Goal: Task Accomplishment & Management: Manage account settings

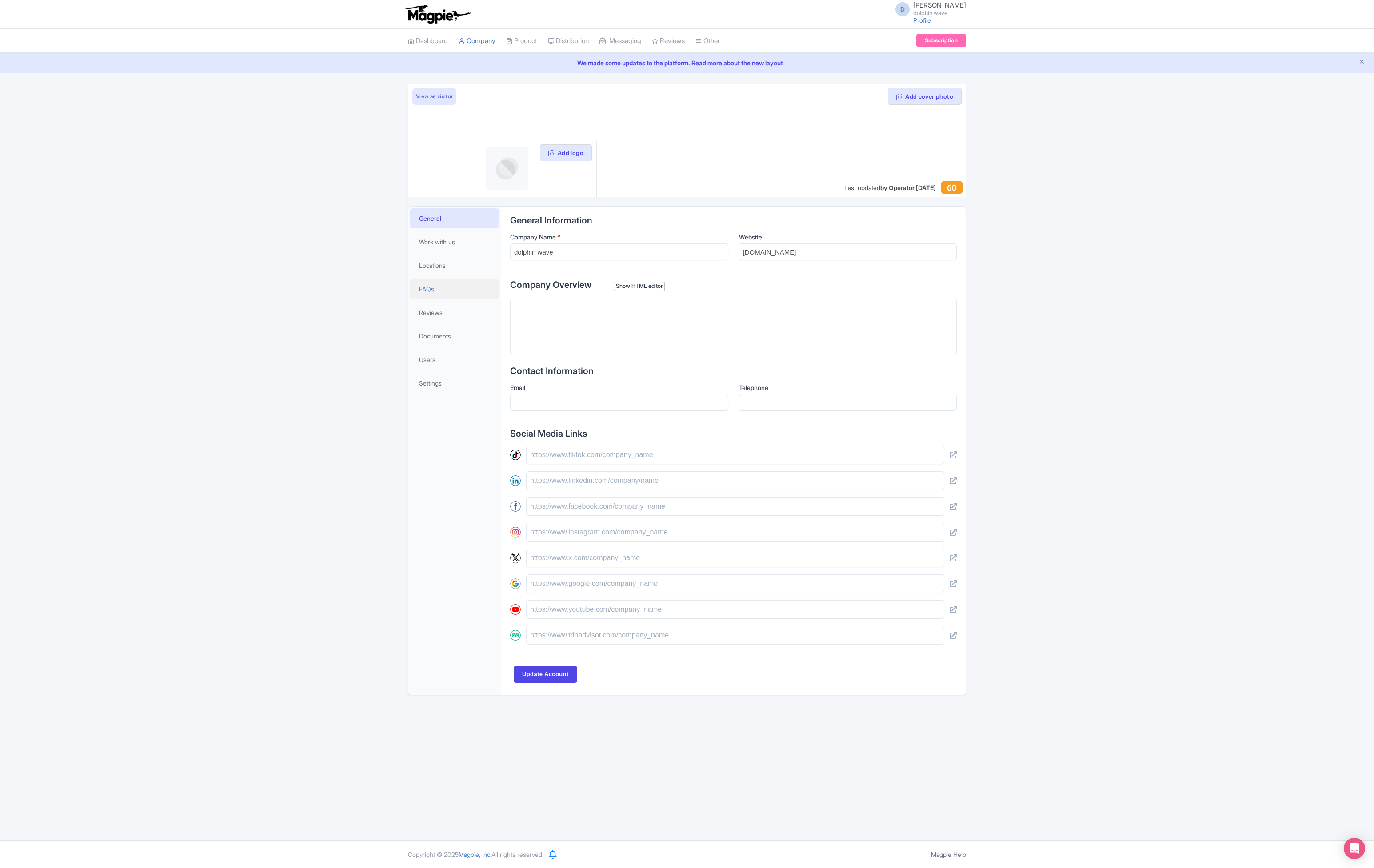
click at [445, 297] on link "FAQs" at bounding box center [455, 288] width 89 height 20
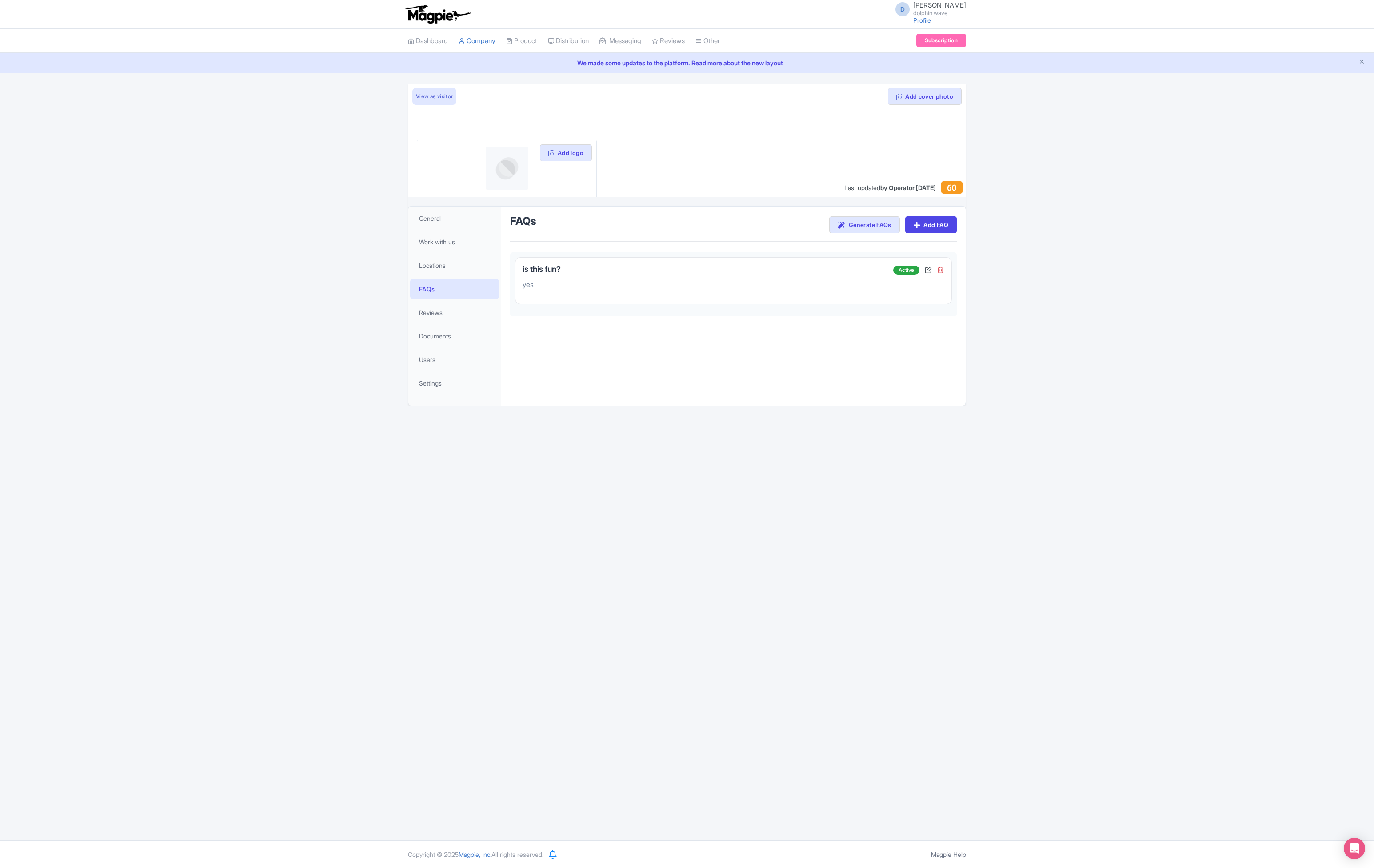
click at [1099, 266] on div "Add cover photo View as visitor Add logo Last updated by Operator Oct 02, 2025 …" at bounding box center [687, 244] width 1374 height 322
click at [958, 451] on div "D daniel davis dolphin wave Profile Users Settings Sign out Dashboard Company P…" at bounding box center [687, 420] width 1374 height 840
click at [807, 278] on div "is this fun? yes" at bounding box center [708, 281] width 371 height 32
click at [927, 270] on icon at bounding box center [928, 270] width 7 height 7
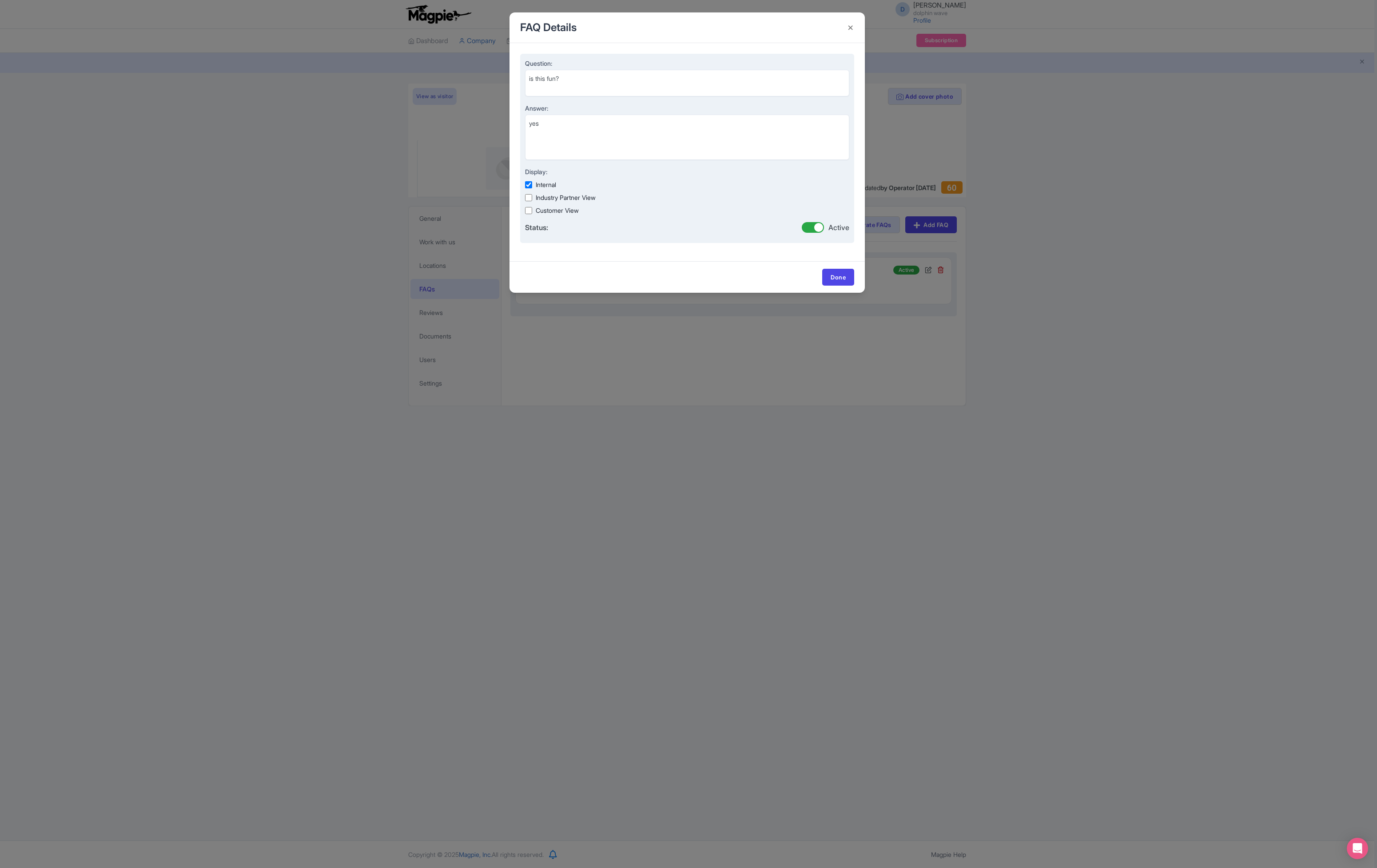
click at [532, 212] on div "Customer View" at bounding box center [687, 210] width 324 height 10
click at [527, 212] on input "Customer View" at bounding box center [529, 210] width 7 height 7
checkbox input "false"
click at [676, 85] on textarea "is this fun?" at bounding box center [687, 83] width 324 height 26
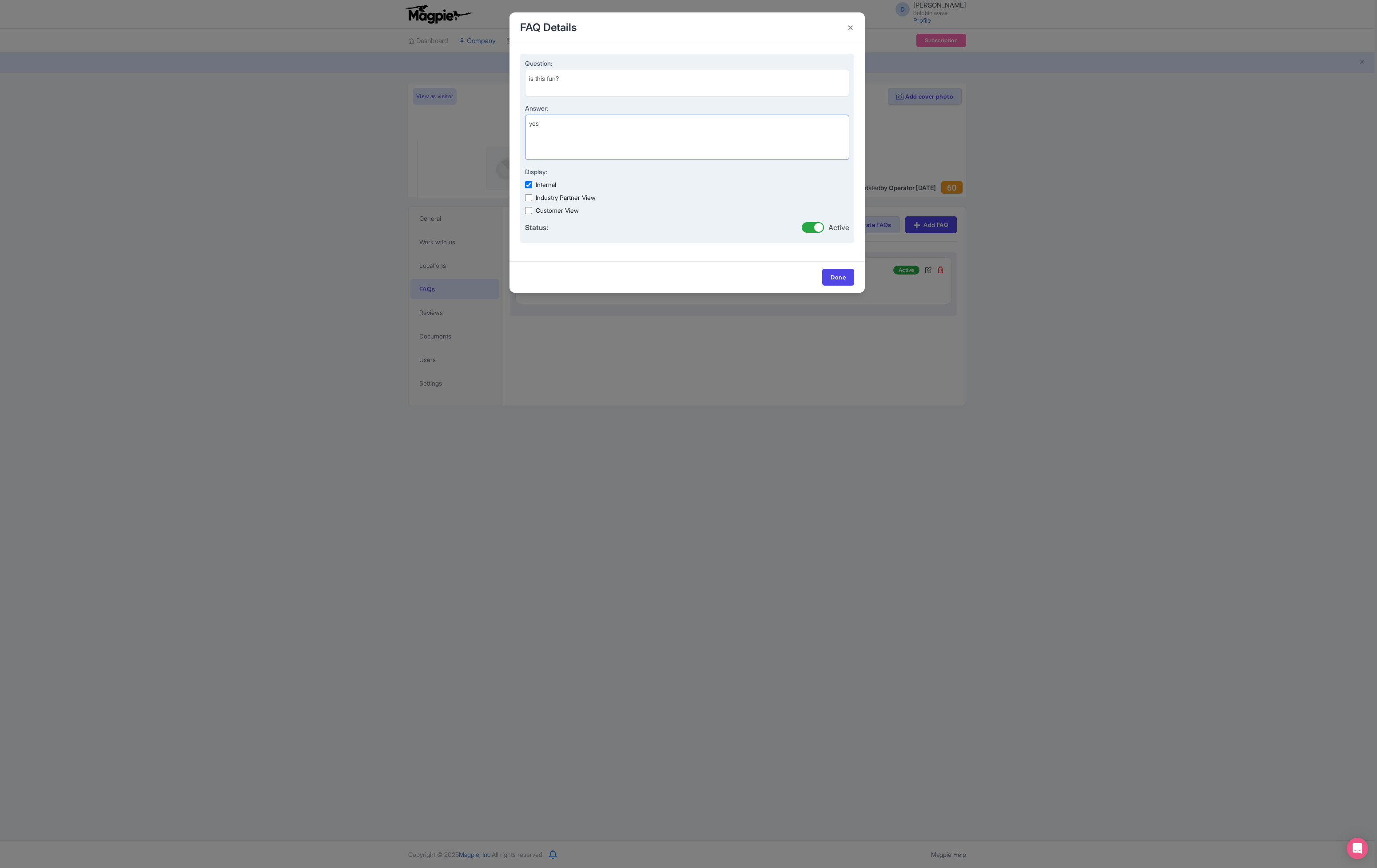
click at [632, 117] on textarea "yes" at bounding box center [687, 137] width 324 height 46
click at [640, 131] on textarea "yes" at bounding box center [687, 137] width 324 height 46
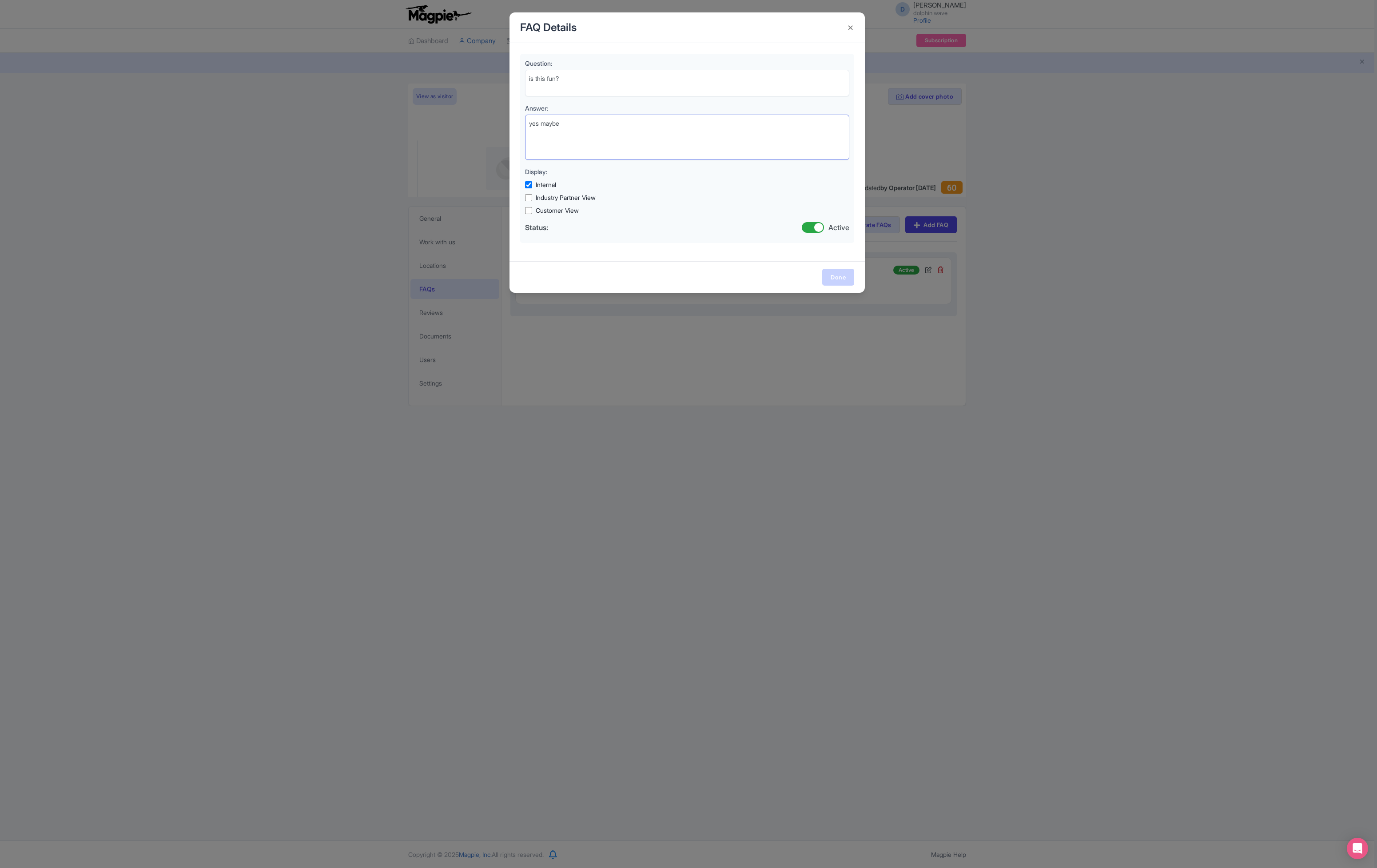
type textarea "yes maybe"
click at [841, 278] on link "Done" at bounding box center [838, 277] width 32 height 17
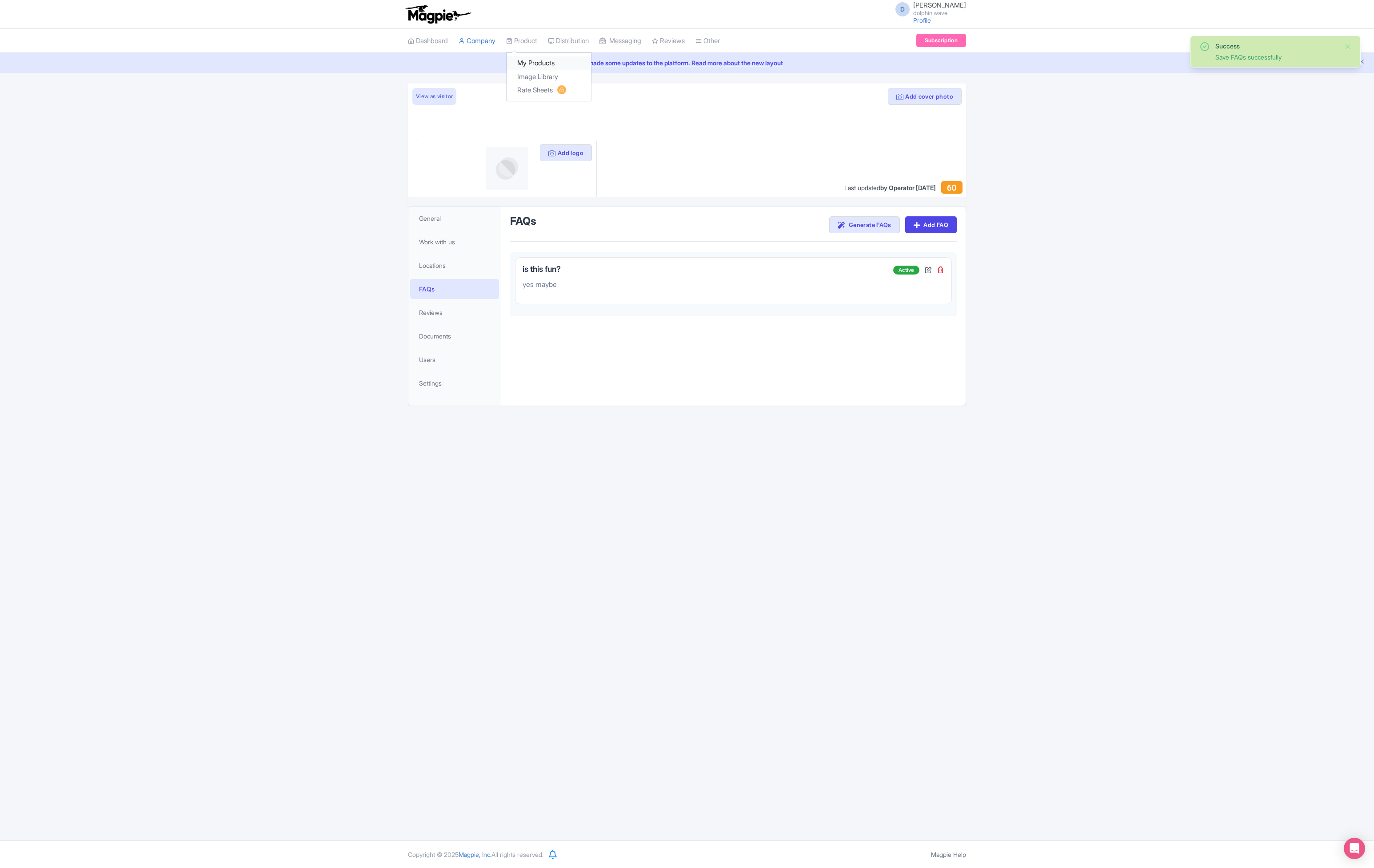
click at [532, 59] on link "My Products" at bounding box center [549, 63] width 85 height 14
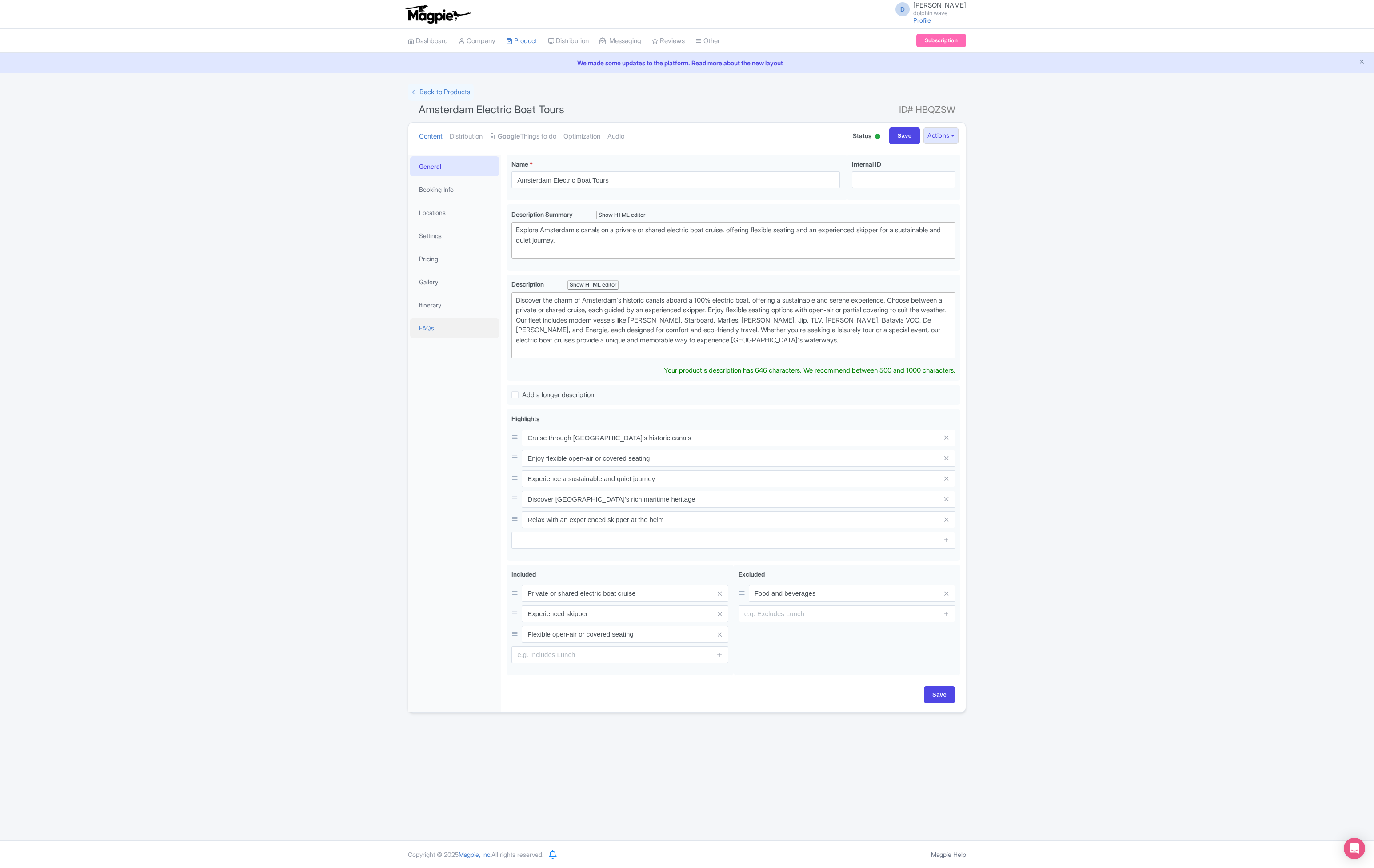
click at [455, 330] on link "FAQs" at bounding box center [455, 327] width 89 height 20
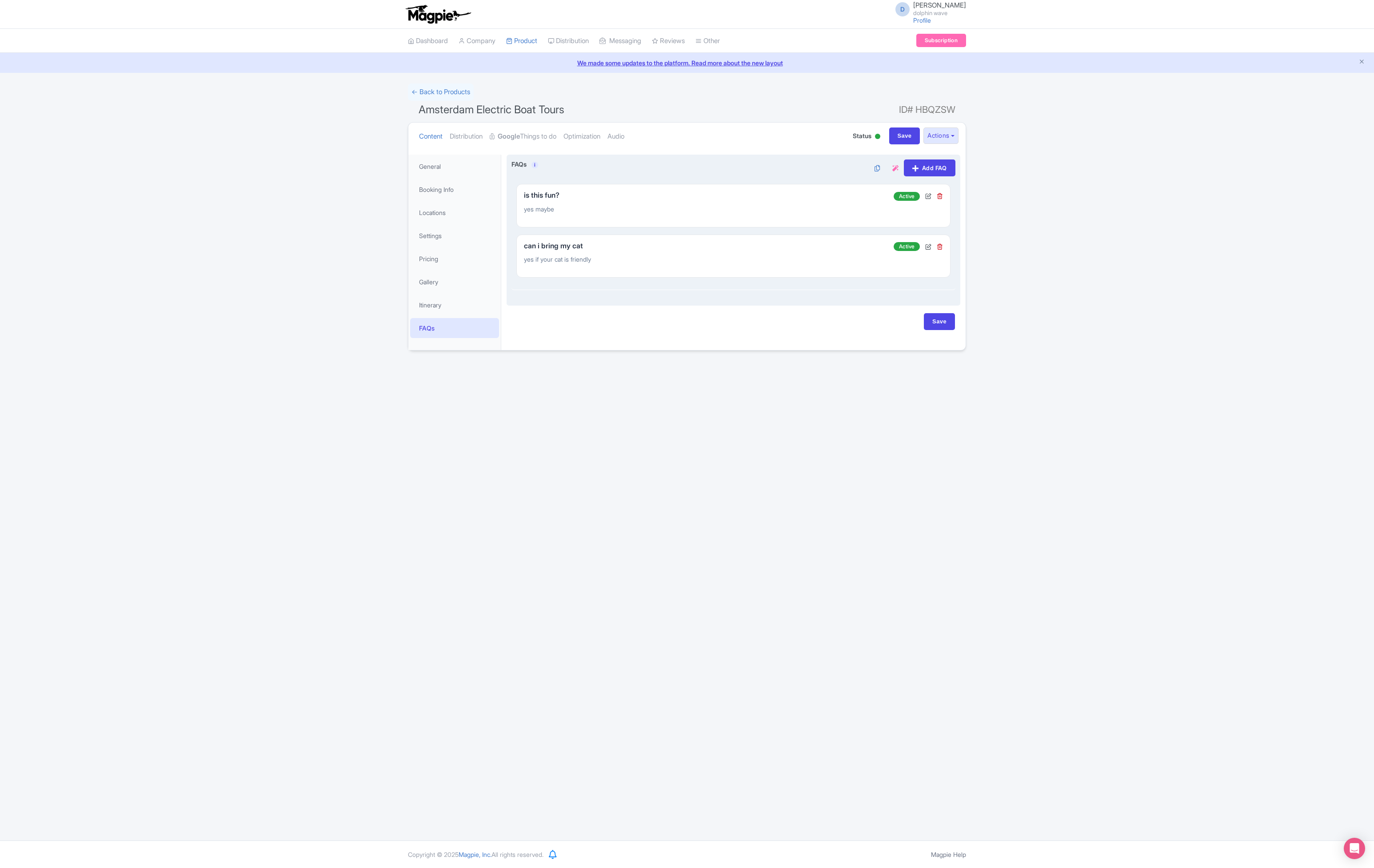
click at [823, 258] on p "yes if your cat is friendly" at bounding box center [705, 259] width 362 height 10
click at [925, 245] on icon at bounding box center [928, 246] width 6 height 6
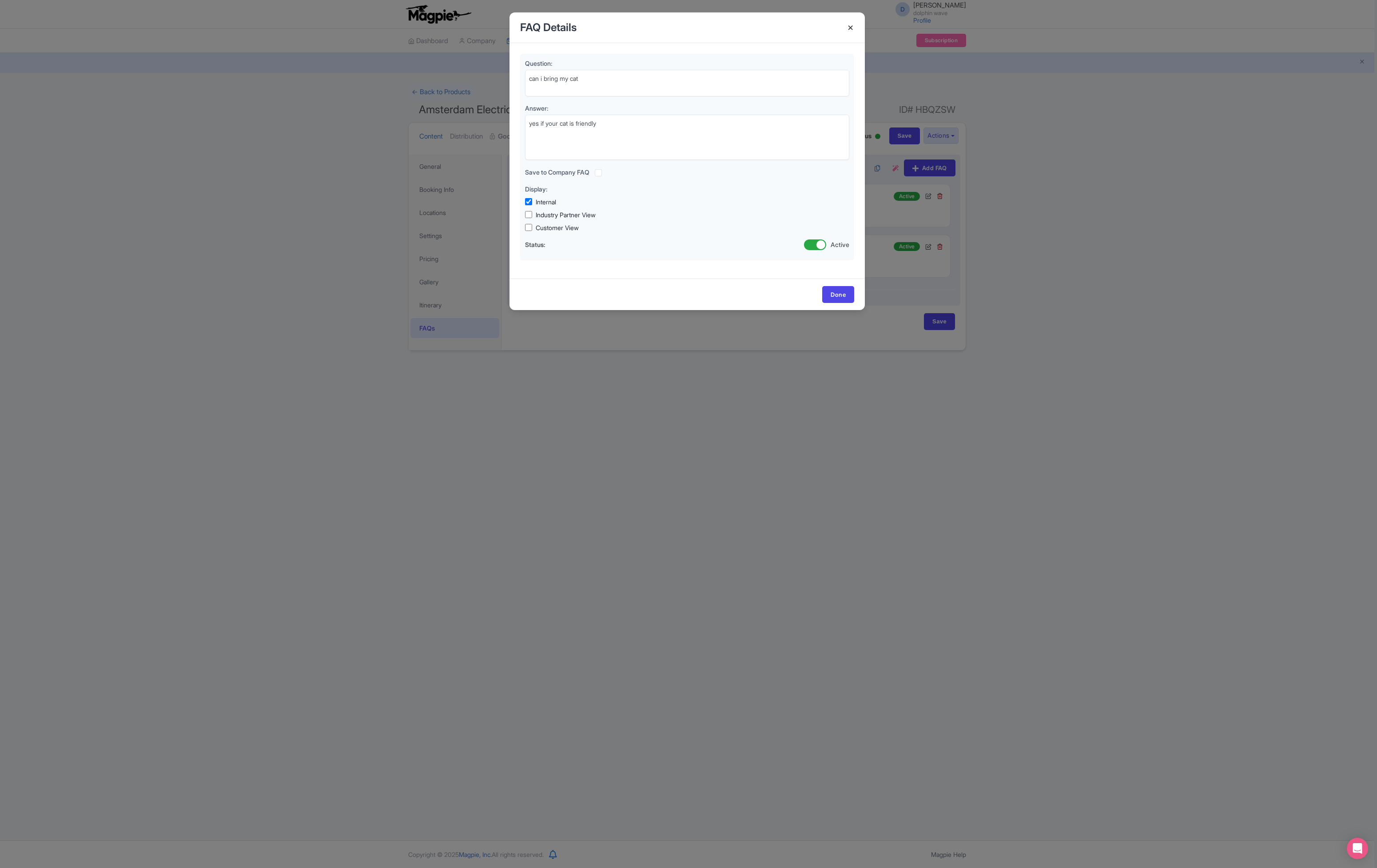
click at [851, 26] on h4 at bounding box center [851, 28] width 22 height 25
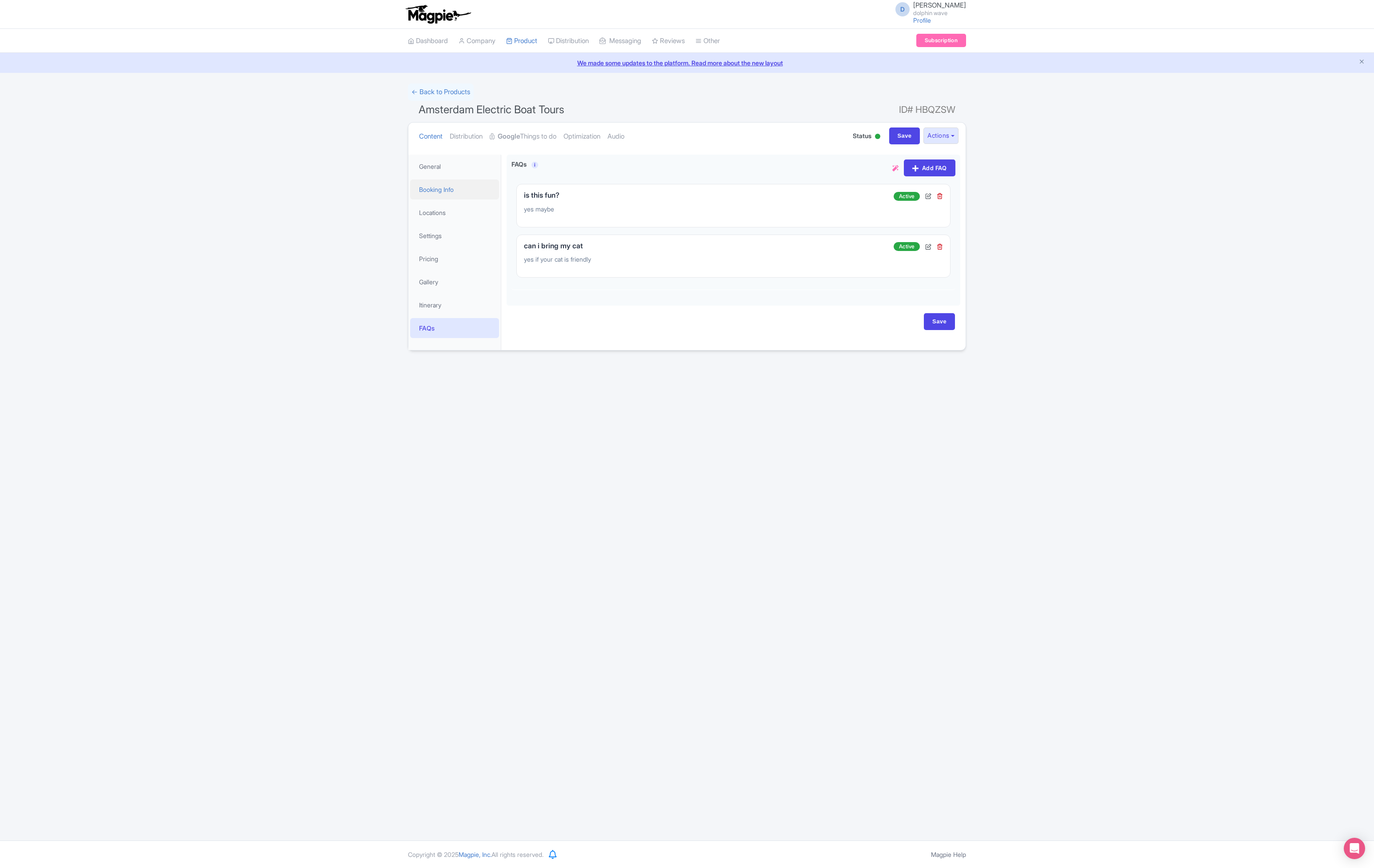
click at [432, 191] on link "Booking Info" at bounding box center [455, 189] width 89 height 20
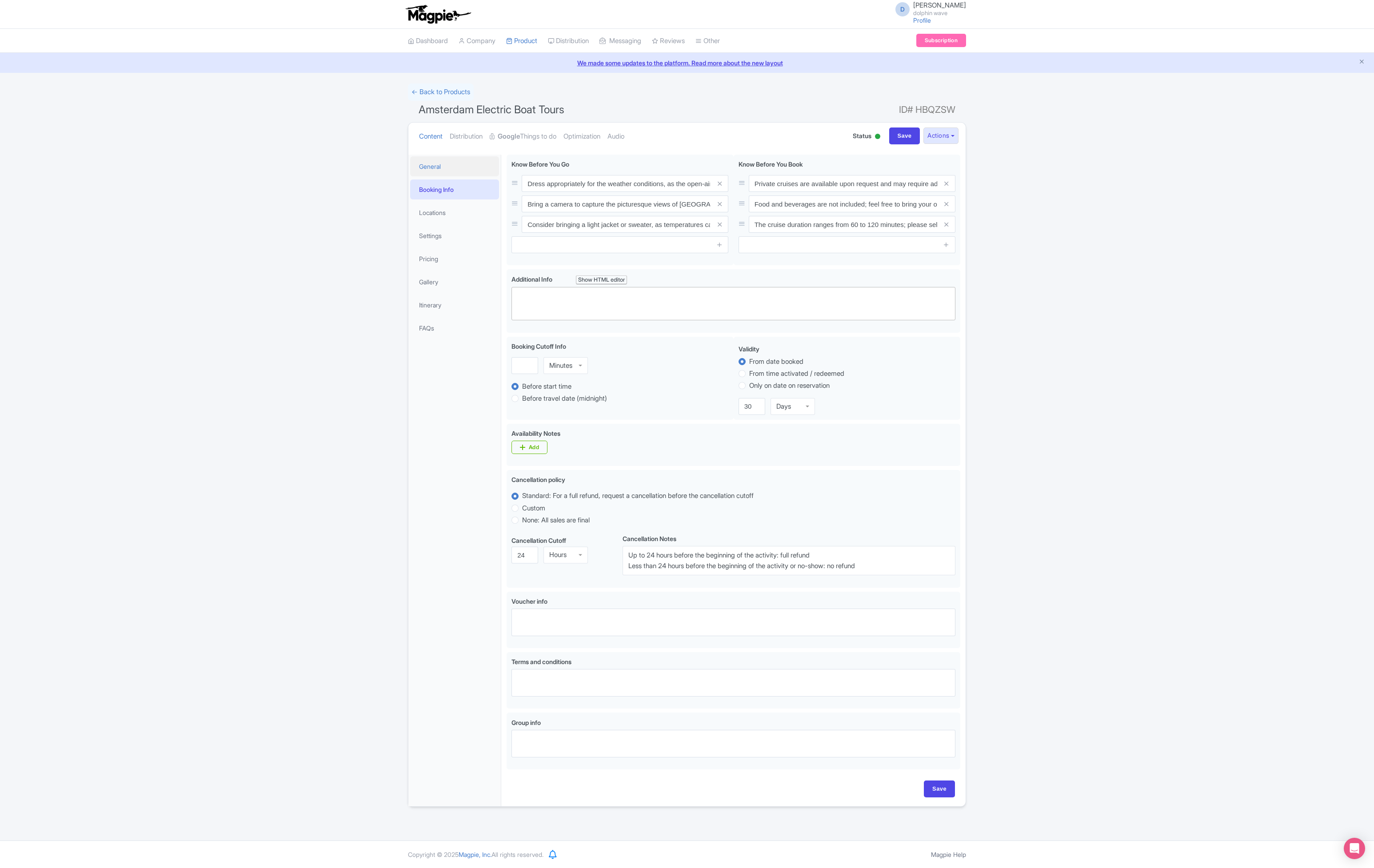
click at [440, 170] on link "General" at bounding box center [455, 166] width 89 height 20
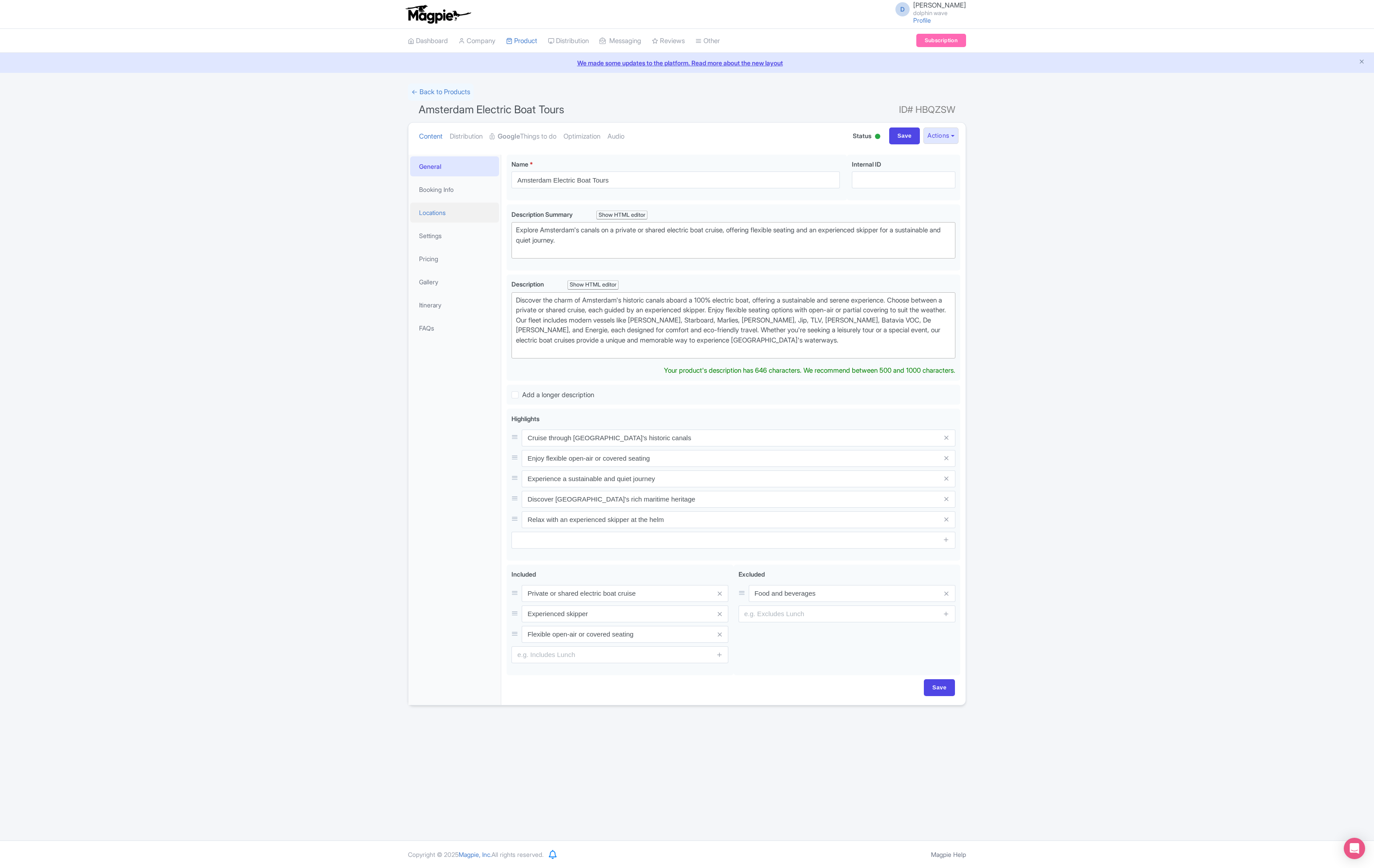
click at [437, 210] on link "Locations" at bounding box center [455, 212] width 89 height 20
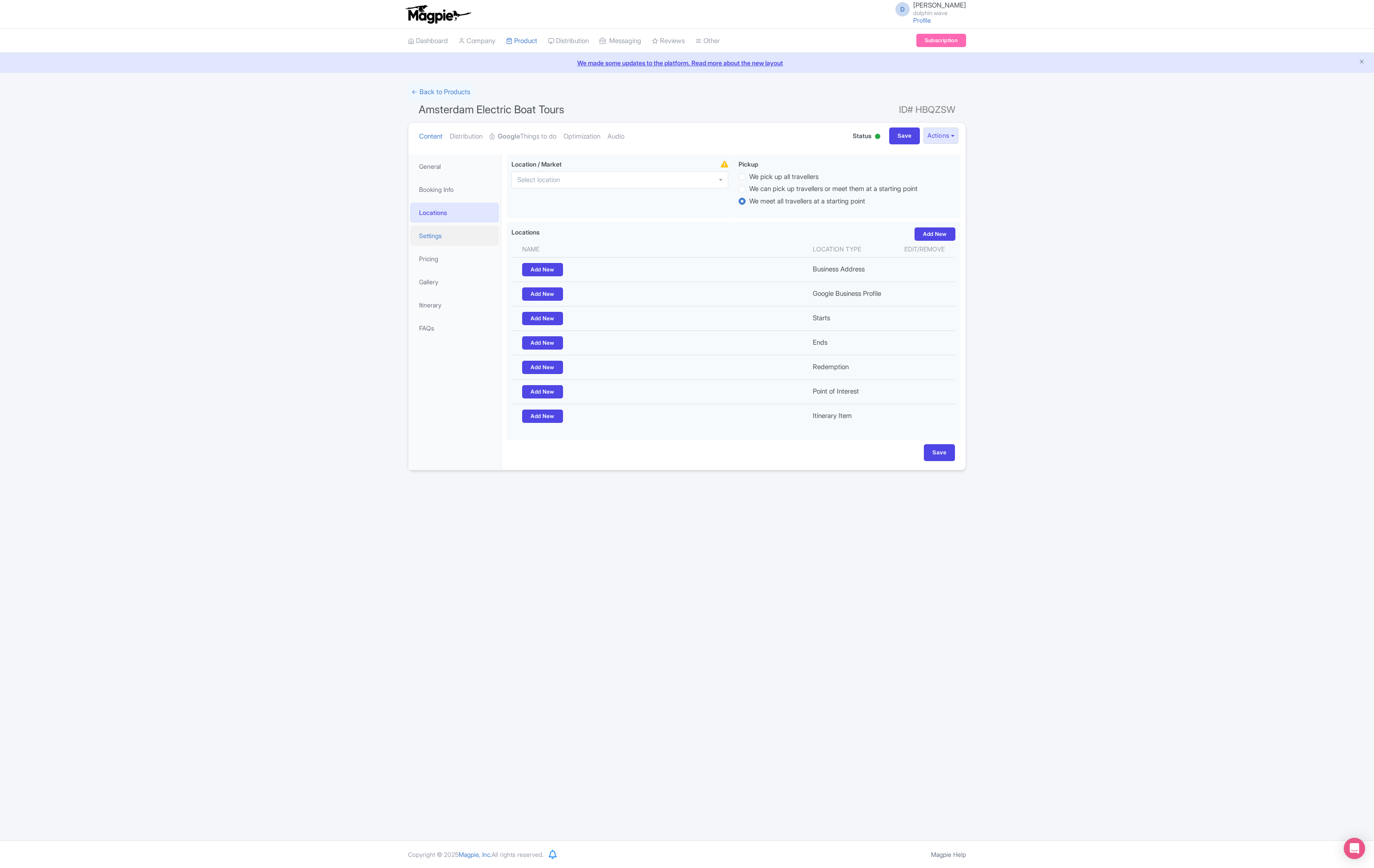
click at [438, 235] on link "Settings" at bounding box center [455, 235] width 89 height 20
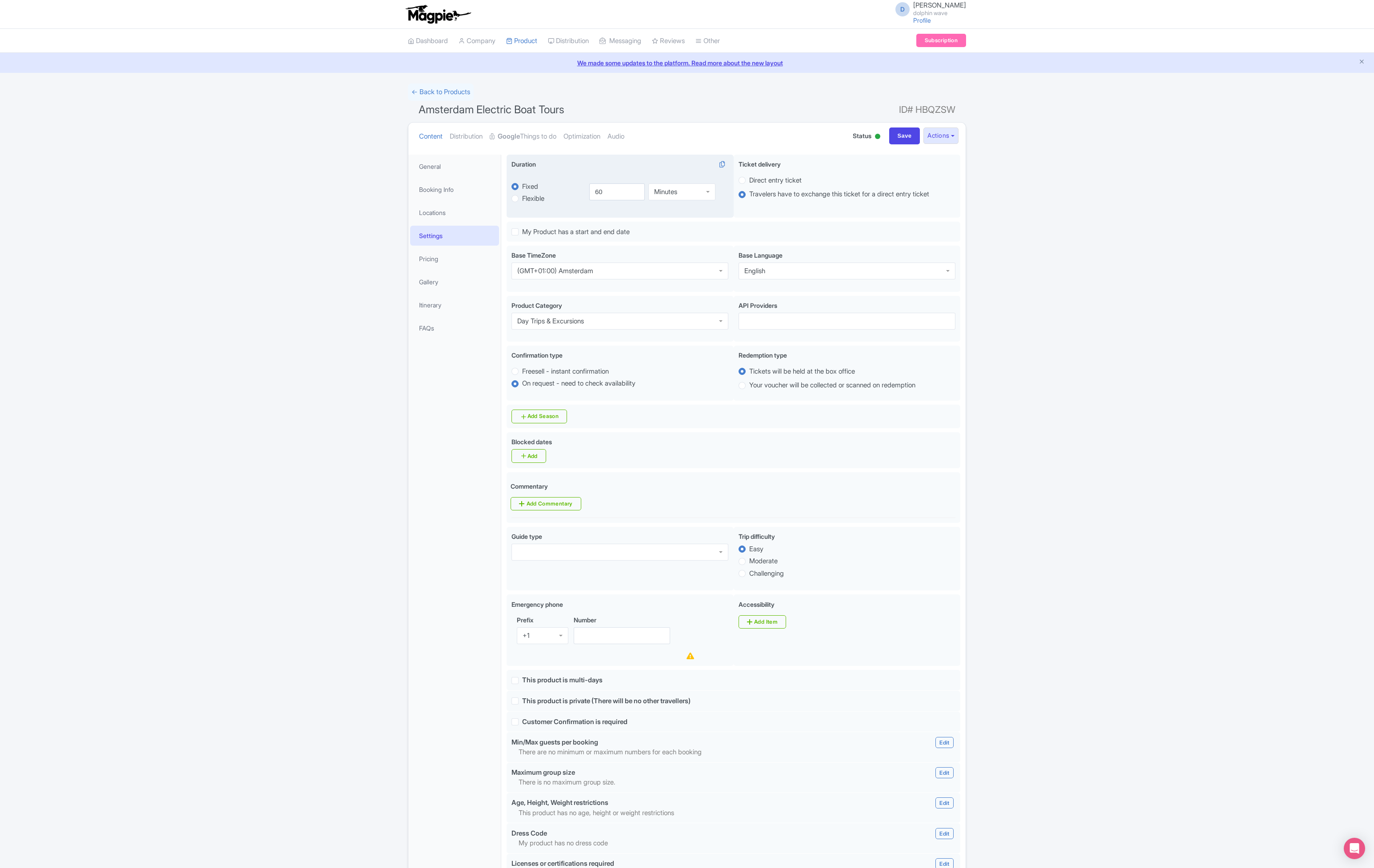
click at [531, 198] on label "Flexible" at bounding box center [533, 198] width 22 height 10
click at [531, 198] on input "Flexible" at bounding box center [526, 197] width 9 height 9
radio input "true"
click at [707, 193] on div "Minutes" at bounding box center [689, 192] width 44 height 17
click at [706, 210] on div "60 to 120 Hours Hours Minutes Hours Days" at bounding box center [650, 191] width 156 height 41
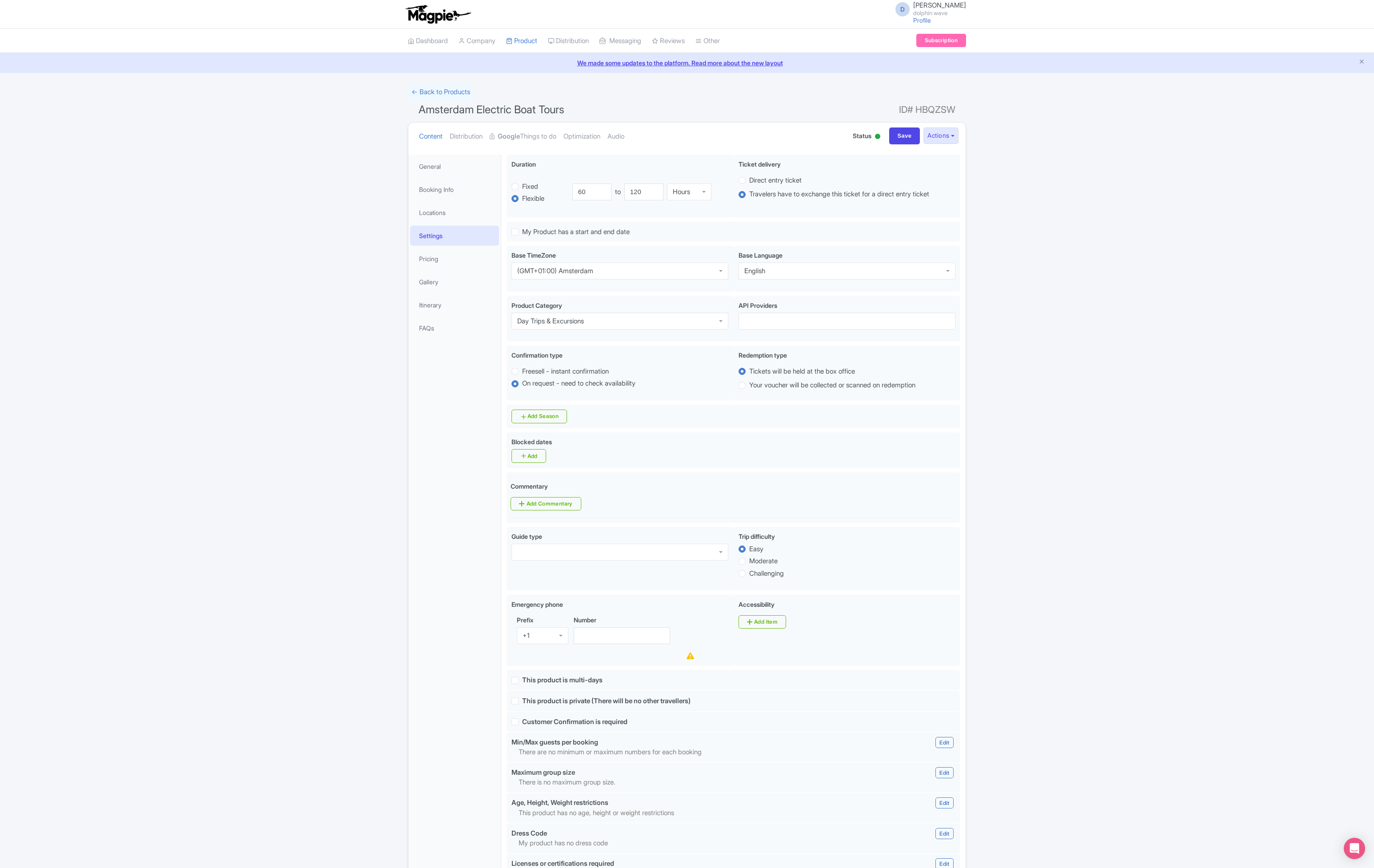
click at [703, 185] on div "Hours" at bounding box center [689, 192] width 44 height 17
click at [697, 216] on div "Duration i flexible Fixed Flexible 60.0 minutes 120.0 60 to 120 Days Days Minut…" at bounding box center [620, 186] width 227 height 64
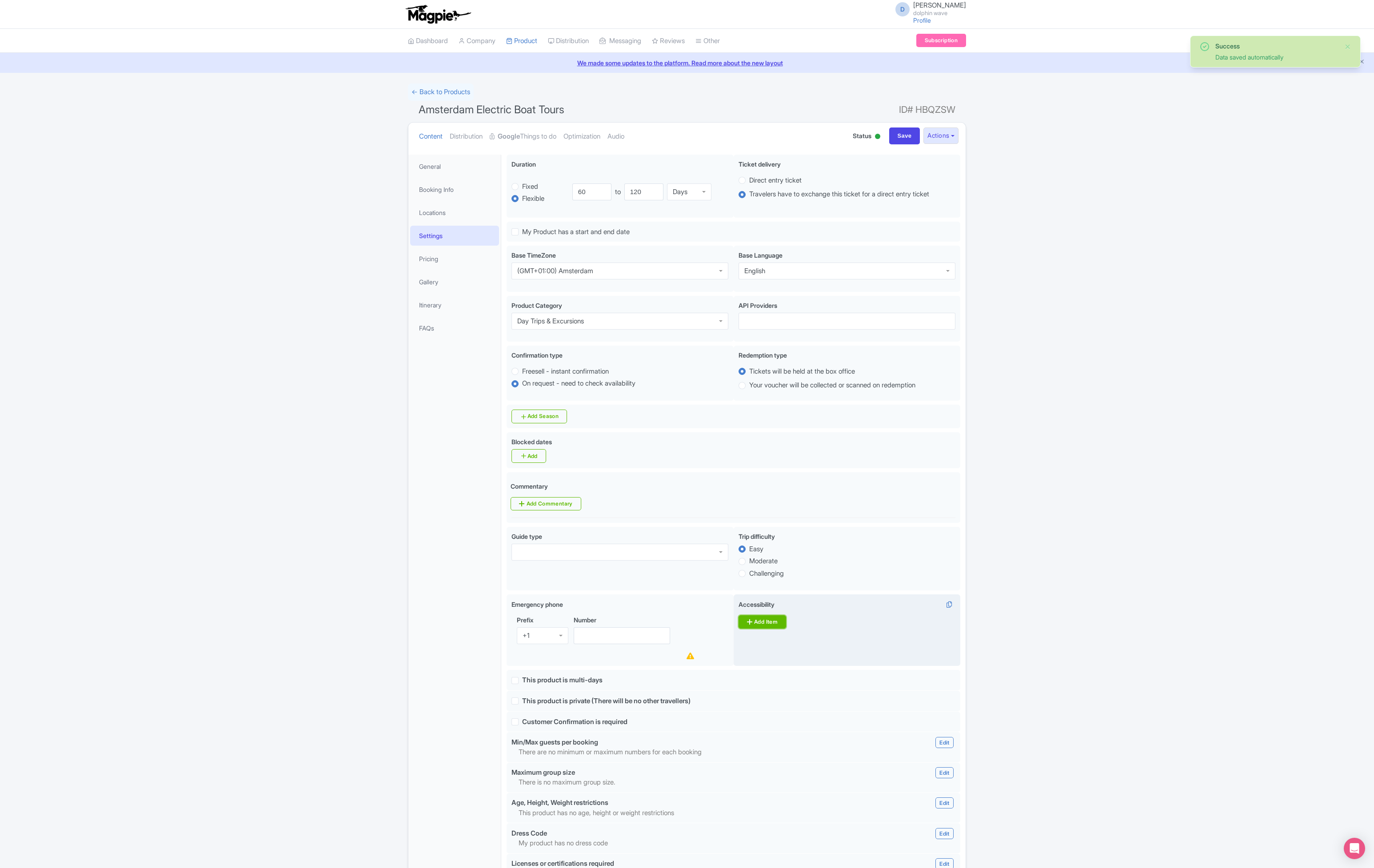
click at [762, 619] on link "Add Item" at bounding box center [762, 622] width 47 height 13
click at [786, 640] on link "Add Item" at bounding box center [762, 644] width 47 height 13
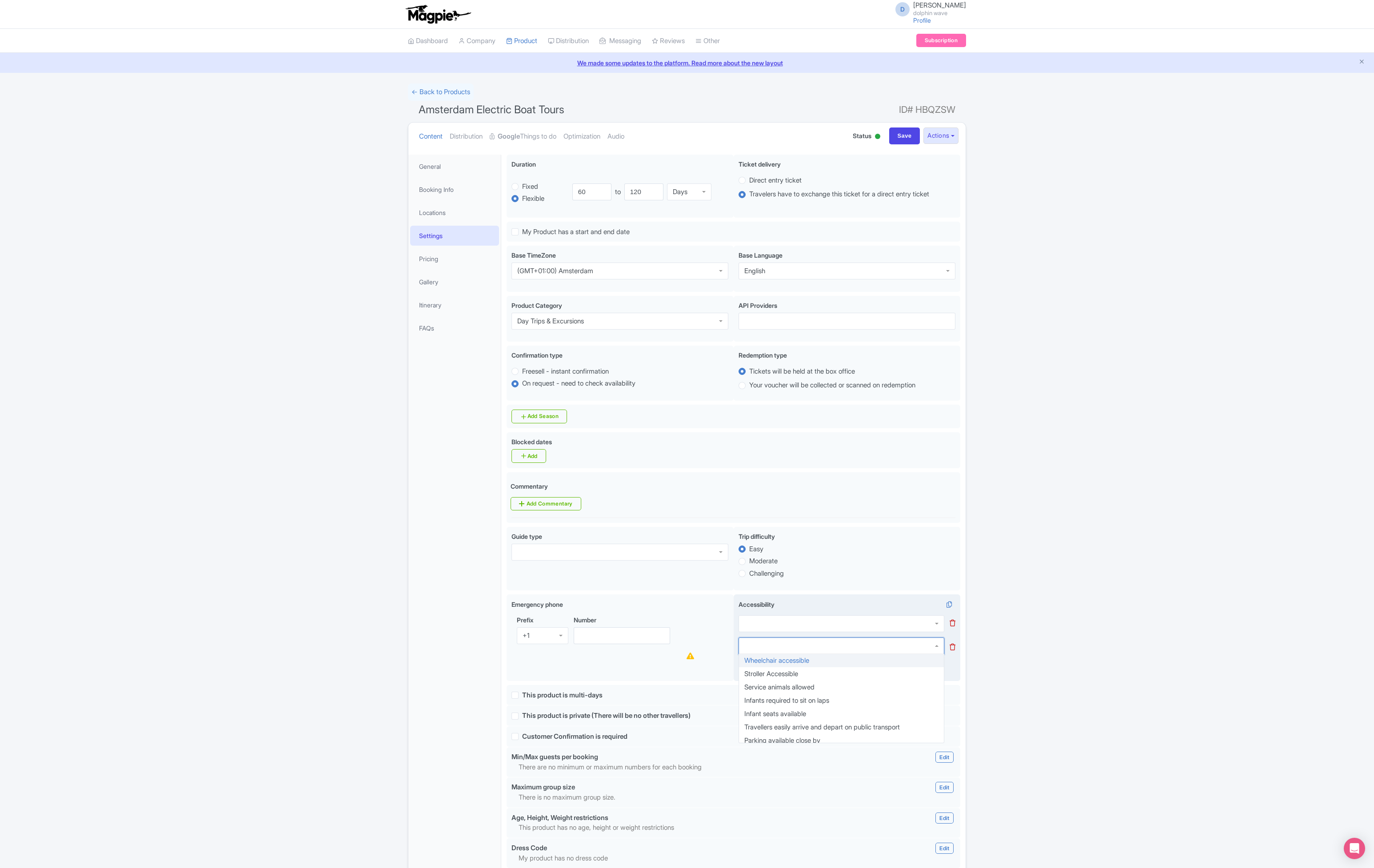
click at [928, 647] on div at bounding box center [841, 646] width 206 height 17
click at [915, 617] on div at bounding box center [841, 623] width 206 height 17
click at [1107, 615] on div "Success Data saved automatically ← Back to Products Amsterdam Electric Boat Tou…" at bounding box center [687, 608] width 1374 height 1050
click at [934, 621] on div at bounding box center [841, 623] width 206 height 17
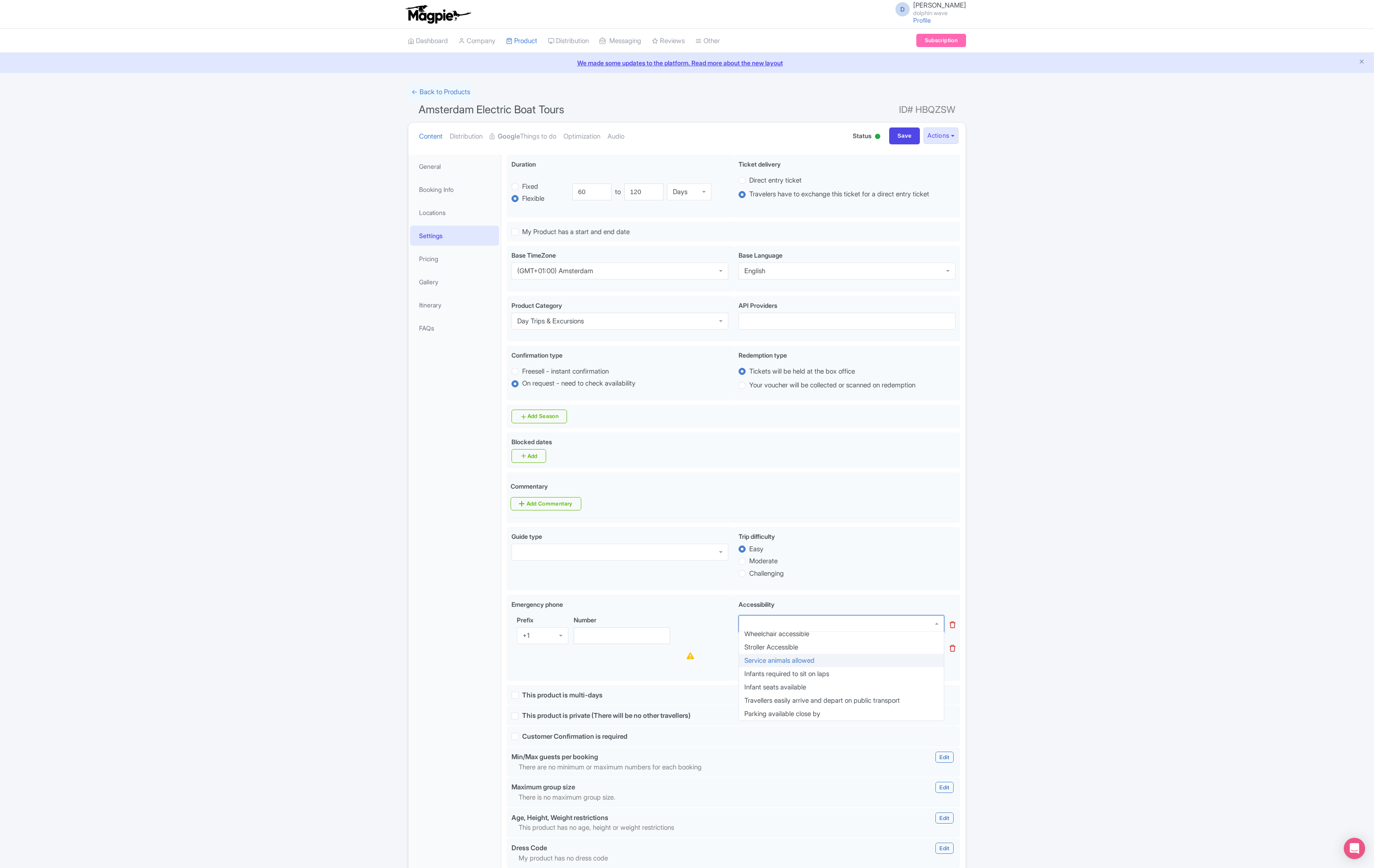
click at [983, 711] on div "Success Data saved automatically ← Back to Products Amsterdam Electric Boat Tou…" at bounding box center [687, 608] width 1374 height 1050
click at [838, 615] on div at bounding box center [841, 623] width 206 height 17
click at [829, 621] on div "Infants required to sit on laps" at bounding box center [786, 623] width 85 height 8
click at [832, 646] on div at bounding box center [841, 646] width 206 height 17
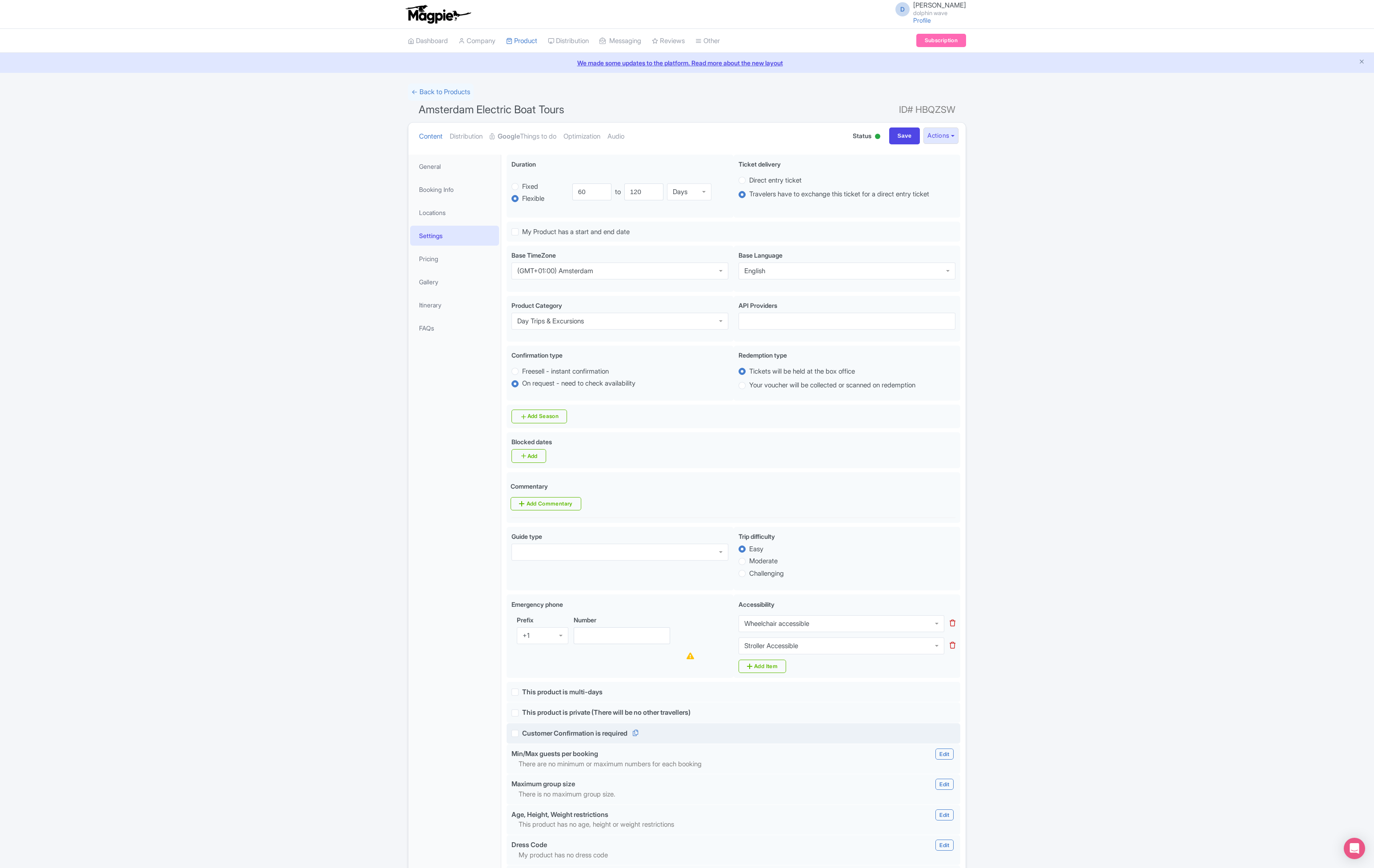
scroll to position [11, 0]
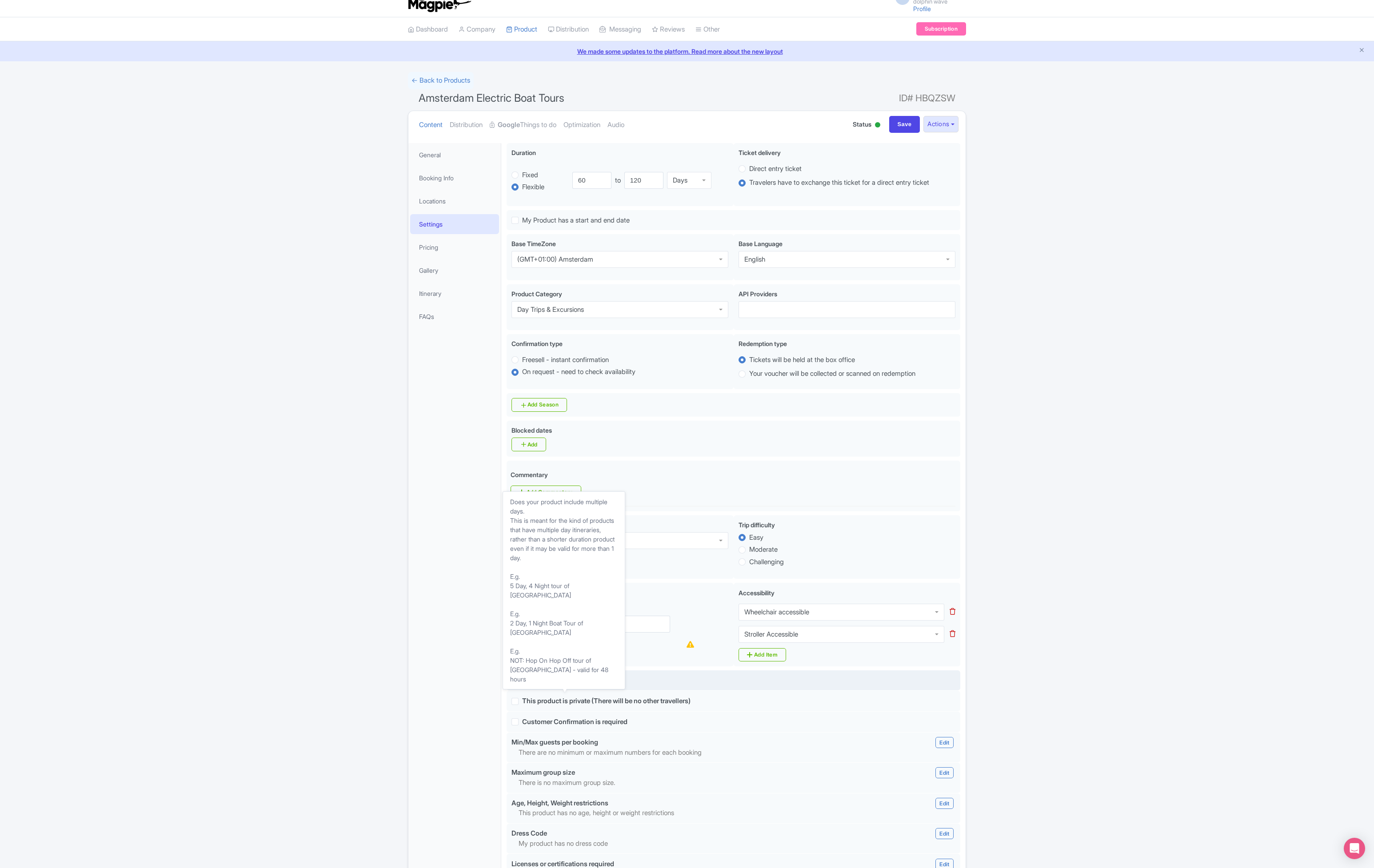
click at [592, 679] on span "This product is multi-days" at bounding box center [562, 680] width 80 height 8
click at [528, 679] on input "This product is multi-days" at bounding box center [525, 678] width 6 height 6
checkbox input "true"
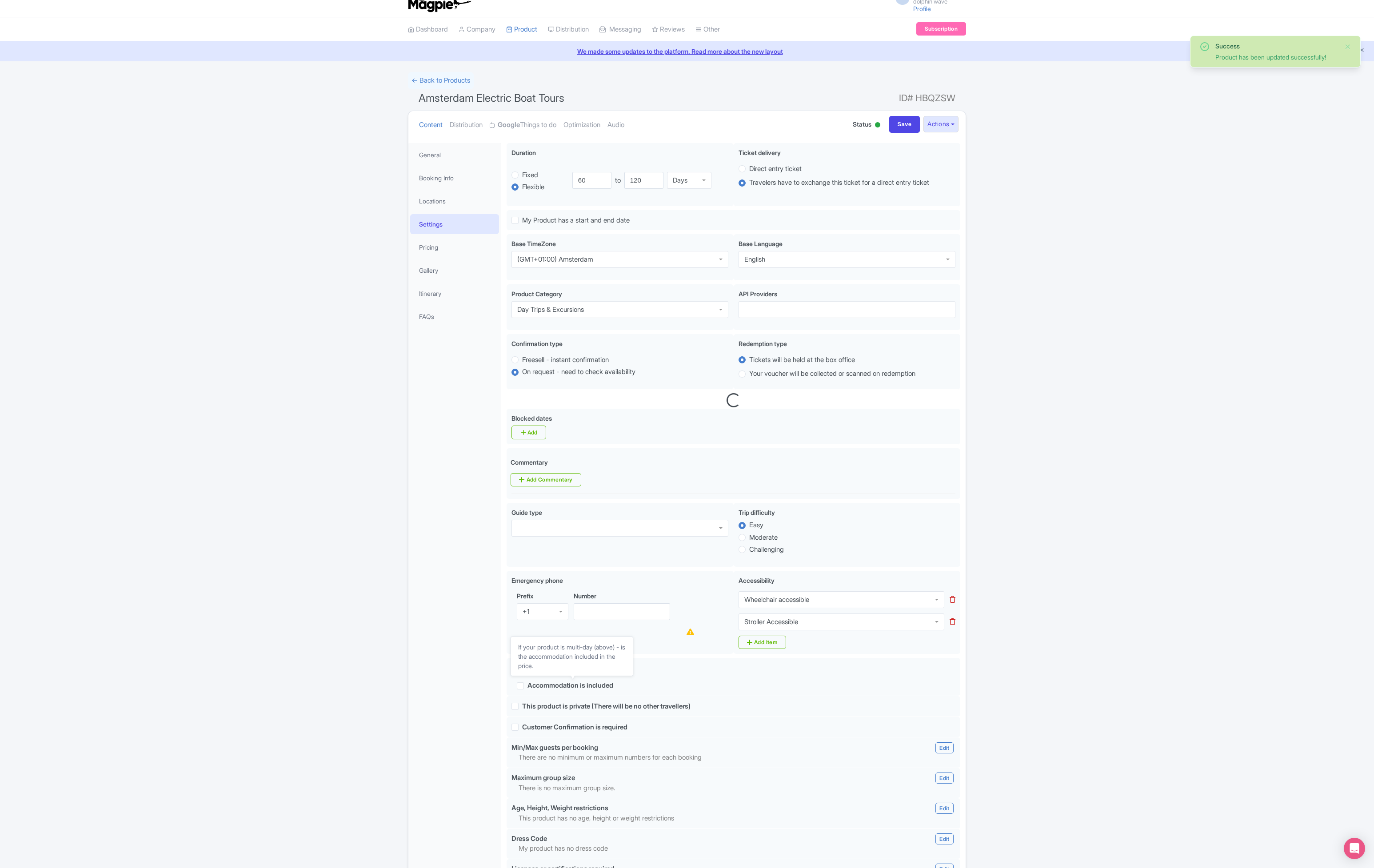
scroll to position [0, 0]
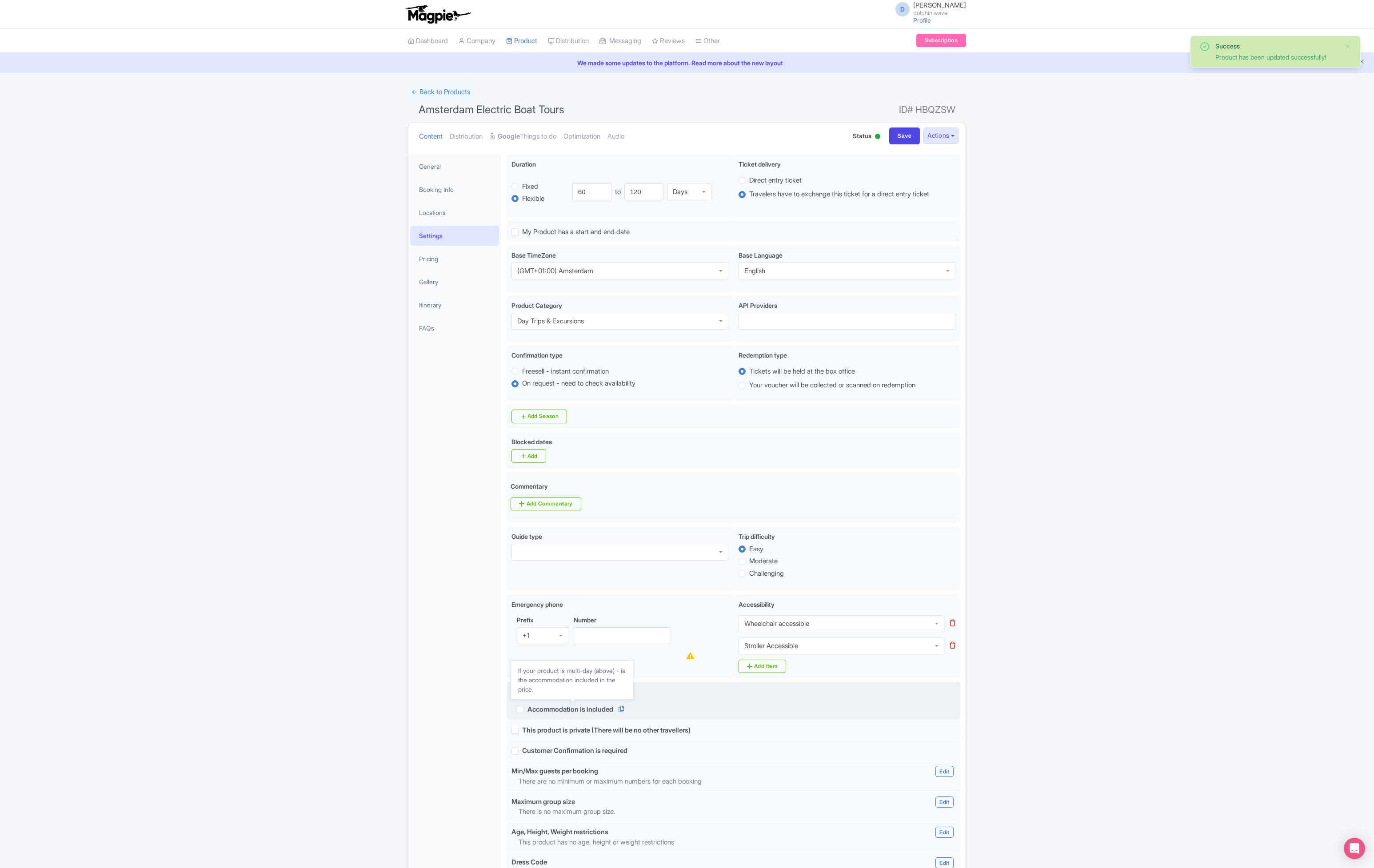
click at [601, 707] on span "Accommodation is included" at bounding box center [570, 709] width 86 height 8
click at [533, 707] on input "Accommodation is included" at bounding box center [530, 707] width 6 height 6
click at [601, 707] on span "Accommodation is included" at bounding box center [570, 709] width 86 height 8
click at [533, 707] on input "Accommodation is included" at bounding box center [530, 707] width 6 height 6
checkbox input "false"
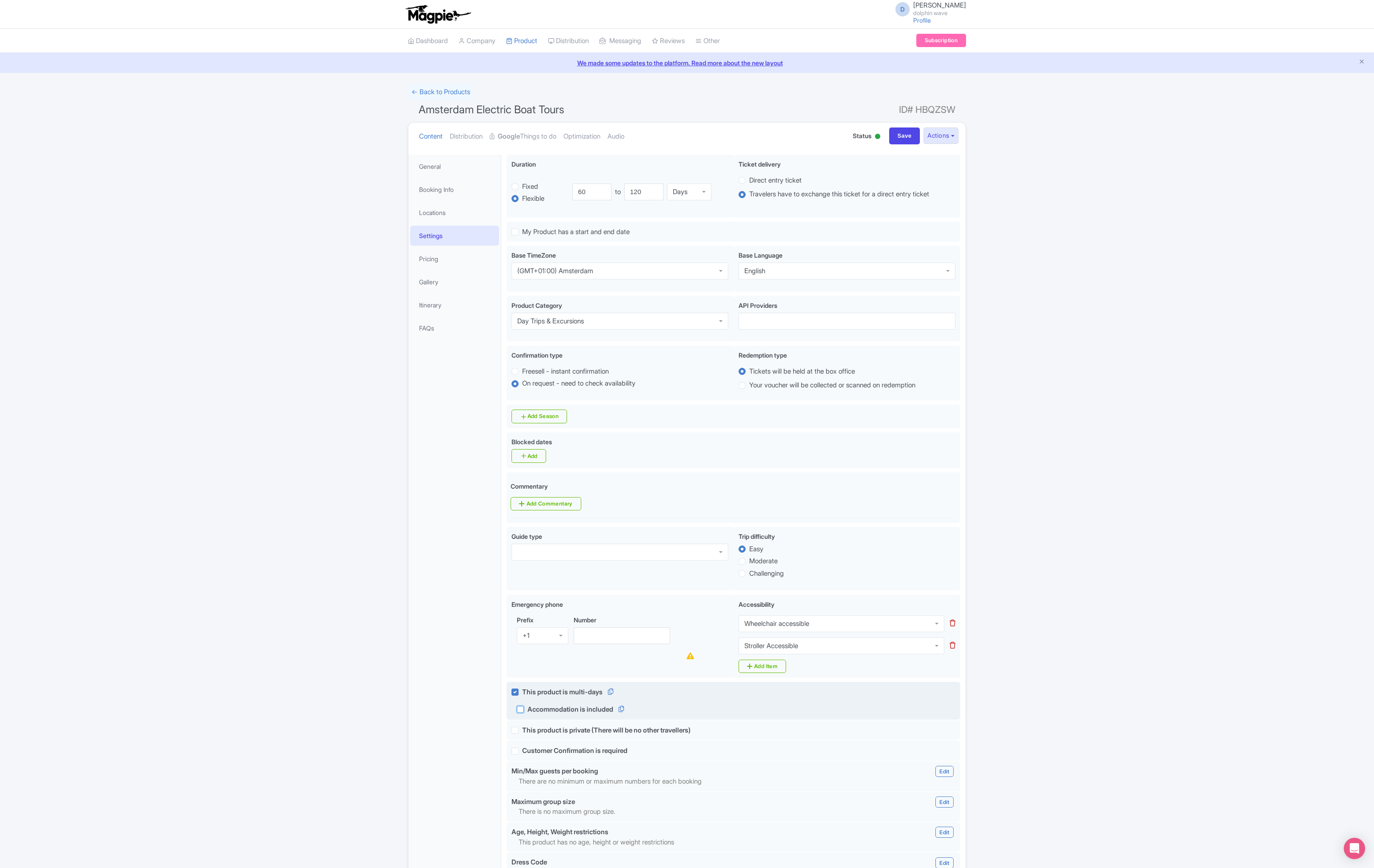
scroll to position [161, 0]
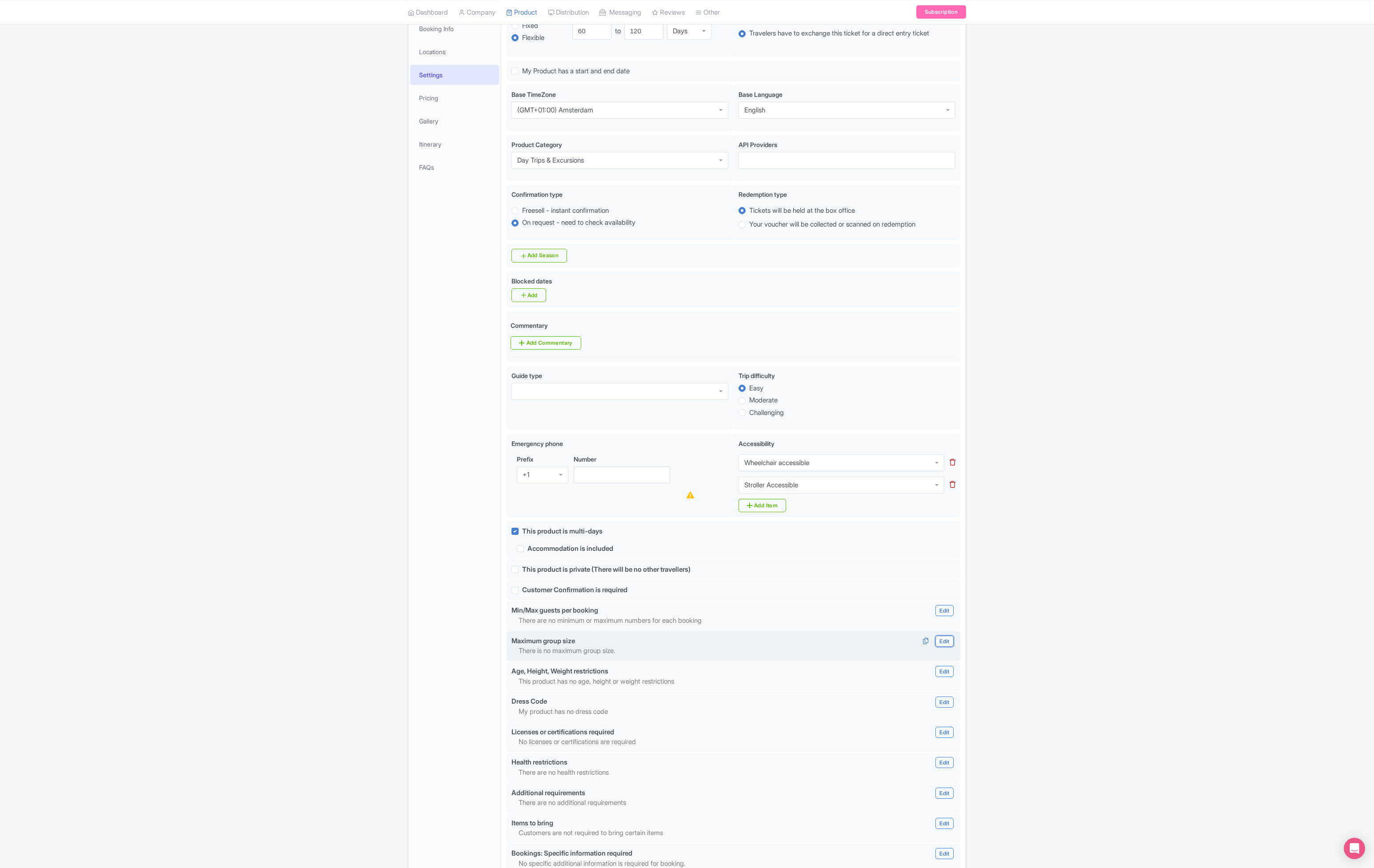
click at [942, 640] on link "Edit" at bounding box center [944, 641] width 18 height 11
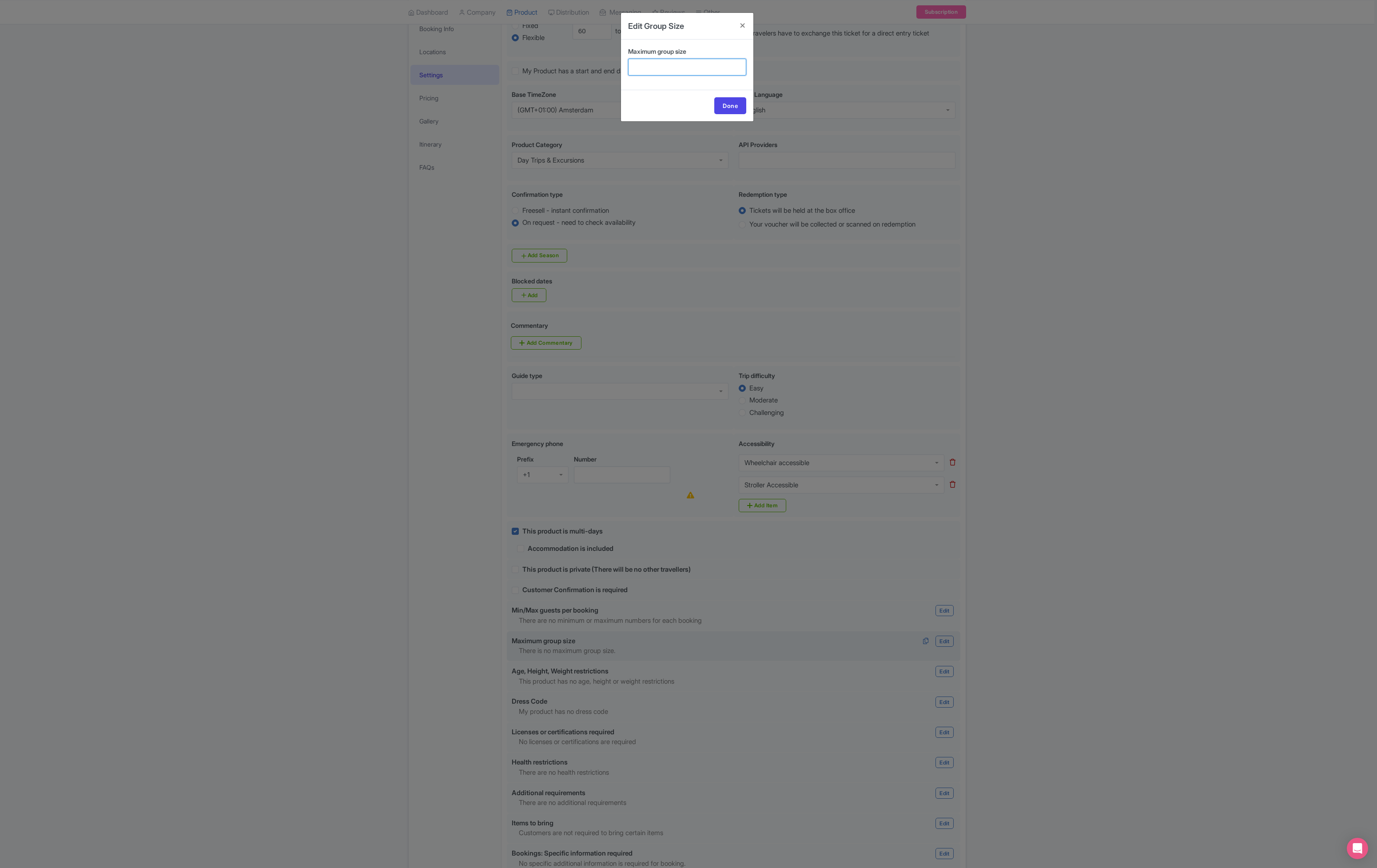
click at [707, 66] on input "Maximum group size" at bounding box center [687, 67] width 118 height 17
click at [742, 24] on h4 at bounding box center [743, 25] width 22 height 25
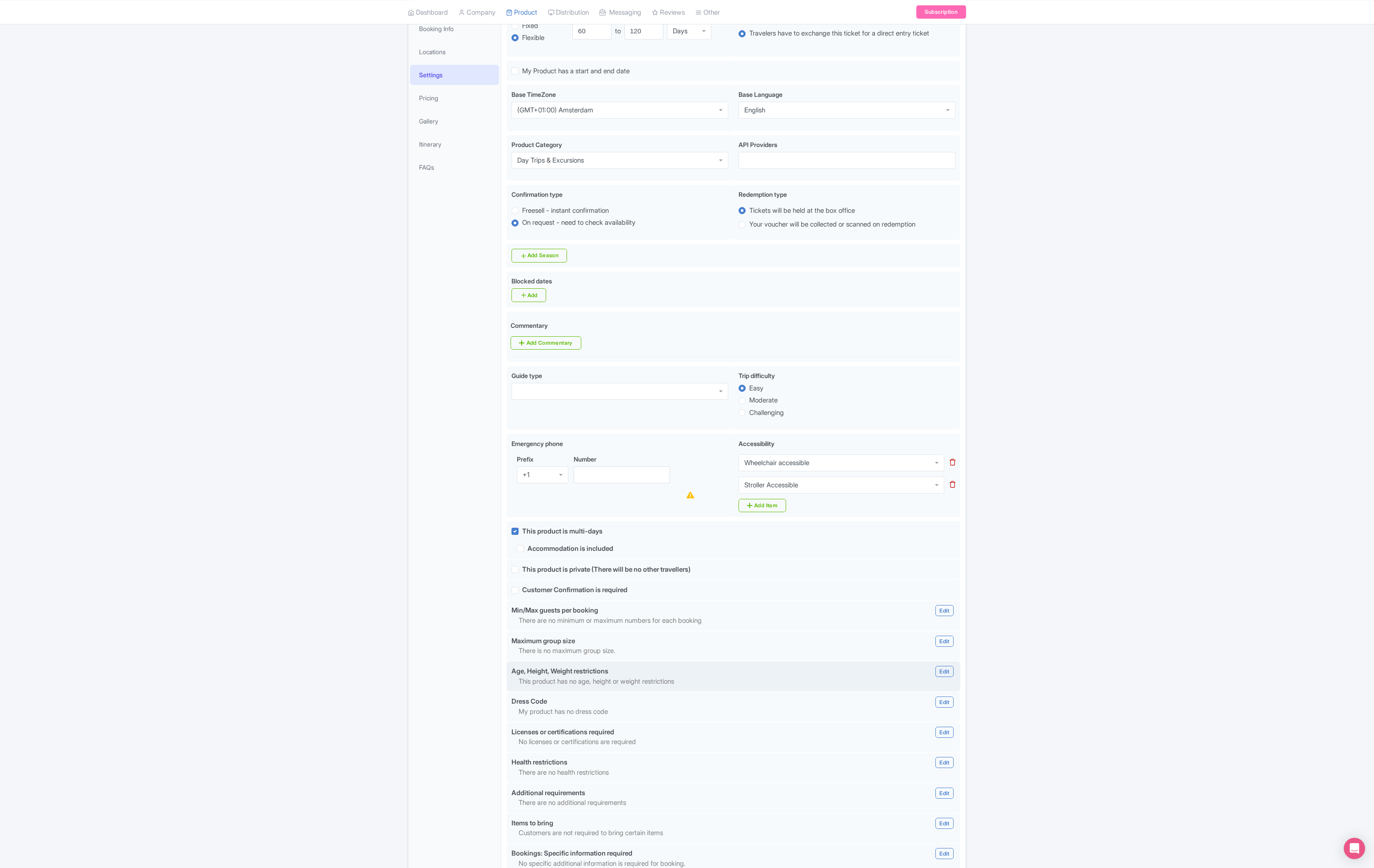
click at [693, 667] on div "Age, Height, Weight restrictions Edit Edit Restrictions Add age restrictions 1 …" at bounding box center [733, 671] width 455 height 10
click at [946, 669] on link "Edit" at bounding box center [944, 671] width 18 height 11
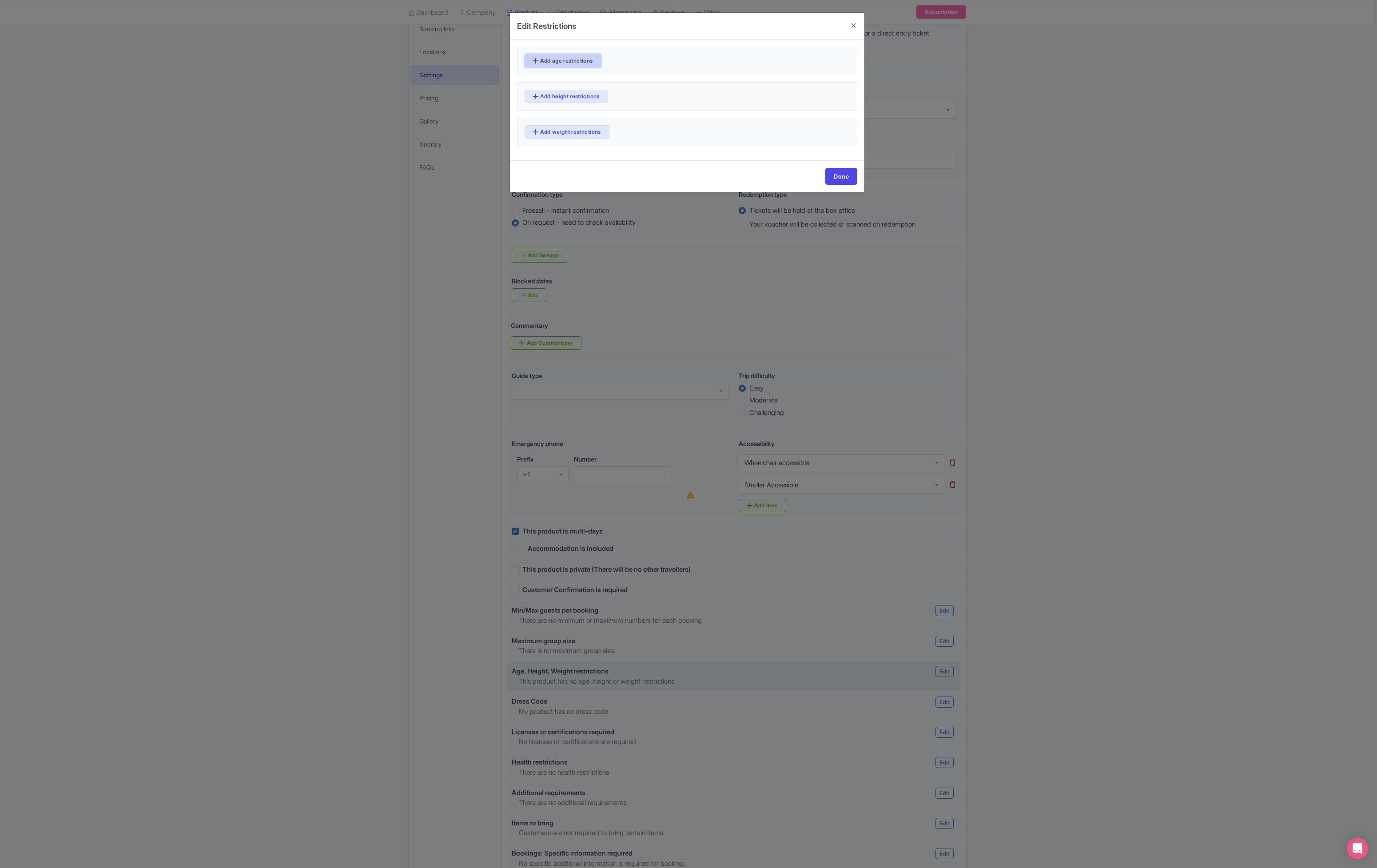
click at [587, 61] on link "Add age restrictions" at bounding box center [563, 61] width 77 height 13
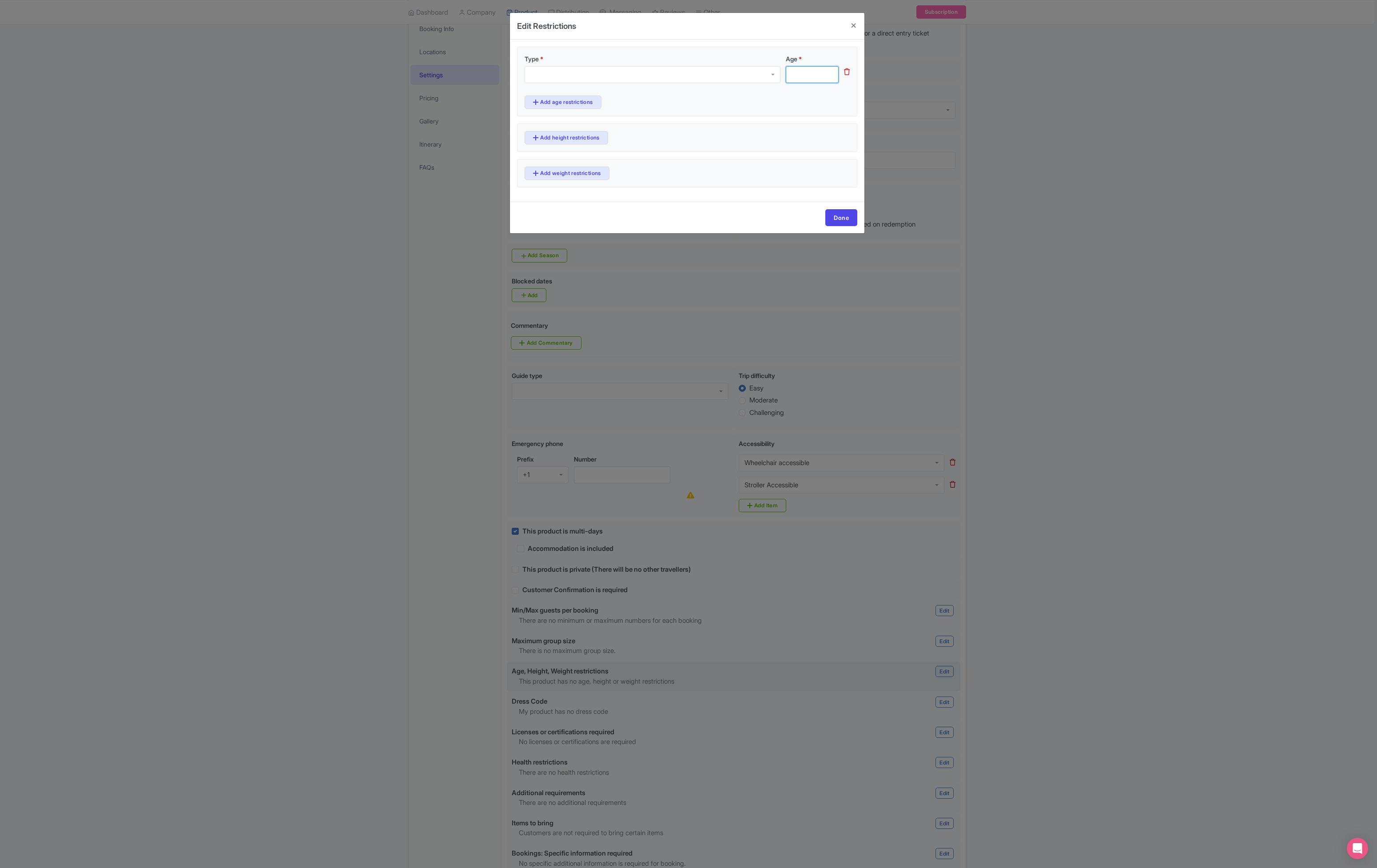
click at [807, 74] on input "Age *" at bounding box center [812, 74] width 53 height 17
type input "gg"
click at [707, 76] on div at bounding box center [653, 74] width 256 height 17
click at [684, 77] on div "Not recommended over age" at bounding box center [653, 74] width 256 height 17
click at [837, 130] on div "1 Add height restrictions" at bounding box center [687, 140] width 340 height 28
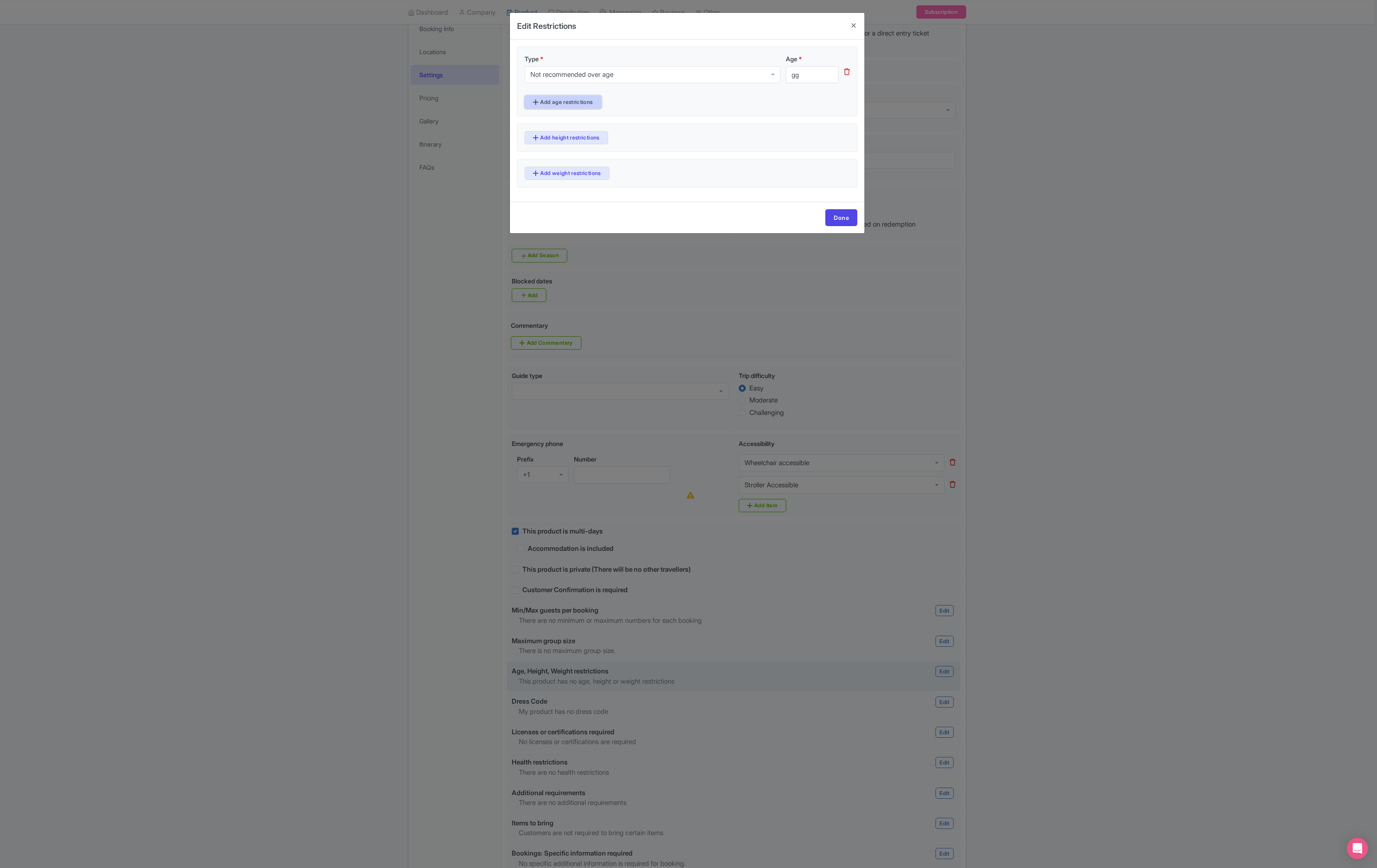
click at [577, 105] on link "Add age restrictions" at bounding box center [563, 102] width 77 height 13
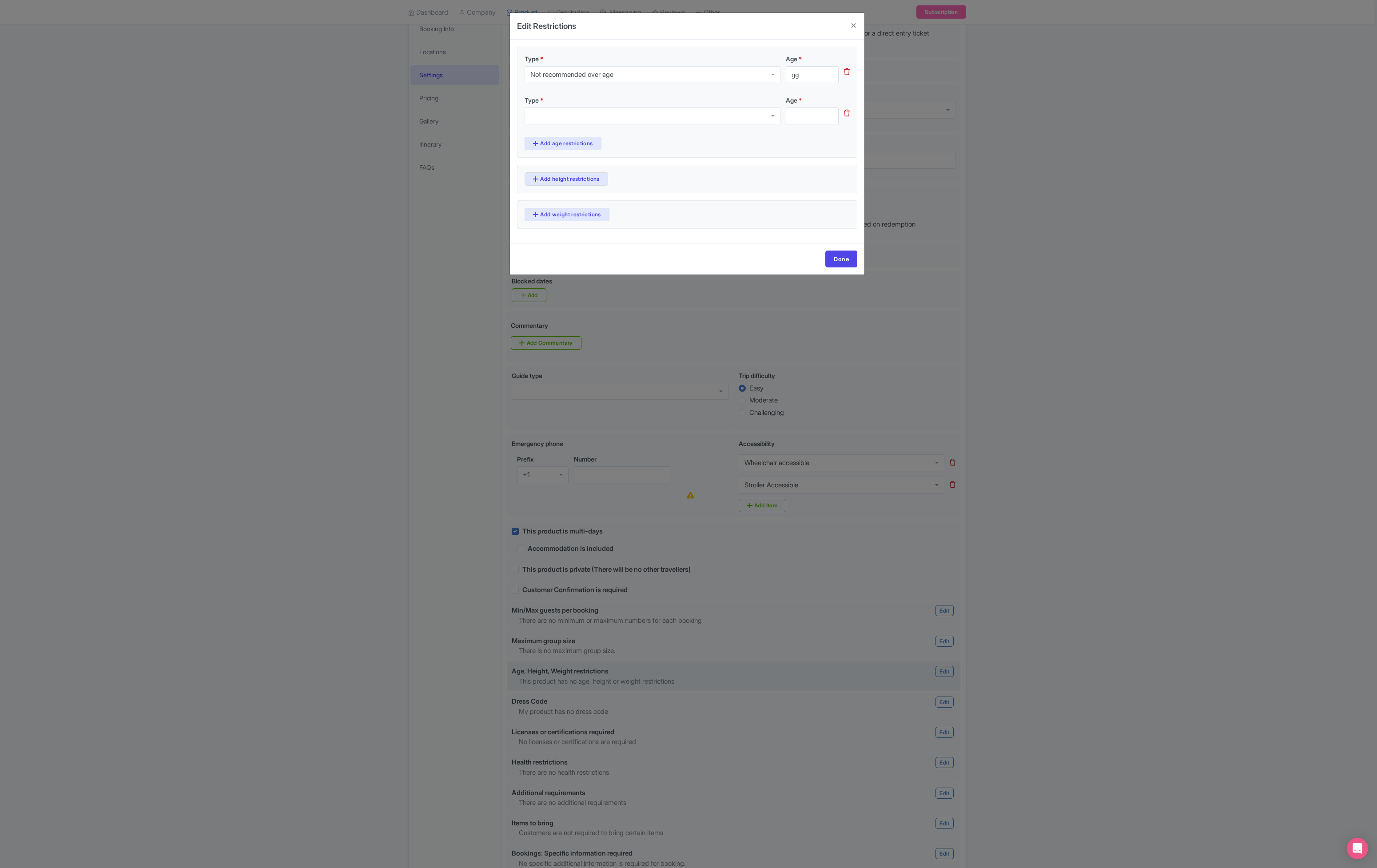
click at [585, 113] on div at bounding box center [653, 116] width 256 height 17
click at [844, 112] on icon at bounding box center [847, 113] width 6 height 7
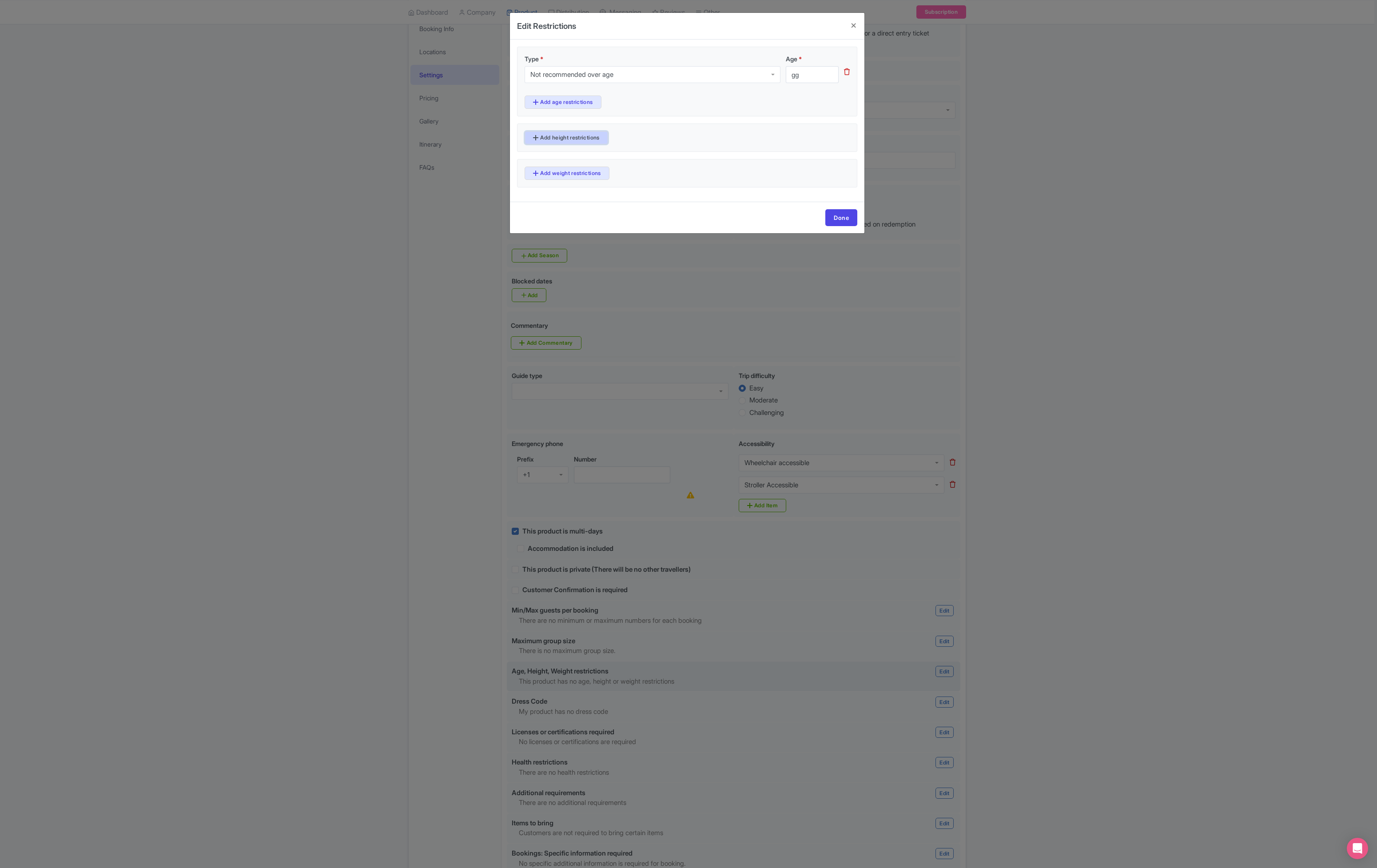
click at [586, 132] on link "Add height restrictions" at bounding box center [566, 138] width 83 height 13
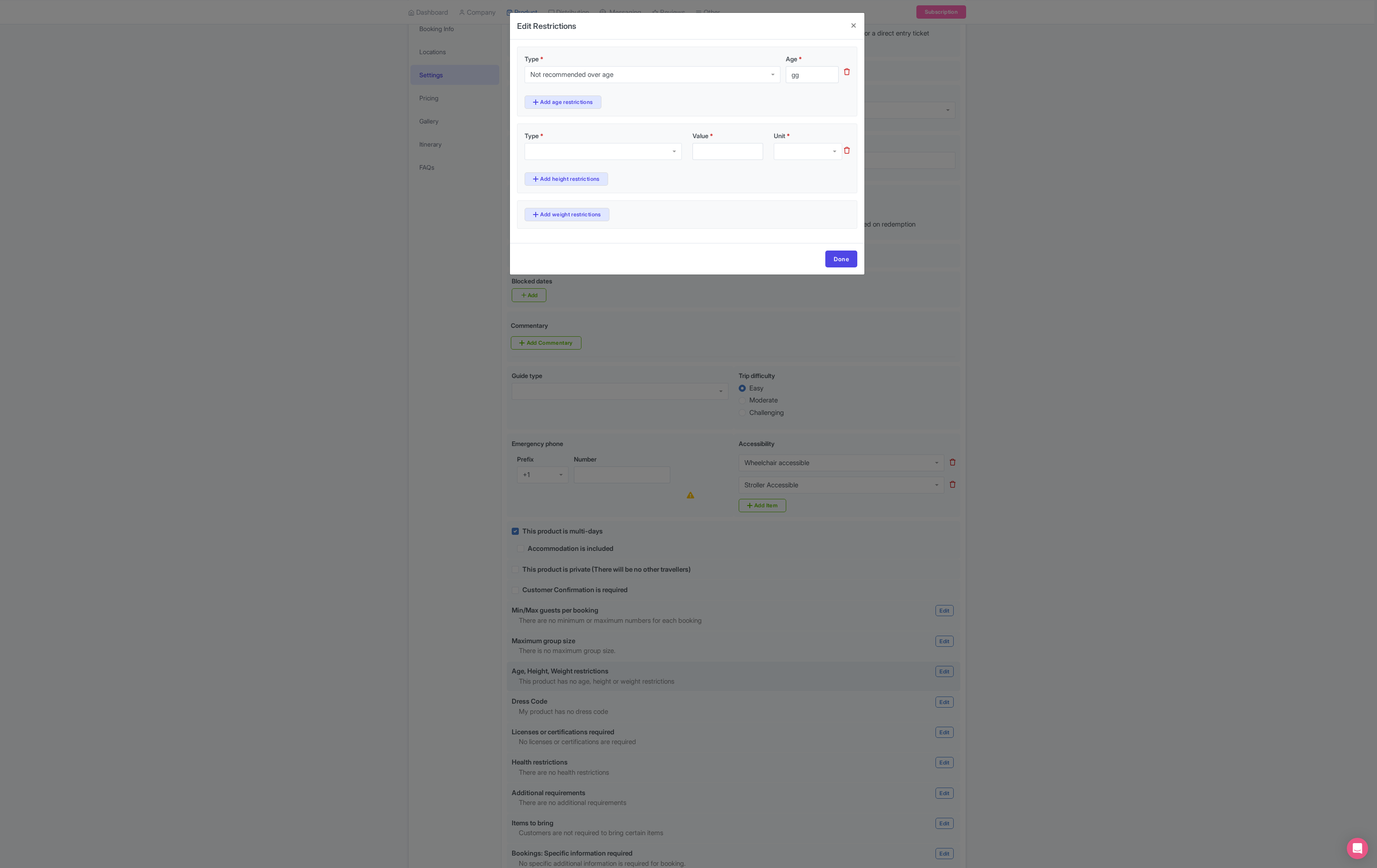
click at [635, 149] on div at bounding box center [603, 152] width 157 height 17
click at [748, 154] on input "Value *" at bounding box center [728, 152] width 71 height 17
click at [811, 155] on div at bounding box center [808, 152] width 68 height 17
click at [811, 128] on div "1 Type * Maximum Height Minimum Height Value * Unit * cm inch Add height restri…" at bounding box center [687, 158] width 340 height 70
click at [532, 146] on div at bounding box center [603, 152] width 157 height 17
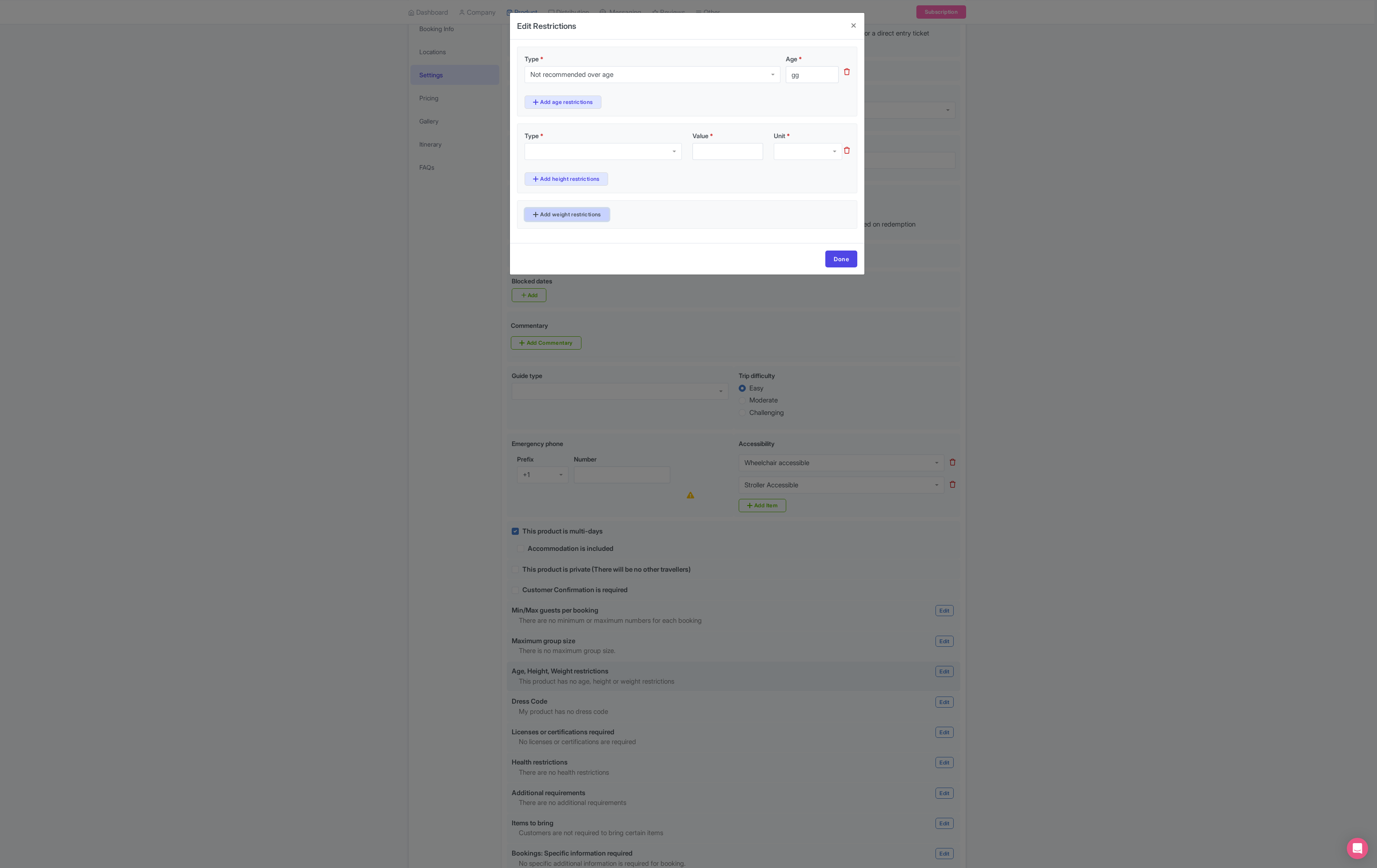
click at [555, 215] on link "Add weight restrictions" at bounding box center [567, 215] width 85 height 13
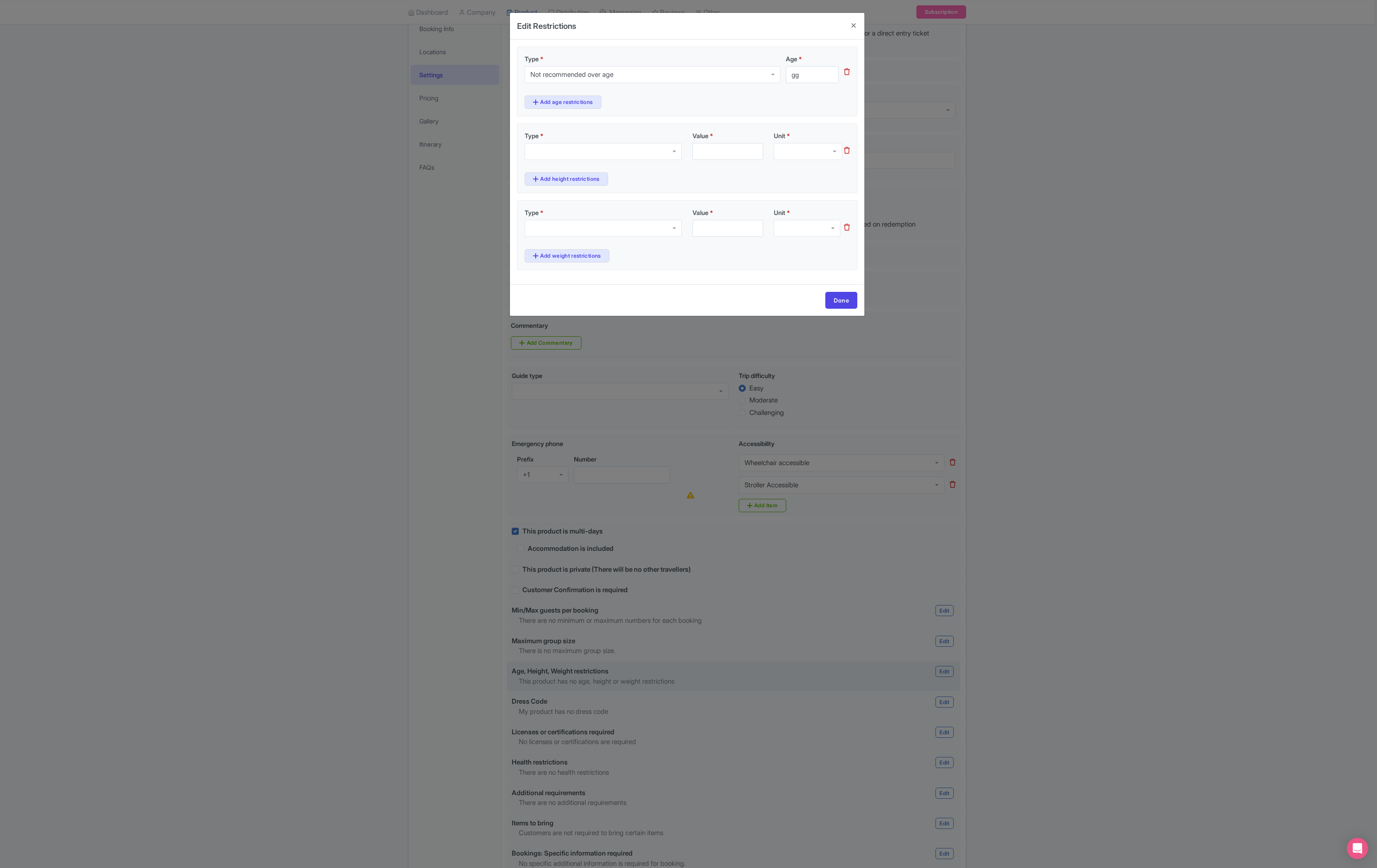
click at [568, 235] on div at bounding box center [603, 228] width 157 height 17
click at [780, 248] on div "Type * Maximum weight Minimum weight Value * Unit *" at bounding box center [687, 228] width 336 height 41
click at [342, 477] on div "Edit Restrictions Type * Not recommended over age Not recommended over age Mini…" at bounding box center [688, 434] width 1377 height 868
click at [850, 27] on h4 at bounding box center [854, 25] width 22 height 25
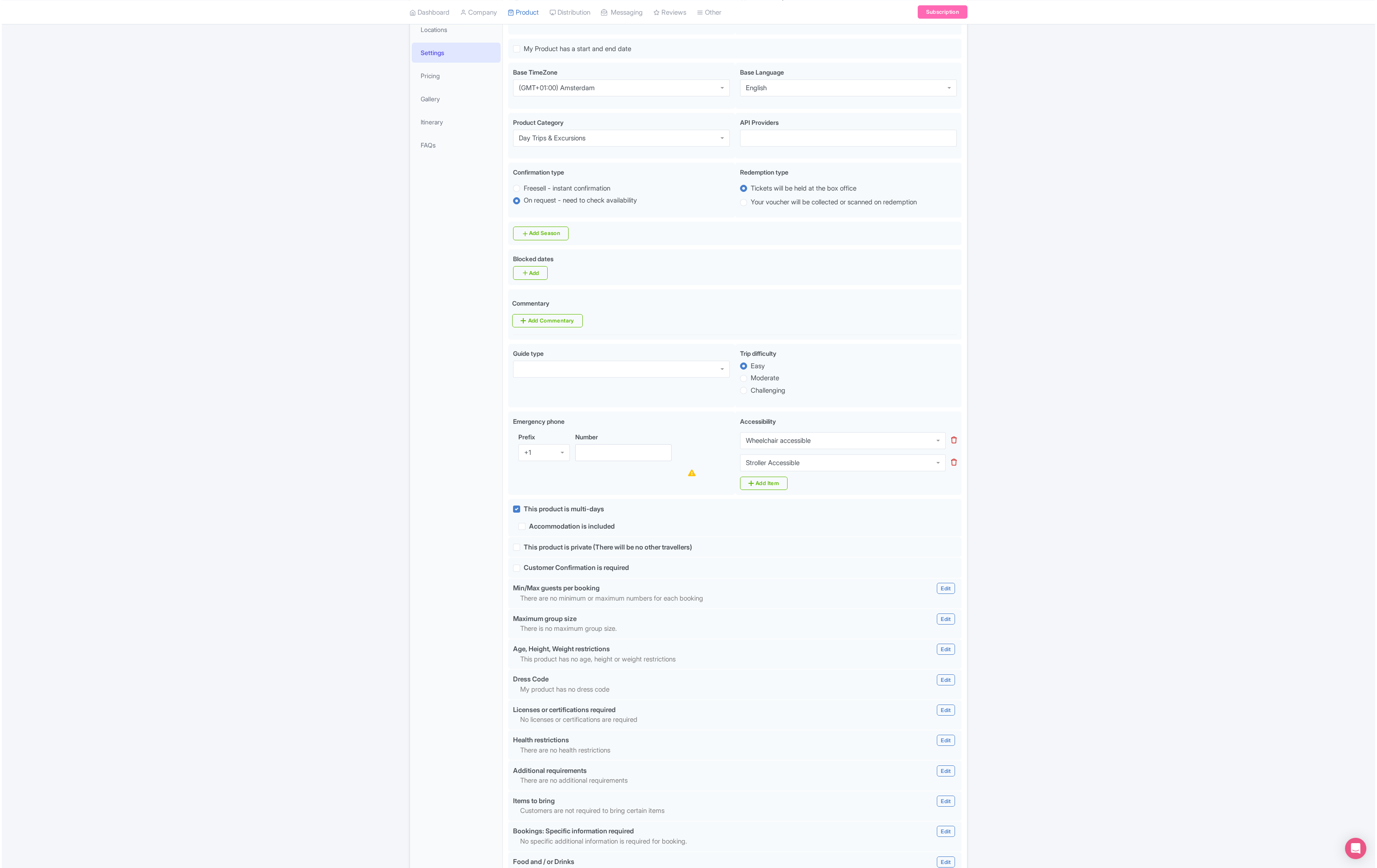
scroll to position [194, 0]
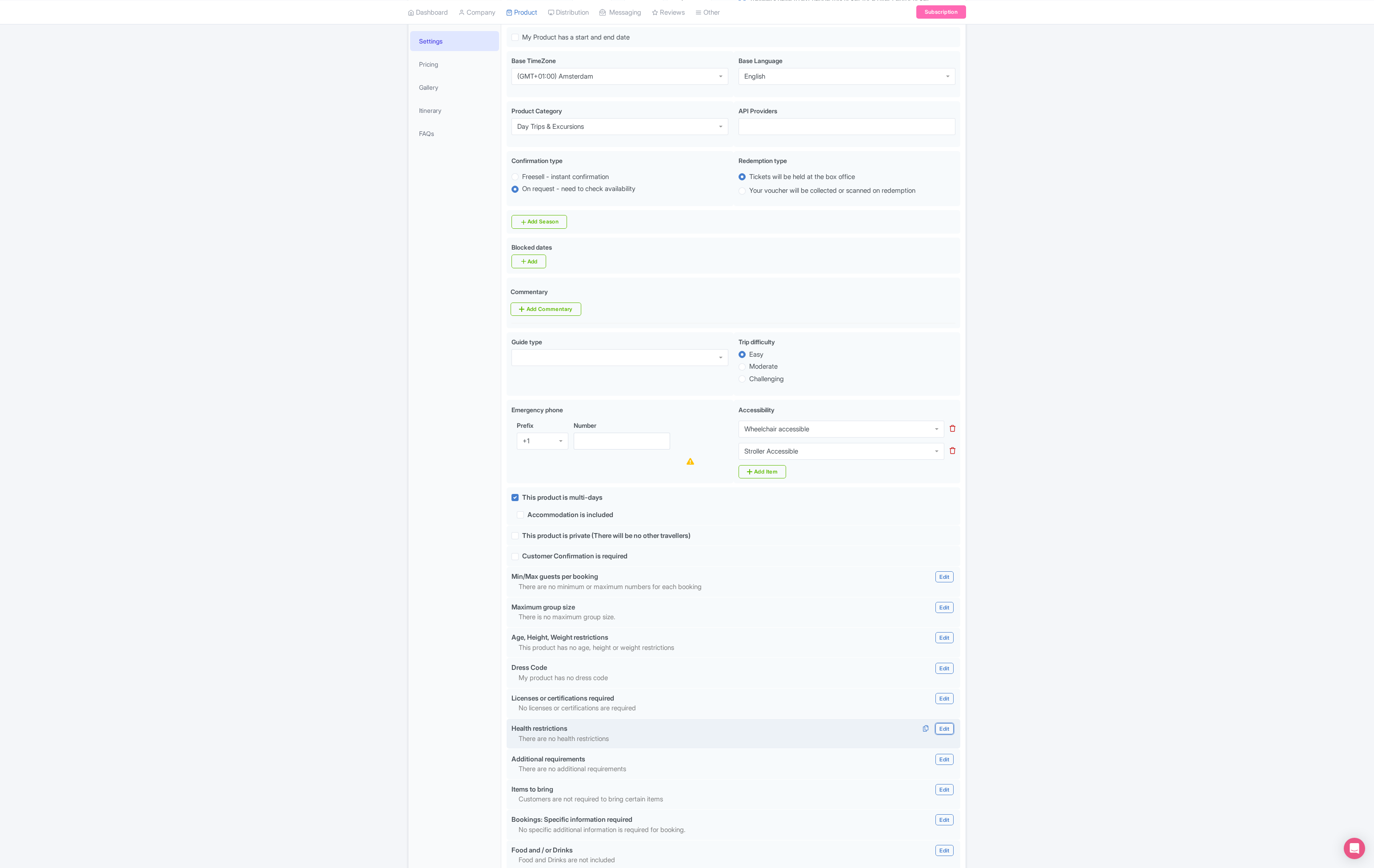
click at [944, 724] on link "Edit" at bounding box center [944, 728] width 18 height 11
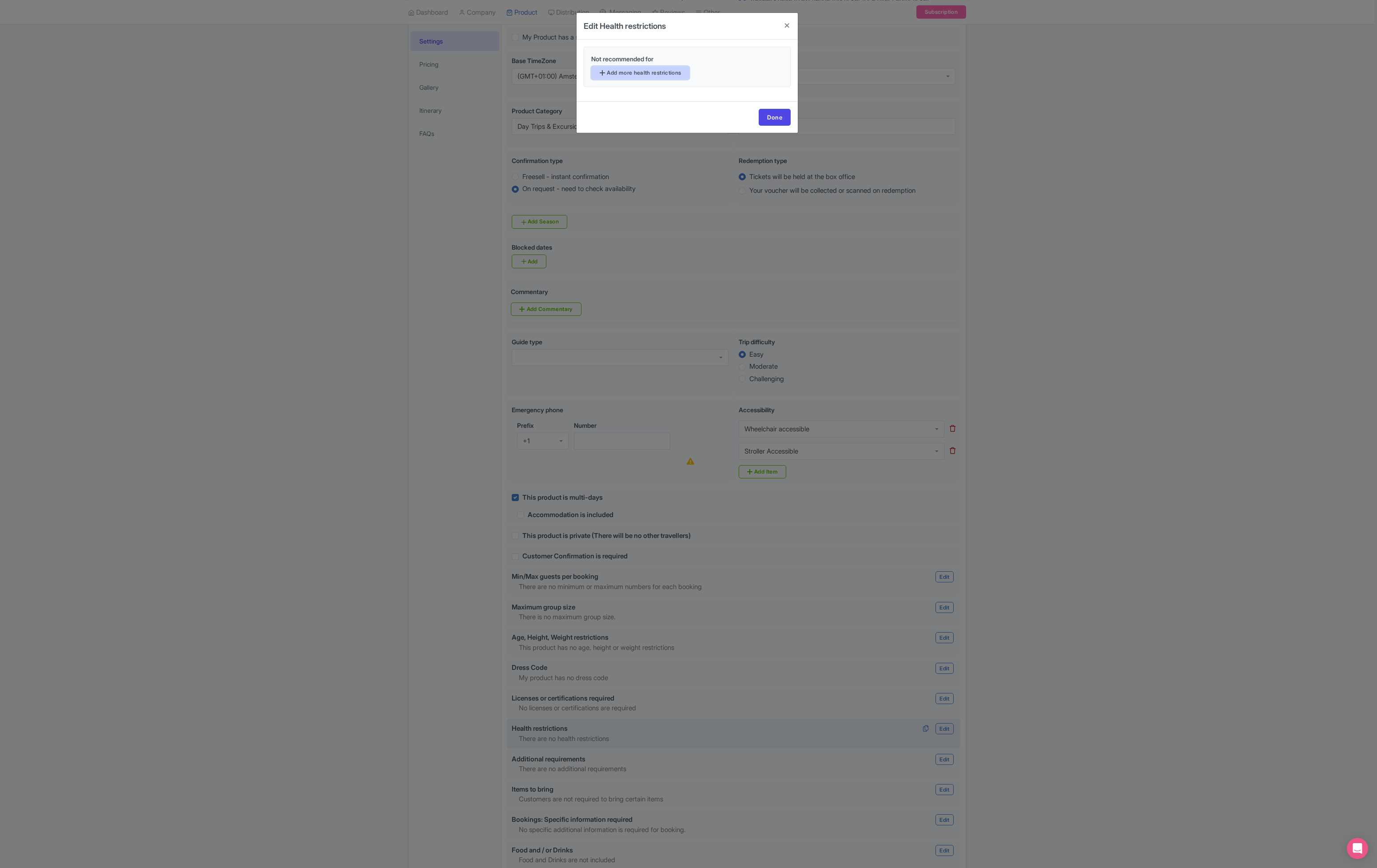
click at [650, 74] on link "Add more health restrictions" at bounding box center [641, 73] width 98 height 13
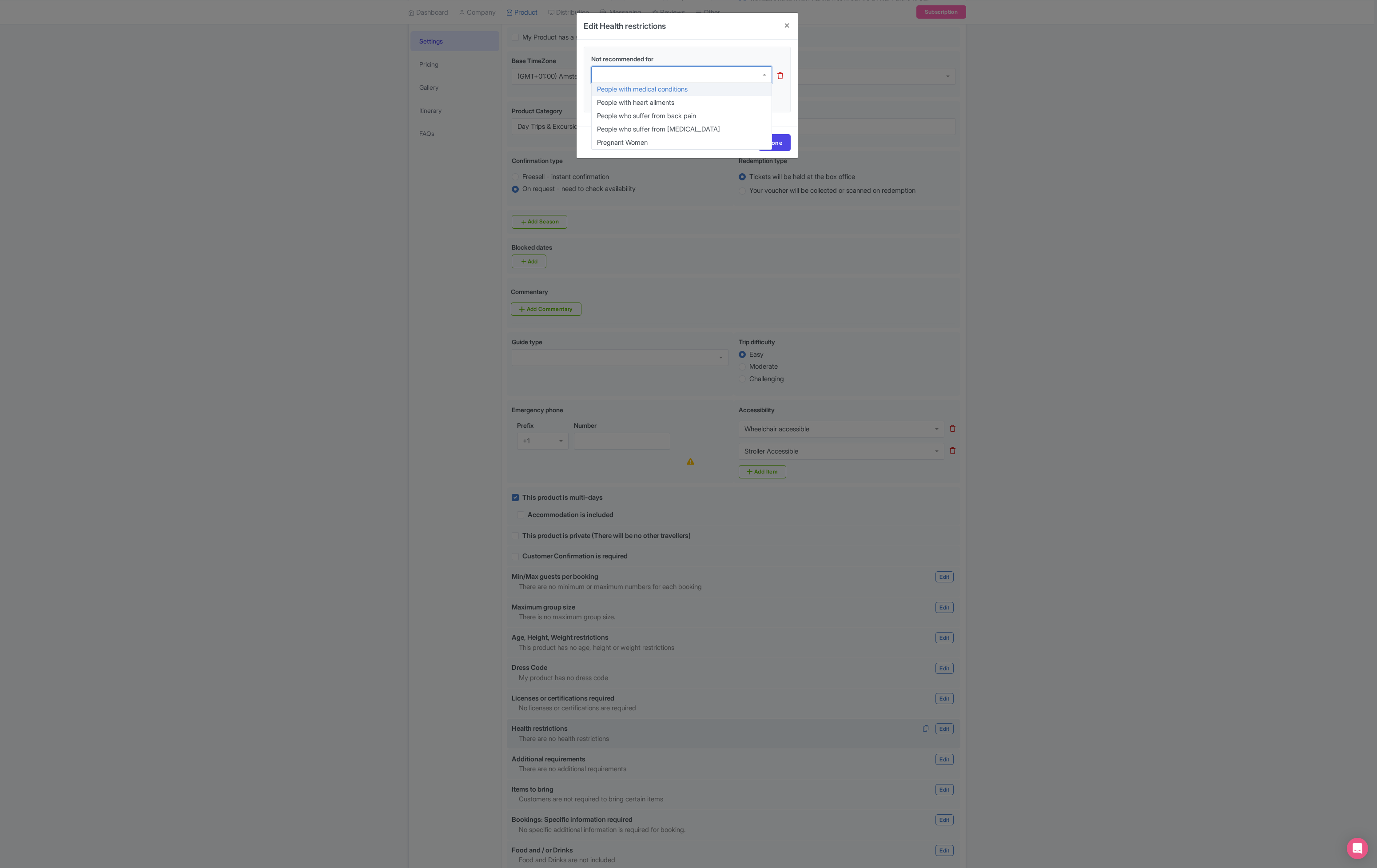
click at [652, 73] on div at bounding box center [682, 74] width 181 height 17
click at [1081, 514] on div "Edit Health restrictions Not recommended for People with medical conditions Peo…" at bounding box center [688, 434] width 1377 height 868
click at [792, 22] on h4 at bounding box center [787, 25] width 22 height 25
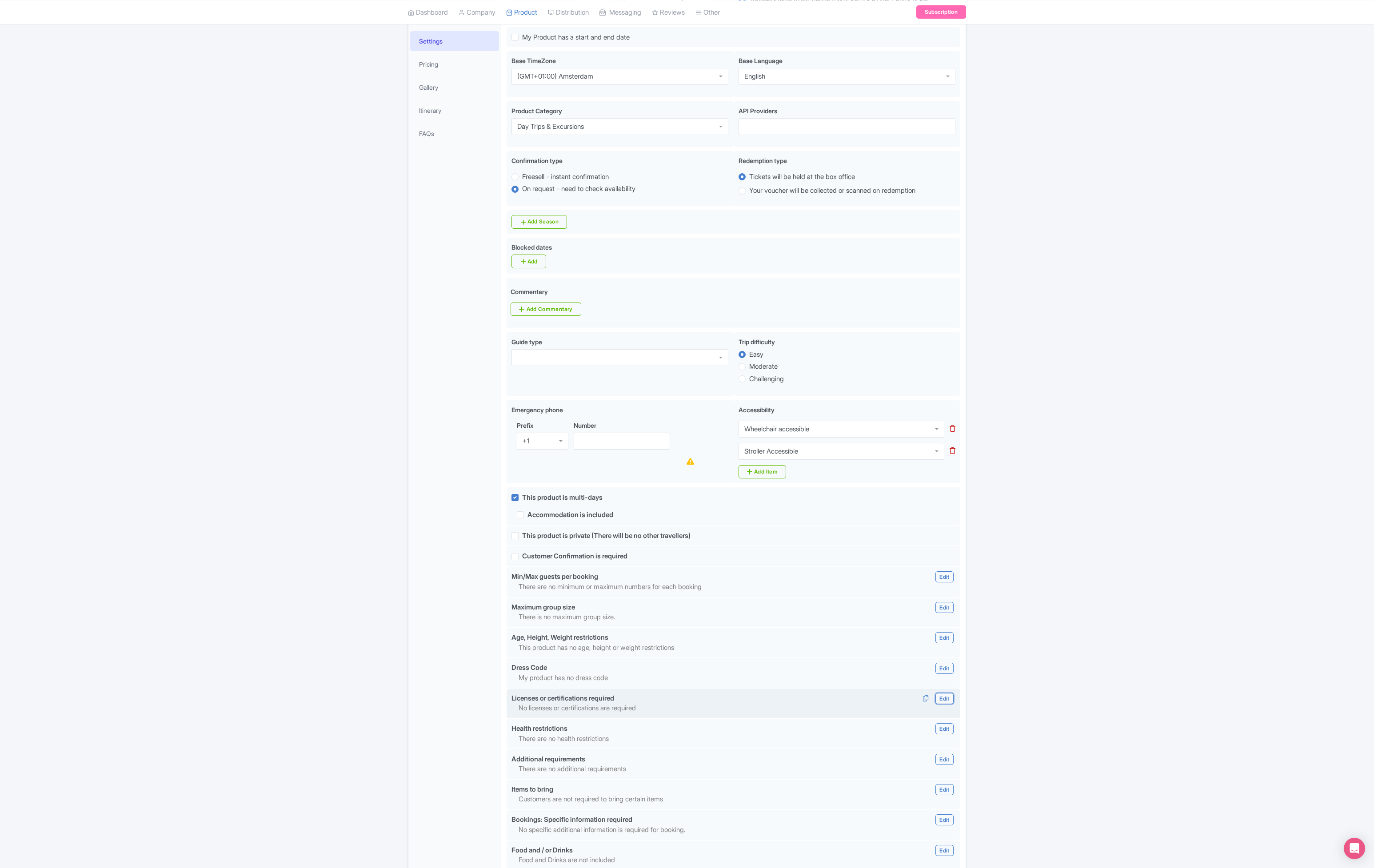
click at [949, 698] on link "Edit" at bounding box center [944, 698] width 18 height 11
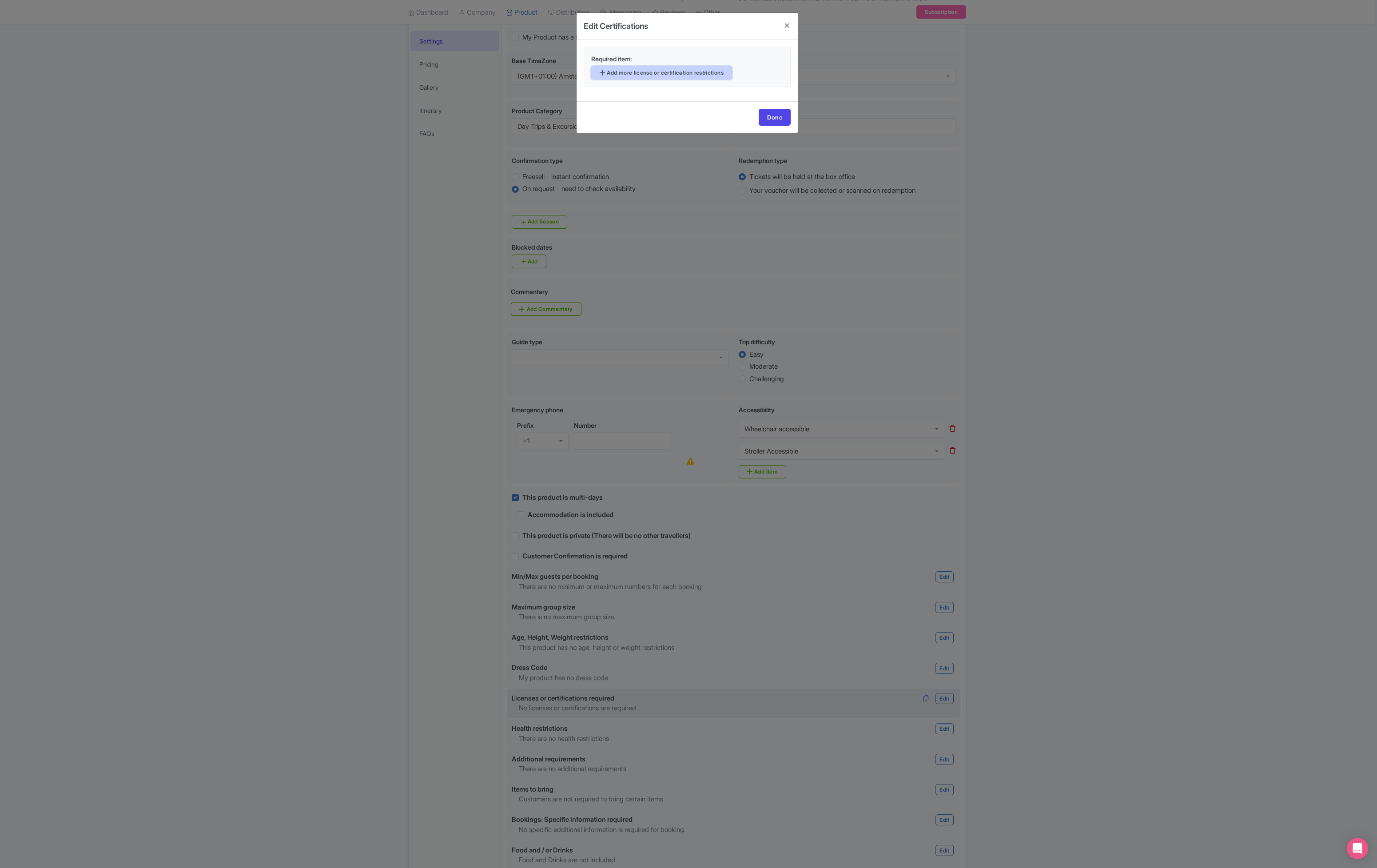
click at [706, 66] on link "Add more license or certification restrictions" at bounding box center [662, 73] width 141 height 13
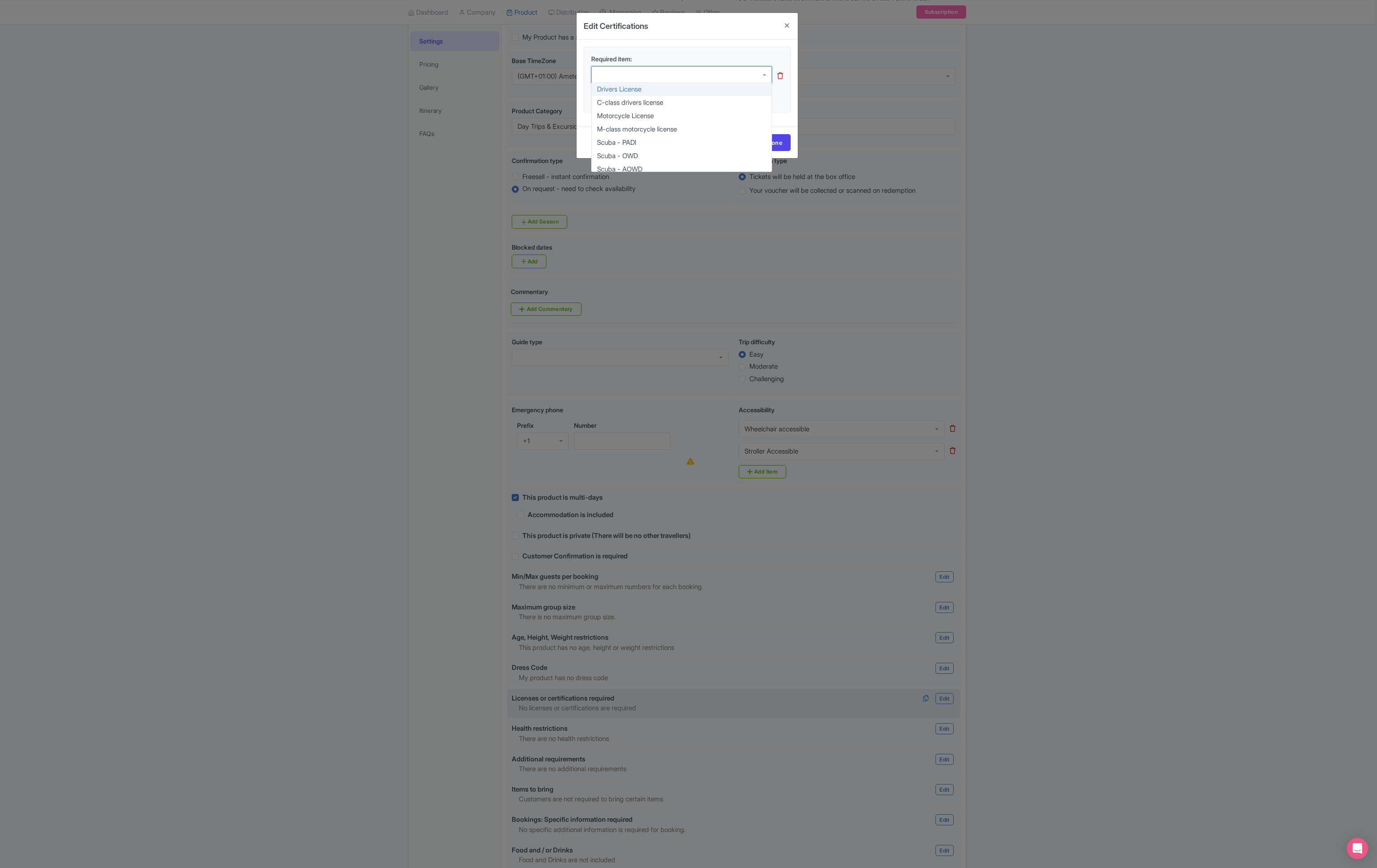
click at [693, 74] on div at bounding box center [682, 74] width 181 height 17
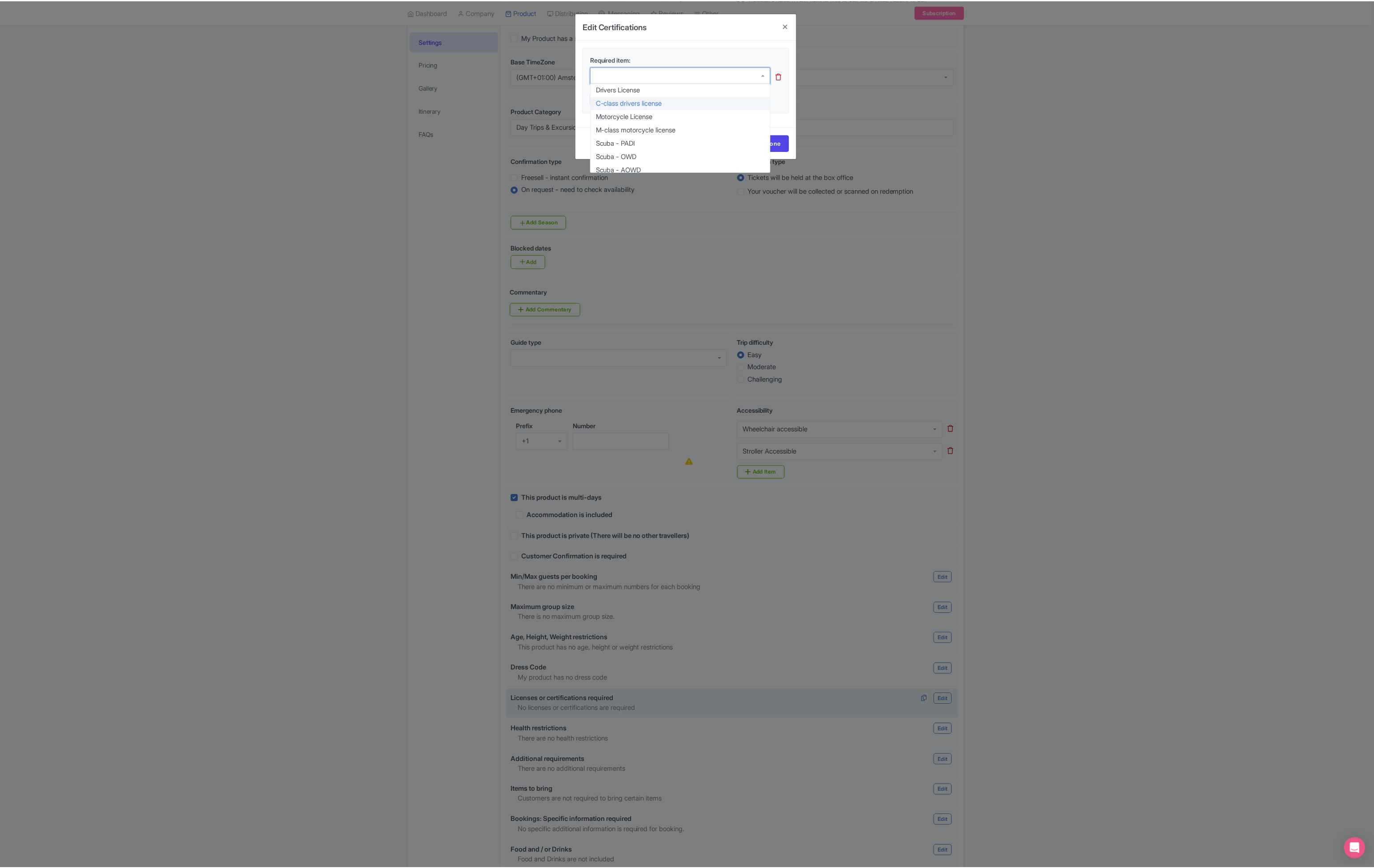
scroll to position [4, 0]
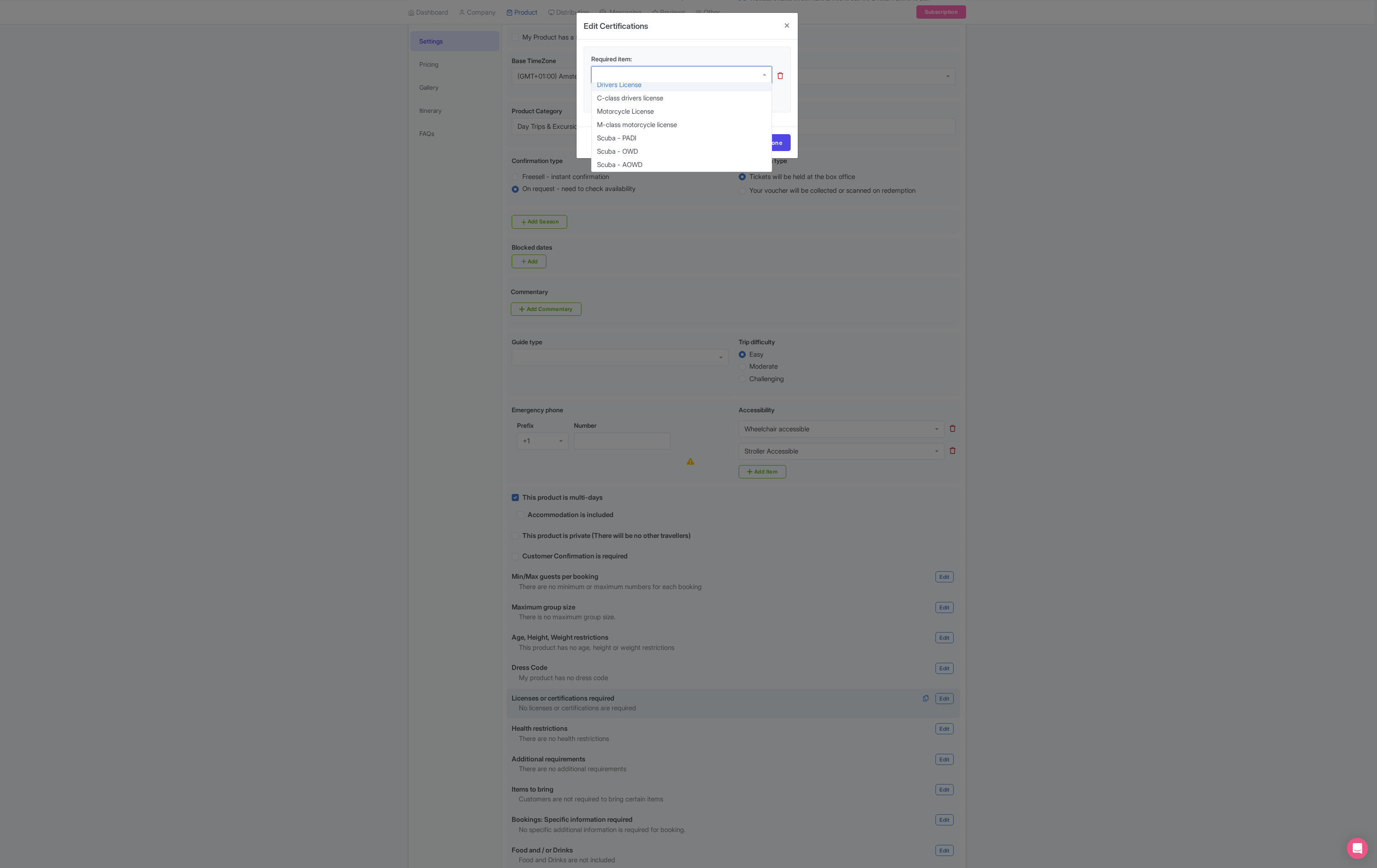
click at [1080, 679] on div "Edit Certifications Required item: Drivers License C-class drivers license Moto…" at bounding box center [688, 434] width 1377 height 868
click at [786, 23] on h4 at bounding box center [787, 25] width 22 height 25
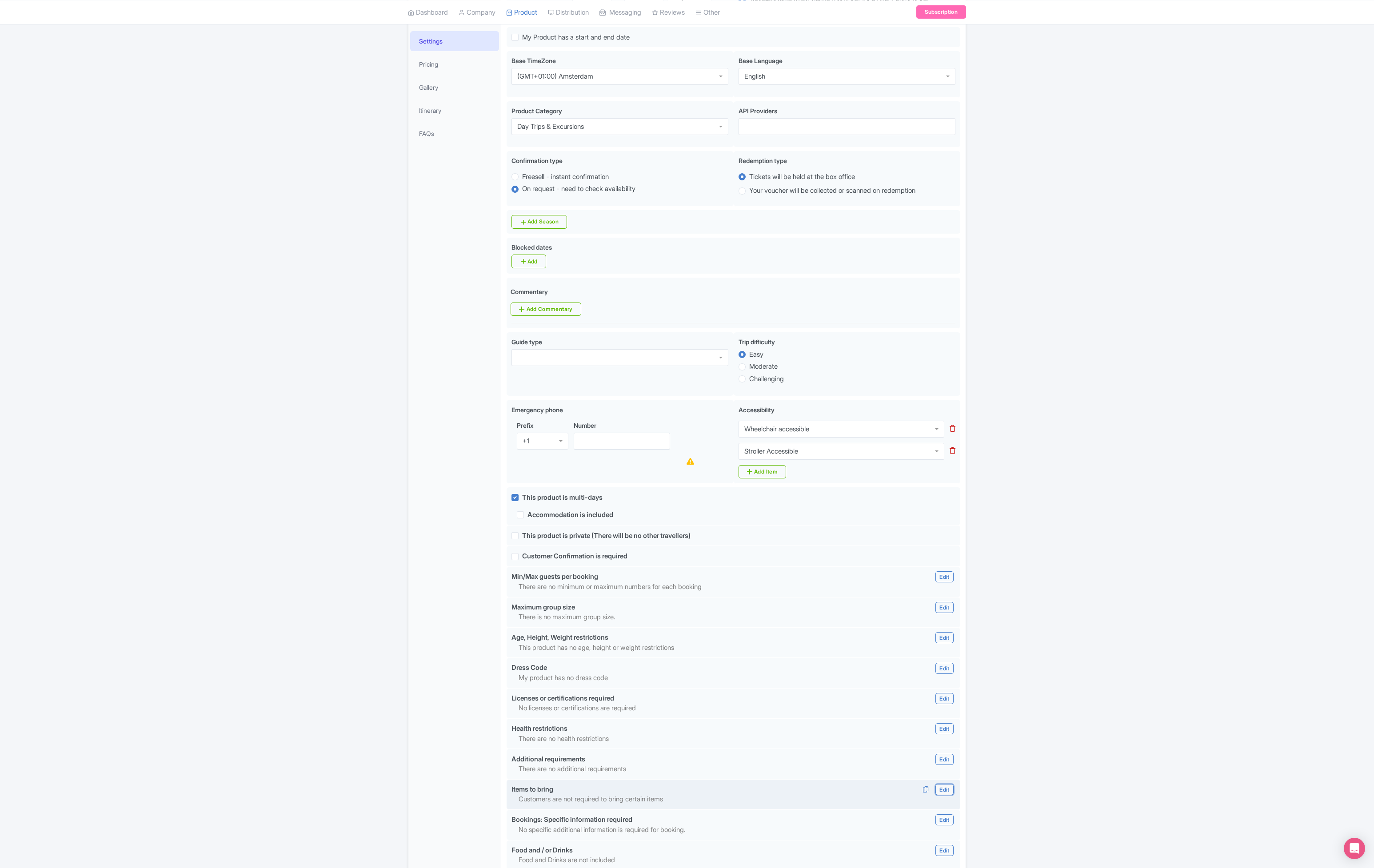
click at [945, 791] on link "Edit" at bounding box center [944, 789] width 18 height 11
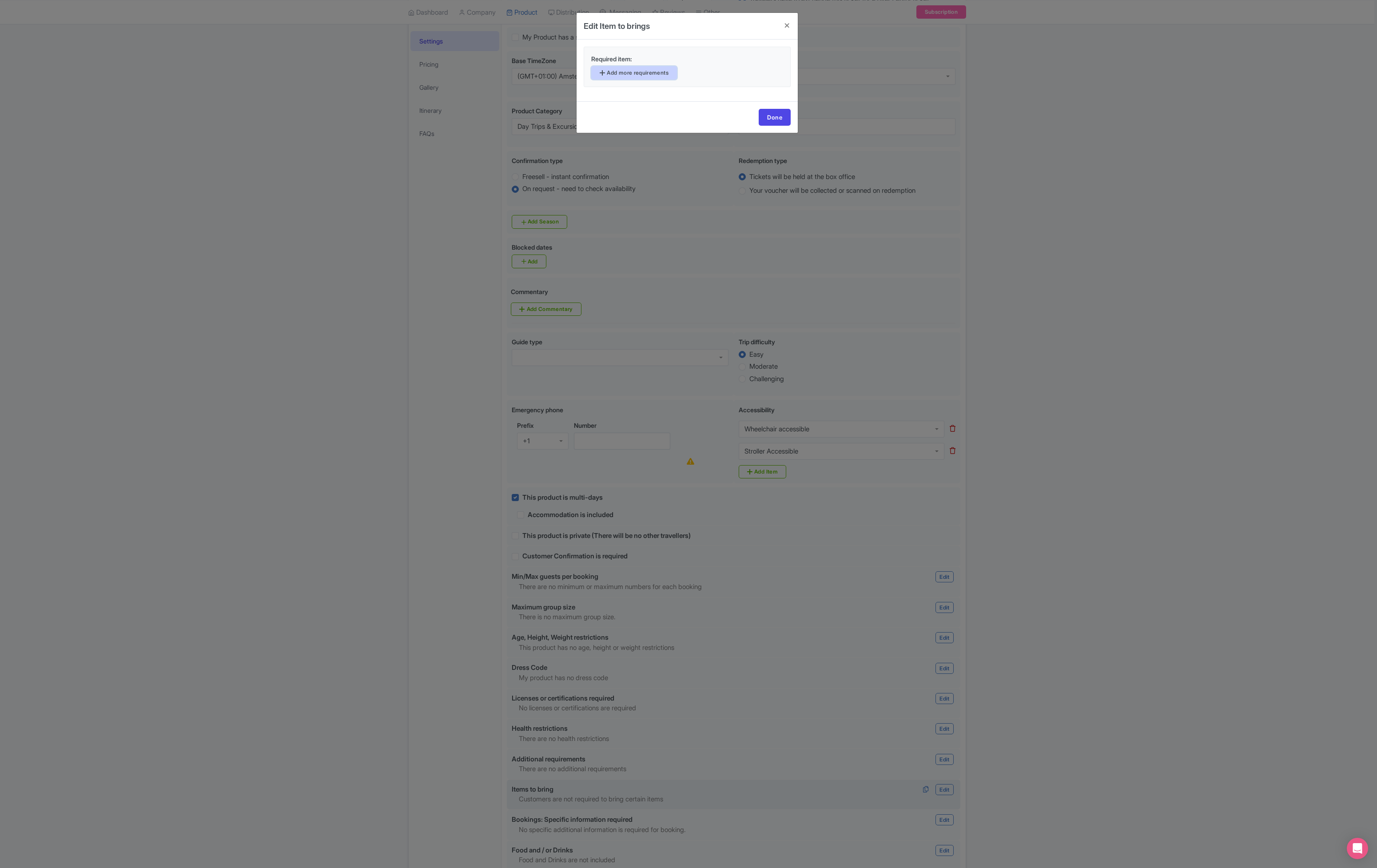
click at [641, 68] on link "Add more requirements" at bounding box center [634, 73] width 86 height 13
click at [644, 71] on div at bounding box center [682, 74] width 181 height 17
click at [786, 25] on h4 at bounding box center [787, 25] width 22 height 25
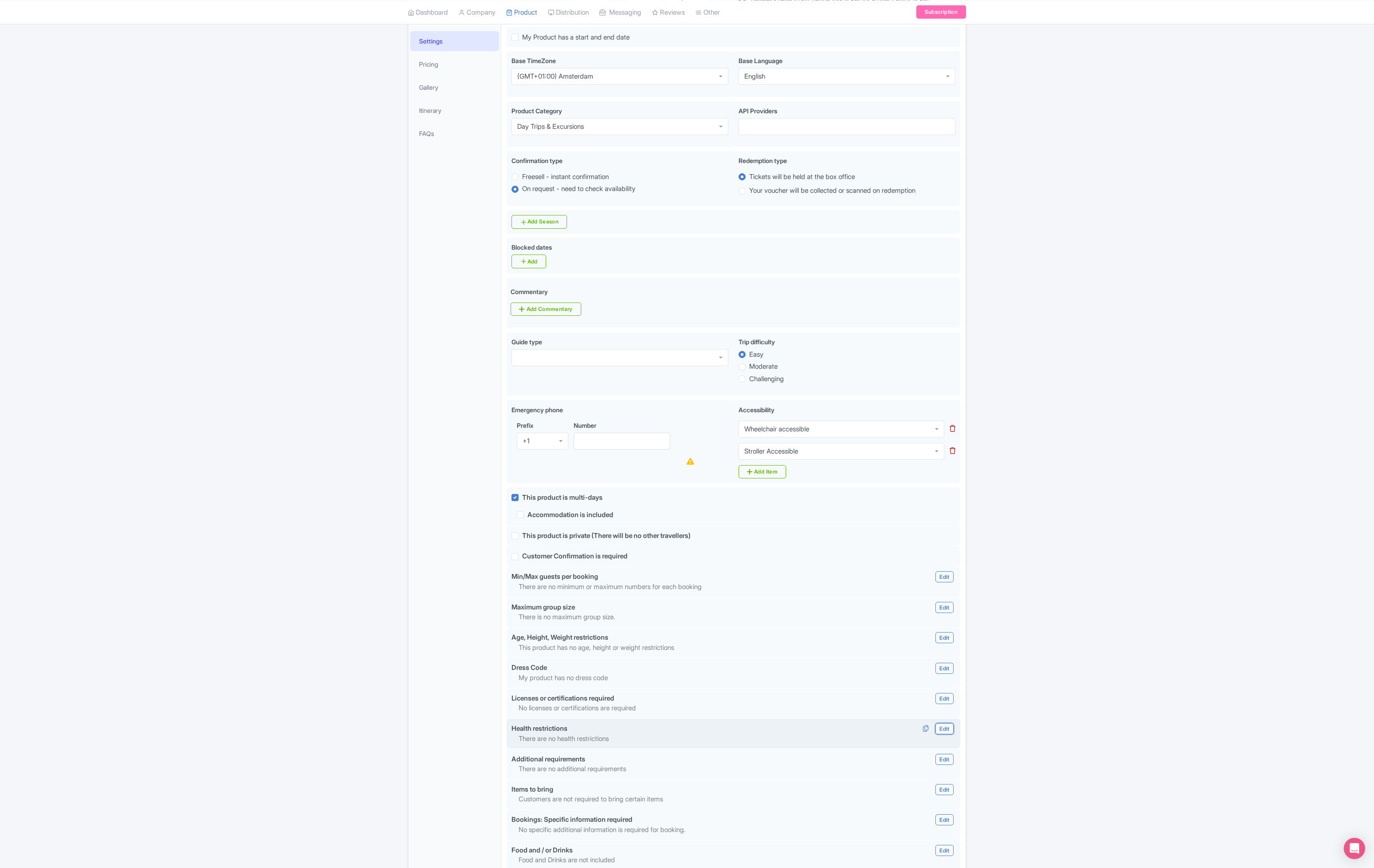
click at [946, 727] on link "Edit" at bounding box center [944, 728] width 18 height 11
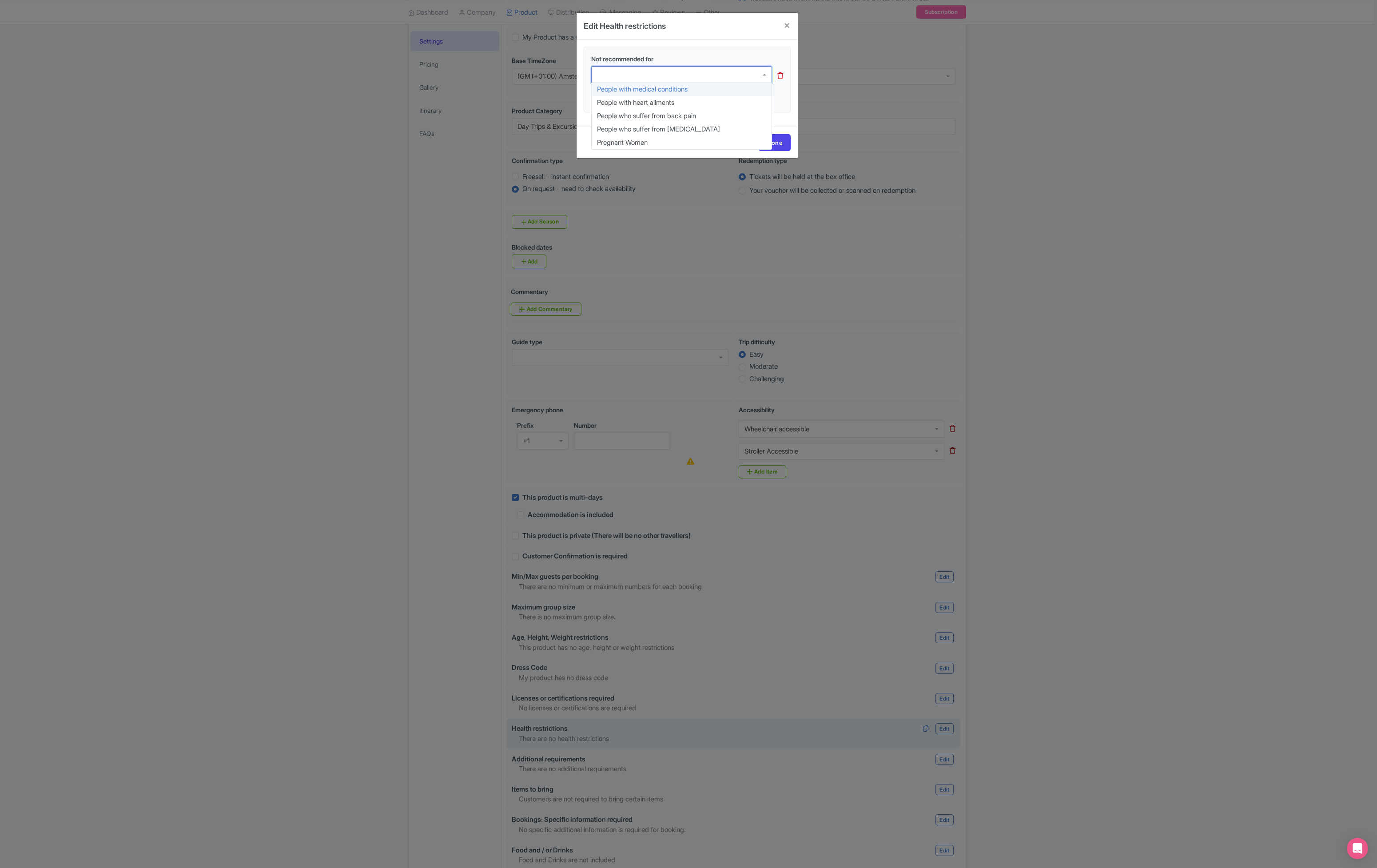
click at [706, 70] on div at bounding box center [682, 74] width 181 height 17
click at [787, 23] on h4 at bounding box center [787, 25] width 22 height 25
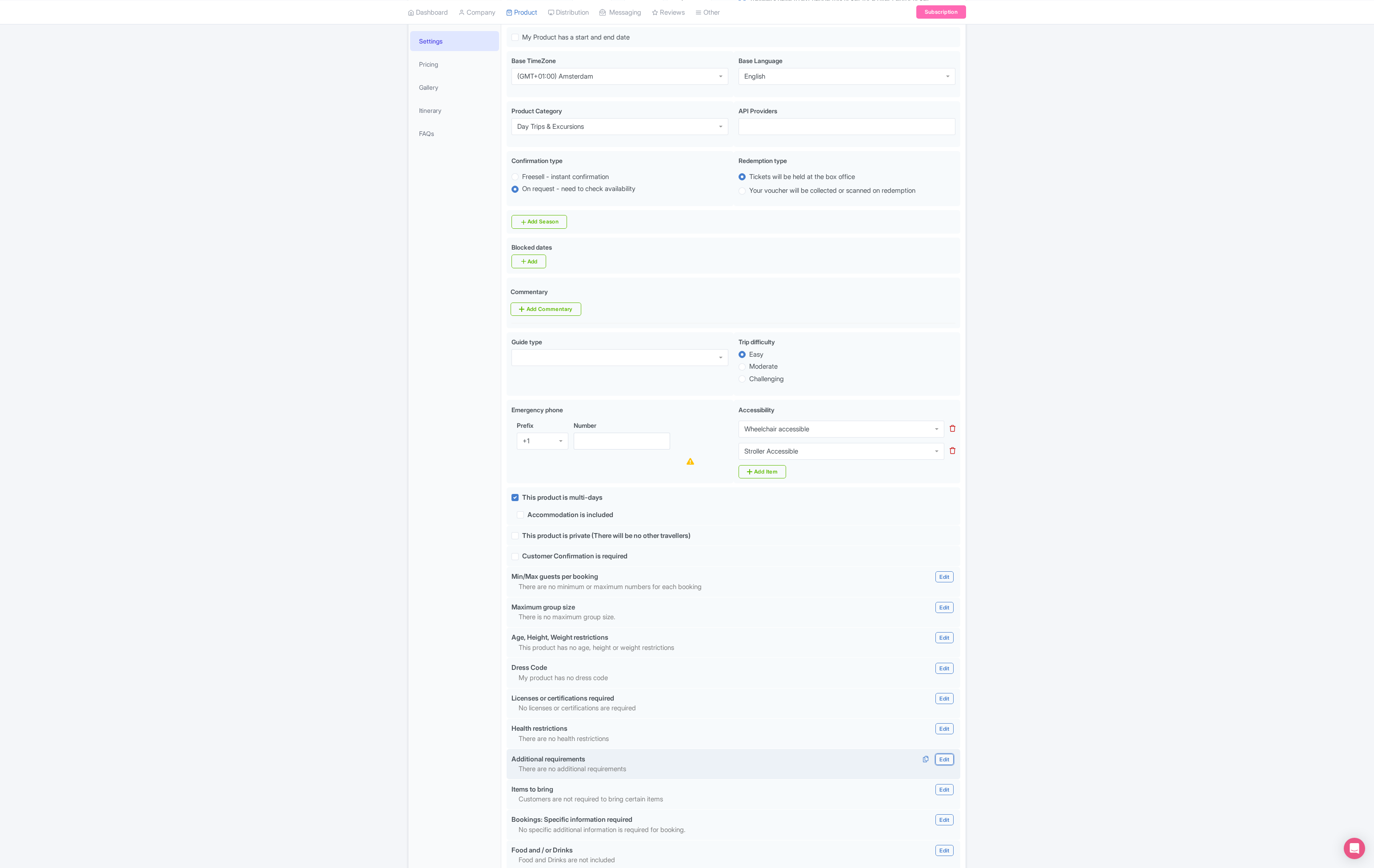
click at [946, 757] on link "Edit" at bounding box center [944, 759] width 18 height 11
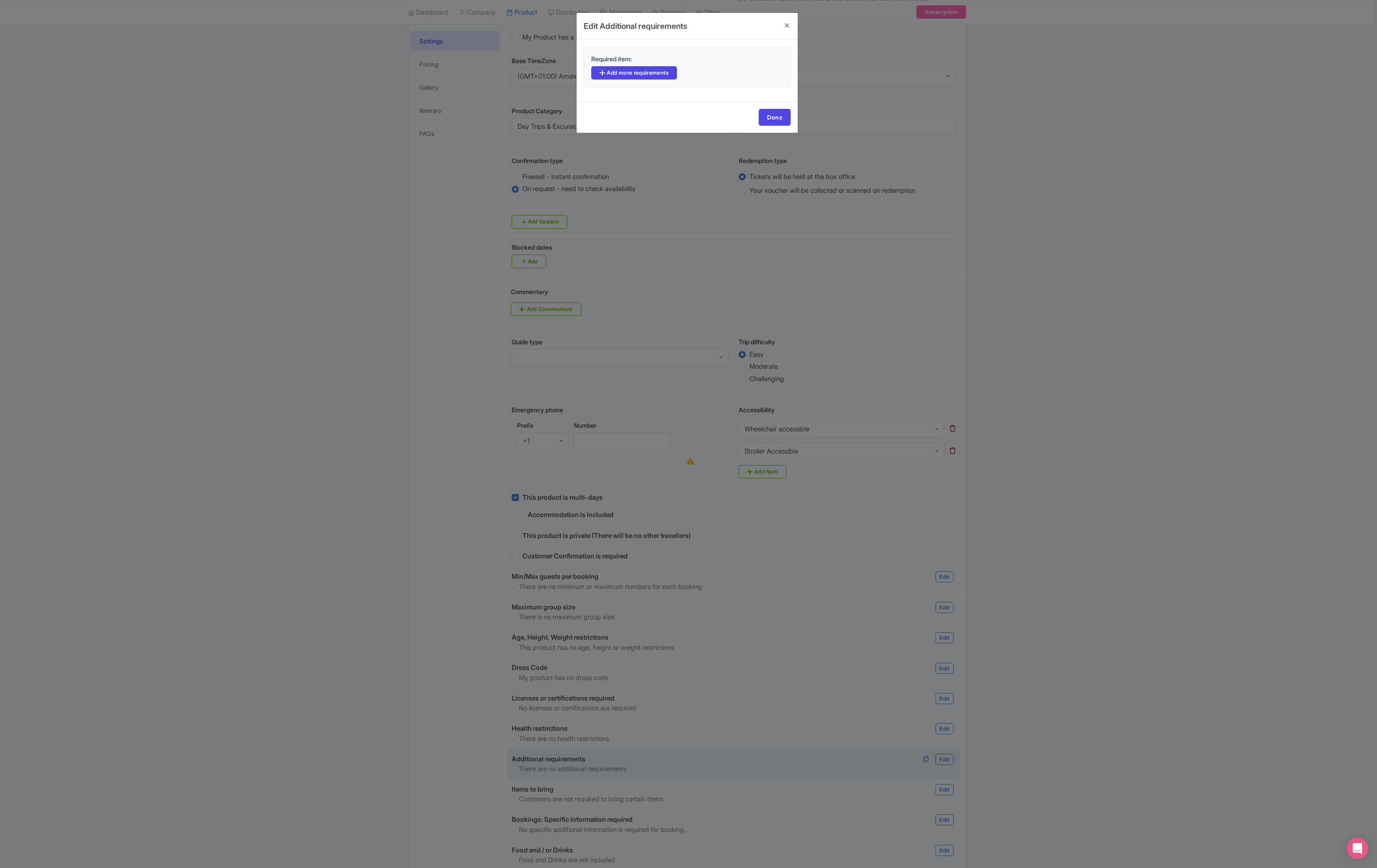
click at [654, 81] on div "Required item: Add more requirements" at bounding box center [687, 67] width 207 height 40
click at [654, 72] on link "Add more requirements" at bounding box center [634, 73] width 86 height 13
click at [657, 71] on div at bounding box center [682, 74] width 181 height 17
click at [723, 74] on div "Must be able to swim" at bounding box center [682, 74] width 181 height 17
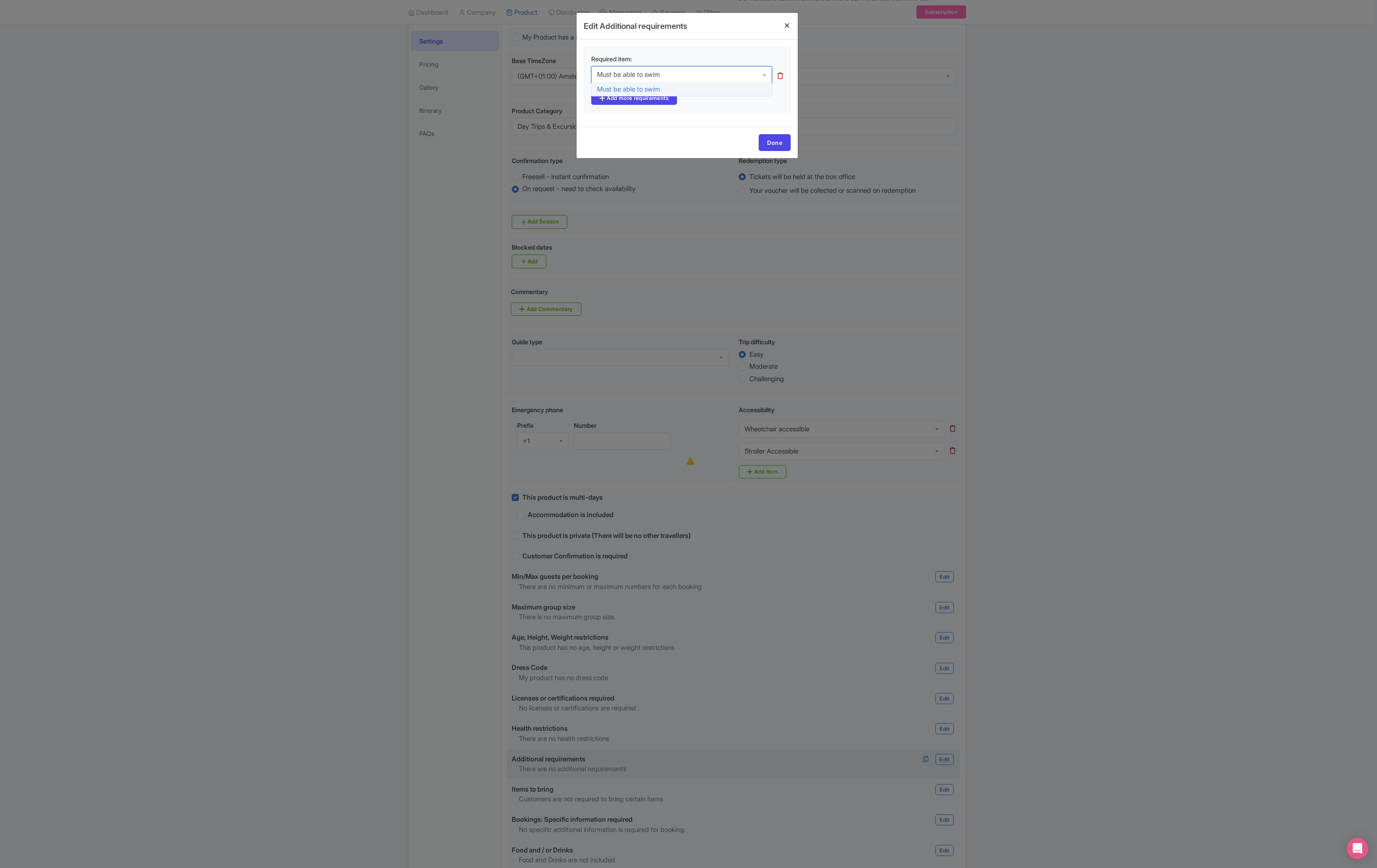
click at [786, 20] on h4 at bounding box center [787, 25] width 22 height 25
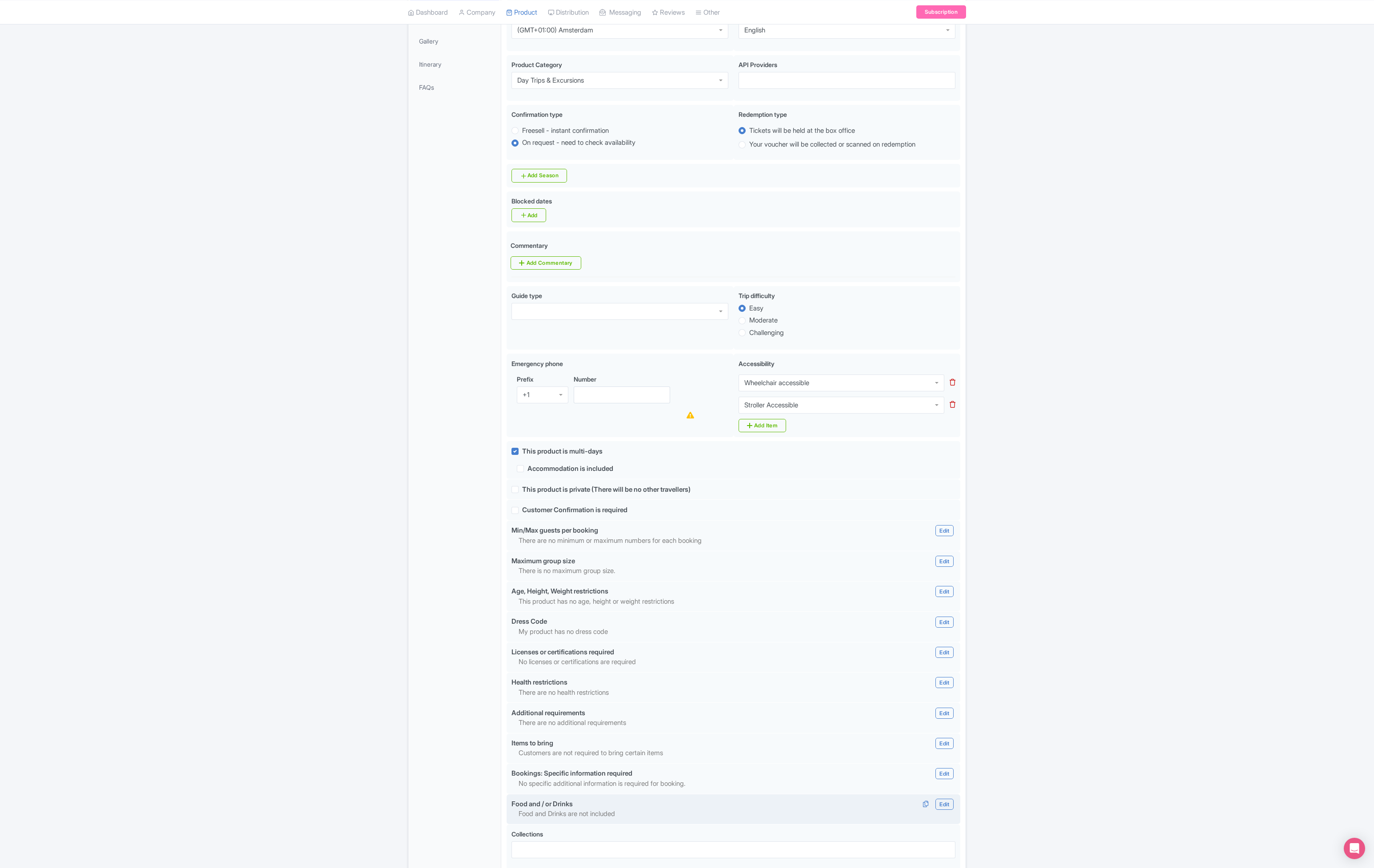
scroll to position [252, 0]
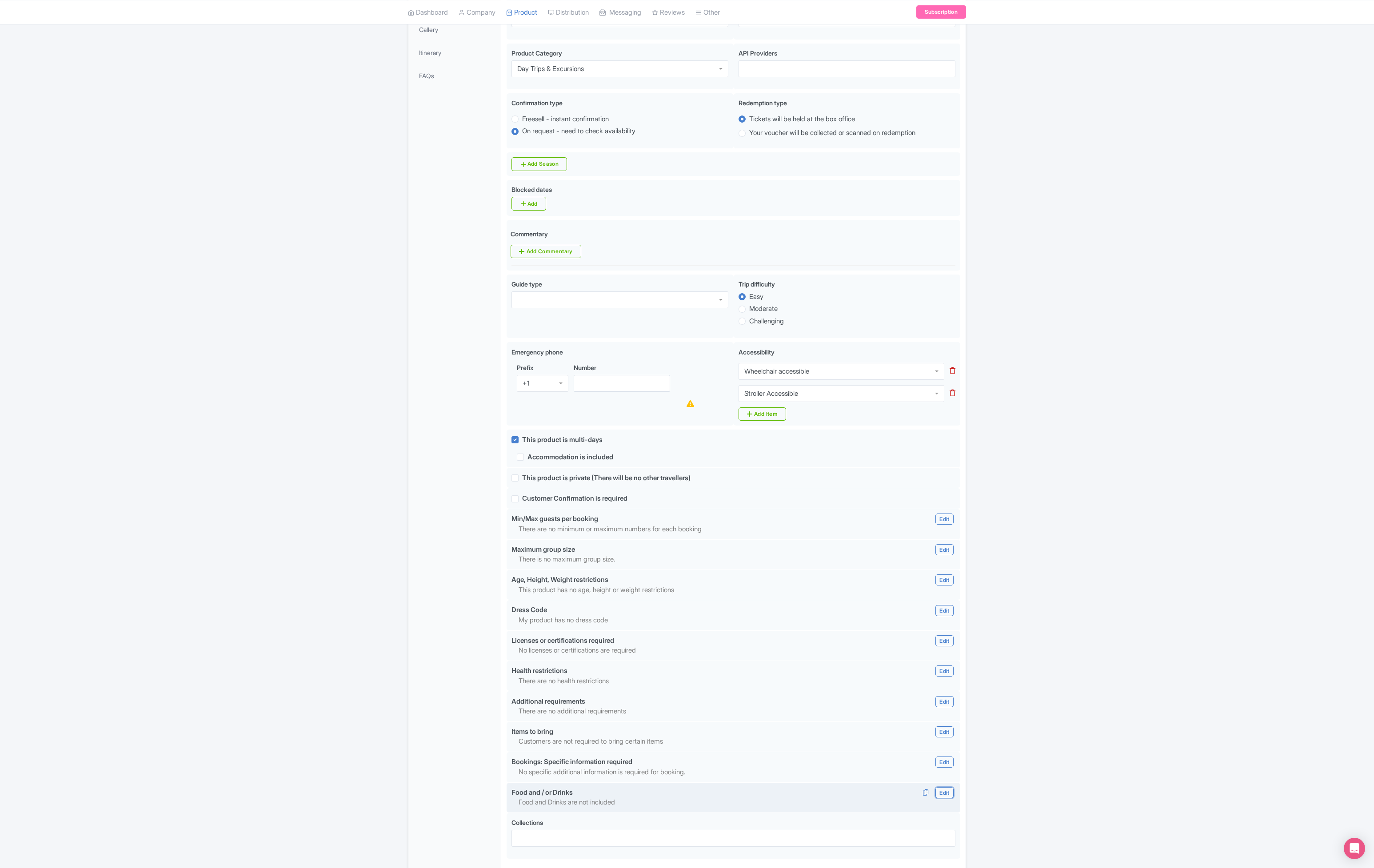
click at [952, 792] on link "Edit" at bounding box center [944, 792] width 18 height 11
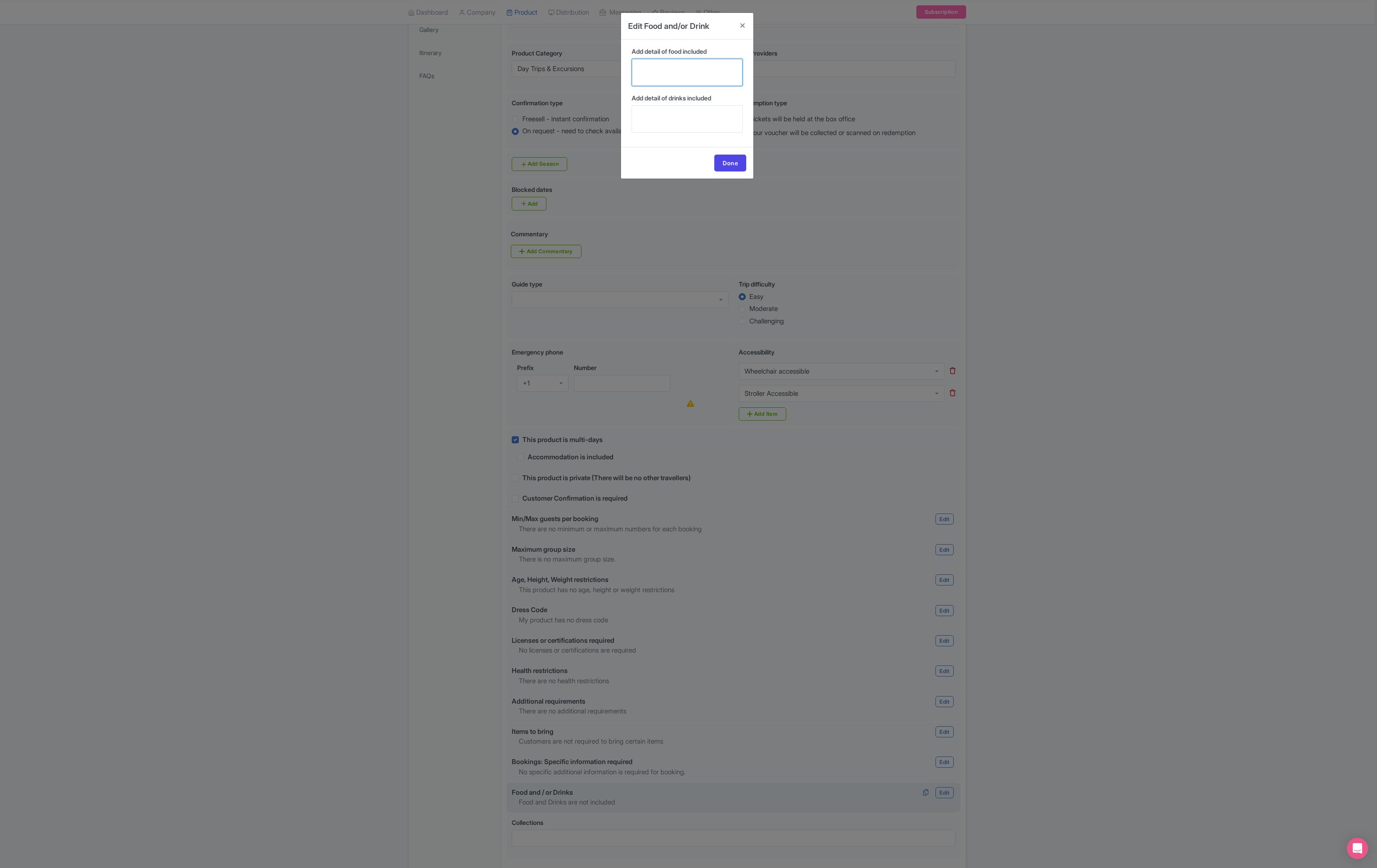
drag, startPoint x: 695, startPoint y: 68, endPoint x: 701, endPoint y: 61, distance: 9.2
click at [695, 68] on textarea "Add detail of food included" at bounding box center [687, 73] width 111 height 28
click at [739, 24] on h4 at bounding box center [743, 25] width 22 height 25
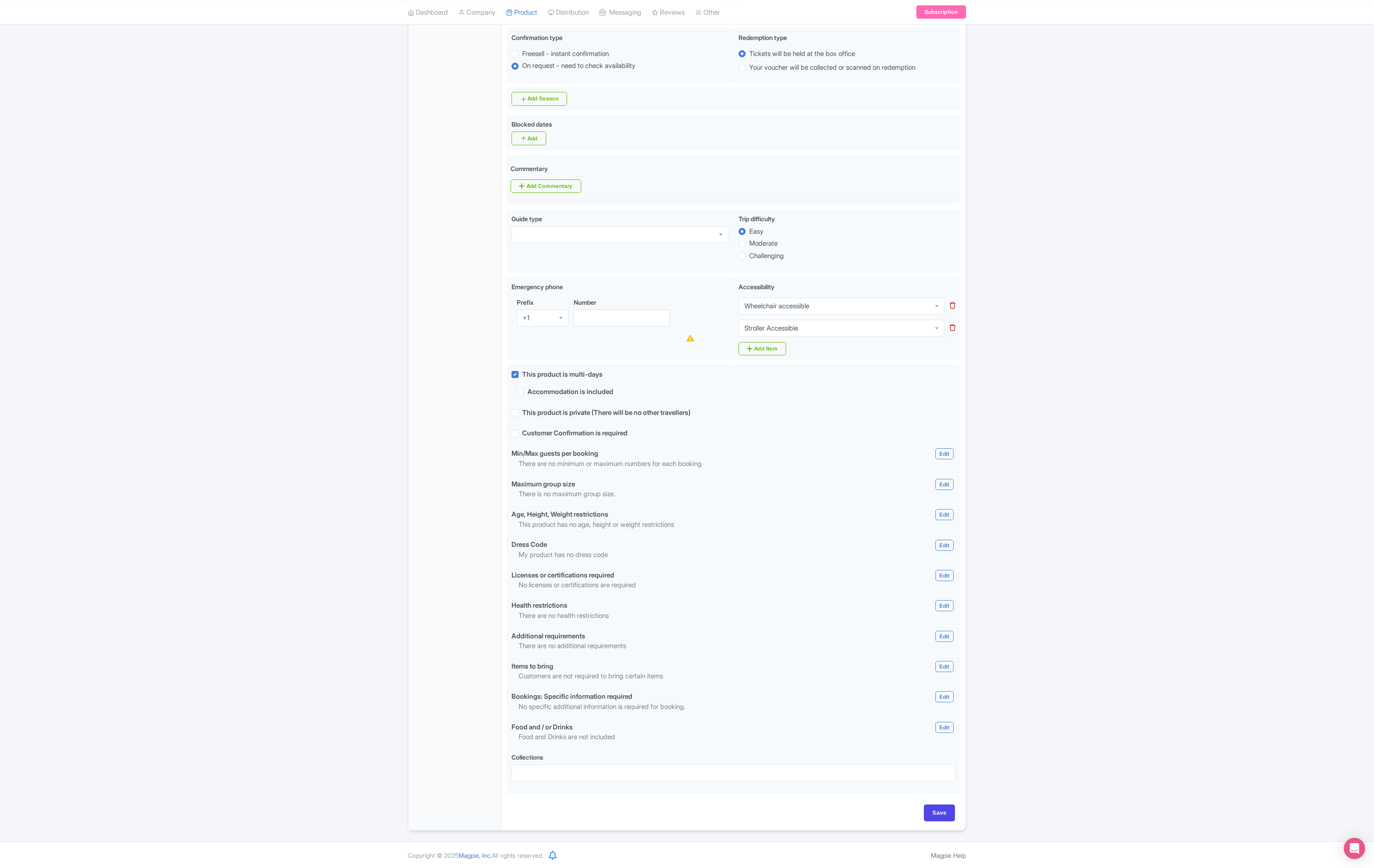
scroll to position [0, 0]
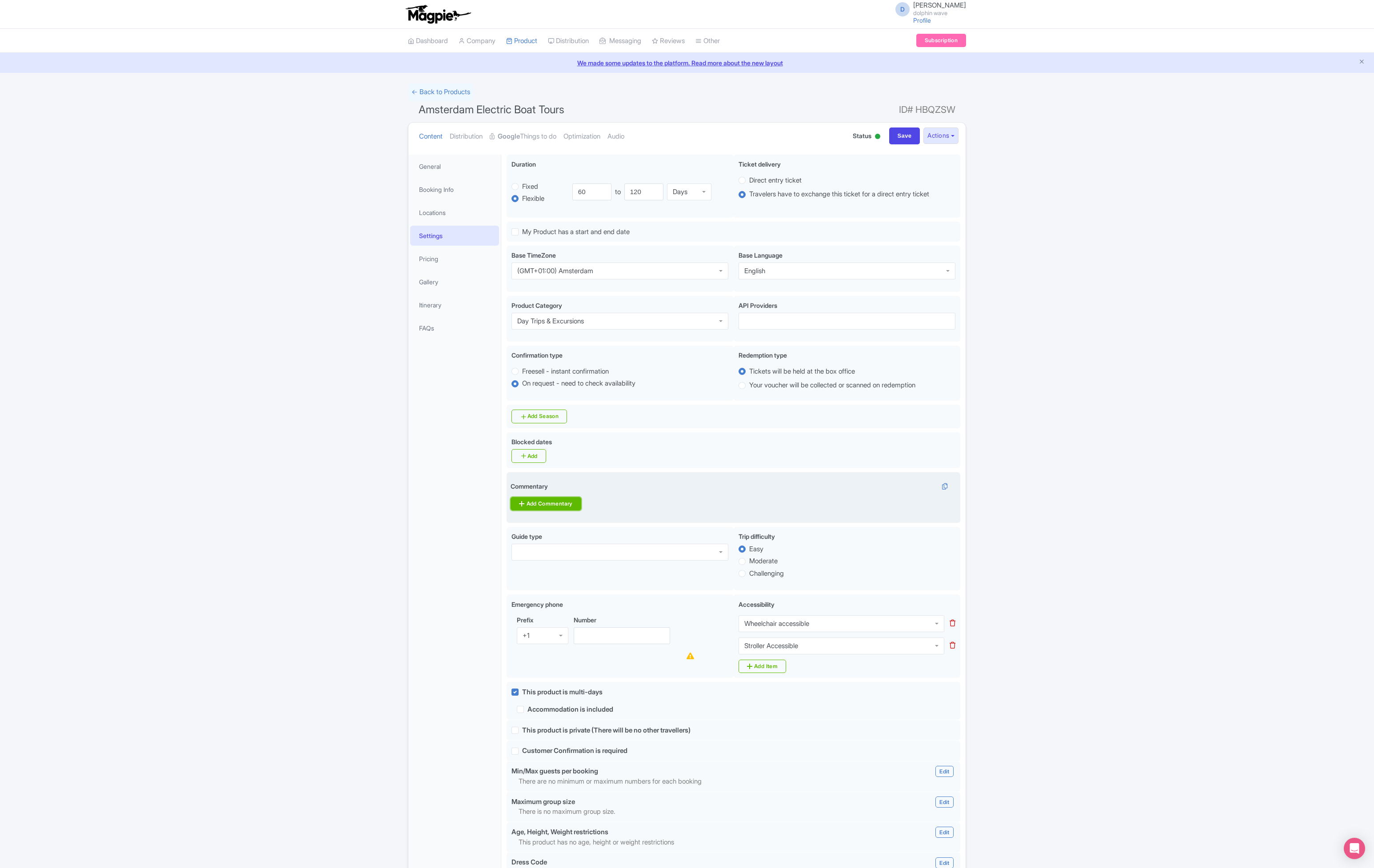
click at [550, 505] on link "Add Commentary" at bounding box center [545, 504] width 70 height 13
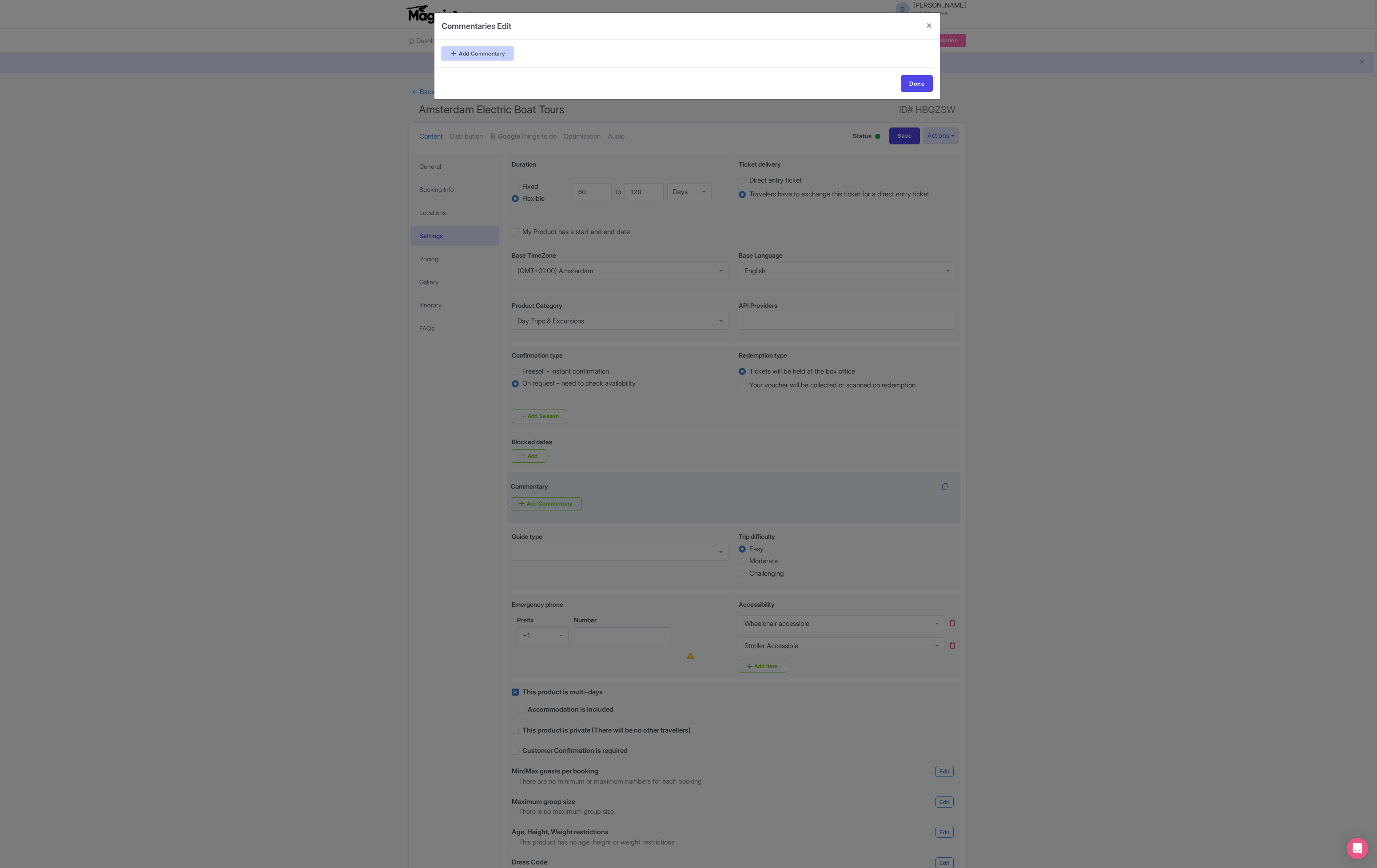
click at [498, 52] on link "Add Commentary" at bounding box center [477, 53] width 72 height 14
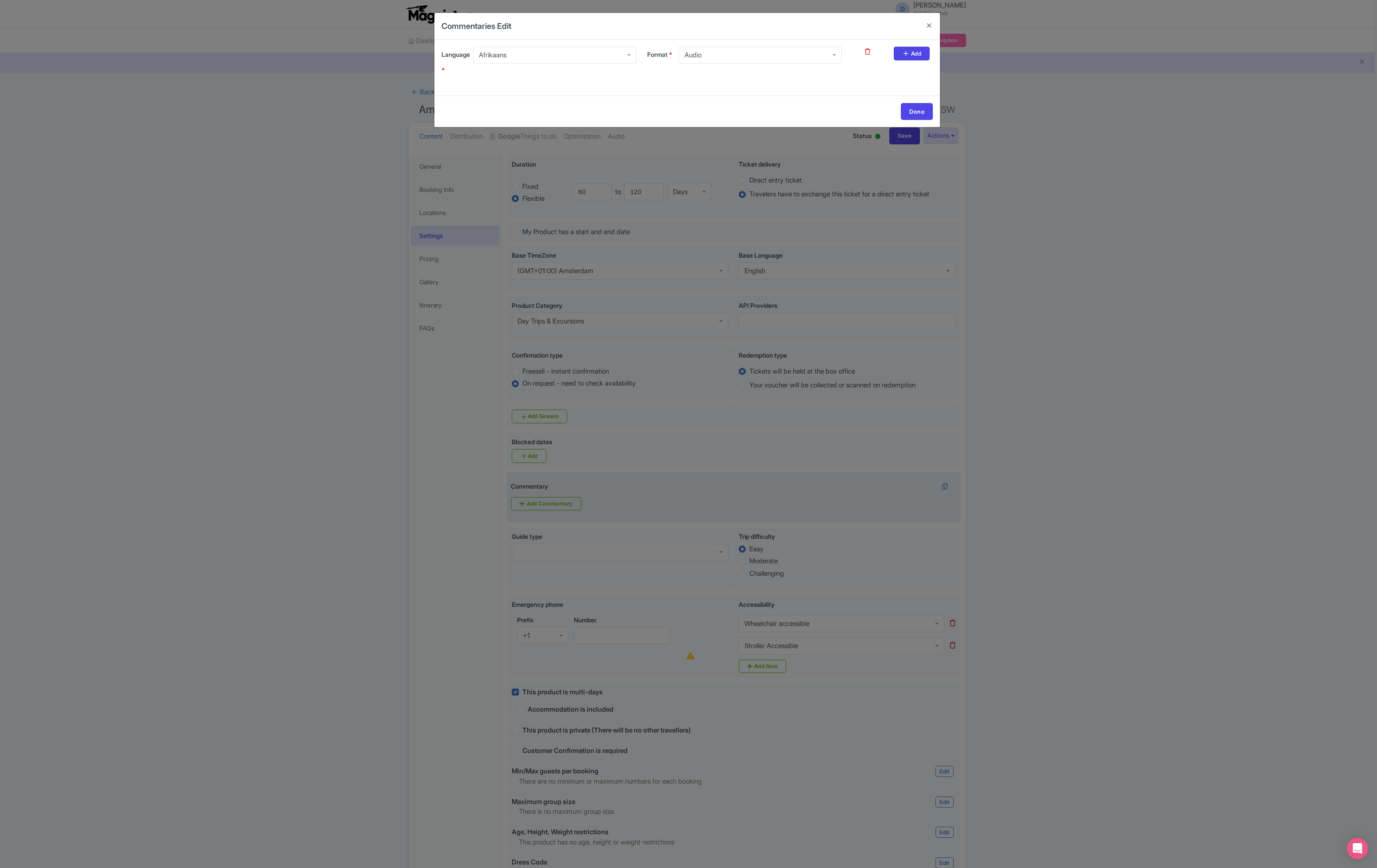
click at [545, 52] on div "Afrikaans" at bounding box center [555, 55] width 163 height 17
click at [937, 24] on h4 at bounding box center [930, 25] width 22 height 25
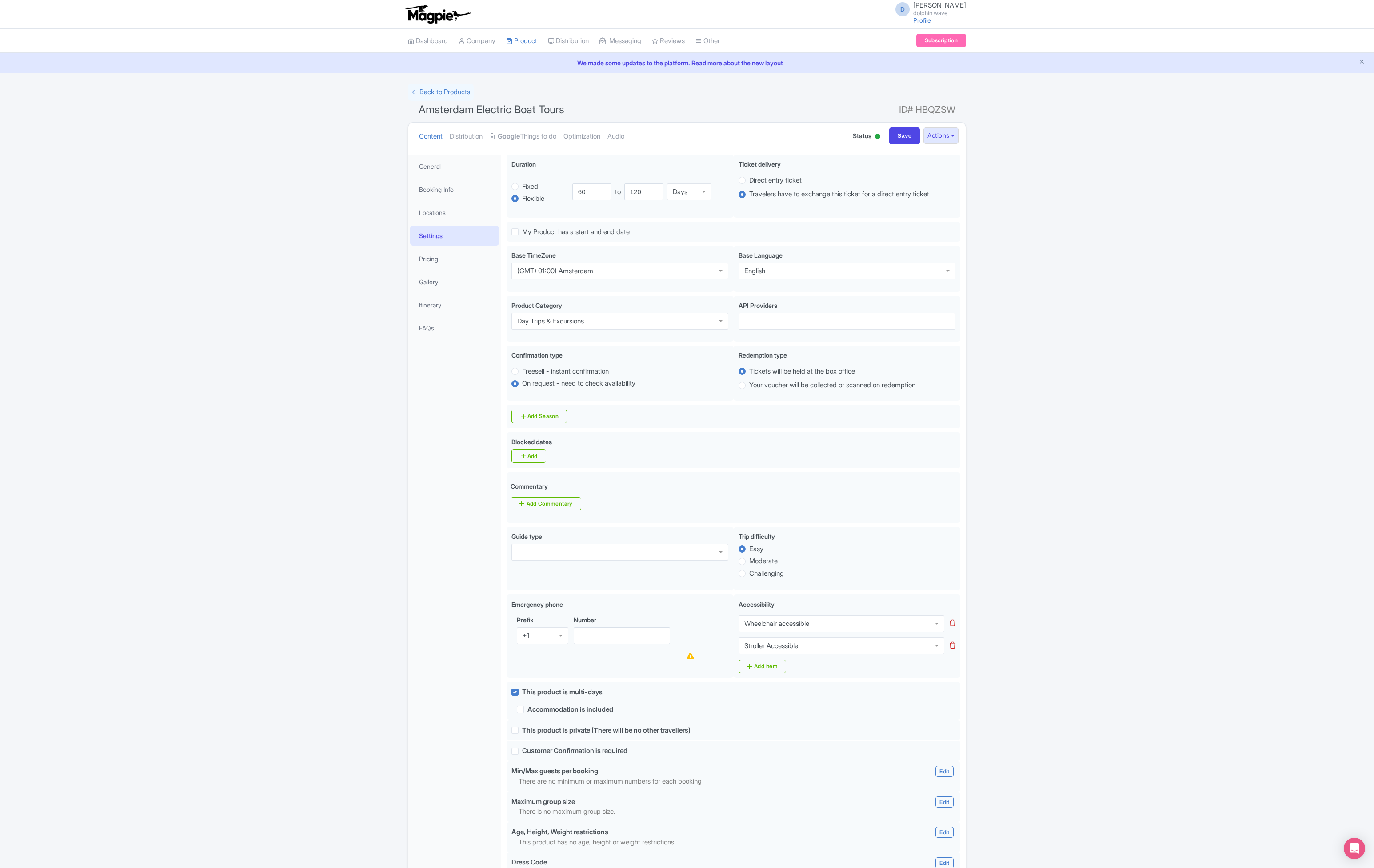
click at [563, 402] on div "Confirmation type i Freesell - instant confirmation On request - need to check …" at bounding box center [733, 375] width 453 height 59
click at [560, 414] on link "Add Season" at bounding box center [539, 416] width 56 height 14
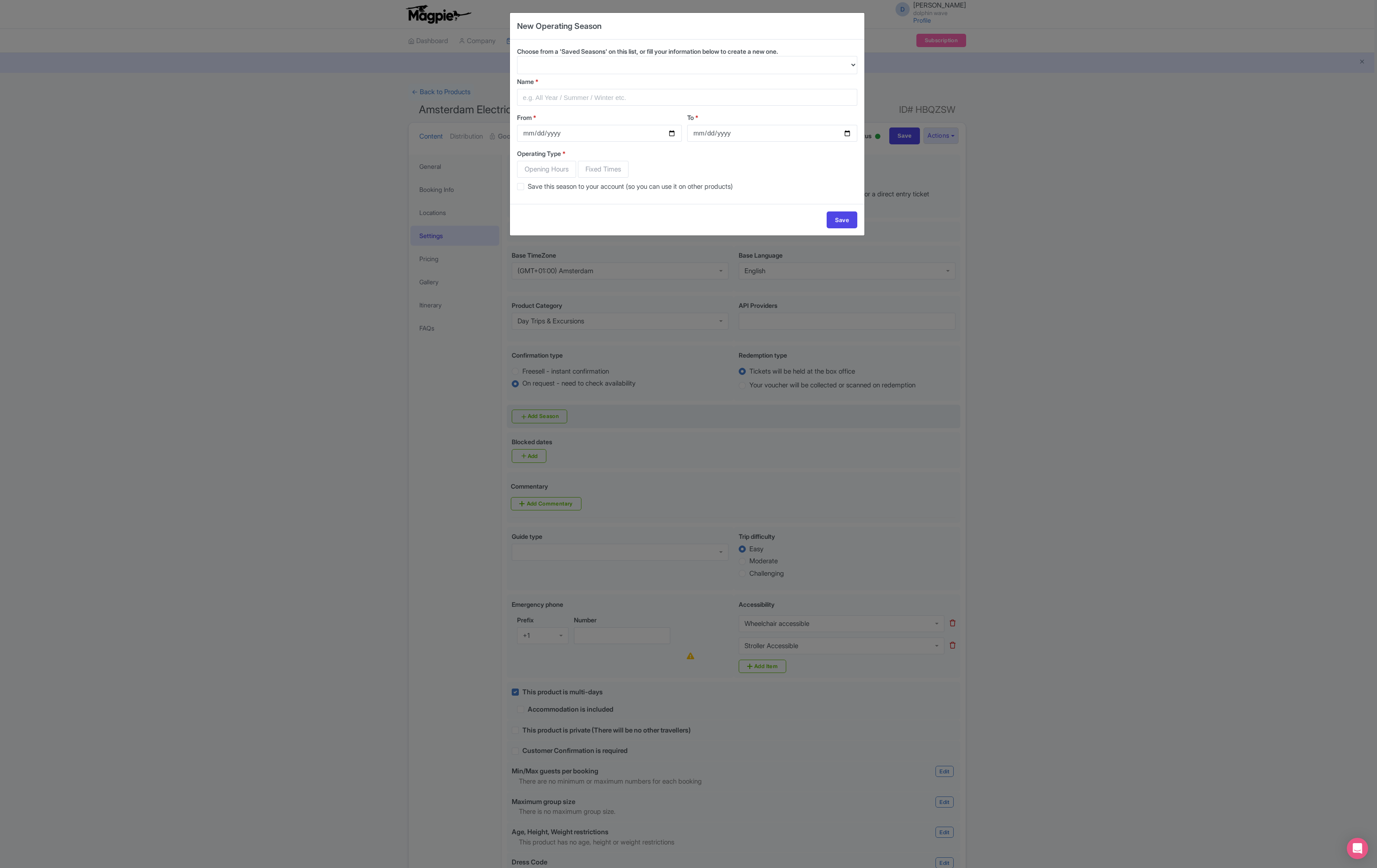
click at [781, 63] on select "Choose from a 'Saved Seasons' on this list, or fill your information below to c…" at bounding box center [687, 65] width 340 height 18
click at [1026, 276] on div "New Operating Season Choose from a 'Saved Seasons' on this list, or fill your i…" at bounding box center [688, 434] width 1377 height 868
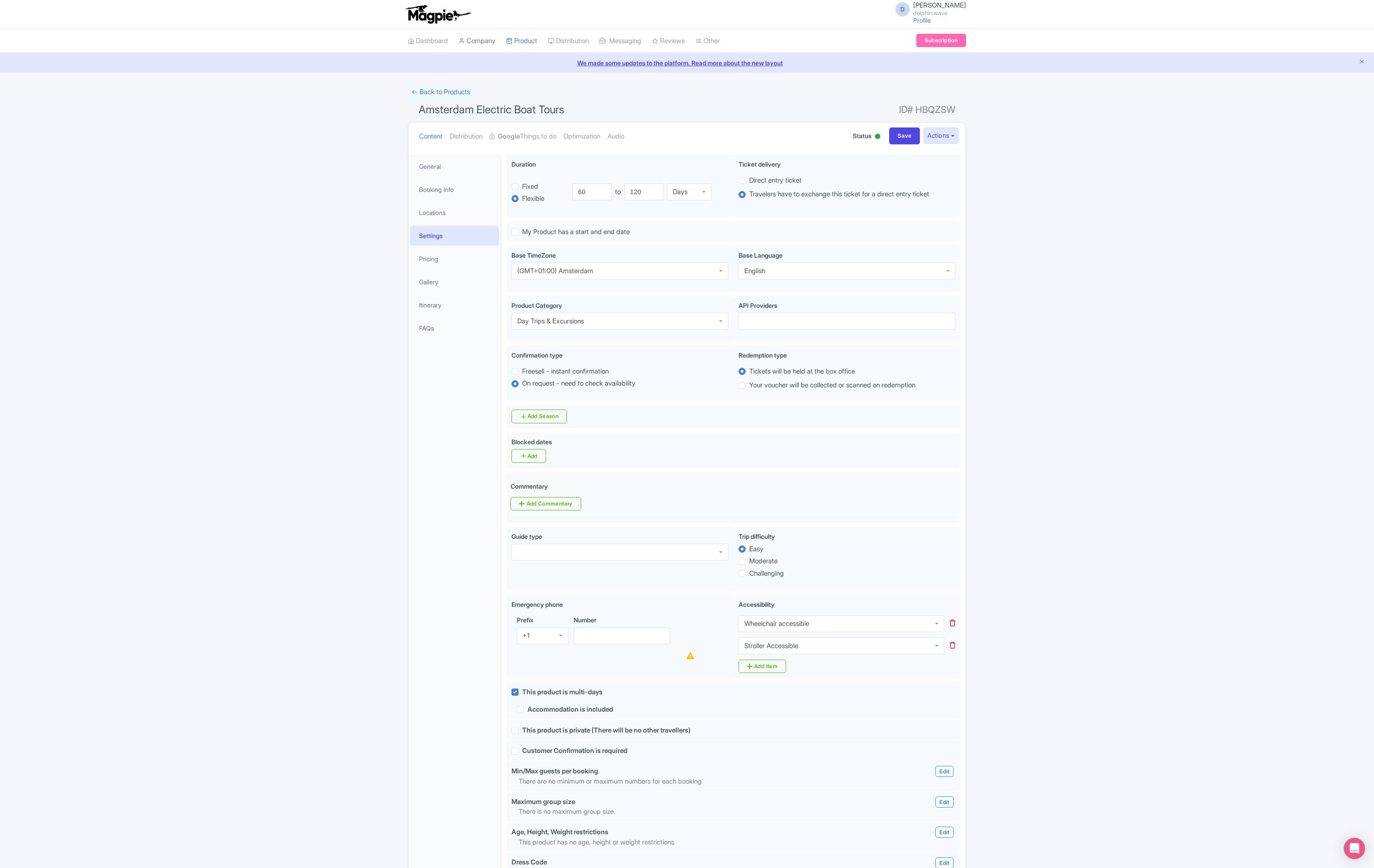
click at [482, 35] on link "Company" at bounding box center [477, 41] width 37 height 25
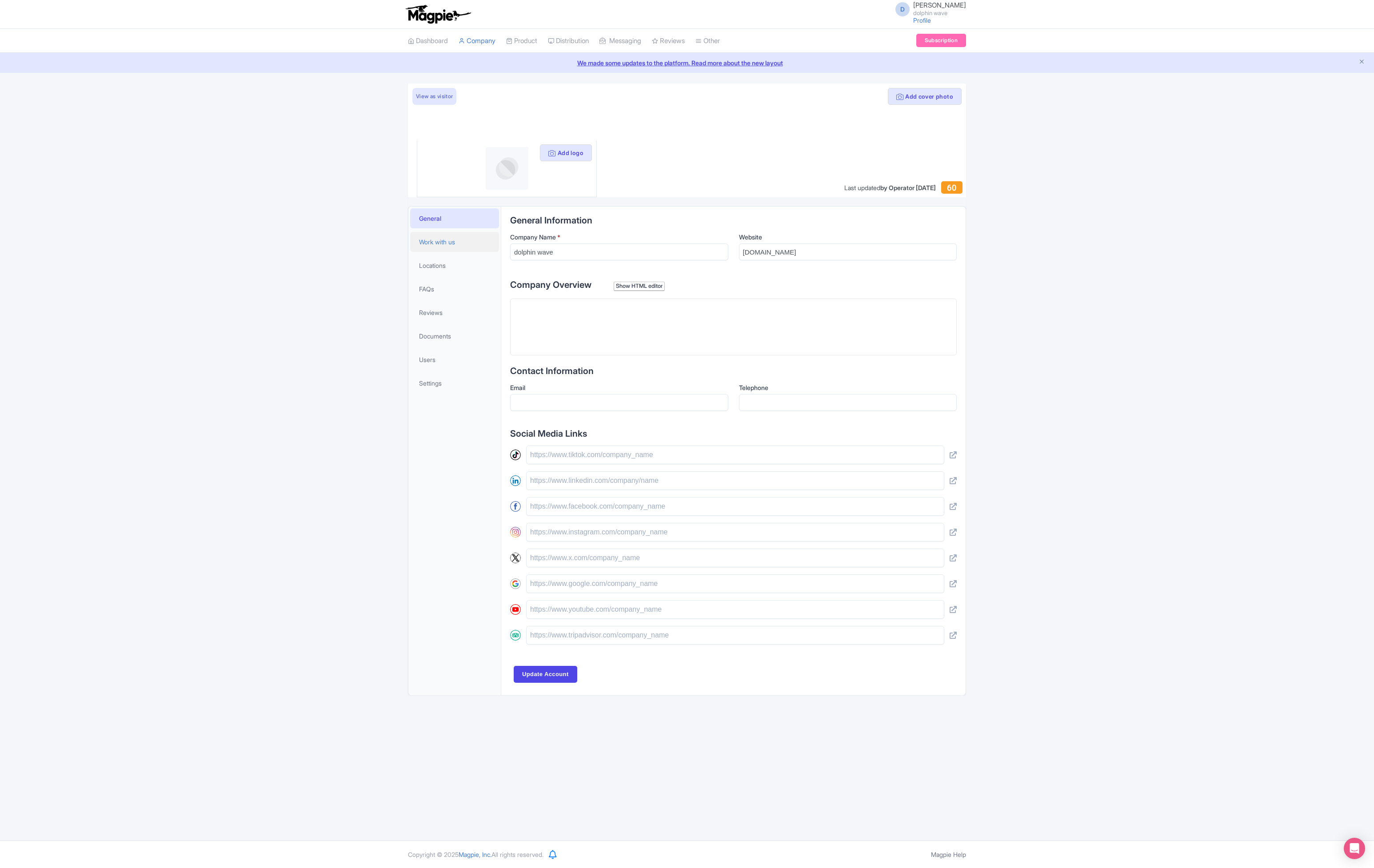
click at [452, 240] on span "Work with us" at bounding box center [437, 242] width 36 height 10
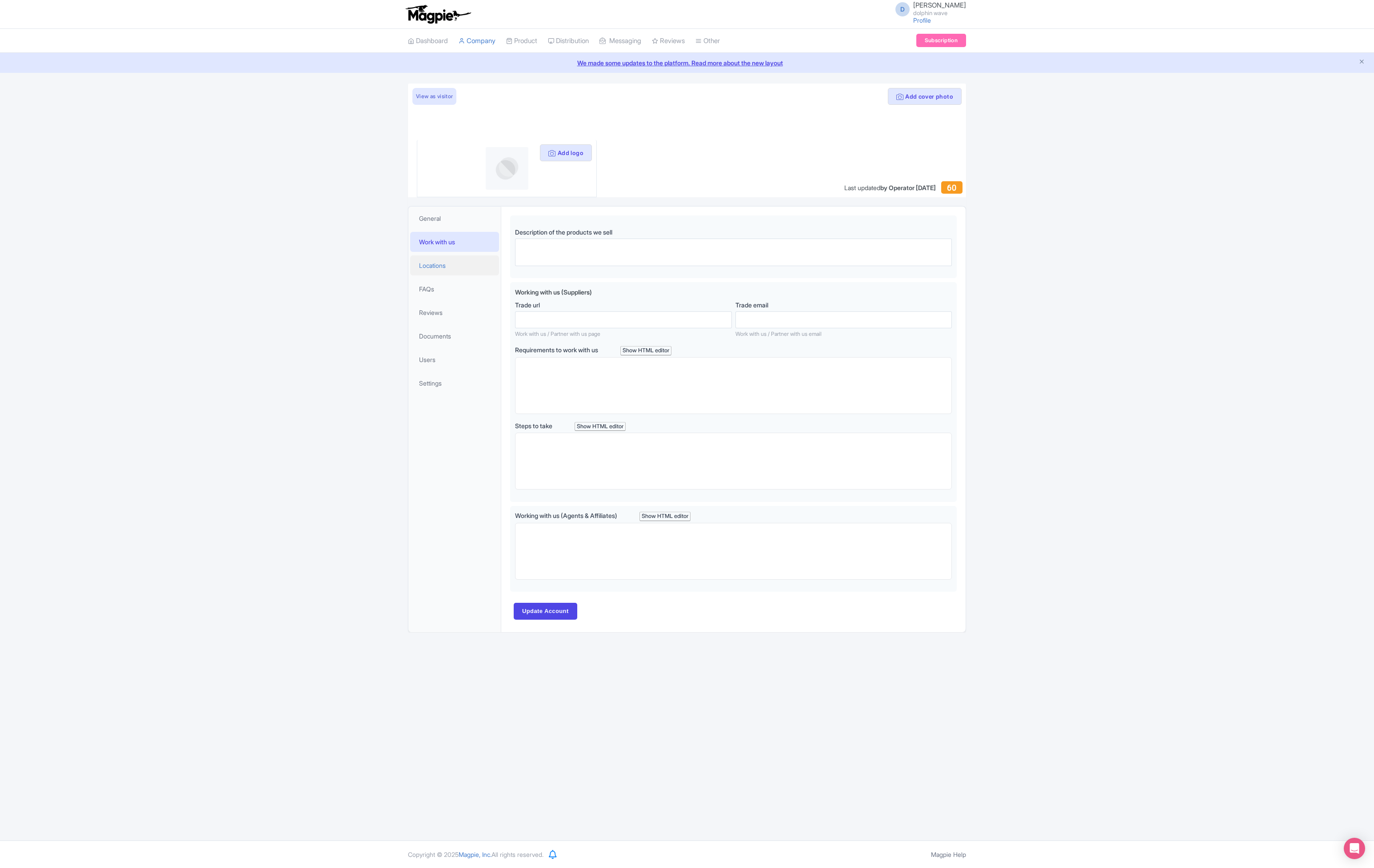
click at [428, 262] on span "Locations" at bounding box center [432, 266] width 26 height 10
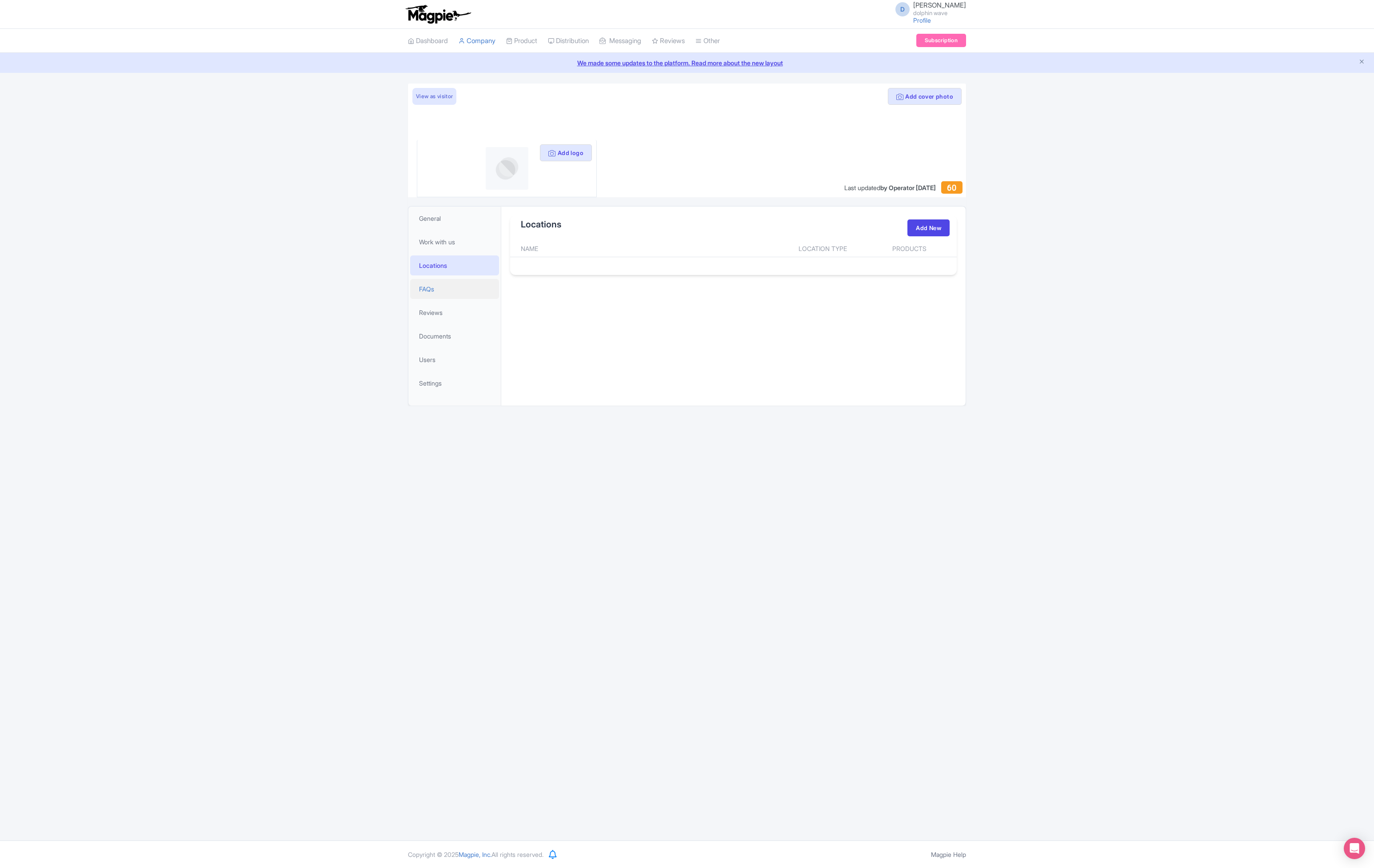
click at [429, 283] on link "FAQs" at bounding box center [455, 288] width 89 height 20
click at [435, 310] on span "Reviews" at bounding box center [431, 312] width 23 height 10
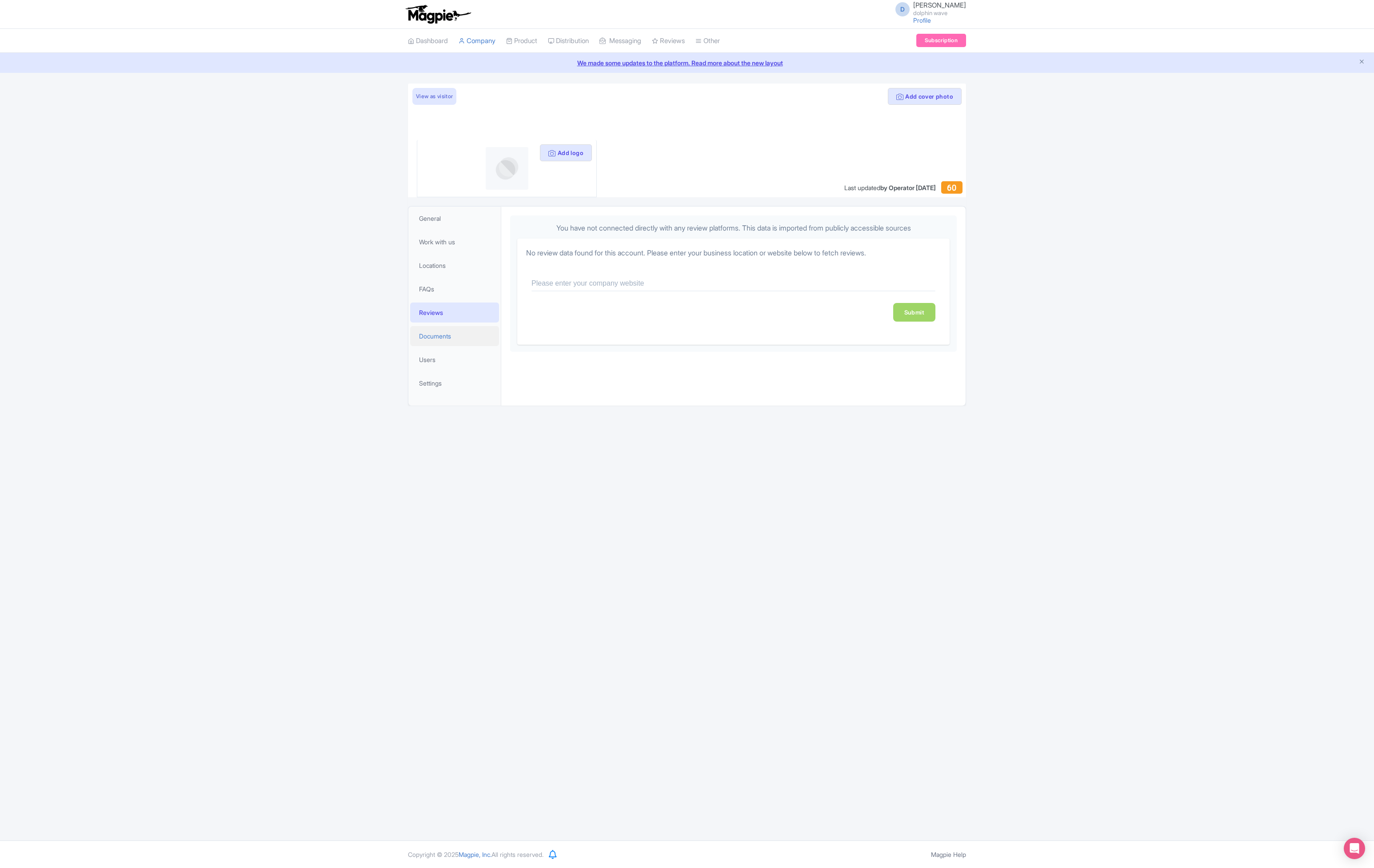
click at [455, 333] on link "Documents" at bounding box center [455, 336] width 89 height 20
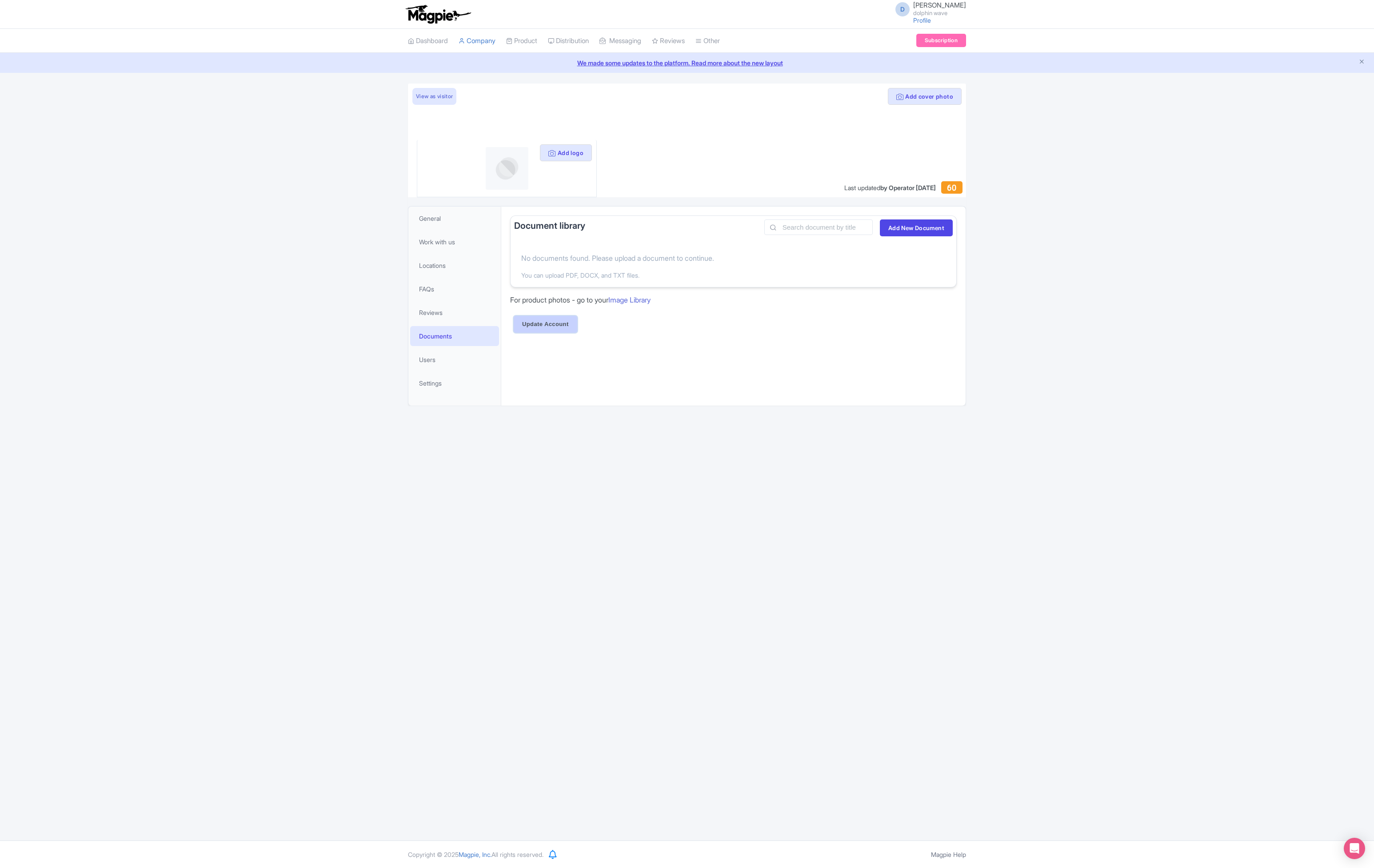
click at [546, 325] on input "Update Account" at bounding box center [545, 324] width 64 height 17
click at [444, 359] on link "Users" at bounding box center [455, 359] width 89 height 20
click at [918, 290] on icon at bounding box center [918, 291] width 6 height 6
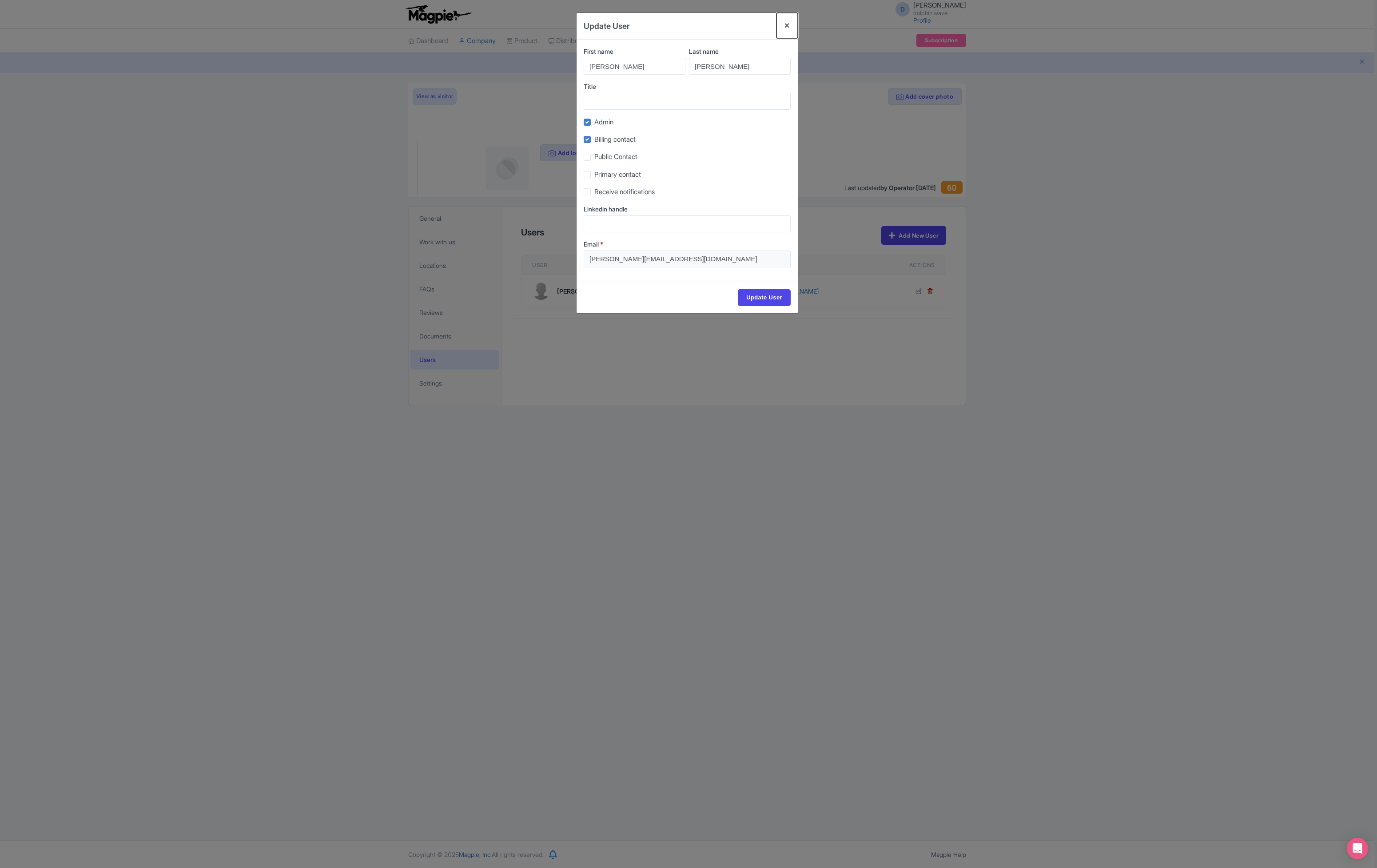
click at [790, 22] on button "Close" at bounding box center [787, 25] width 22 height 25
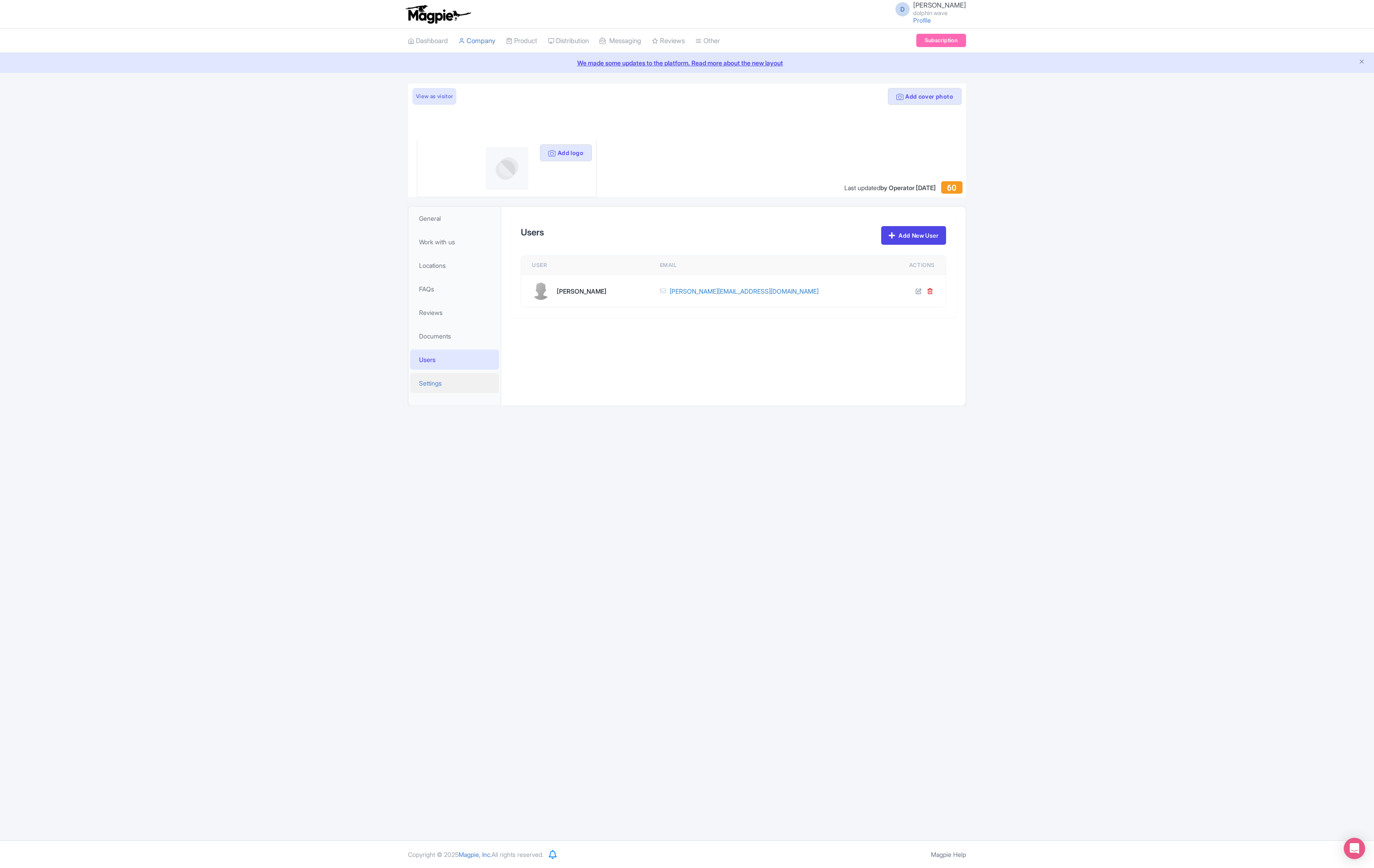
click at [440, 386] on span "Settings" at bounding box center [431, 383] width 23 height 10
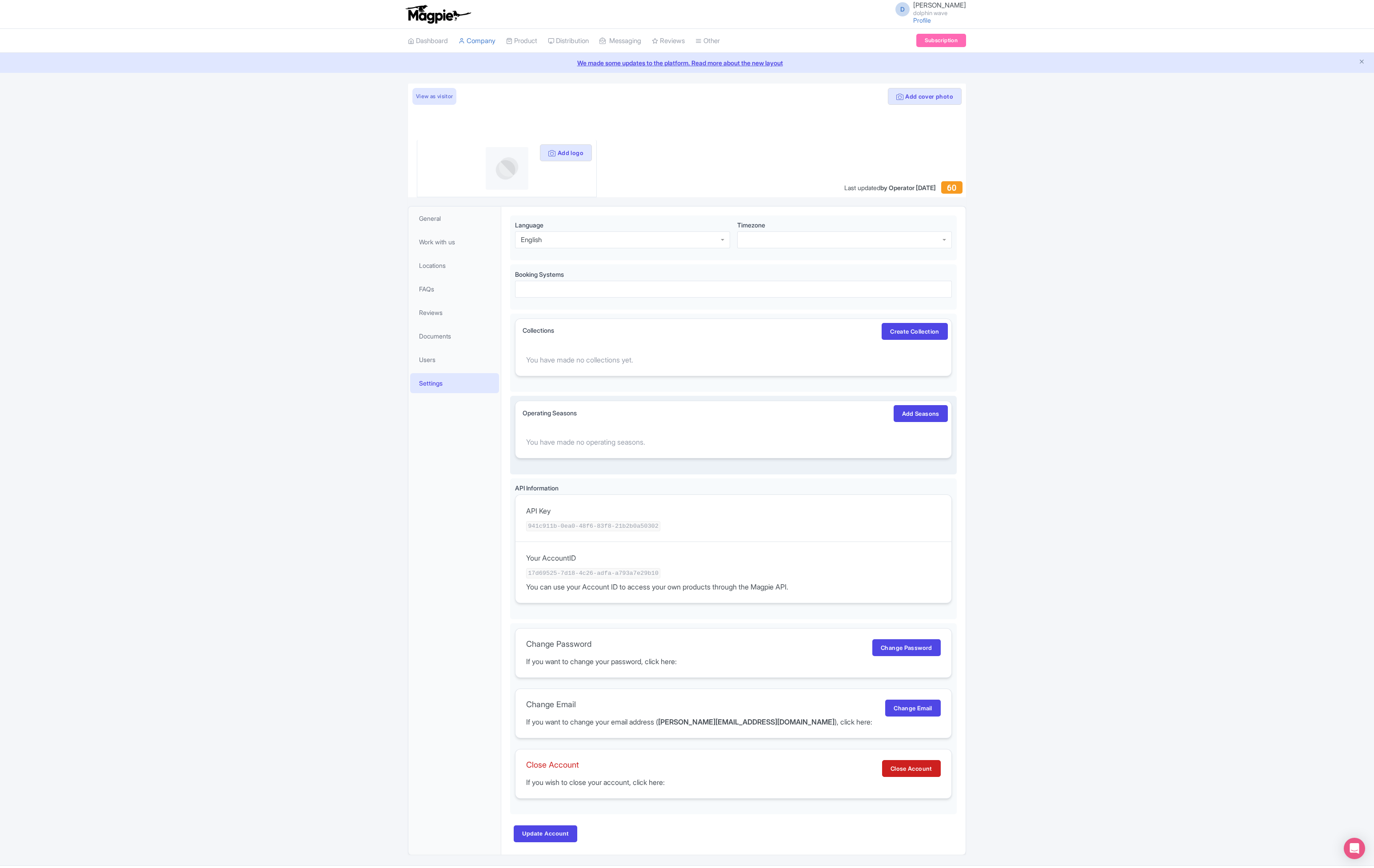
scroll to position [11, 0]
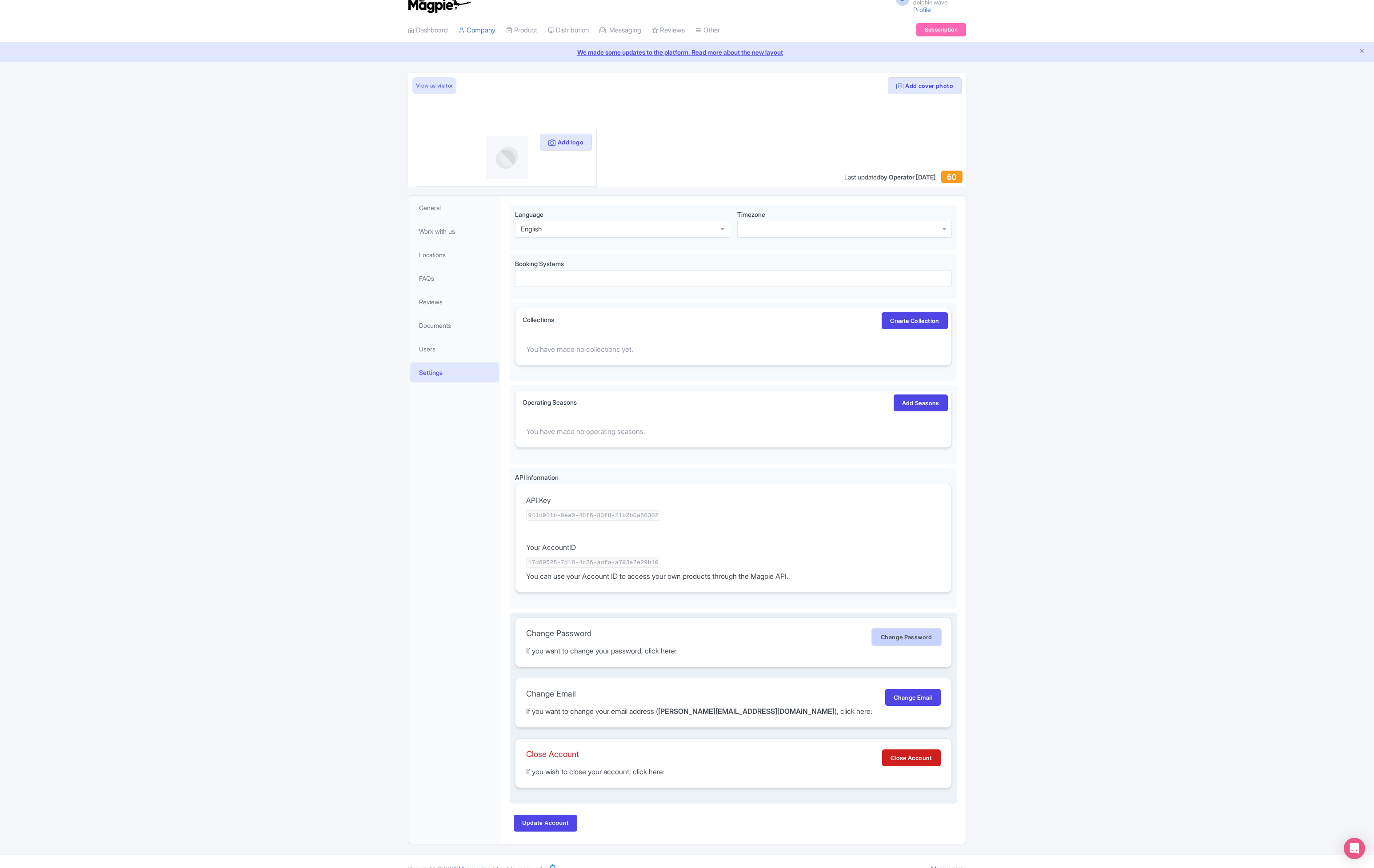
click at [907, 635] on link "Change Password" at bounding box center [906, 637] width 68 height 17
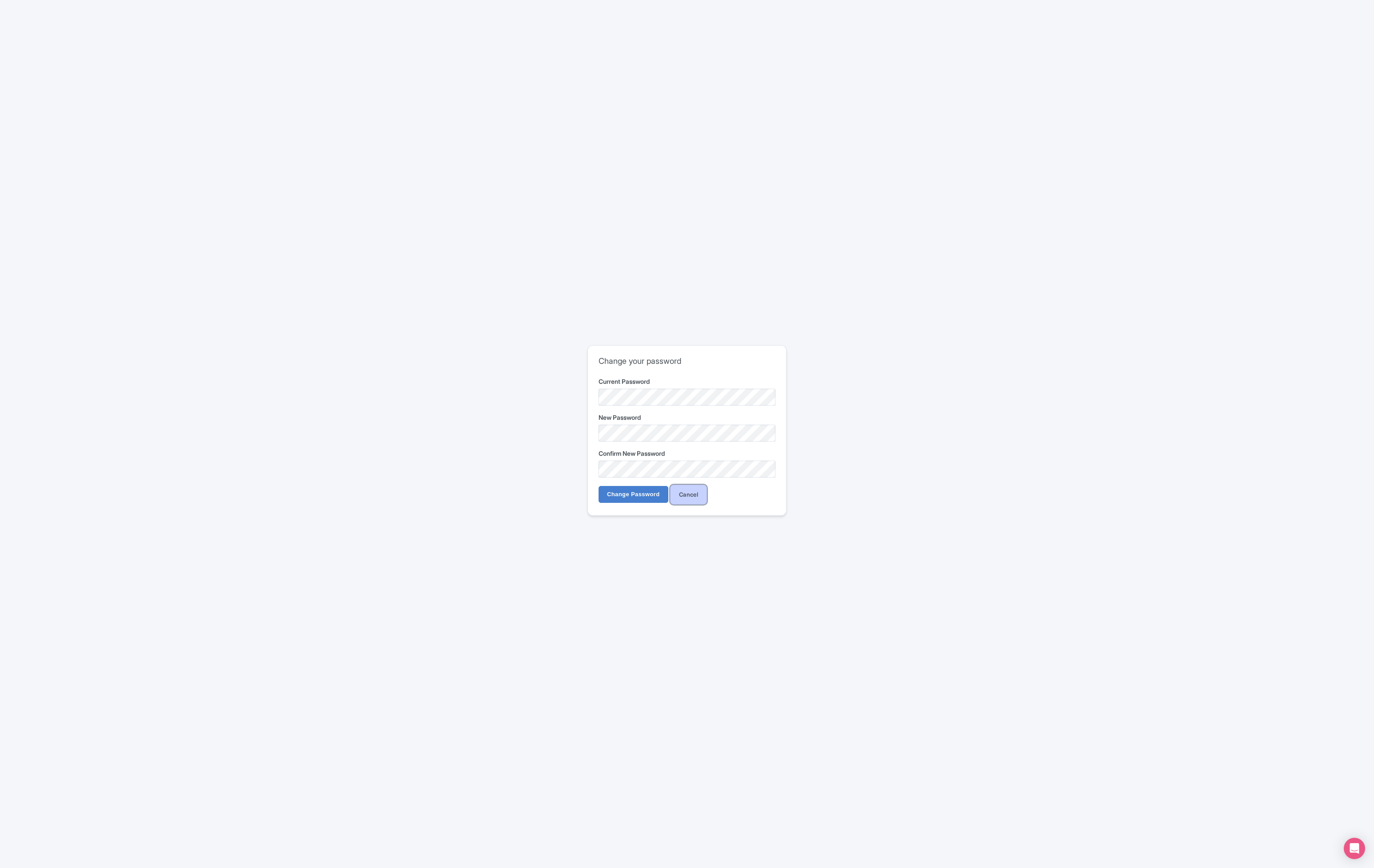
click at [693, 498] on link "Cancel" at bounding box center [688, 494] width 37 height 20
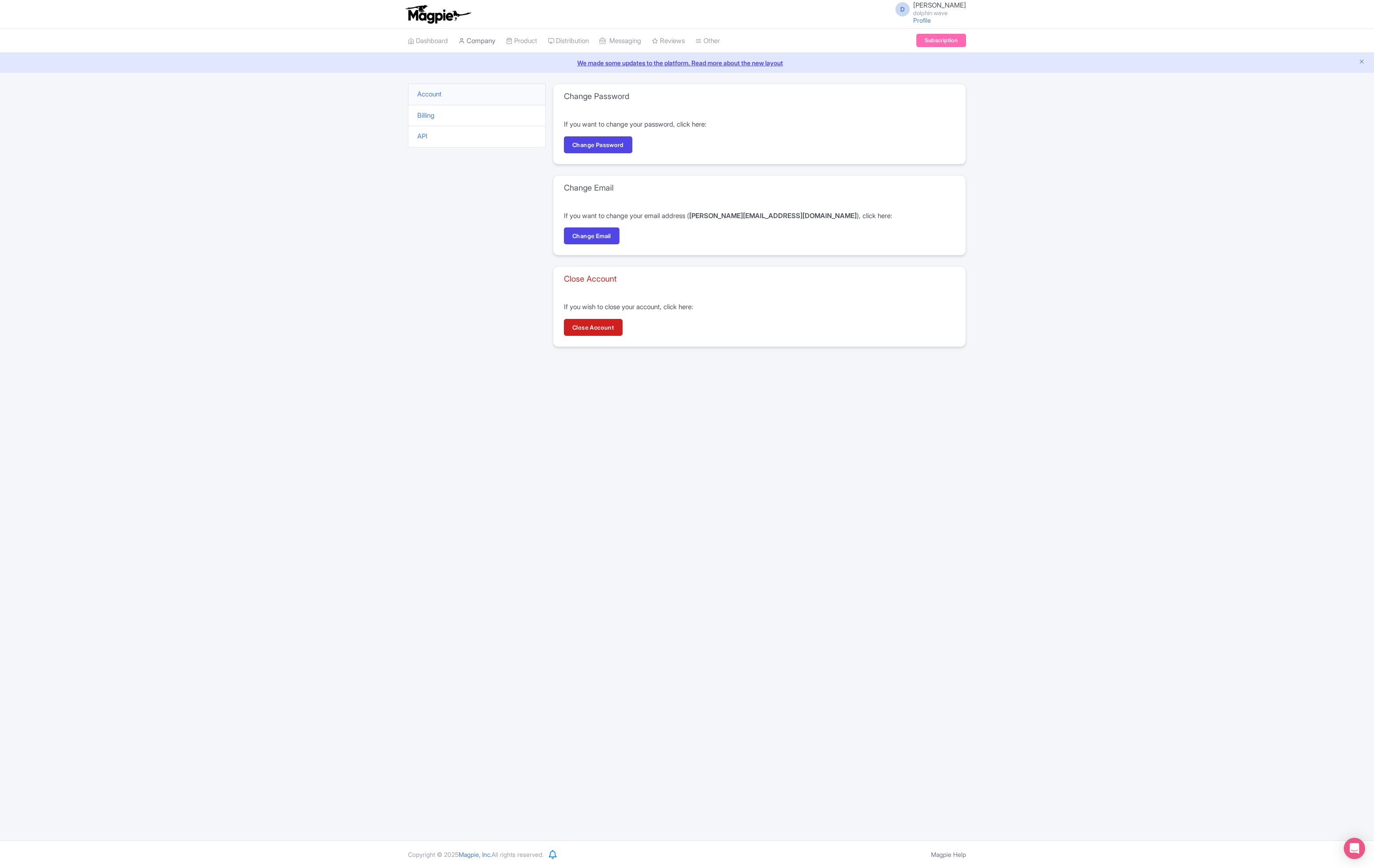
click at [476, 41] on link "Company" at bounding box center [477, 41] width 37 height 25
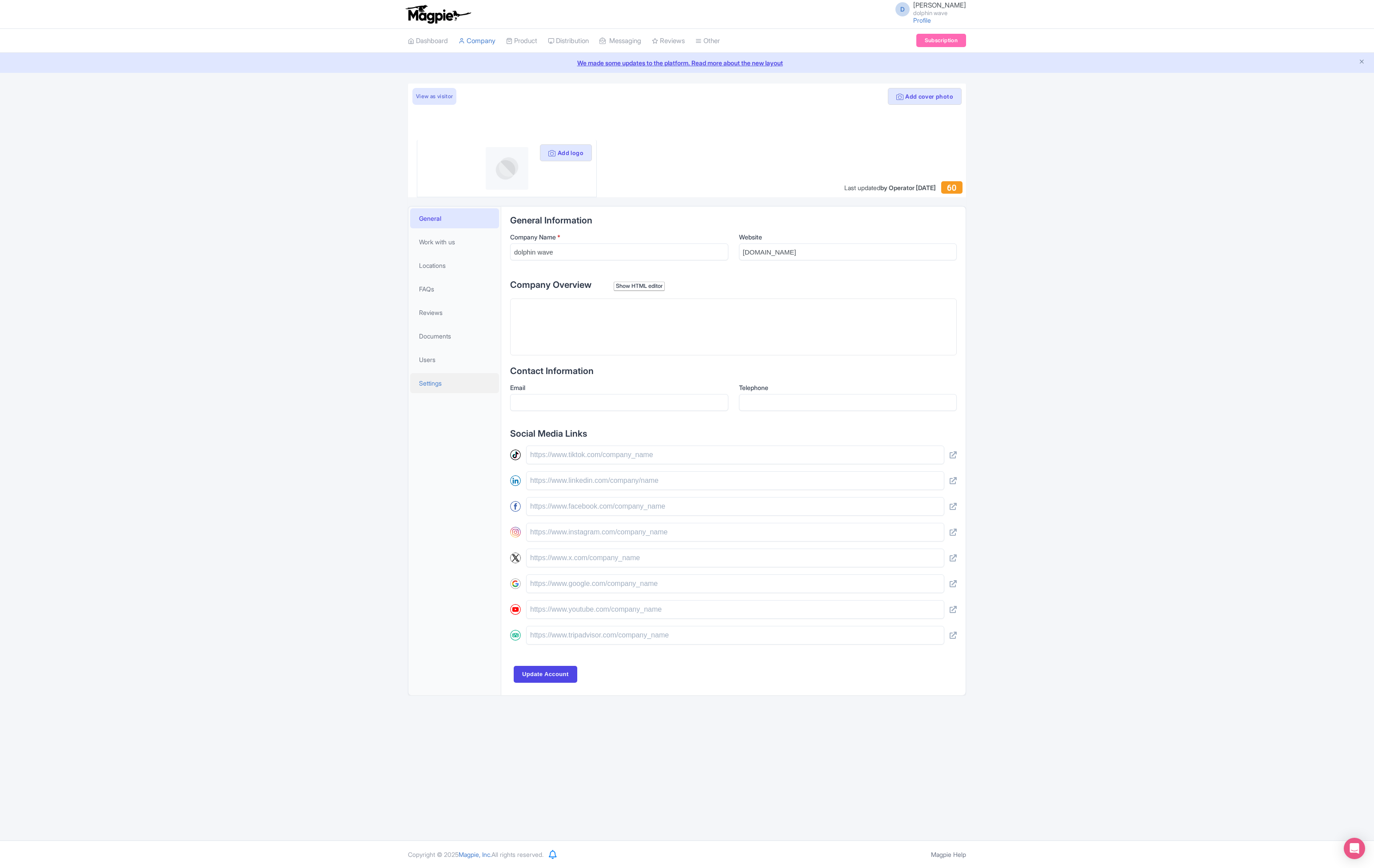
click at [437, 381] on span "Settings" at bounding box center [431, 383] width 23 height 10
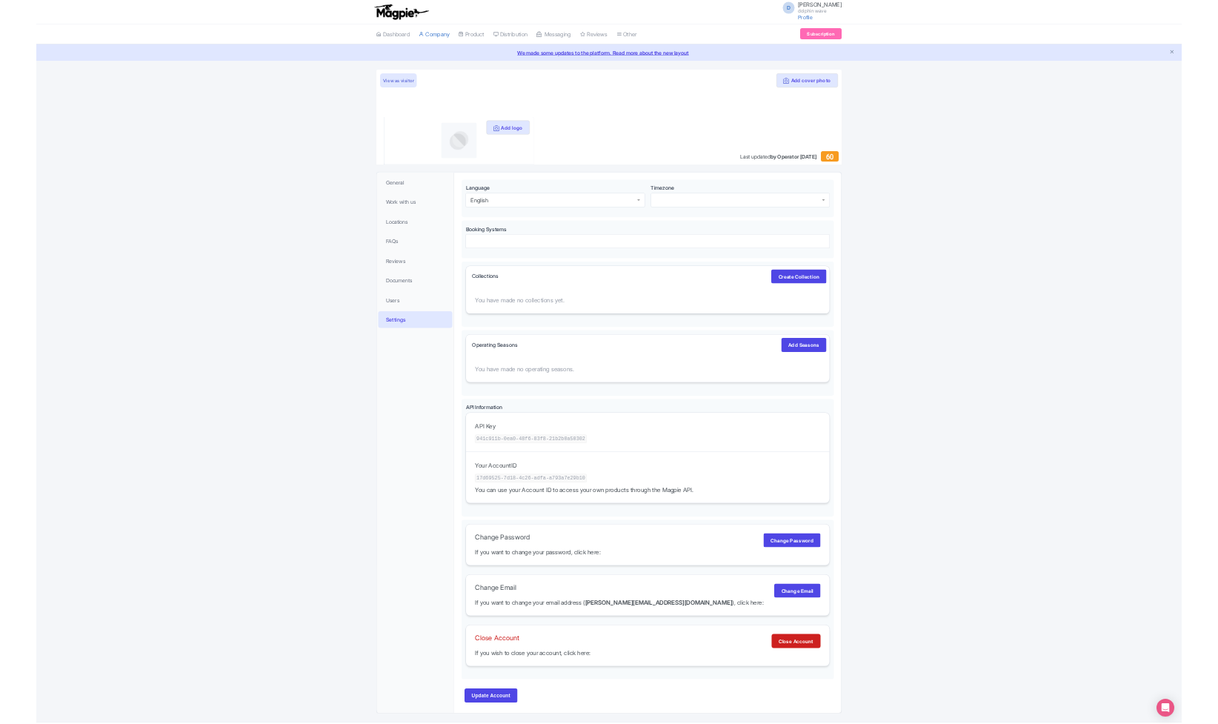
scroll to position [39, 0]
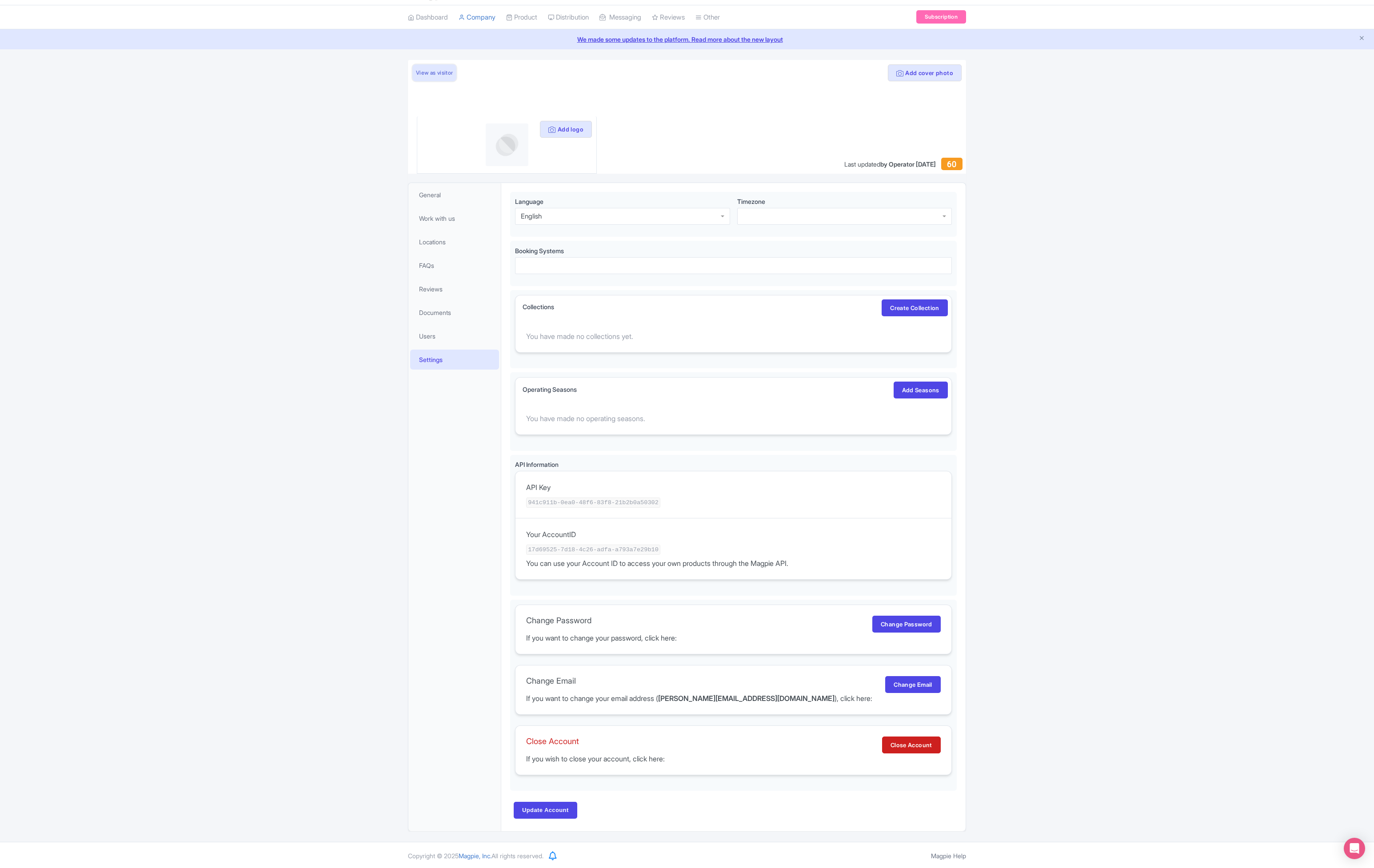
click at [435, 67] on link "View as visitor" at bounding box center [434, 73] width 44 height 17
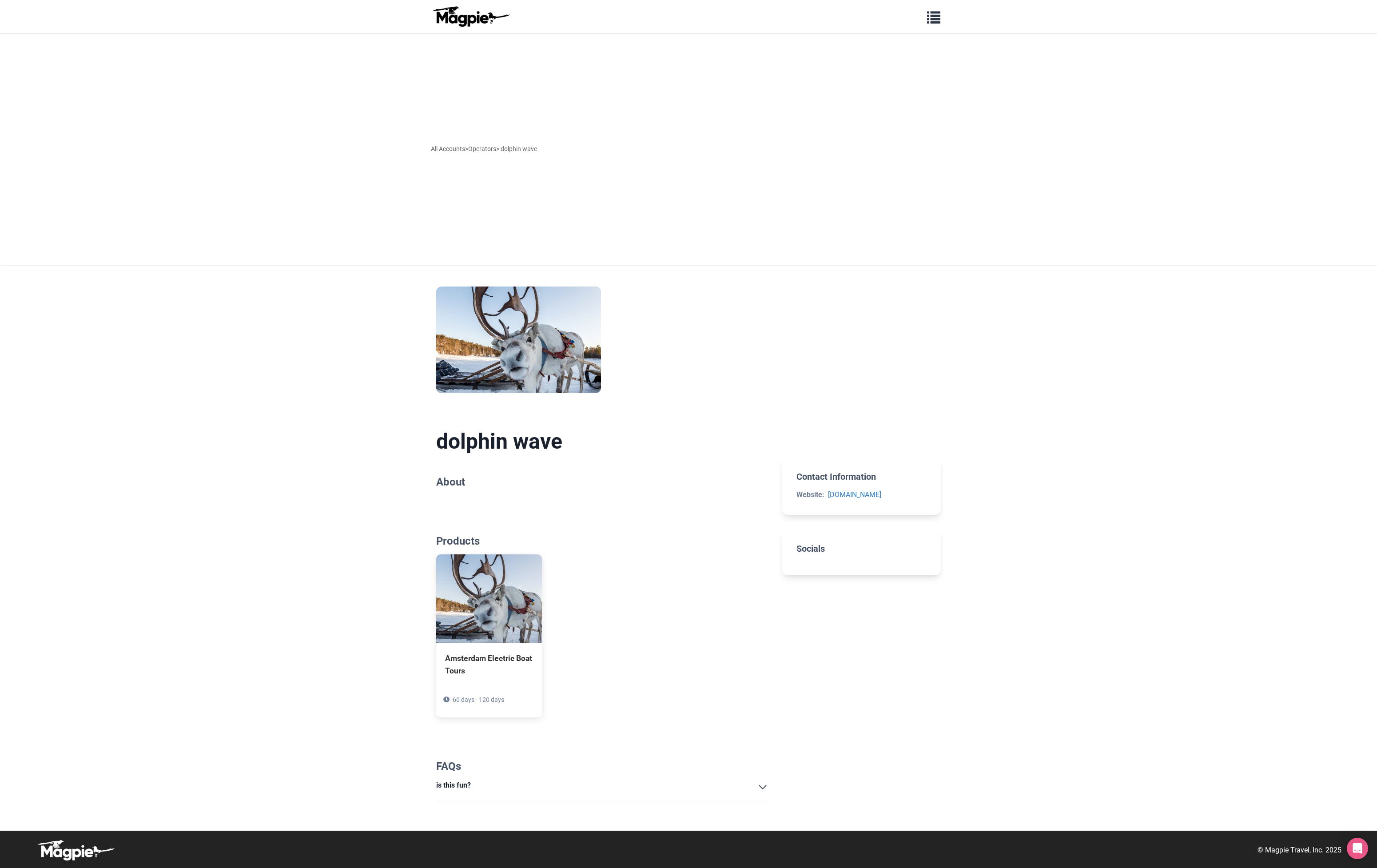
click at [759, 784] on summary "is this fun?" at bounding box center [602, 786] width 332 height 15
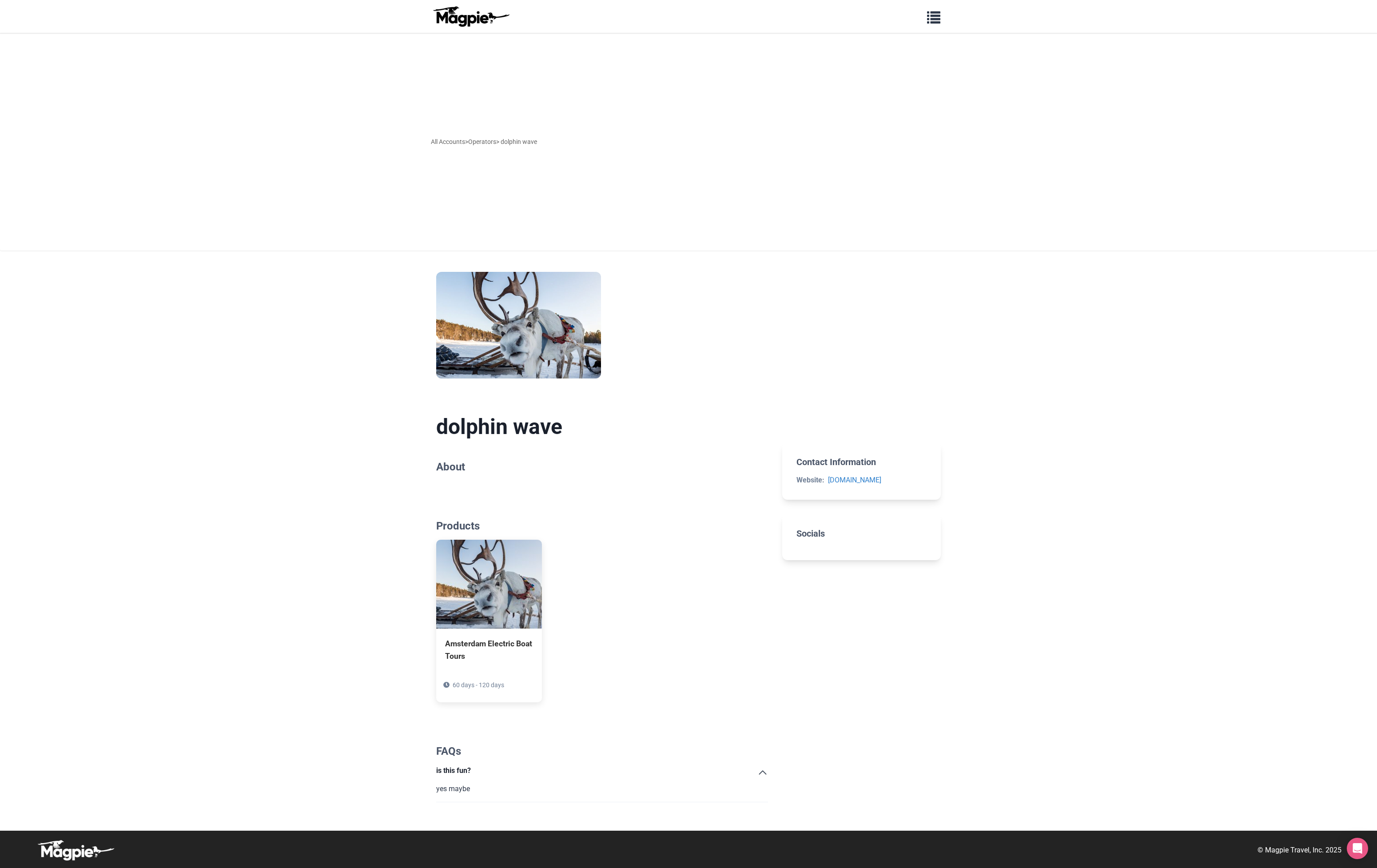
click at [762, 770] on summary "is this fun?" at bounding box center [602, 772] width 332 height 15
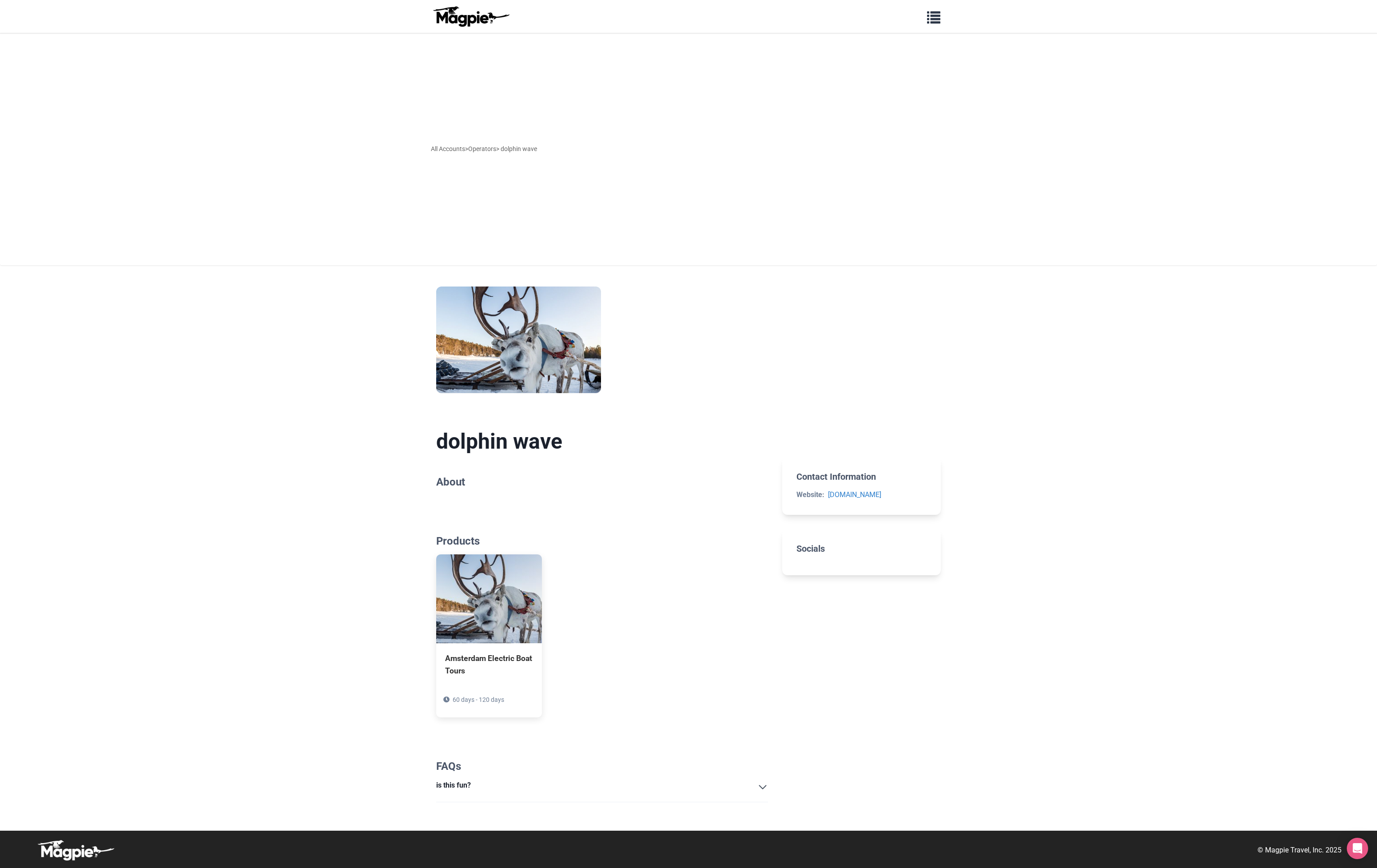
click at [984, 755] on body "Problems we solve Products Content Management and Distribution Magpie for Resel…" at bounding box center [688, 434] width 1377 height 868
click at [938, 21] on span "button" at bounding box center [934, 16] width 13 height 13
click at [388, 54] on link "Products" at bounding box center [775, 58] width 822 height 17
click at [293, 140] on div "All Accounts > Operators > dolphin wave" at bounding box center [688, 149] width 1377 height 232
click at [478, 148] on link "Operators" at bounding box center [482, 149] width 28 height 7
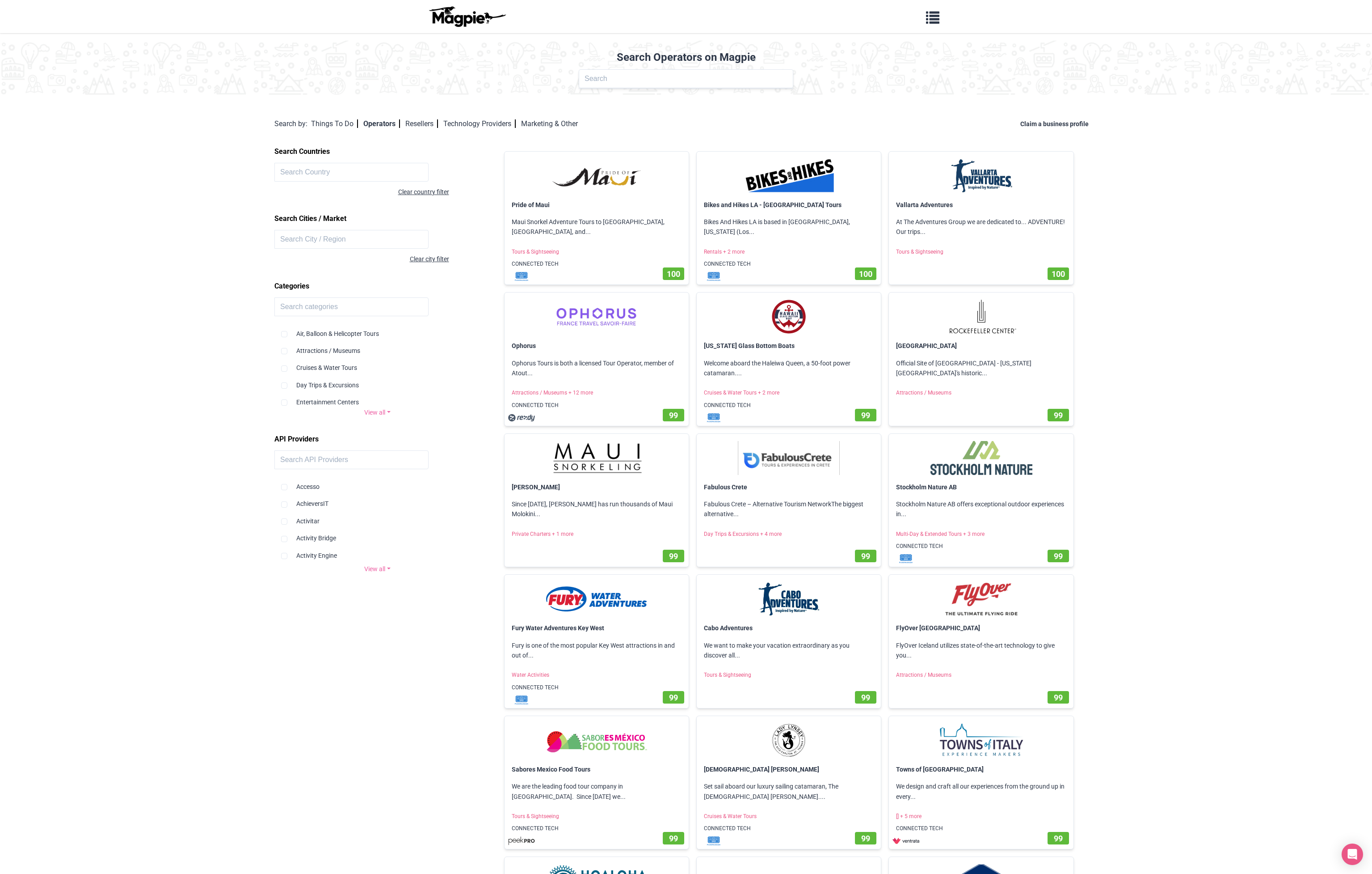
click at [1166, 225] on body "Problems we solve Products Content Management and Distribution Magpie for Resel…" at bounding box center [686, 713] width 1372 height 1427
click at [608, 602] on img at bounding box center [597, 597] width 170 height 34
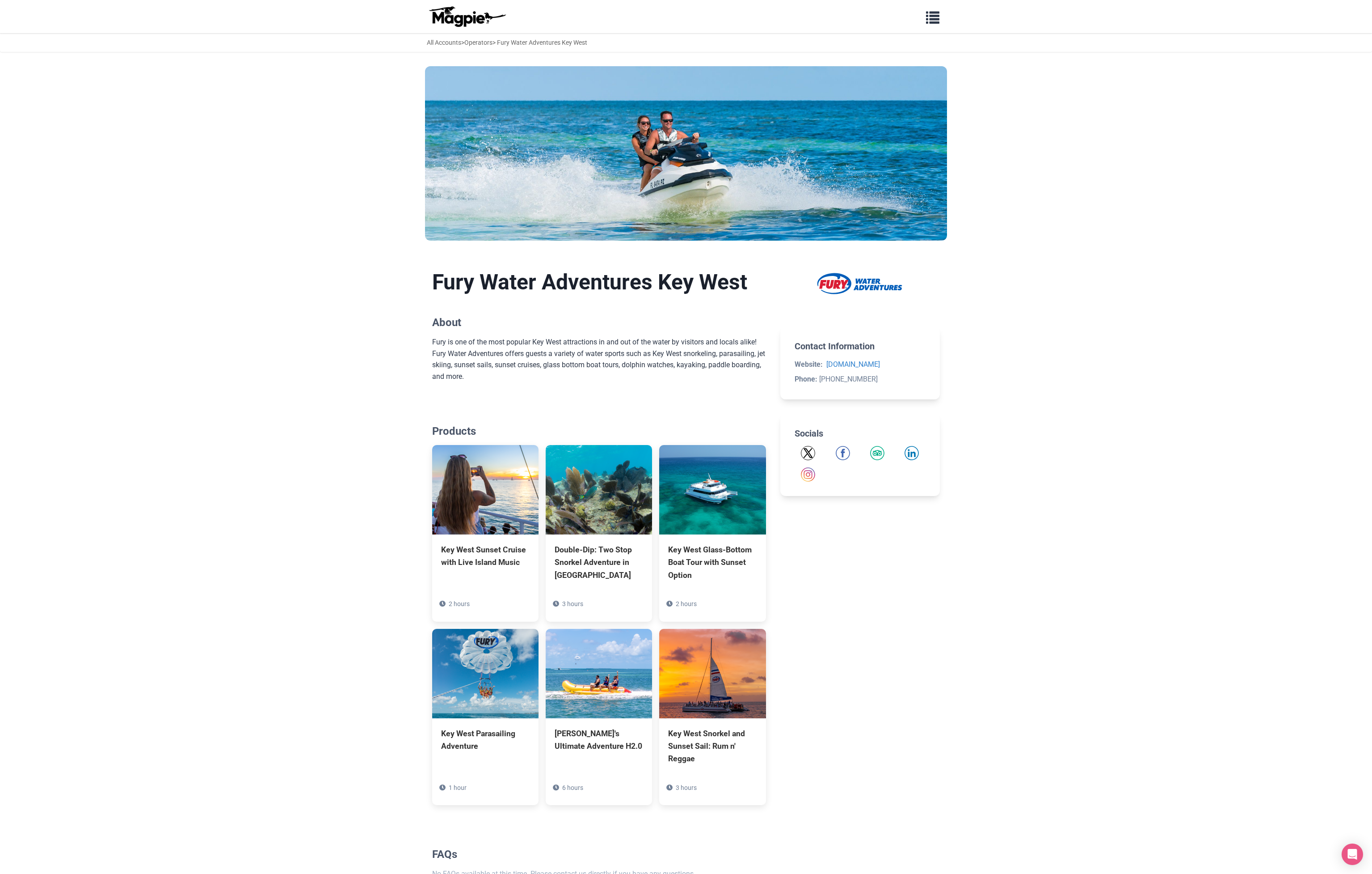
click at [1054, 622] on body "Problems we solve Products Content Management and Distribution Magpie for Resel…" at bounding box center [686, 473] width 1372 height 946
click at [448, 39] on link "All Accounts" at bounding box center [443, 42] width 34 height 7
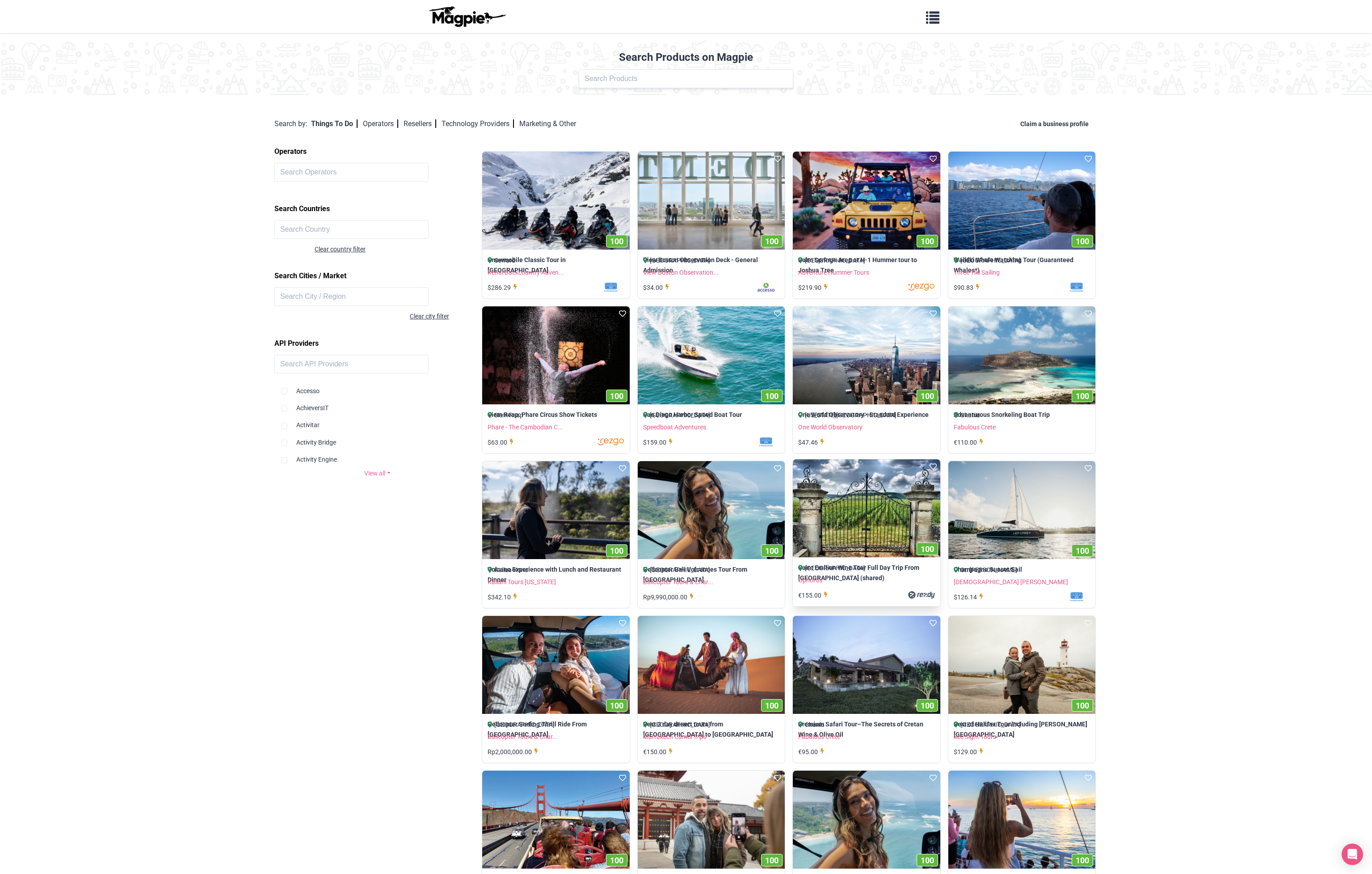
click at [834, 485] on img at bounding box center [866, 508] width 147 height 98
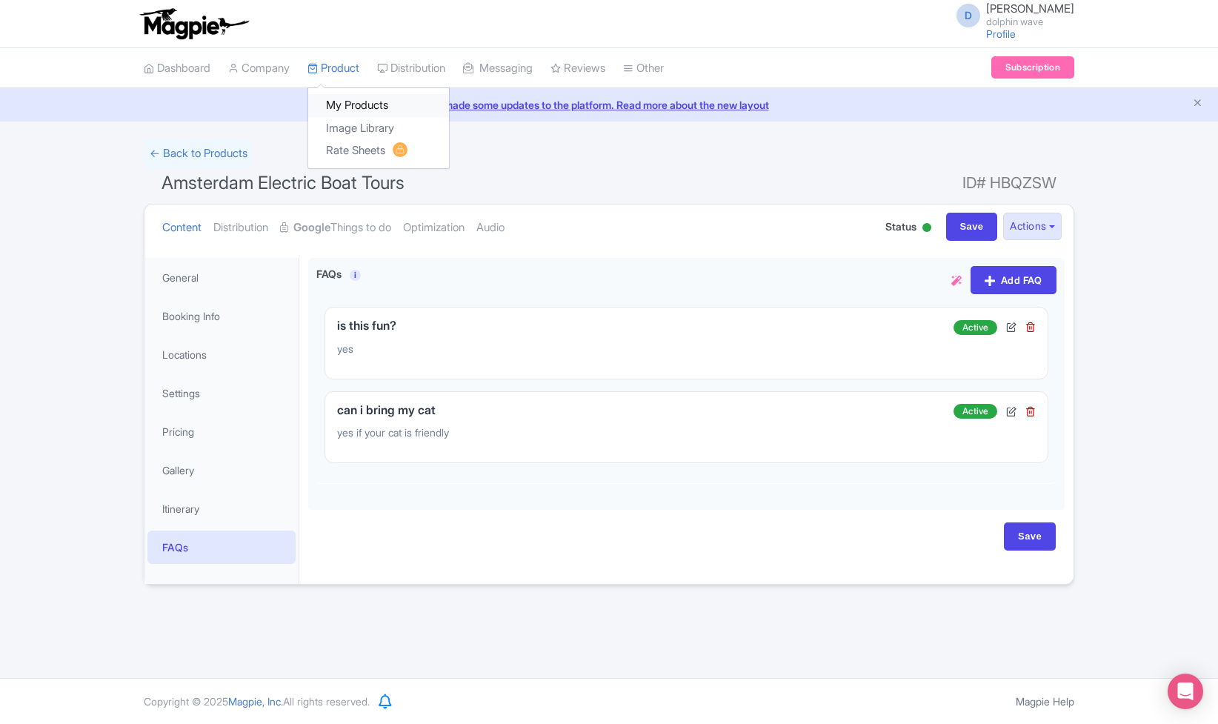
click at [354, 104] on link "My Products" at bounding box center [378, 105] width 141 height 23
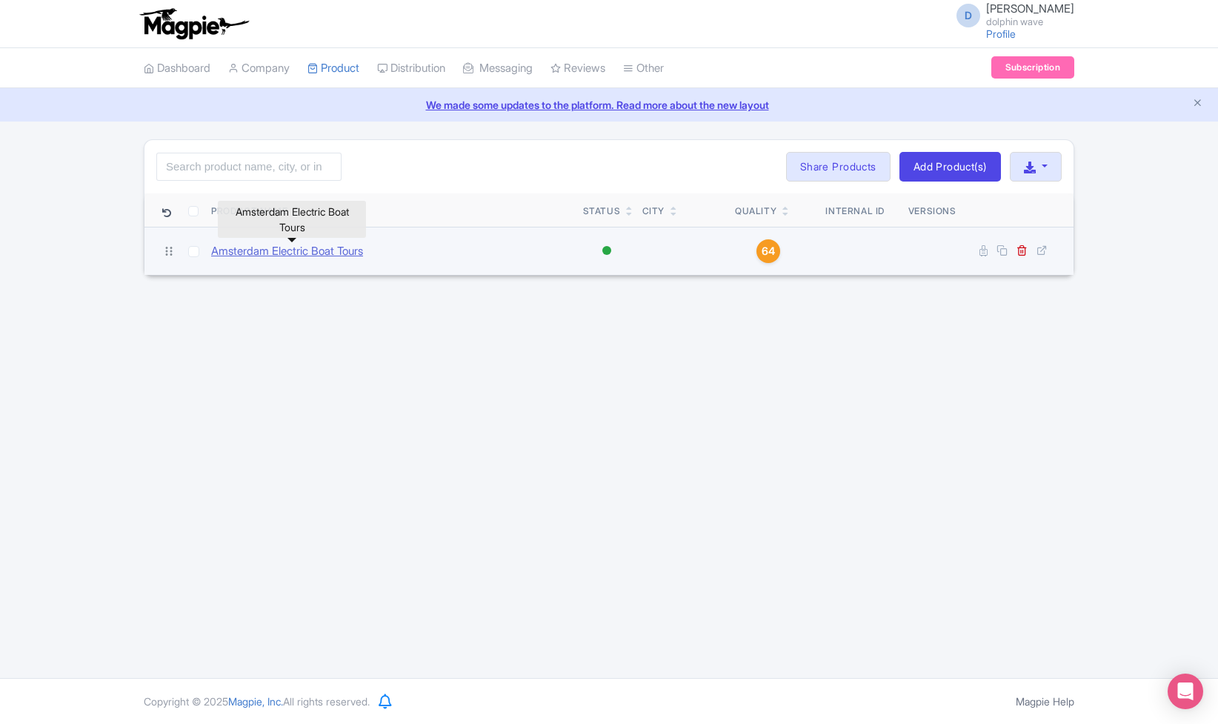
click at [319, 250] on link "Amsterdam Electric Boat Tours" at bounding box center [287, 251] width 152 height 17
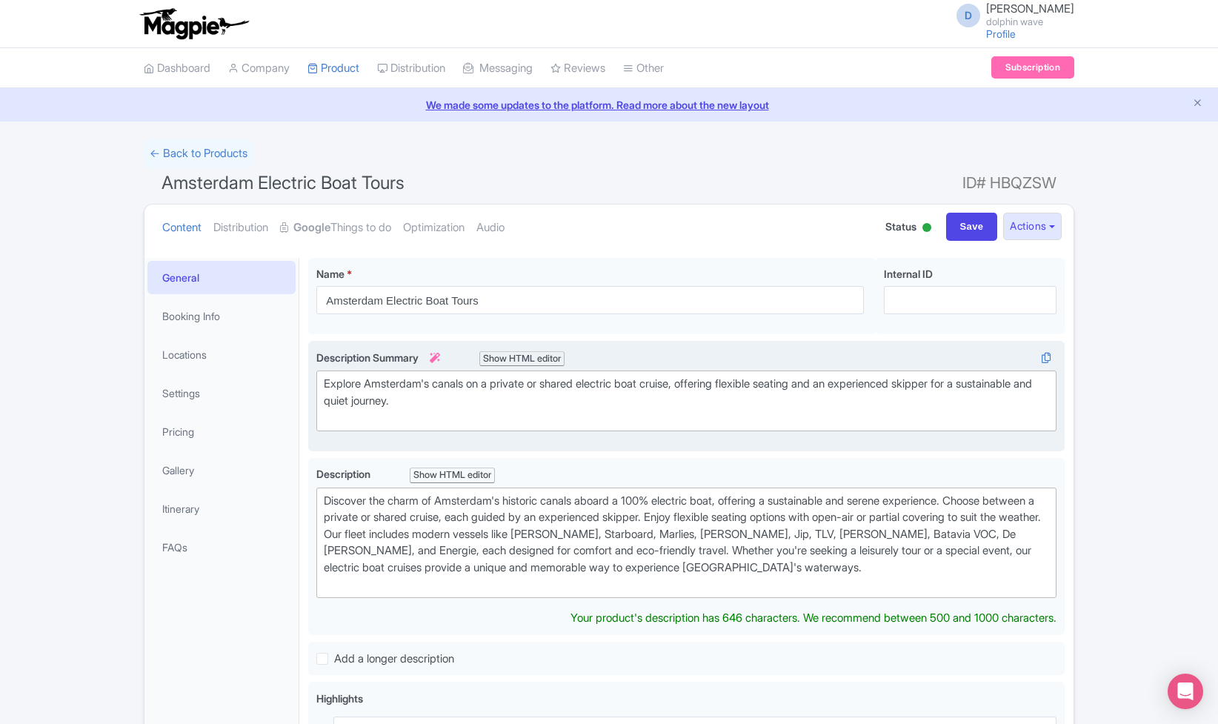
click at [511, 403] on div "Explore Amsterdam's canals on a private or shared electric boat cruise, offerin…" at bounding box center [686, 401] width 725 height 50
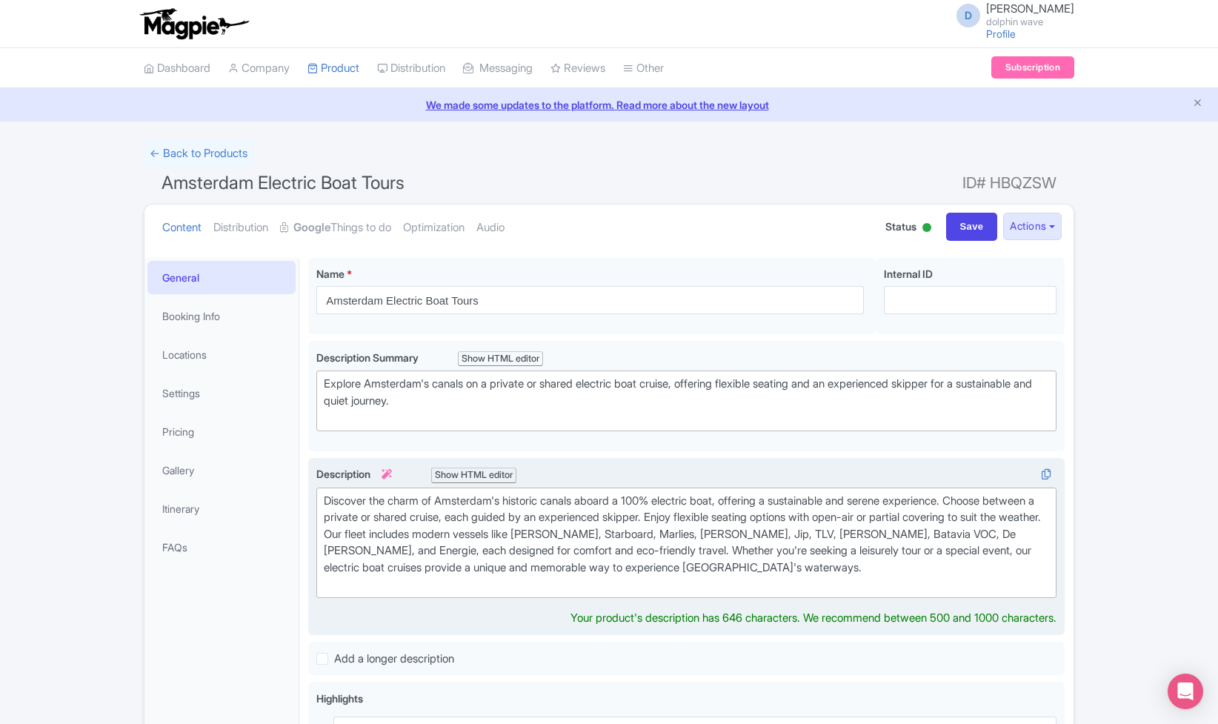
click at [630, 559] on div "Discover the charm of Amsterdam's historic canals aboard a 100% electric boat, …" at bounding box center [686, 543] width 725 height 100
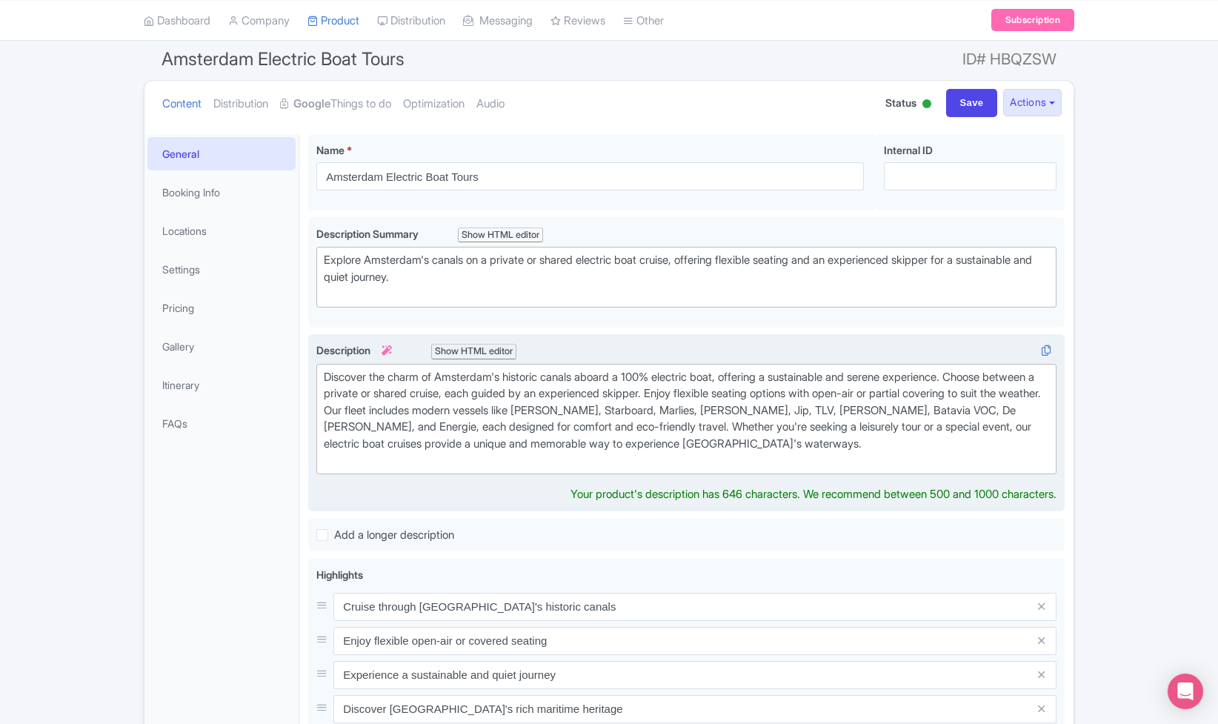
scroll to position [133, 0]
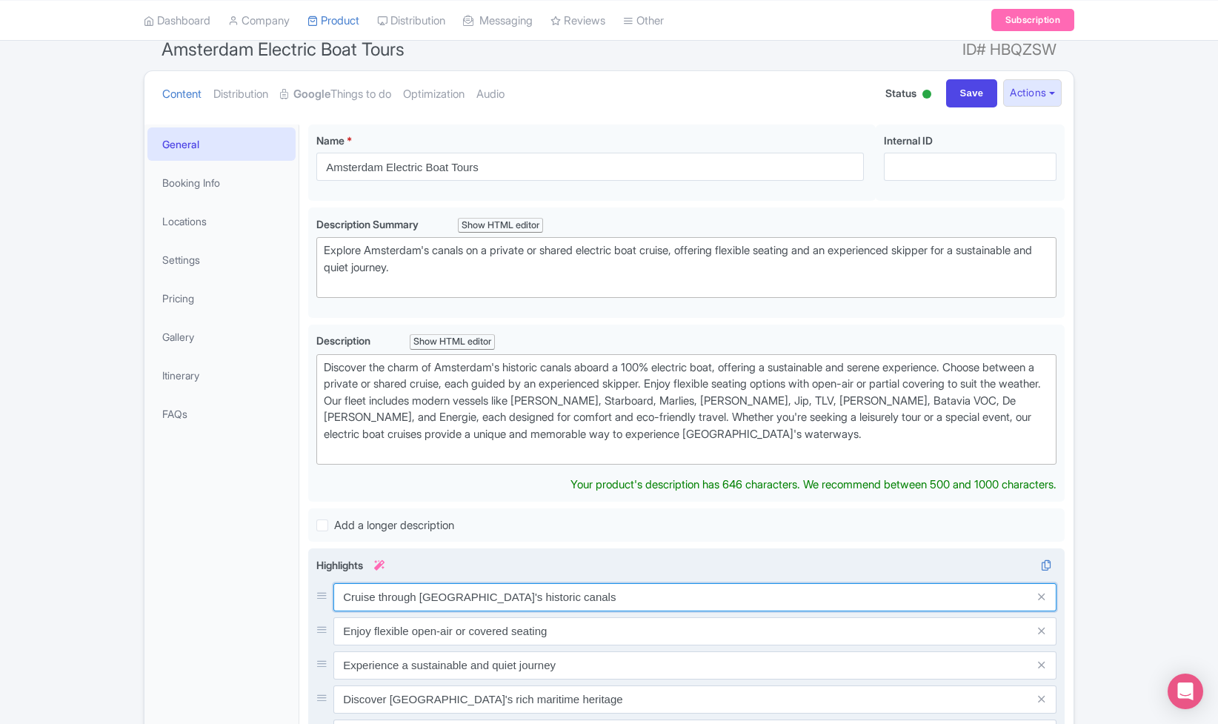
click at [443, 589] on input "Cruise through [GEOGRAPHIC_DATA]'s historic canals" at bounding box center [694, 597] width 723 height 28
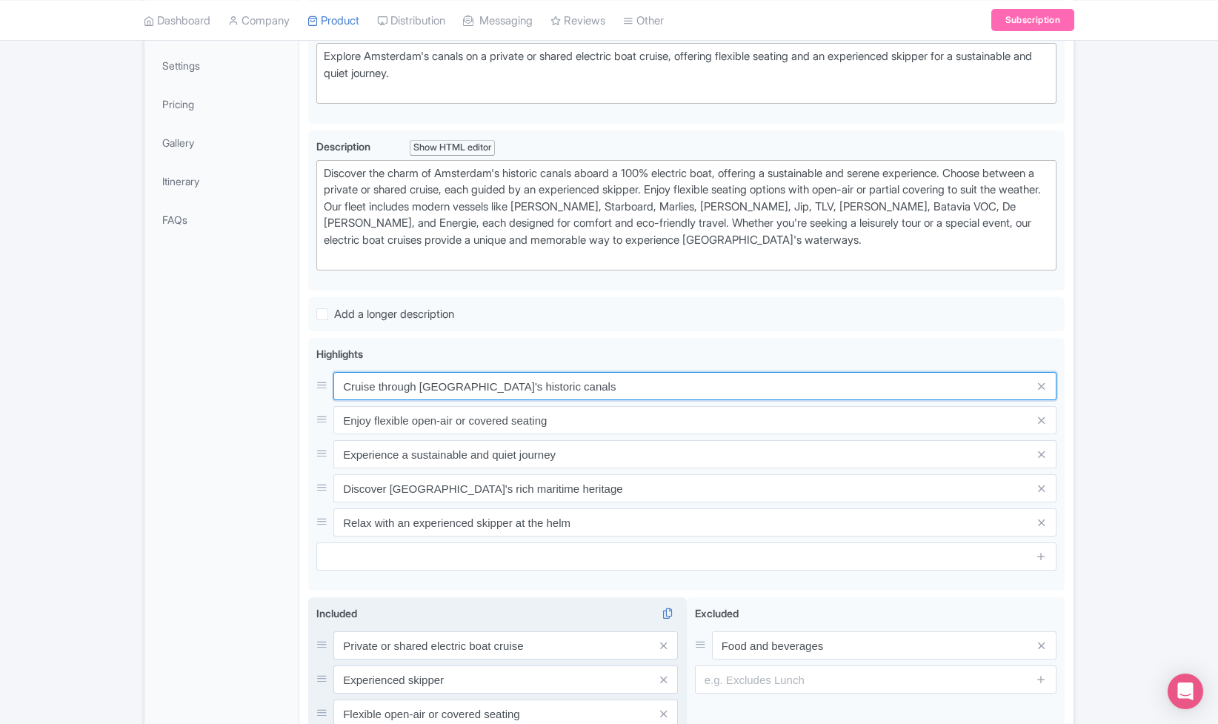
scroll to position [426, 0]
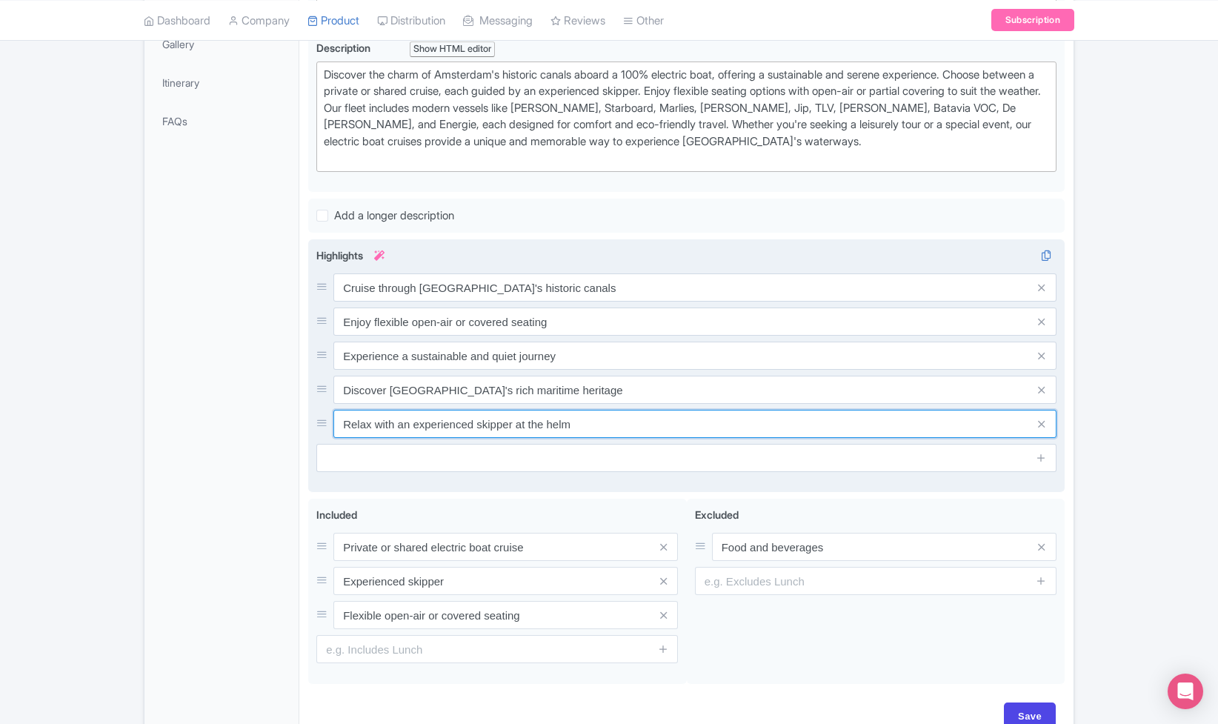
click at [491, 425] on input "Relax with an experienced skipper at the helm" at bounding box center [694, 424] width 723 height 28
click at [597, 420] on input "Relax with an experienced skipper at the helm" at bounding box center [694, 424] width 723 height 28
paste input "Relax with an experienced skipper at the helm"
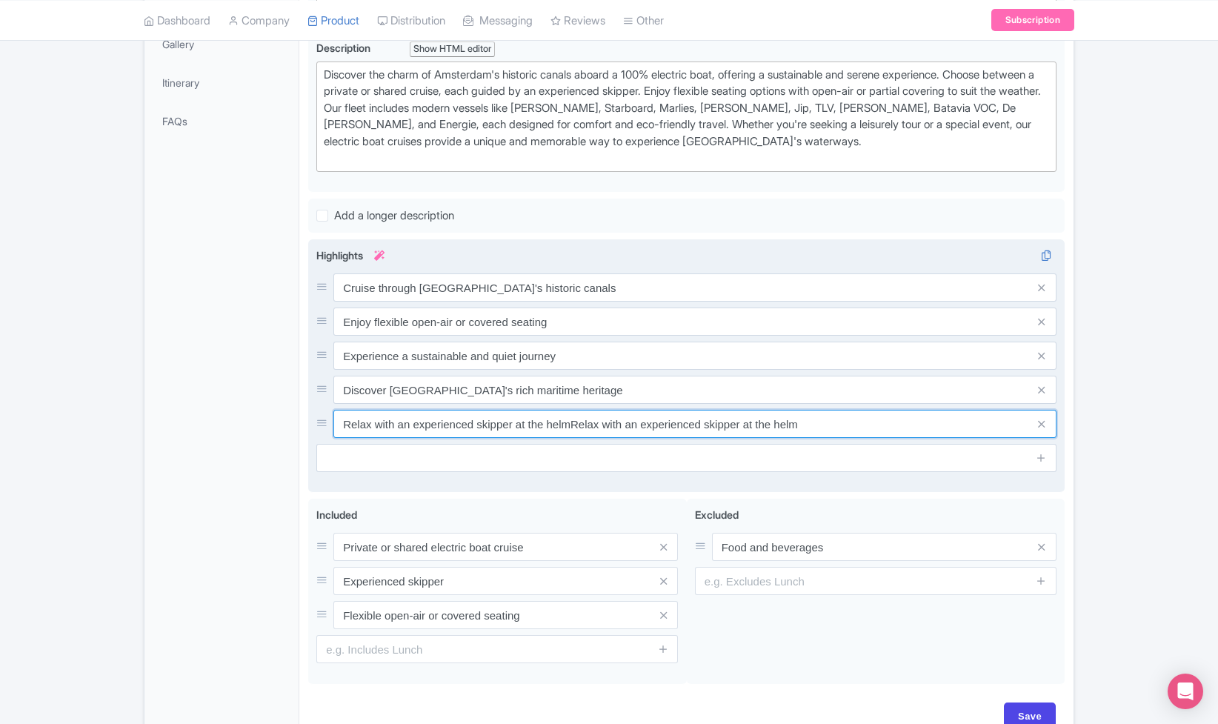
paste input "Relax with an experienced skipper at the helm"
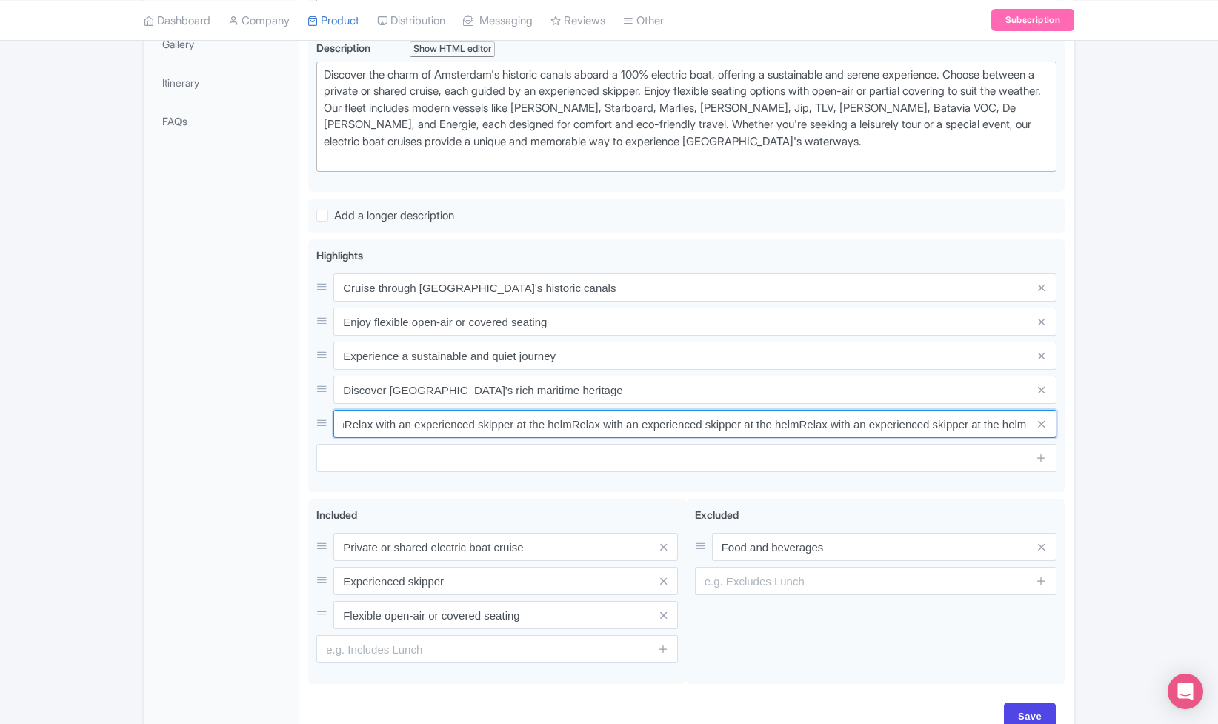
paste input "Relax with an experienced skipper at the helm"
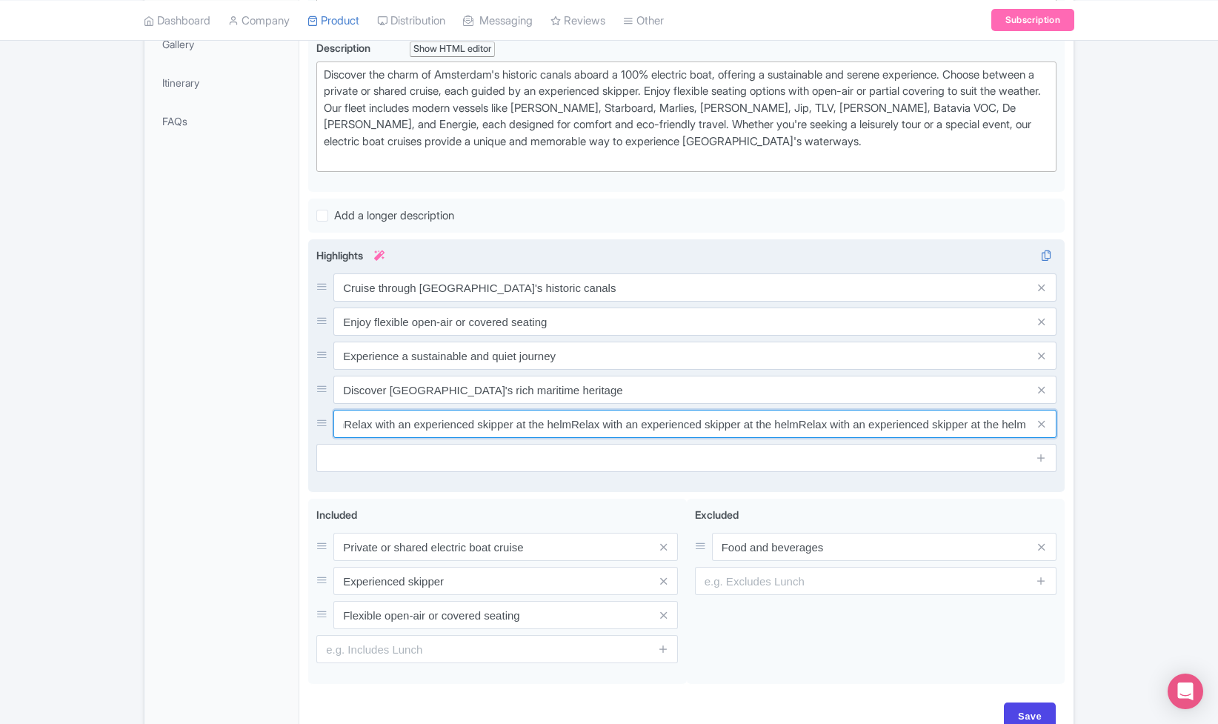
paste input "Relax with an experienced skipper at the helm"
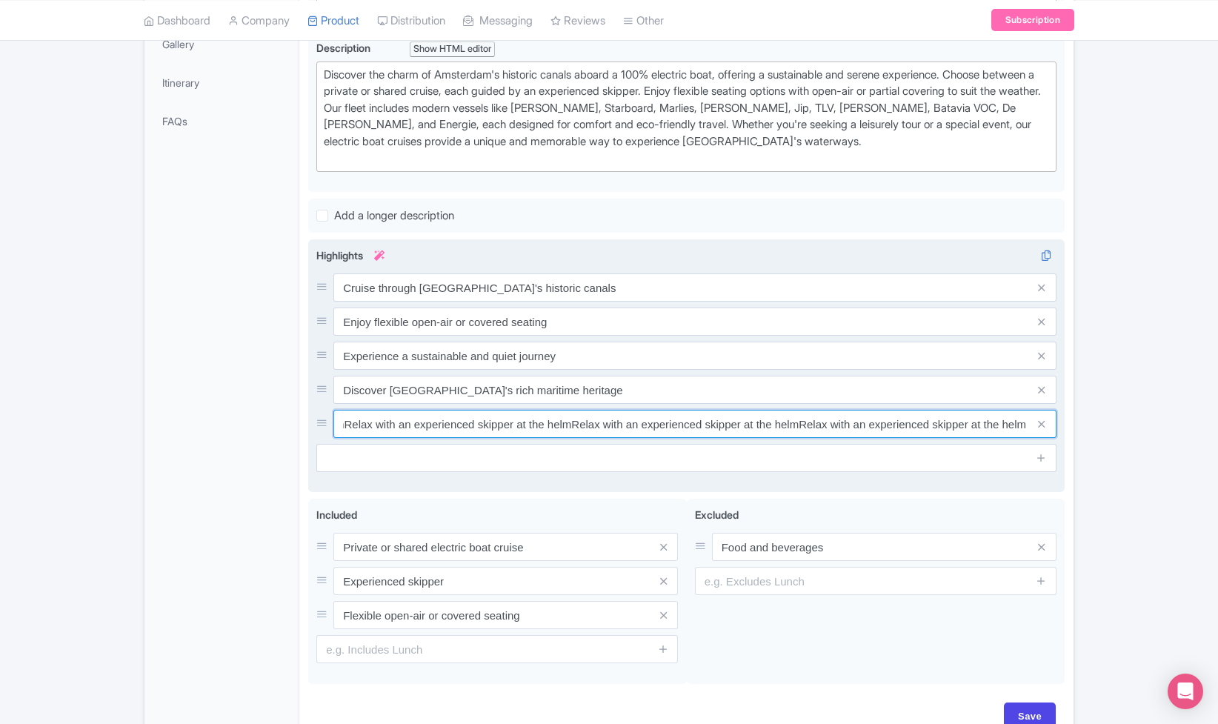
type input "Relax with an experienced skipper at the helmRelax with an experienced skipper …"
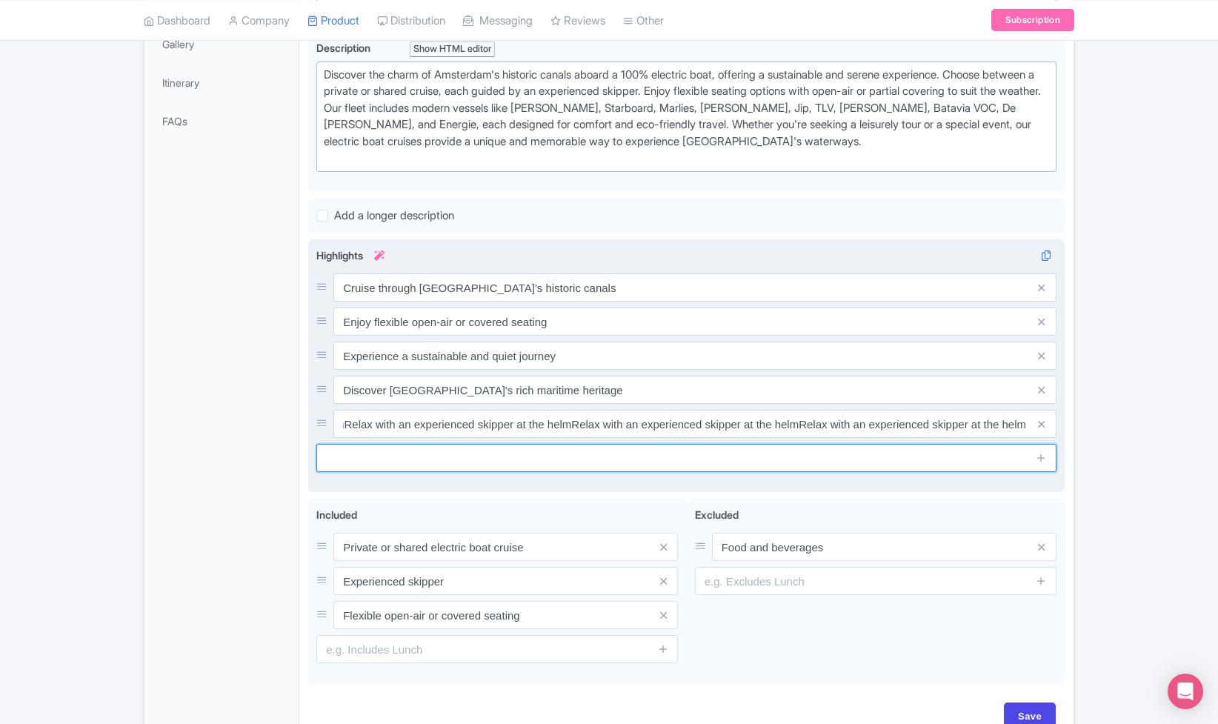
click at [932, 459] on input "text" at bounding box center [686, 458] width 740 height 28
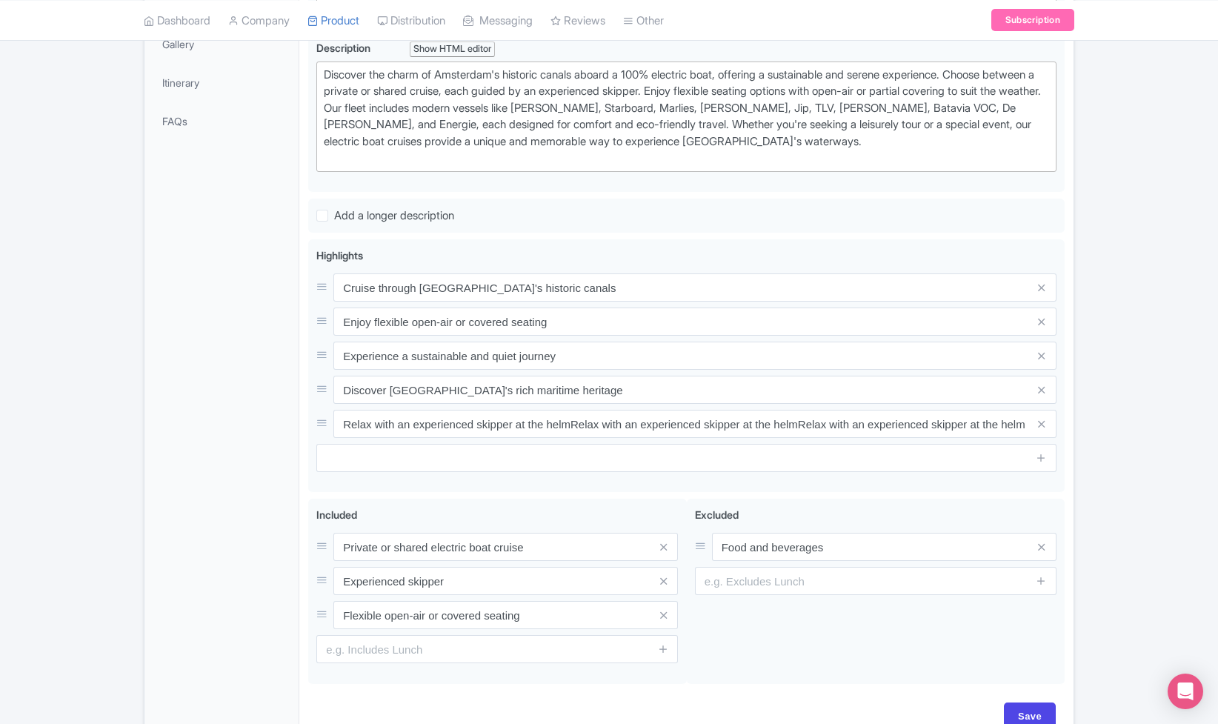
click at [1086, 455] on div "← Back to Products Amsterdam Electric Boat Tours ID# HBQZSW Content Distributio…" at bounding box center [609, 229] width 1218 height 1033
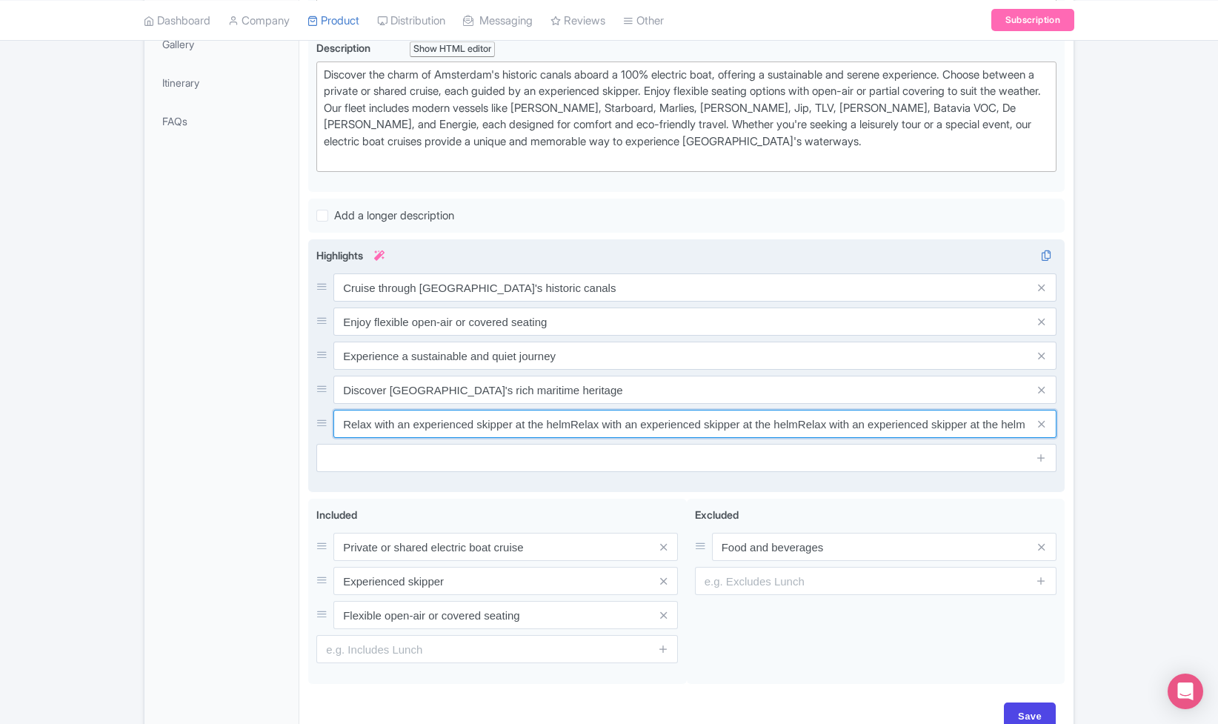
click at [920, 426] on input "Relax with an experienced skipper at the helmRelax with an experienced skipper …" at bounding box center [694, 424] width 723 height 28
click at [1007, 421] on input "Relax with an experienced skipper at the helmRelax with an experienced skipper …" at bounding box center [694, 424] width 723 height 28
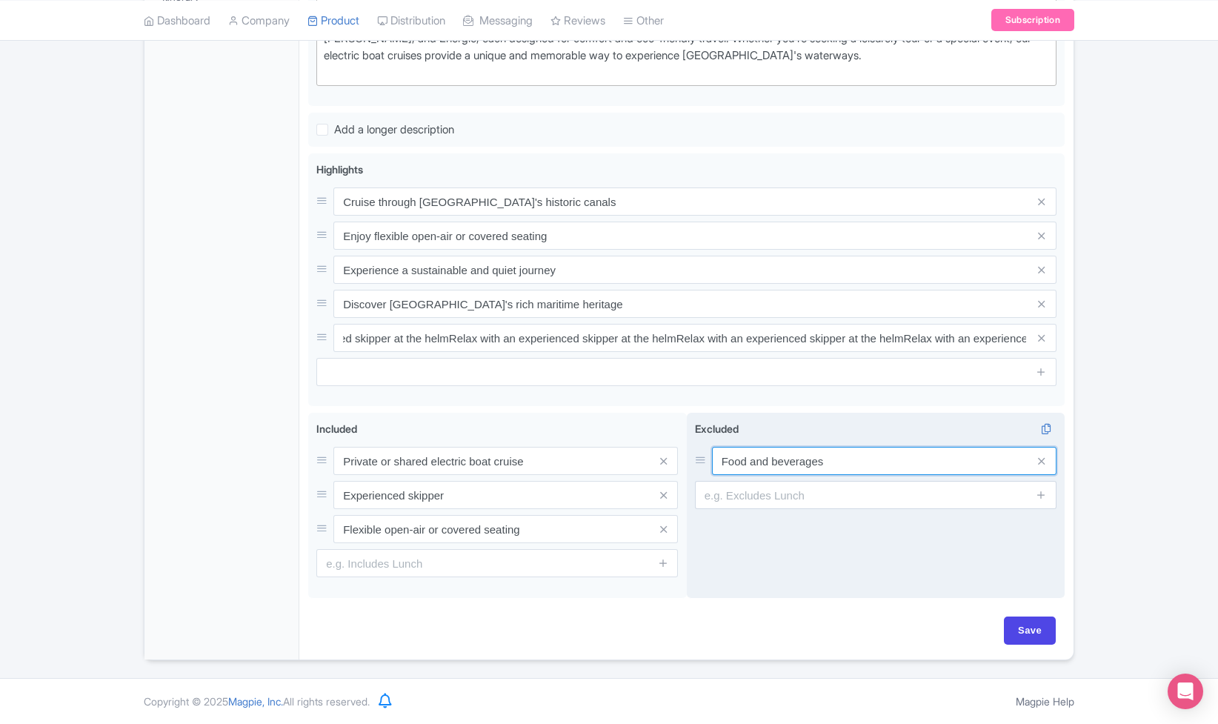
click at [868, 464] on input "Food and beverages" at bounding box center [884, 461] width 344 height 28
paste input "Relax with an experienced skipper at the helm"
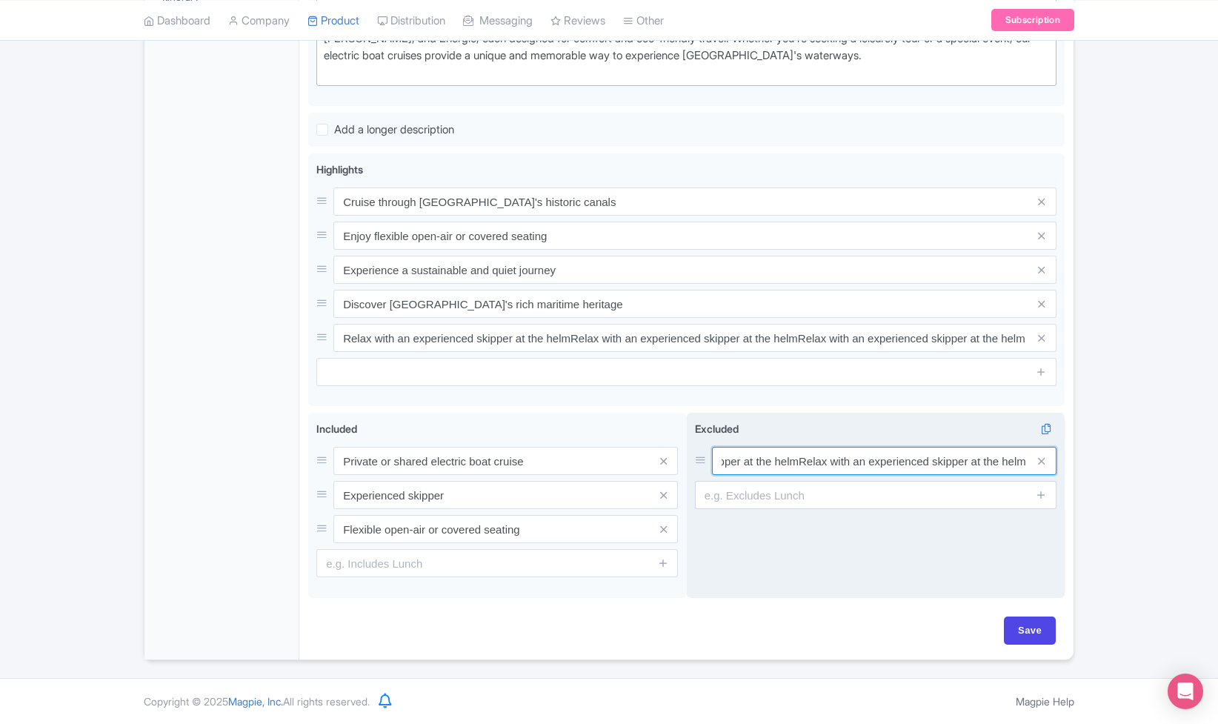
paste input "Relax with an experienced skipper at the helm"
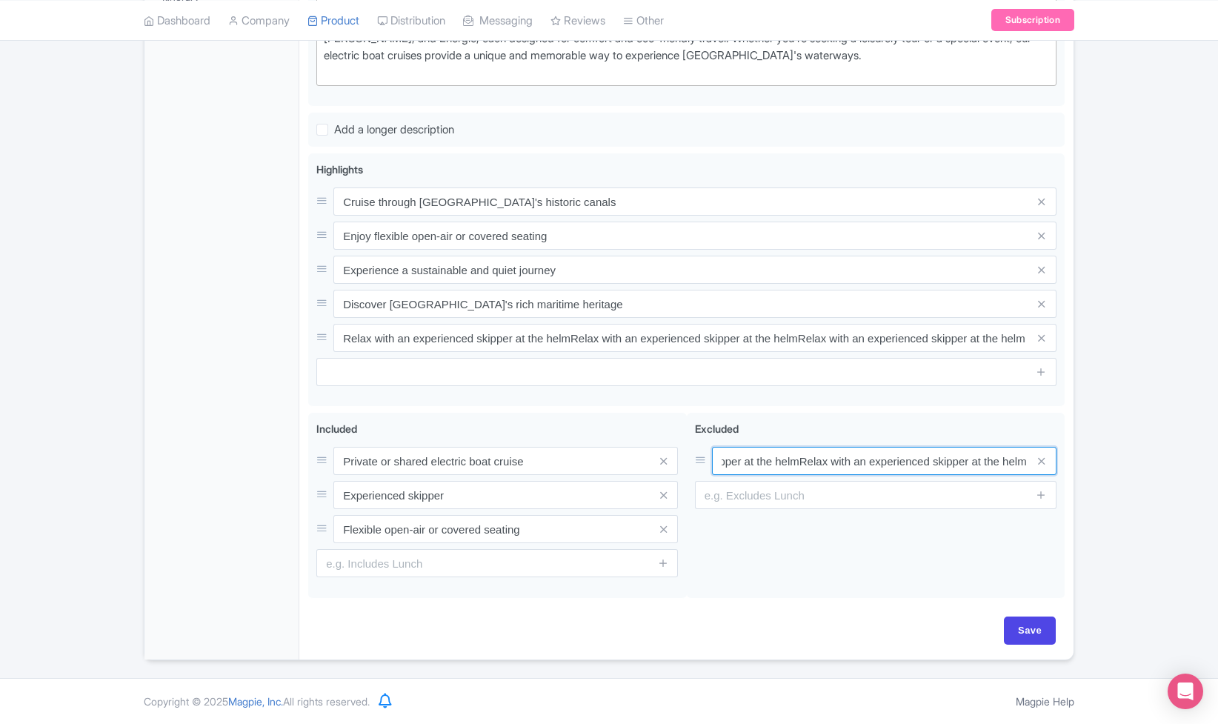
paste input "Relax with an experienced skipper at the helm"
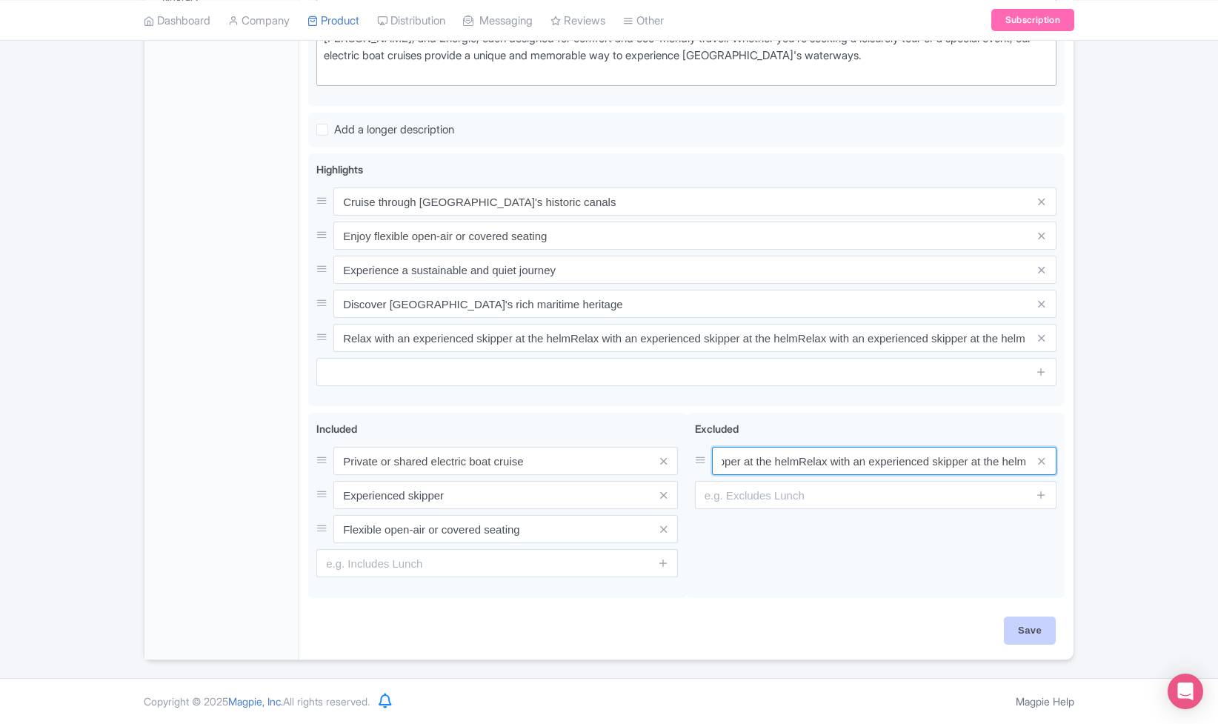
type input "Food and beveragesRelax with an experienced skipper at the helmRelax with an ex…"
click at [1039, 634] on input "Save" at bounding box center [1030, 630] width 52 height 28
type input "Saving..."
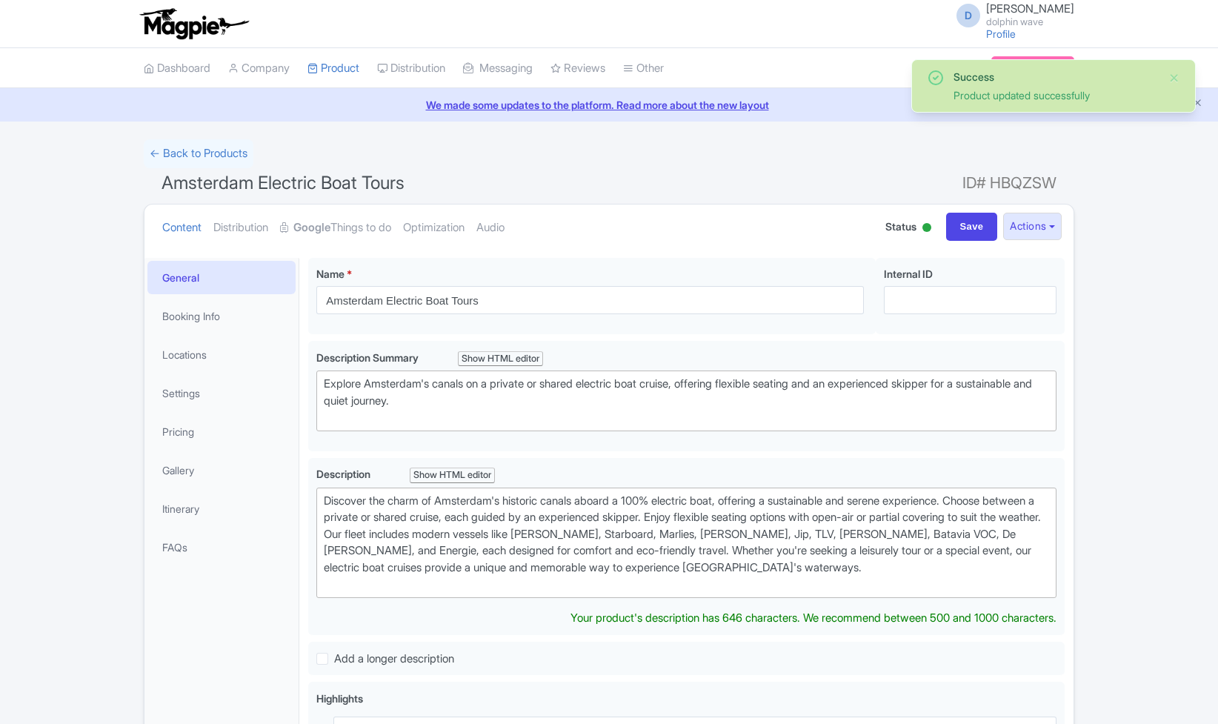
scroll to position [258, 0]
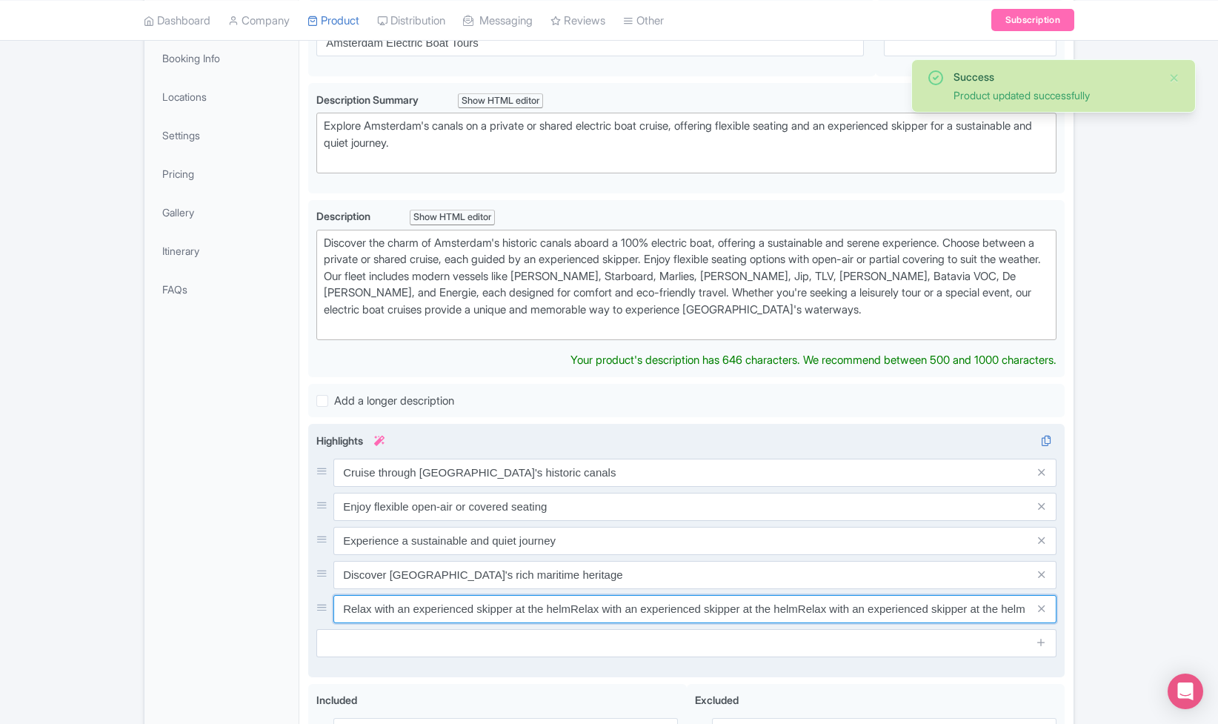
click at [899, 607] on div "Highlights i Cruise through [GEOGRAPHIC_DATA]'s historic canals Enjoy flexible …" at bounding box center [686, 545] width 740 height 224
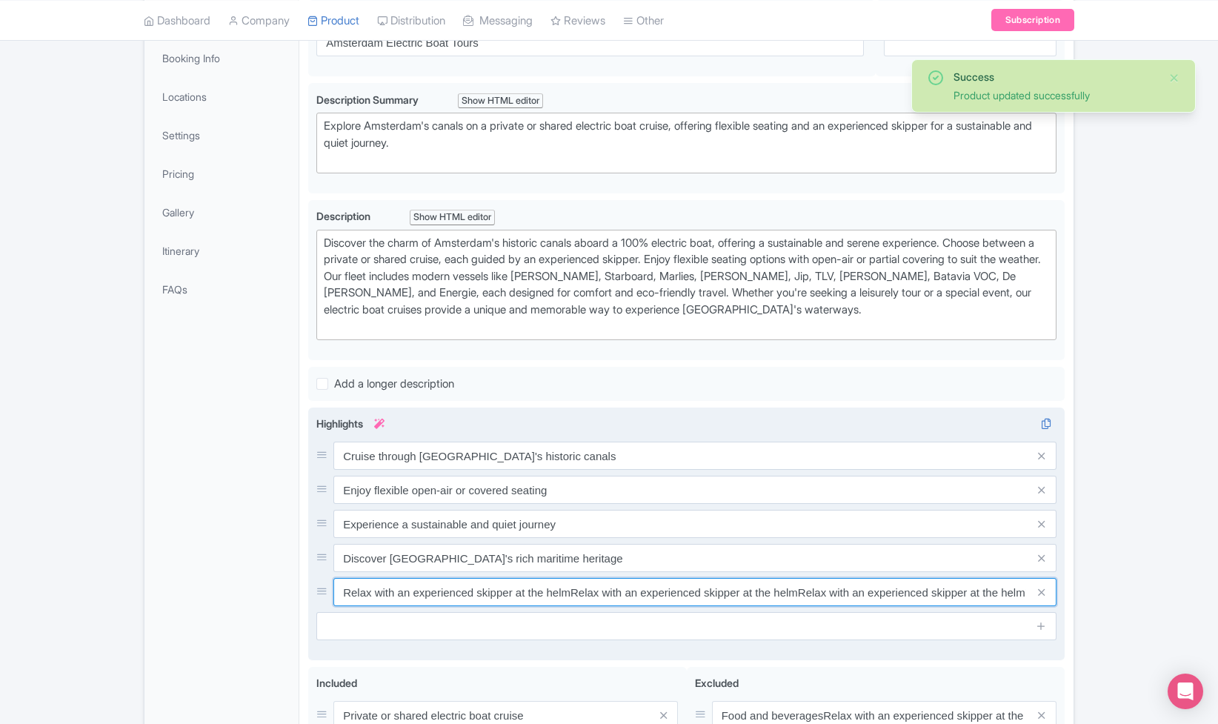
scroll to position [500, 0]
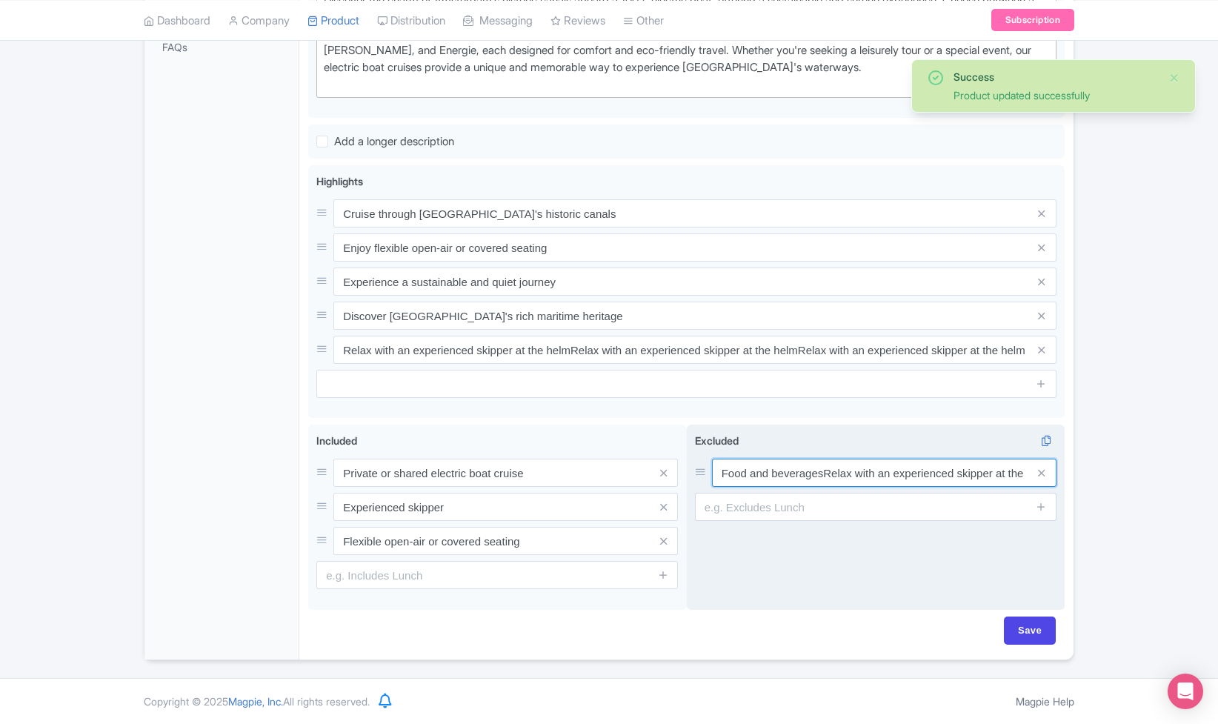
click at [849, 463] on input "Food and beveragesRelax with an experienced skipper at the helmRelax with an ex…" at bounding box center [884, 473] width 344 height 28
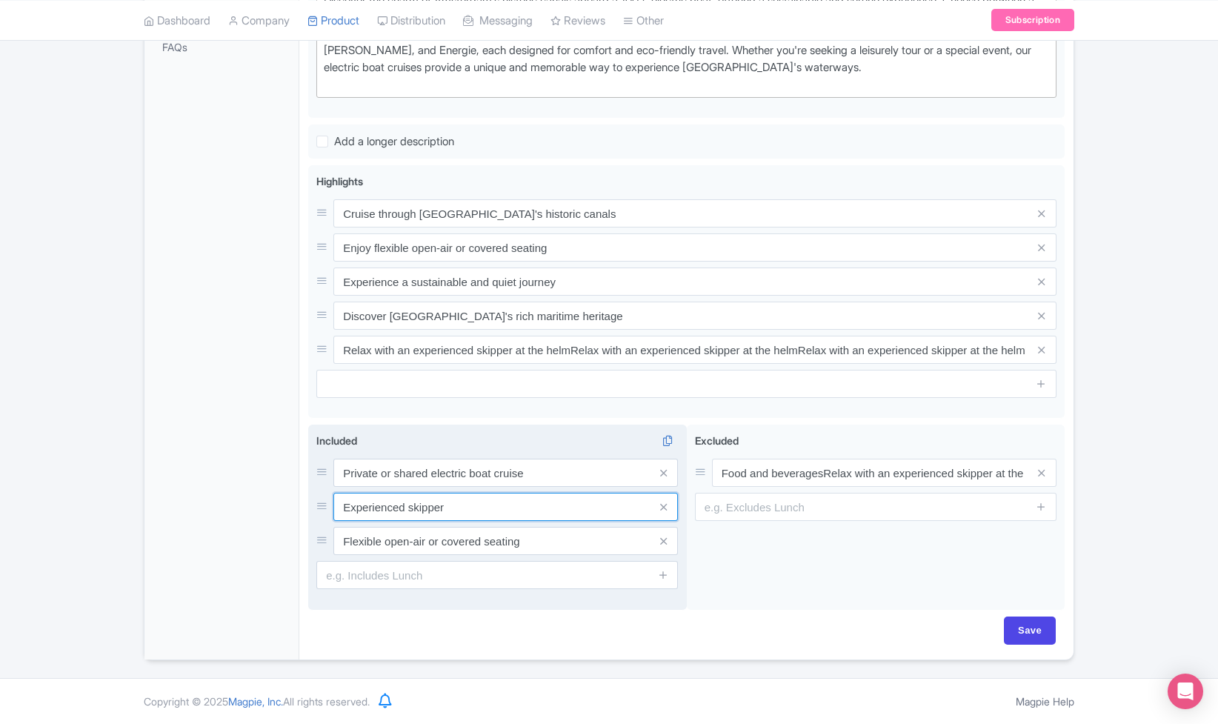
click at [477, 502] on input "Experienced skipper" at bounding box center [505, 507] width 344 height 28
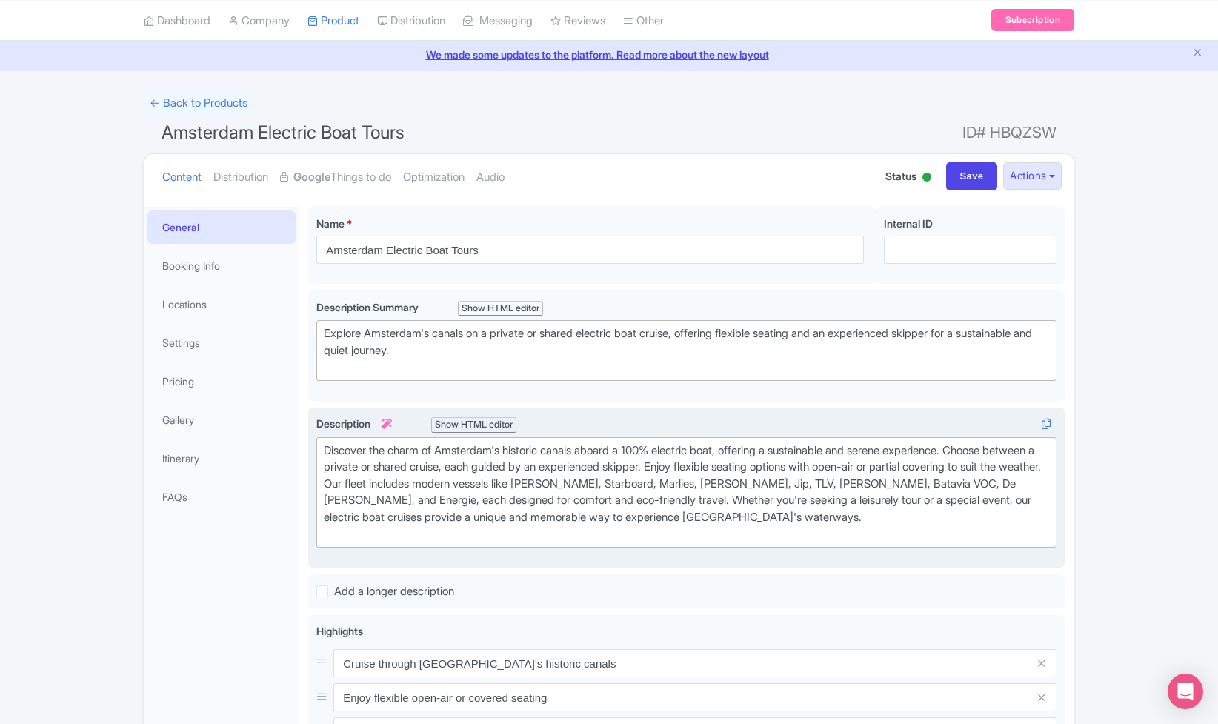
scroll to position [0, 0]
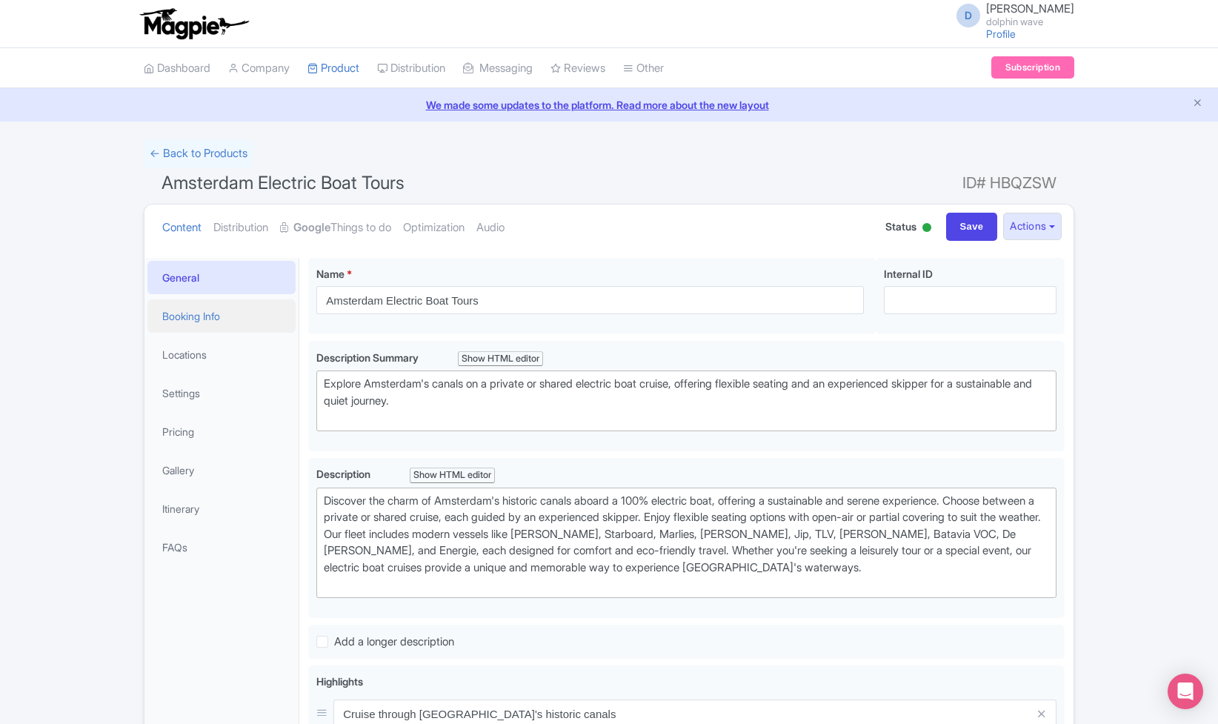
click at [179, 316] on link "Booking Info" at bounding box center [221, 315] width 148 height 33
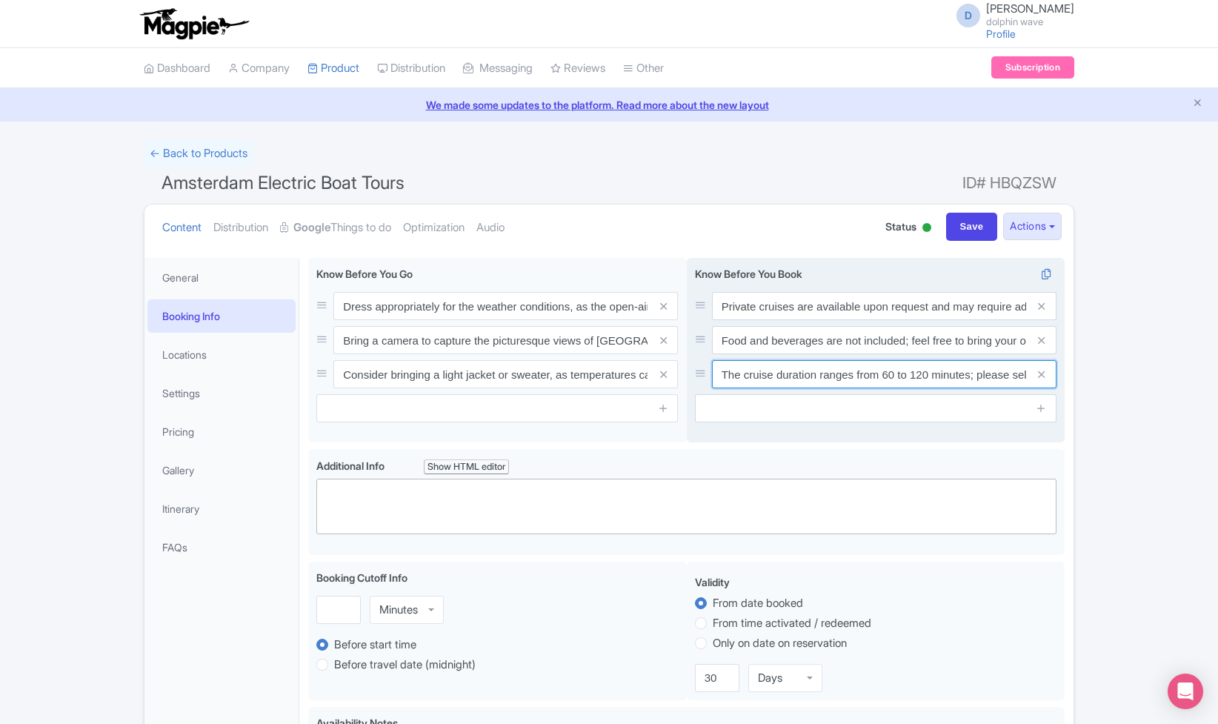
click at [775, 372] on input "The cruise duration ranges from 60 to 120 minutes; please select the option tha…" at bounding box center [884, 374] width 344 height 28
click at [824, 375] on input "The cruise duration ranges from 60 to 120 minutes; please select the option tha…" at bounding box center [884, 374] width 344 height 28
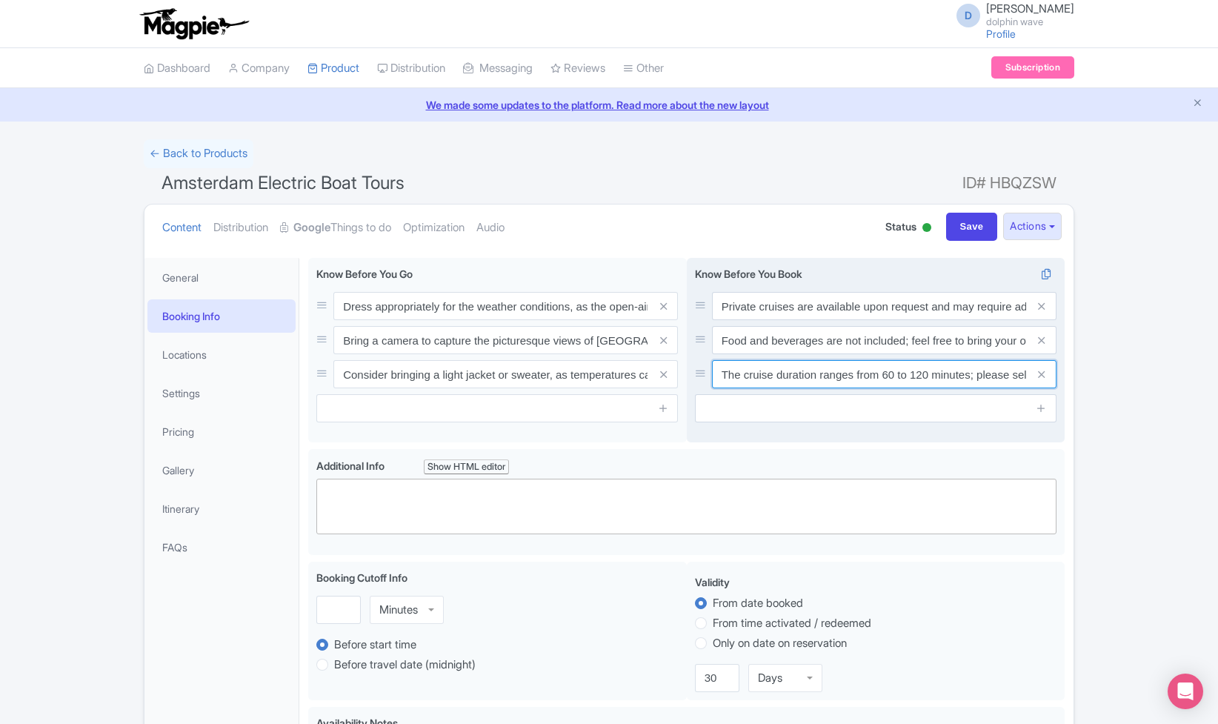
click at [902, 379] on input "The cruise duration ranges from 60 to 120 minutes; please select the option tha…" at bounding box center [884, 374] width 344 height 28
drag, startPoint x: 918, startPoint y: 372, endPoint x: 1169, endPoint y: 370, distance: 251.1
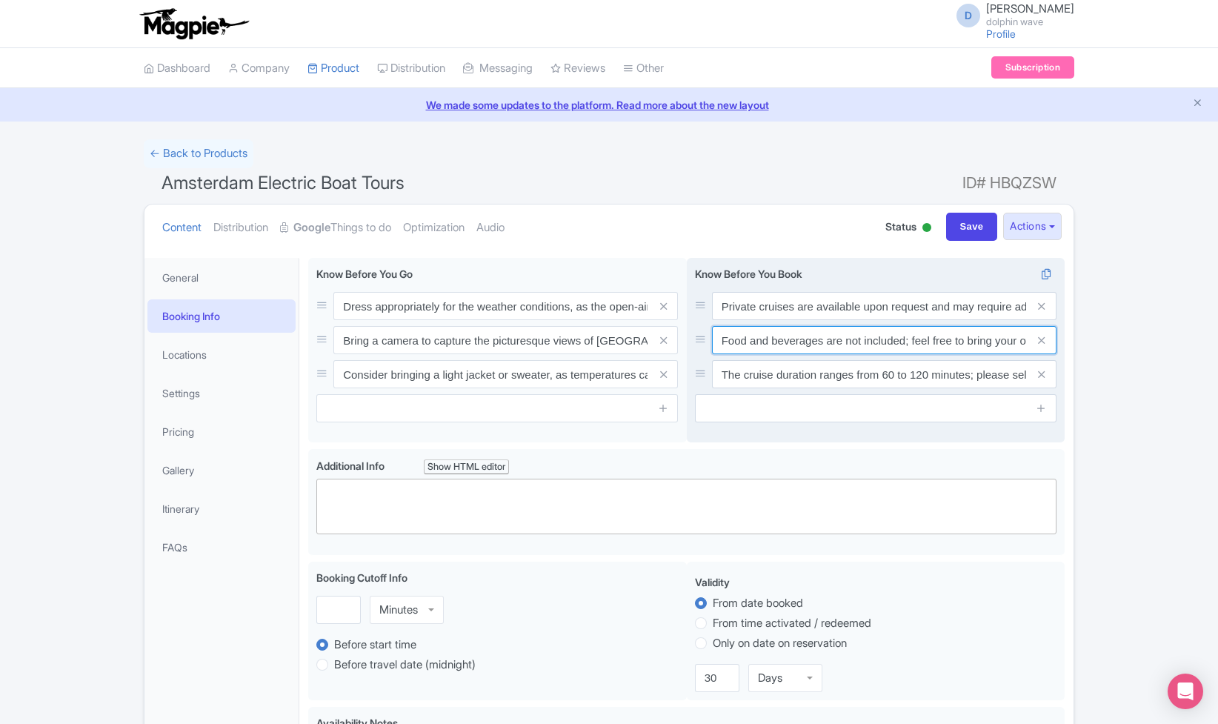
click at [947, 339] on input "Food and beverages are not included; feel free to bring your own or purchase fr…" at bounding box center [884, 340] width 344 height 28
drag, startPoint x: 922, startPoint y: 339, endPoint x: 1238, endPoint y: 358, distance: 316.9
click at [1217, 358] on html "D [PERSON_NAME] dolphin wave Profile Users Settings Sign out Dashboard Company …" at bounding box center [609, 362] width 1218 height 724
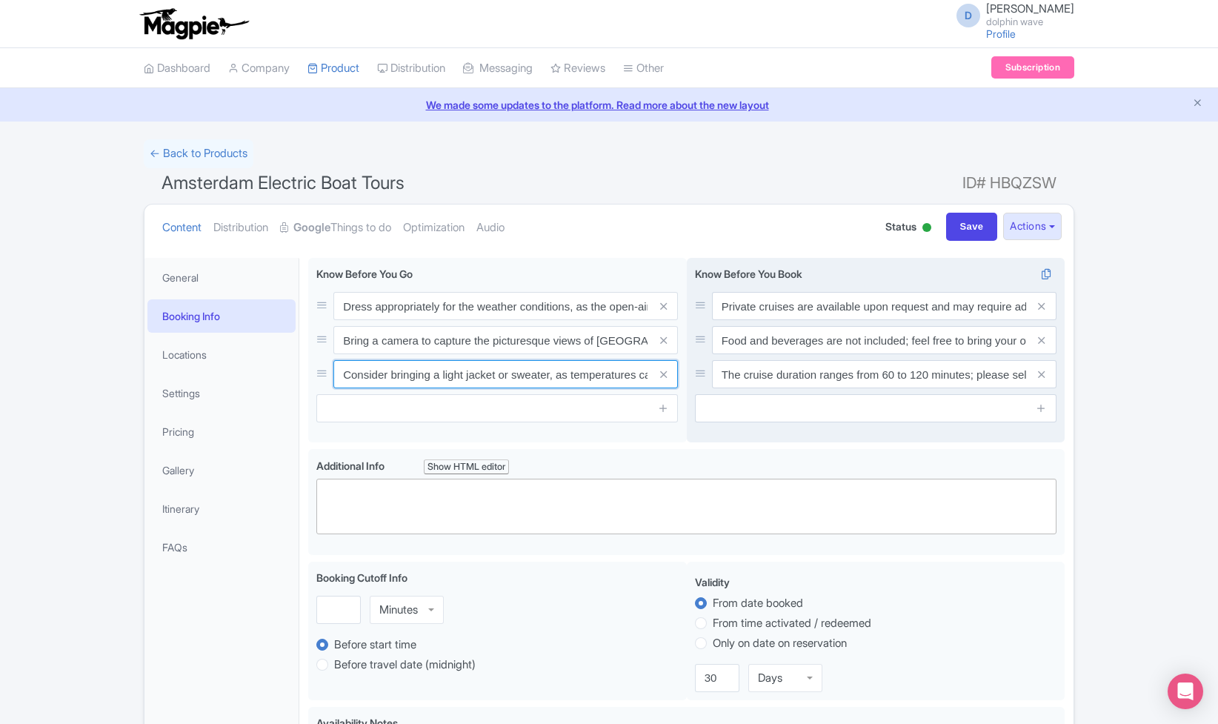
scroll to position [0, 121]
drag, startPoint x: 582, startPoint y: 376, endPoint x: 790, endPoint y: 383, distance: 208.3
click at [790, 383] on div "Dress appropriately for the weather conditions, as the open-air seating may exp…" at bounding box center [686, 353] width 756 height 191
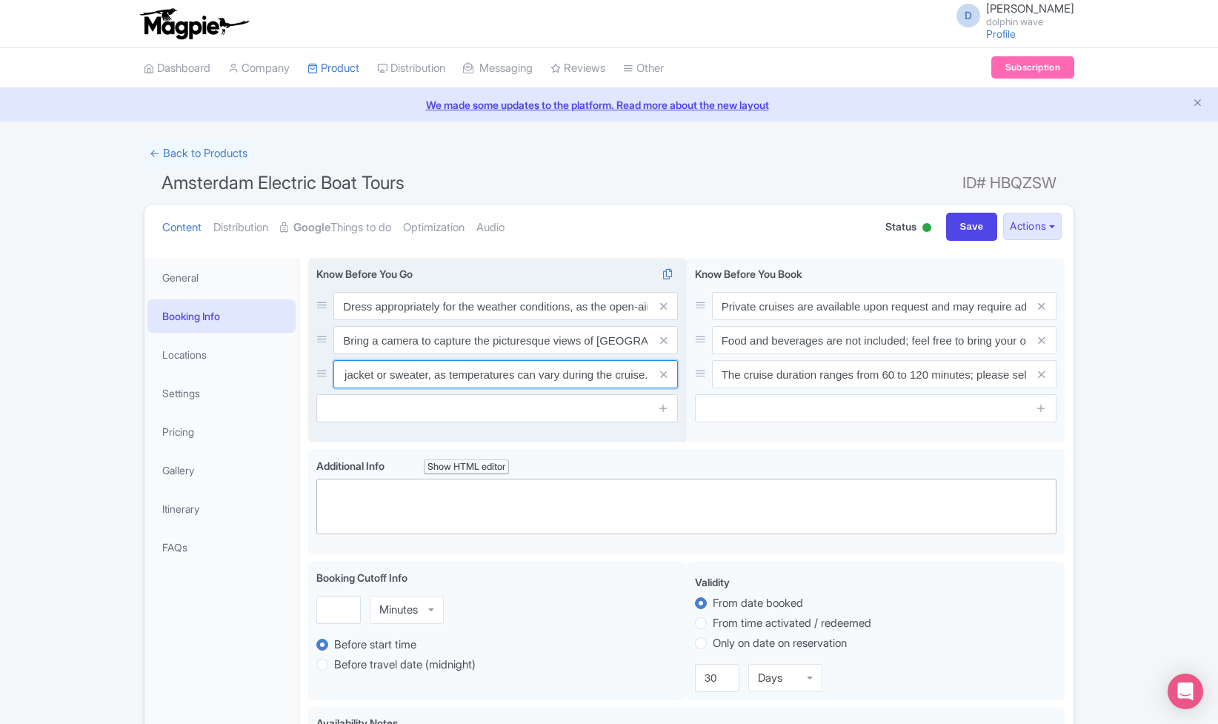
click at [543, 368] on input "Consider bringing a light jacket or sweater, as temperatures can vary during th…" at bounding box center [505, 374] width 344 height 28
click at [515, 374] on input "Consider bringing a light jacket or sweater, as temperatures can vary during th…" at bounding box center [505, 374] width 344 height 28
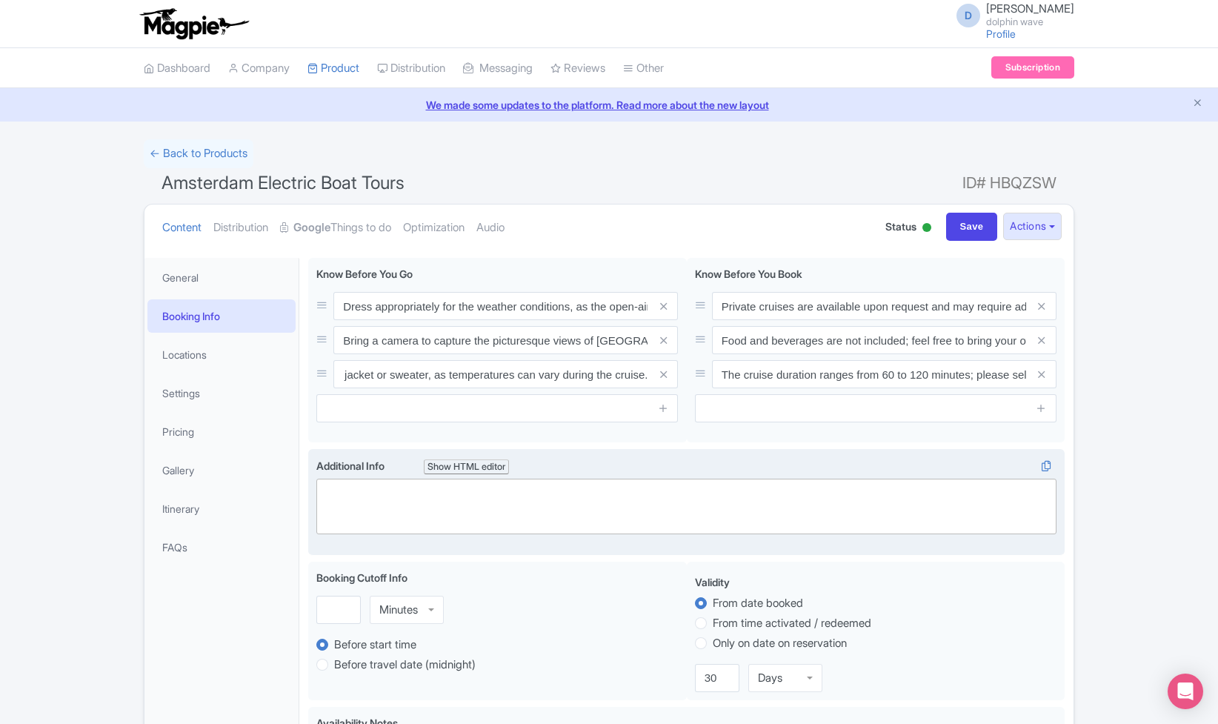
scroll to position [0, 0]
click at [511, 510] on trix-editor at bounding box center [686, 507] width 740 height 56
paste trix-editor "<div>Consider bringing a light jacket or sweater, as temperatures can vary duri…"
type trix-editor "<div>Consider bringing a light jacket or sweater, as temperatures can vary duri…"
click at [513, 510] on trix-editor "Consider bringing a light jacket or sweater, as temperatures can vary during th…" at bounding box center [686, 507] width 740 height 56
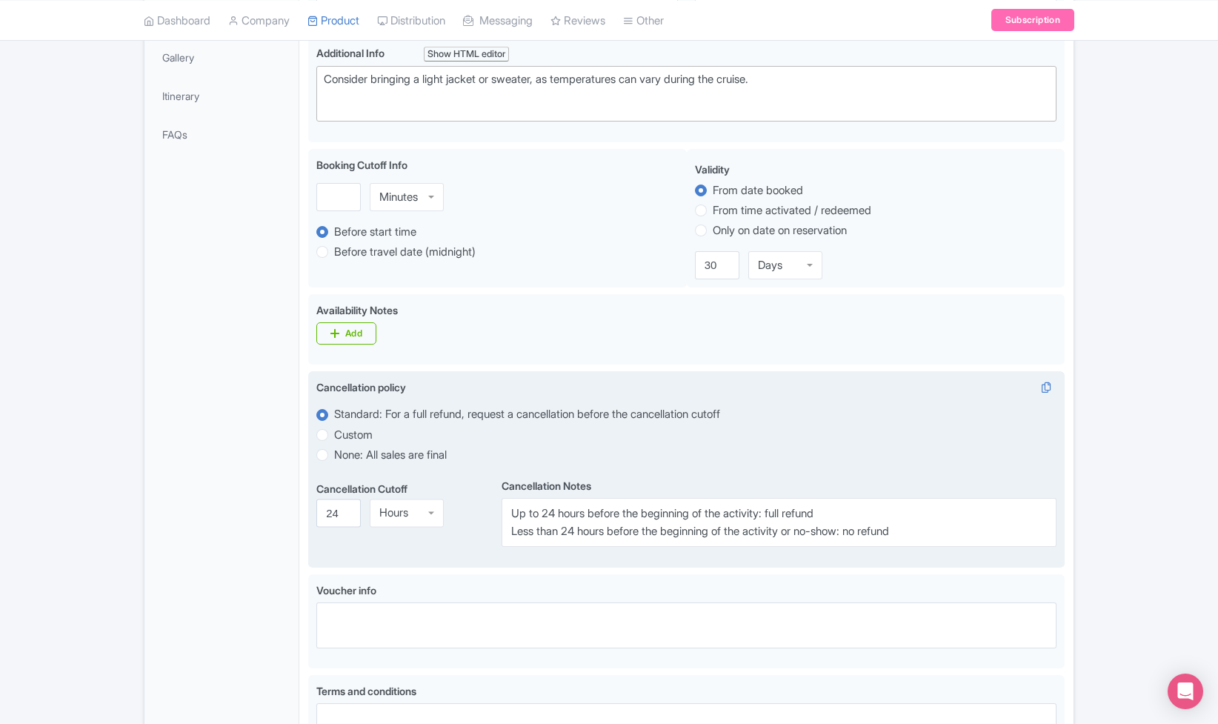
scroll to position [403, 0]
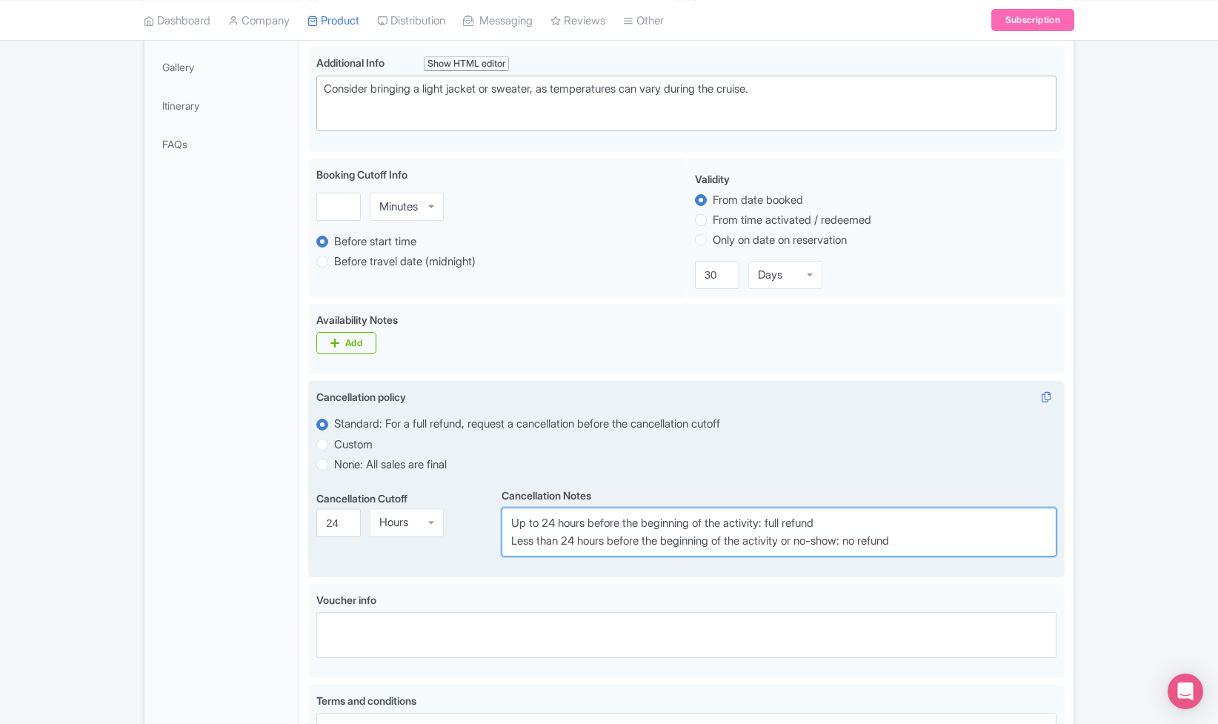
click at [778, 539] on textarea "Up to 24 hours before the beginning of the activity: full refund Less than 24 h…" at bounding box center [779, 531] width 555 height 49
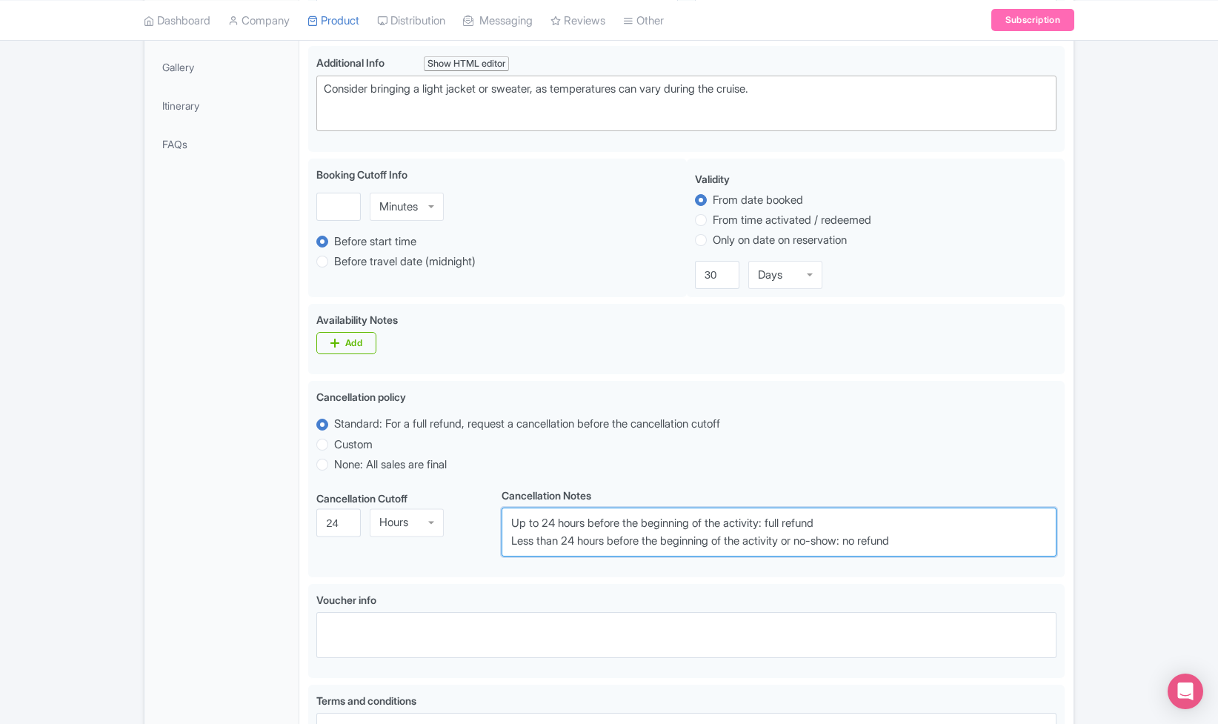
scroll to position [687, 0]
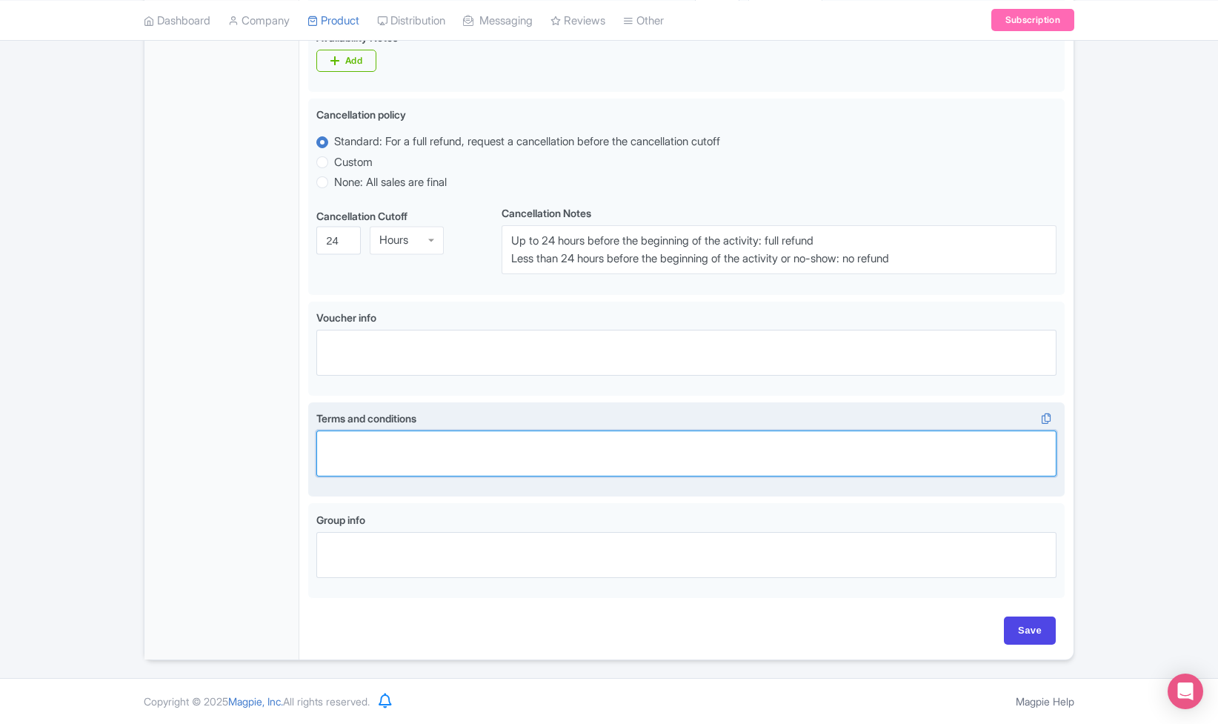
click at [777, 447] on textarea "Terms and conditions i" at bounding box center [686, 453] width 740 height 46
paste textarea "Consider bringing a light jacket or sweater, as temperatures can vary during th…"
type textarea "Consider bringing a light jacket or sweater, as temperatures can vary during th…"
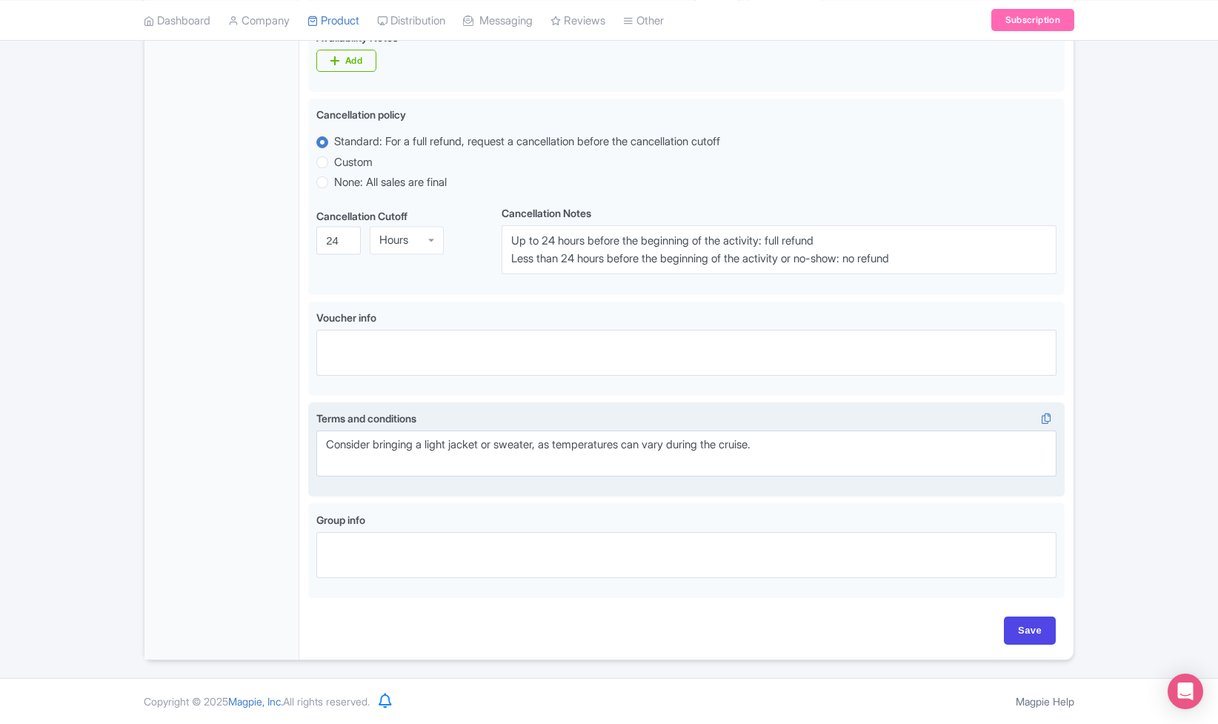
click at [797, 414] on label "Terms and conditions i" at bounding box center [686, 418] width 740 height 16
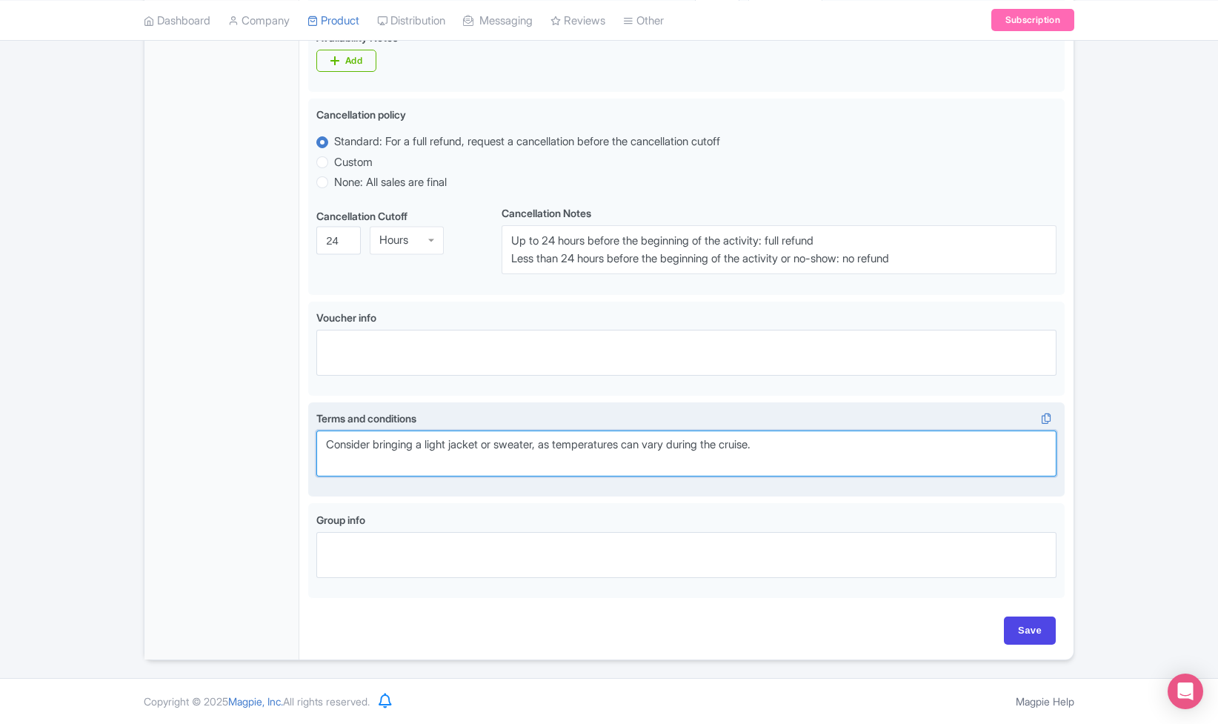
click at [797, 430] on textarea "Consider bringing a light jacket or sweater, as temperatures can vary during th…" at bounding box center [686, 453] width 740 height 46
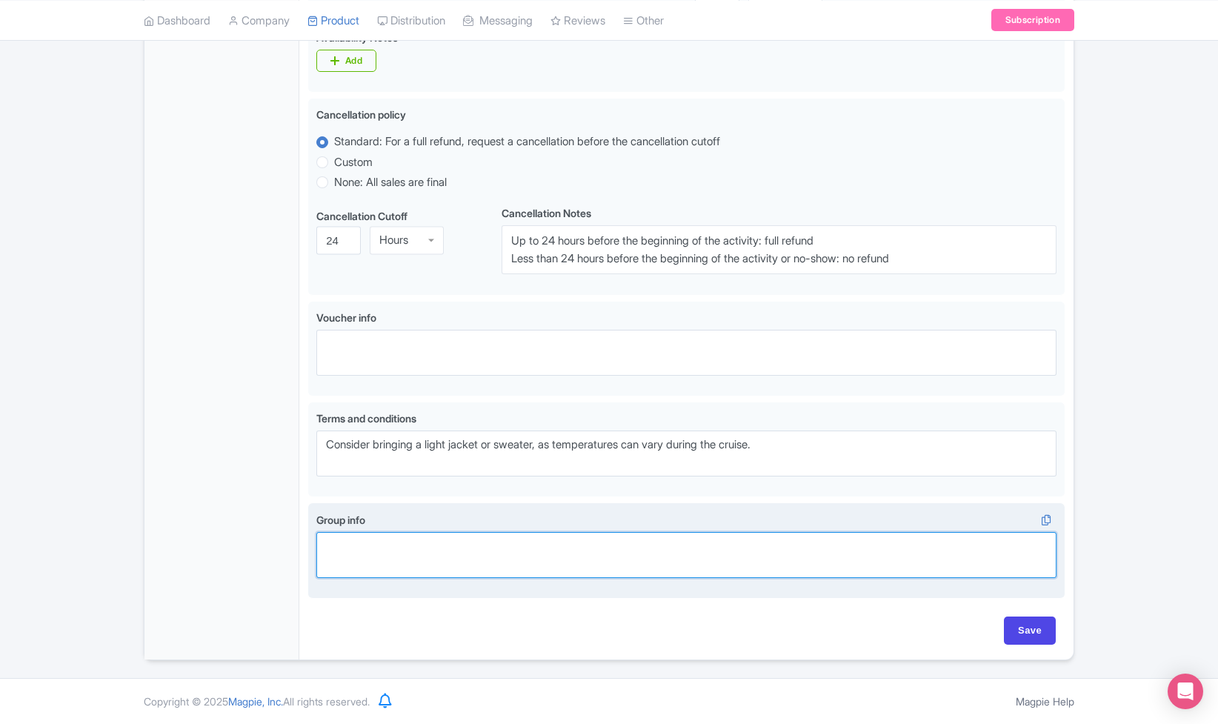
click at [783, 545] on textarea "Group info i" at bounding box center [686, 555] width 740 height 46
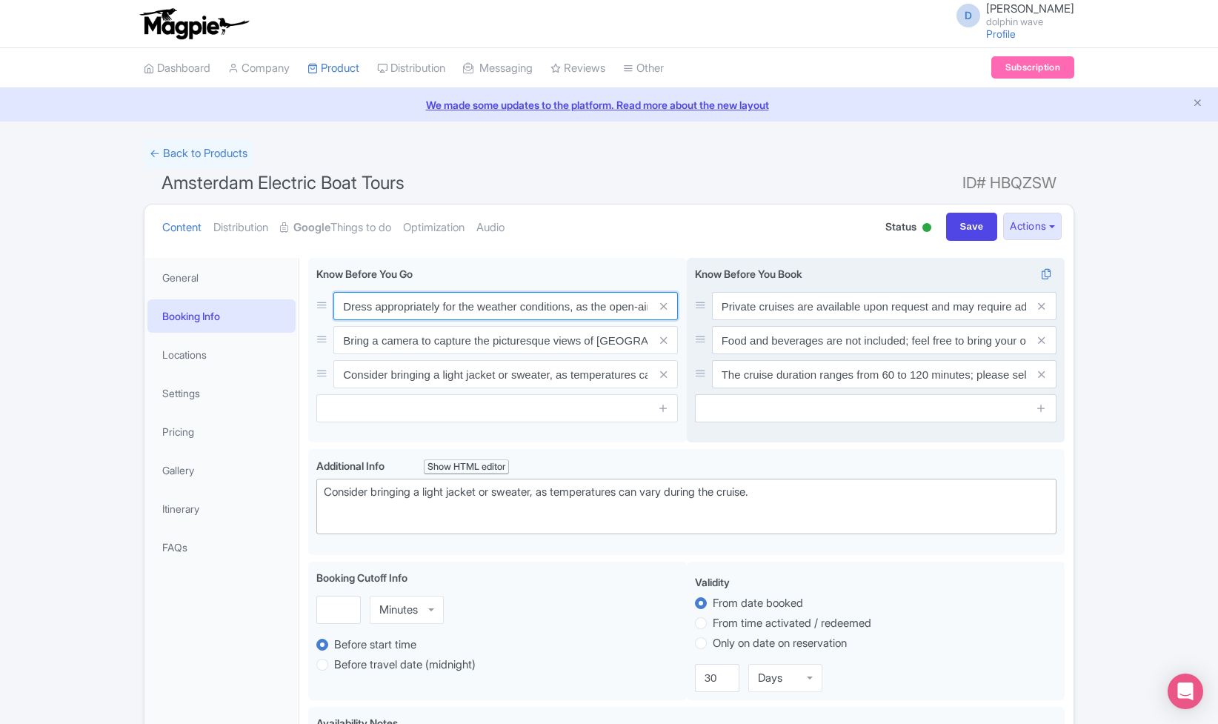
scroll to position [0, 196]
drag, startPoint x: 576, startPoint y: 307, endPoint x: 750, endPoint y: 322, distance: 174.0
click at [750, 322] on div "Dress appropriately for the weather conditions, as the open-air seating may exp…" at bounding box center [686, 353] width 756 height 191
drag, startPoint x: 508, startPoint y: 342, endPoint x: 811, endPoint y: 364, distance: 303.8
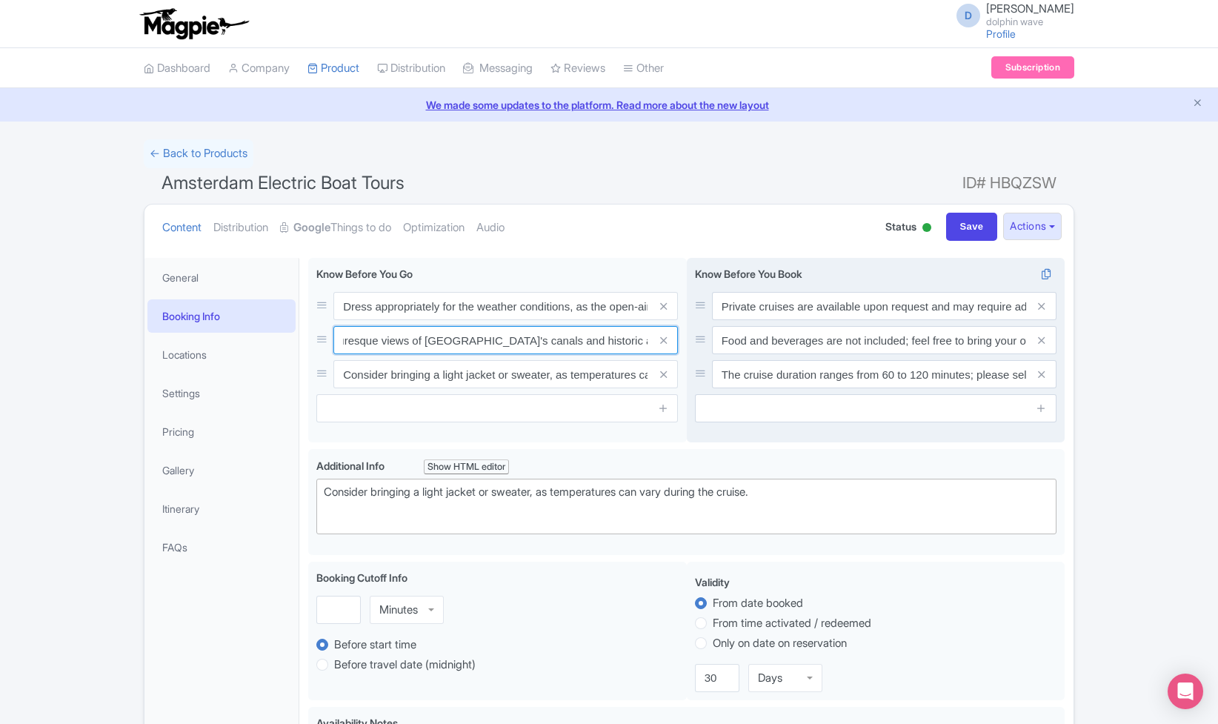
click at [811, 364] on div "Dress appropriately for the weather conditions, as the open-air seating may exp…" at bounding box center [686, 353] width 756 height 191
drag, startPoint x: 574, startPoint y: 374, endPoint x: 776, endPoint y: 380, distance: 202.3
click at [776, 380] on div "Dress appropriately for the weather conditions, as the open-air seating may exp…" at bounding box center [686, 353] width 756 height 191
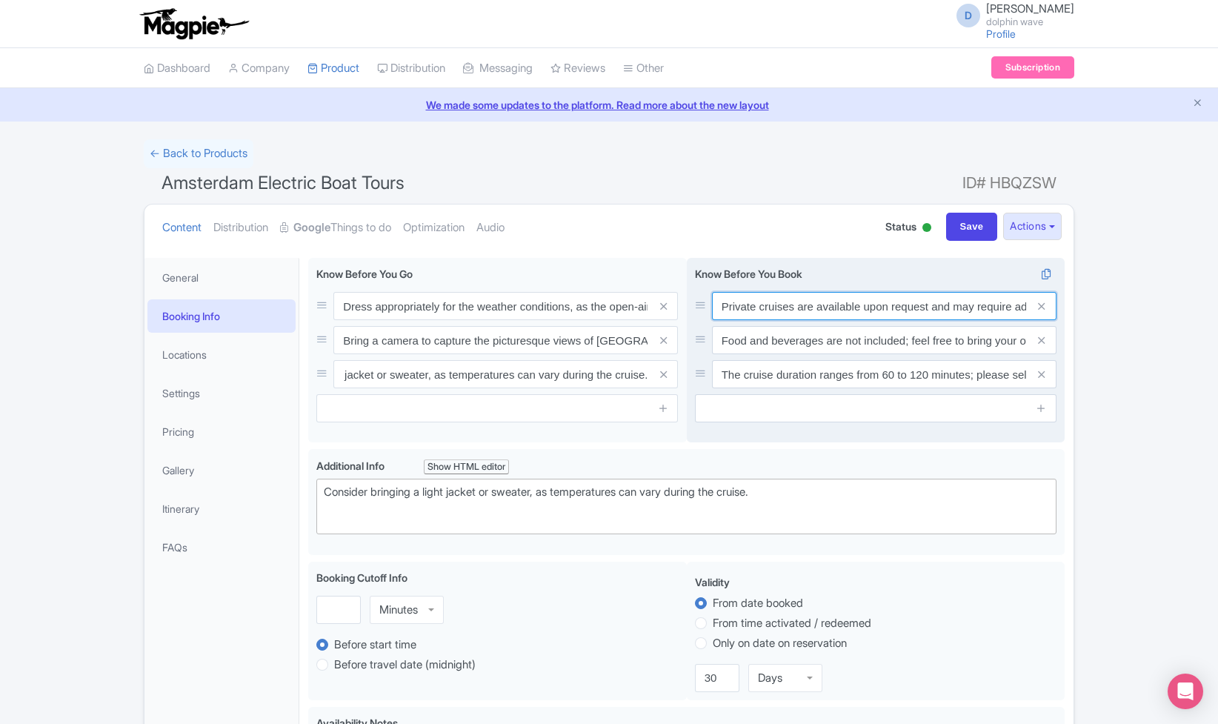
scroll to position [0, 0]
drag, startPoint x: 821, startPoint y: 299, endPoint x: 852, endPoint y: 300, distance: 31.1
click at [852, 300] on input "Private cruises are available upon request and may require advance booking." at bounding box center [884, 306] width 344 height 28
click at [830, 303] on input "Private cruises are available upon request and may require advance booking." at bounding box center [884, 306] width 344 height 28
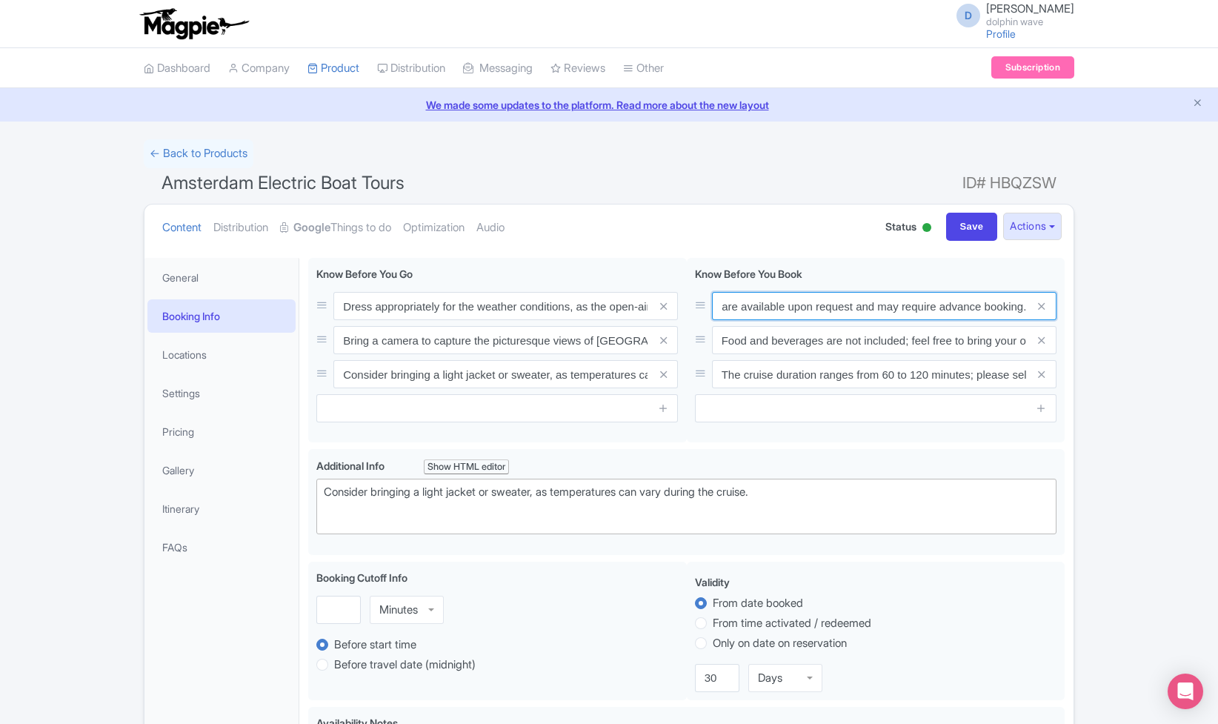
drag, startPoint x: 814, startPoint y: 310, endPoint x: 1143, endPoint y: 335, distance: 329.8
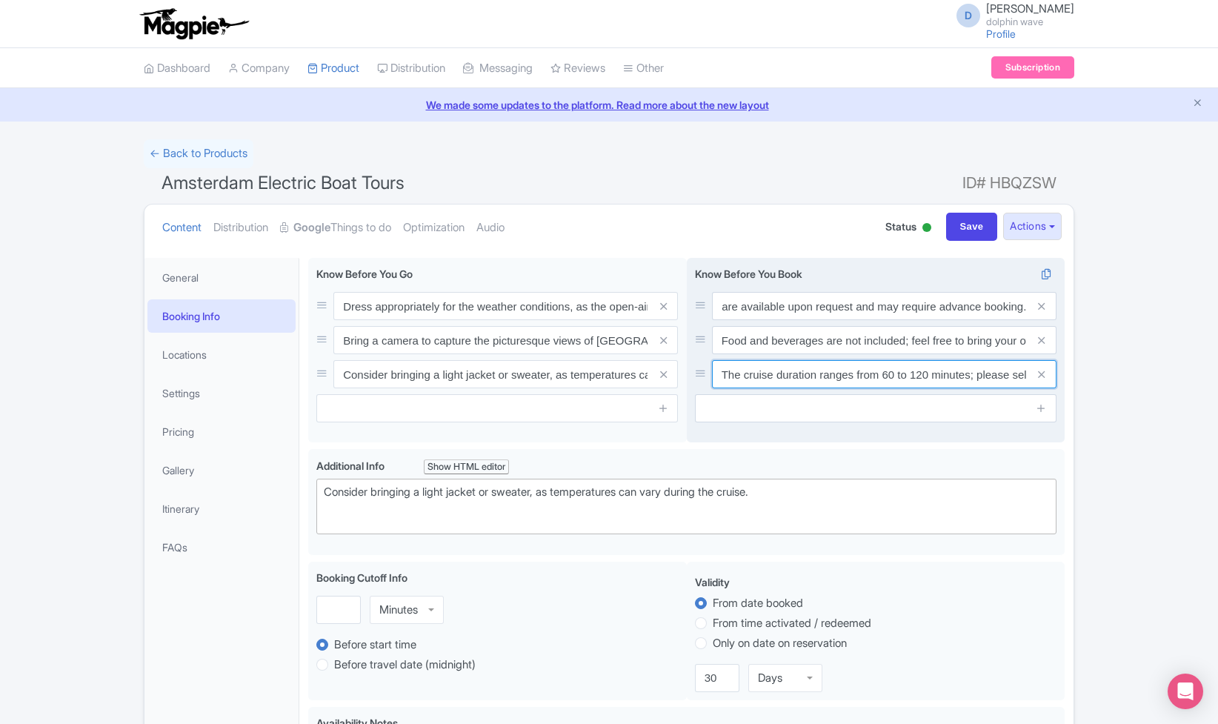
click at [944, 373] on input "The cruise duration ranges from 60 to 120 minutes; please select the option tha…" at bounding box center [884, 374] width 344 height 28
drag, startPoint x: 894, startPoint y: 381, endPoint x: 1070, endPoint y: 385, distance: 176.4
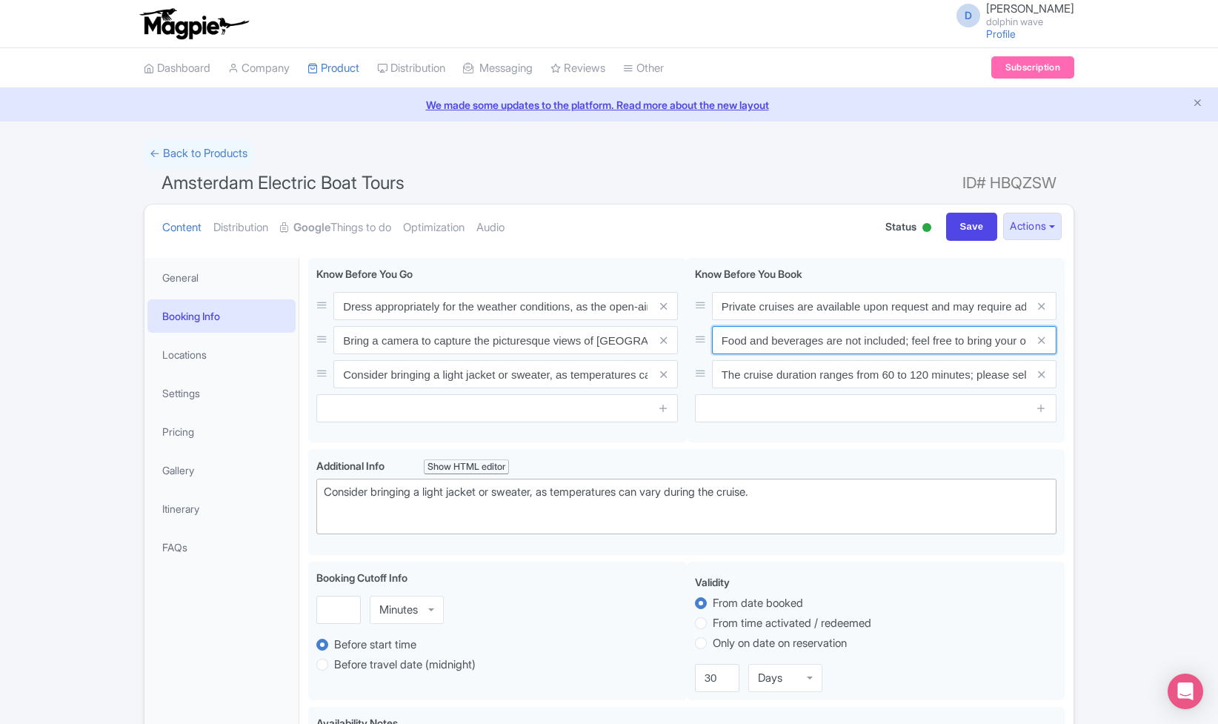
scroll to position [0, 259]
drag, startPoint x: 838, startPoint y: 344, endPoint x: 1087, endPoint y: 353, distance: 249.8
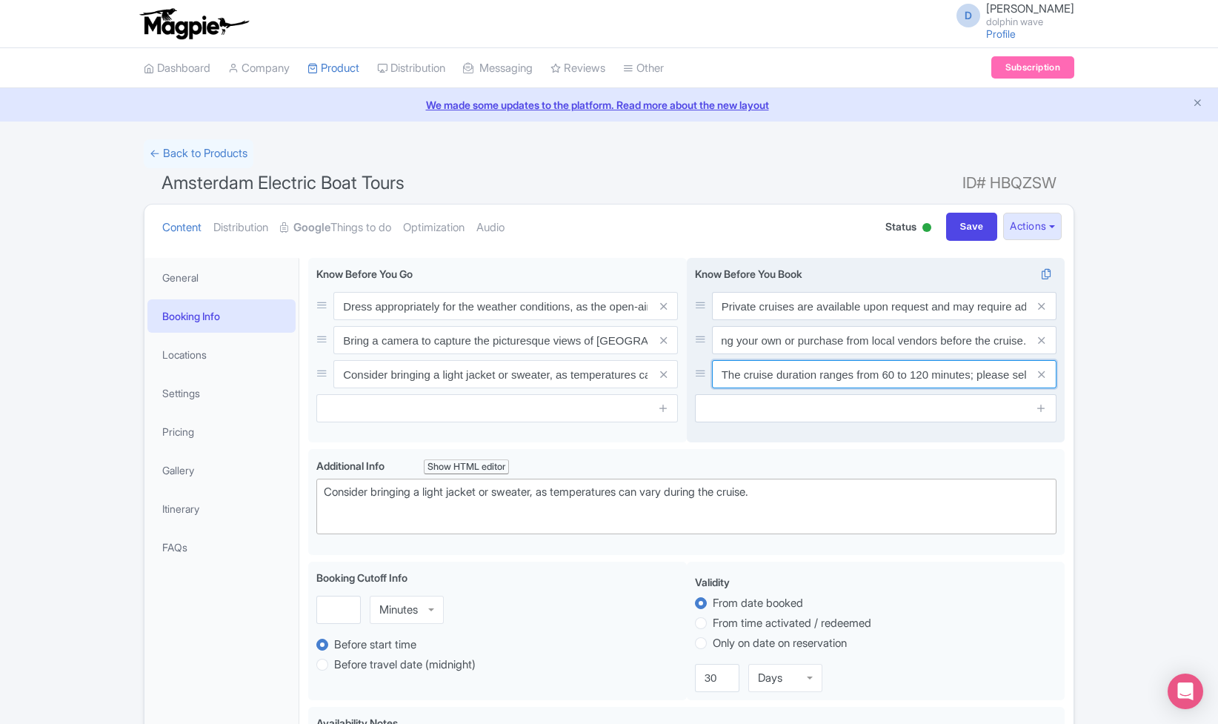
click at [857, 378] on input "The cruise duration ranges from 60 to 120 minutes; please select the option tha…" at bounding box center [884, 374] width 344 height 28
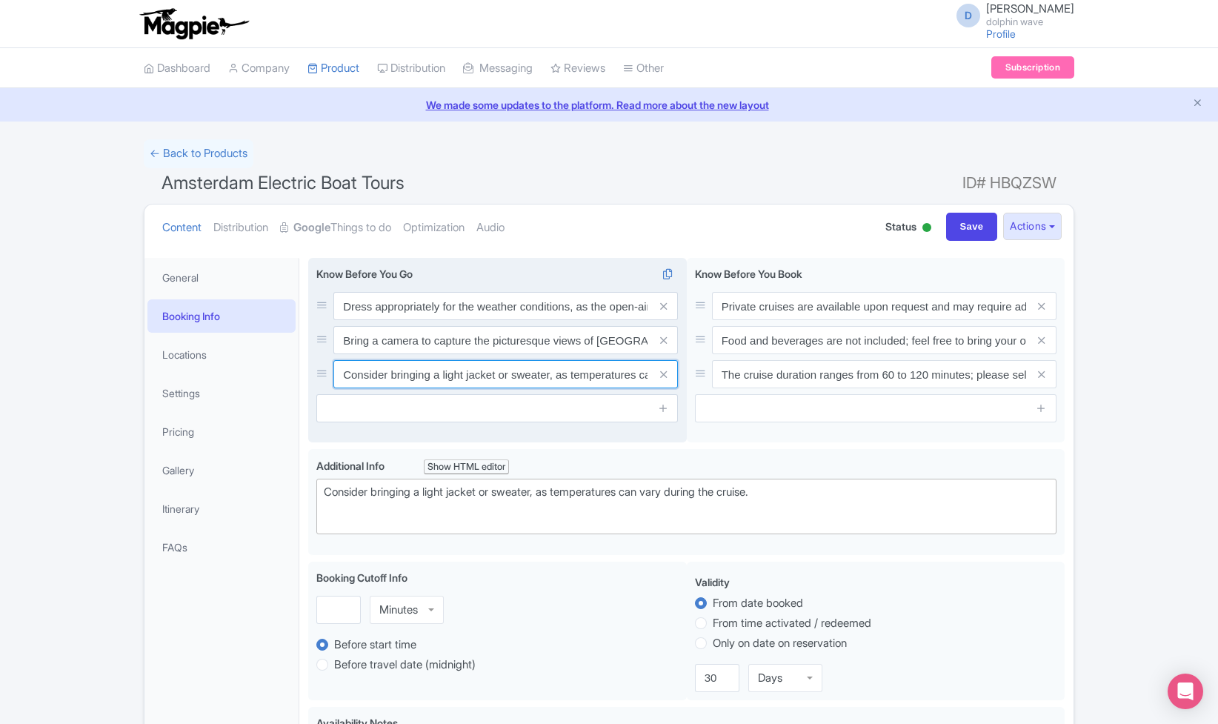
click at [502, 379] on input "Consider bringing a light jacket or sweater, as temperatures can vary during th…" at bounding box center [505, 374] width 344 height 28
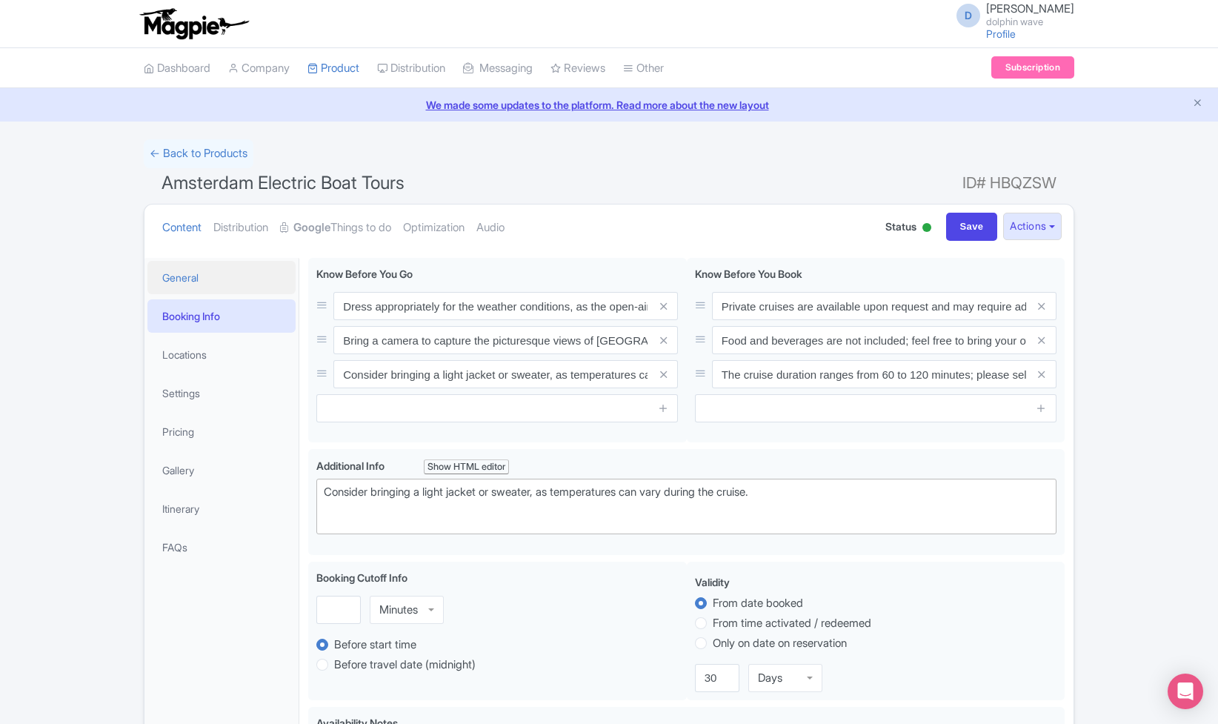
click at [233, 286] on link "General" at bounding box center [221, 277] width 148 height 33
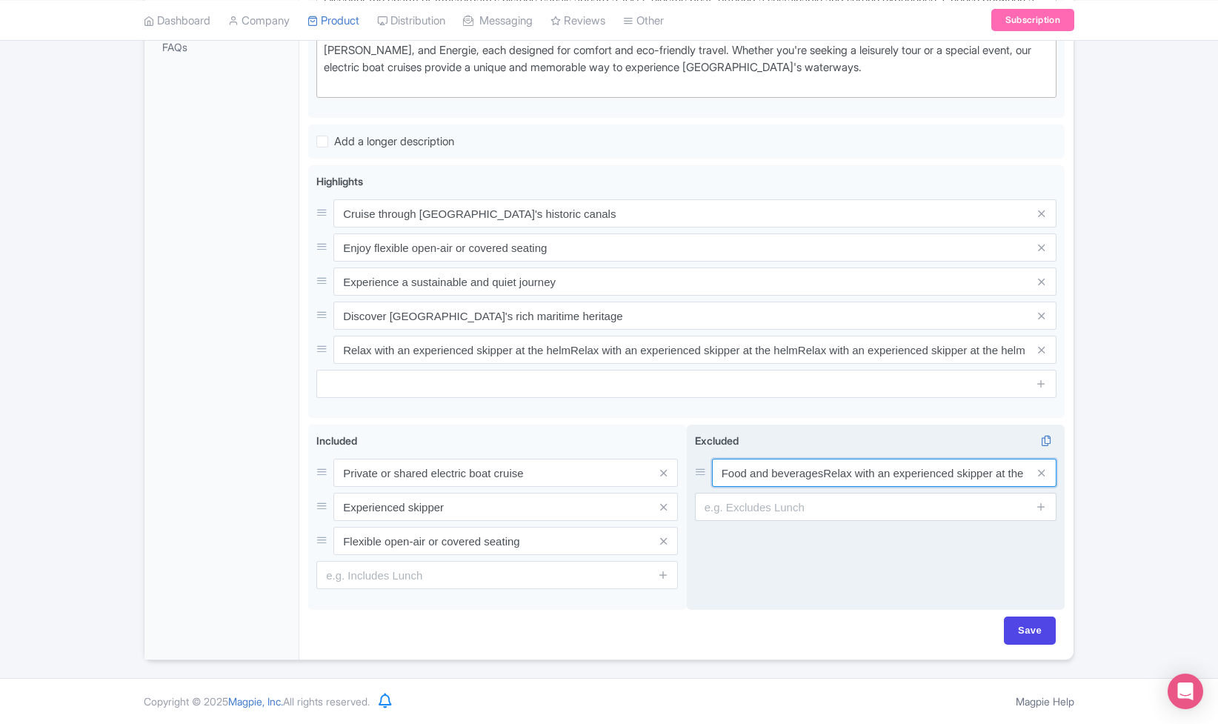
scroll to position [500, 0]
click at [880, 474] on input "Food and beveragesRelax with an experienced skipper at the helmRelax with an ex…" at bounding box center [884, 473] width 344 height 28
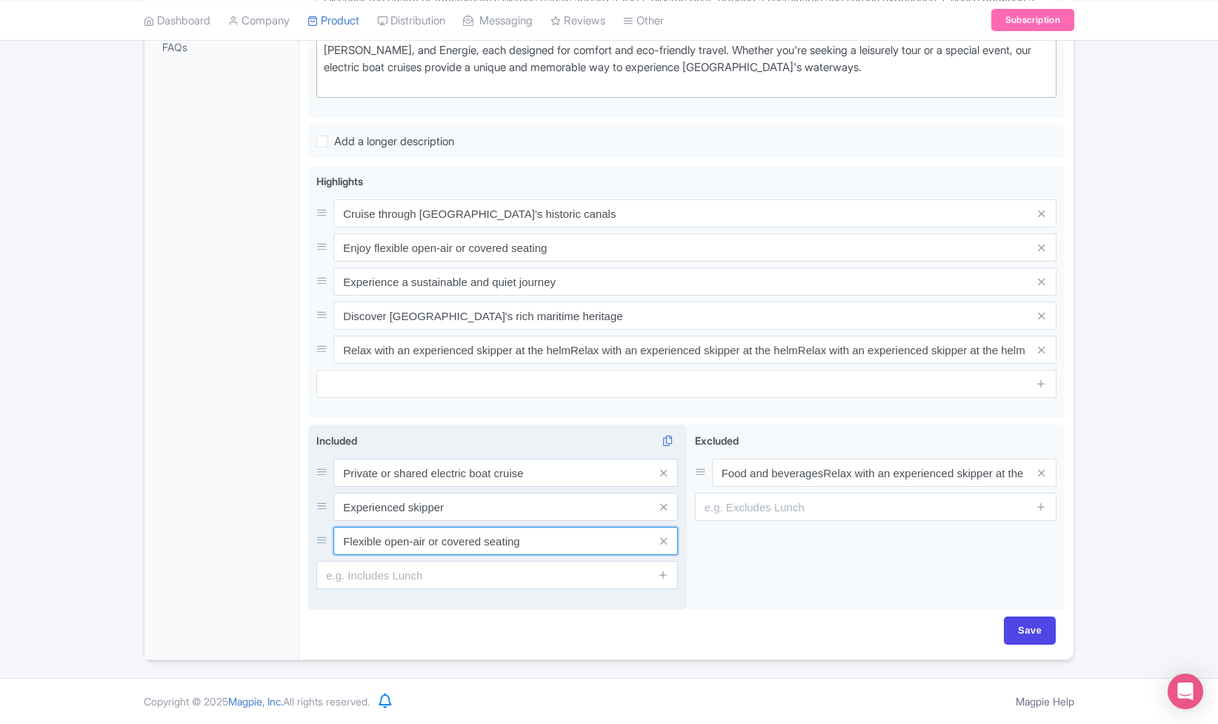
click at [493, 547] on input "Flexible open-air or covered seating" at bounding box center [505, 541] width 344 height 28
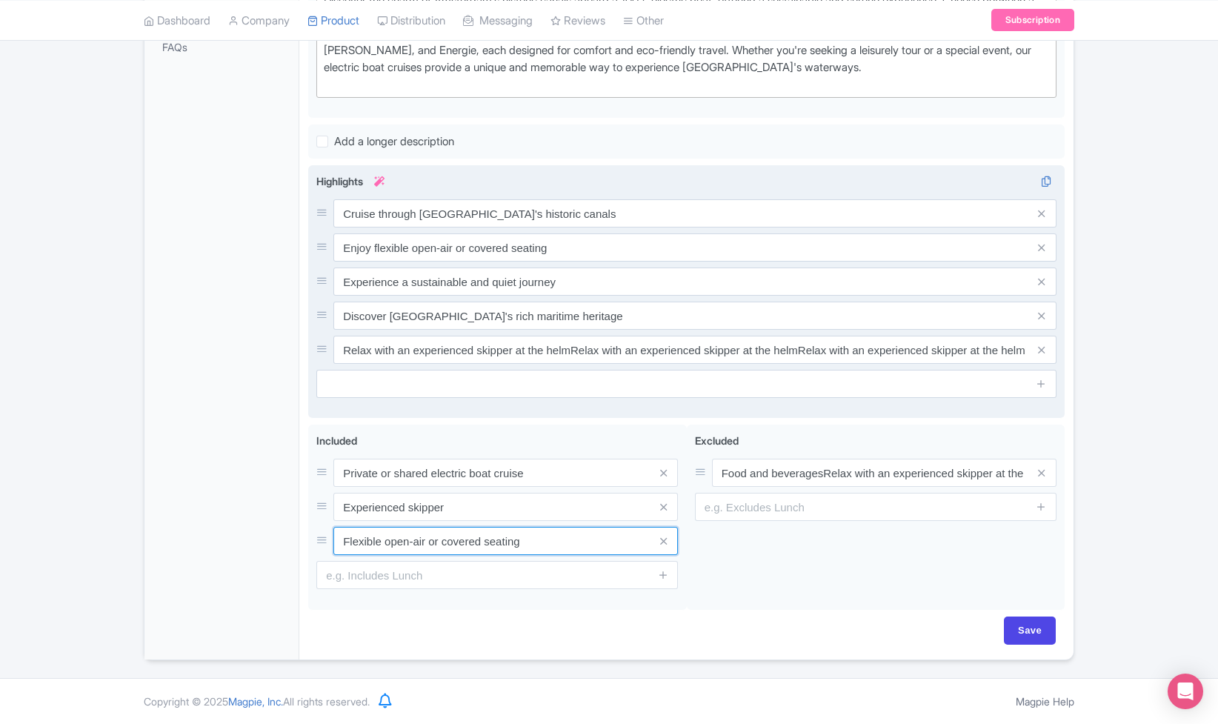
scroll to position [482, 0]
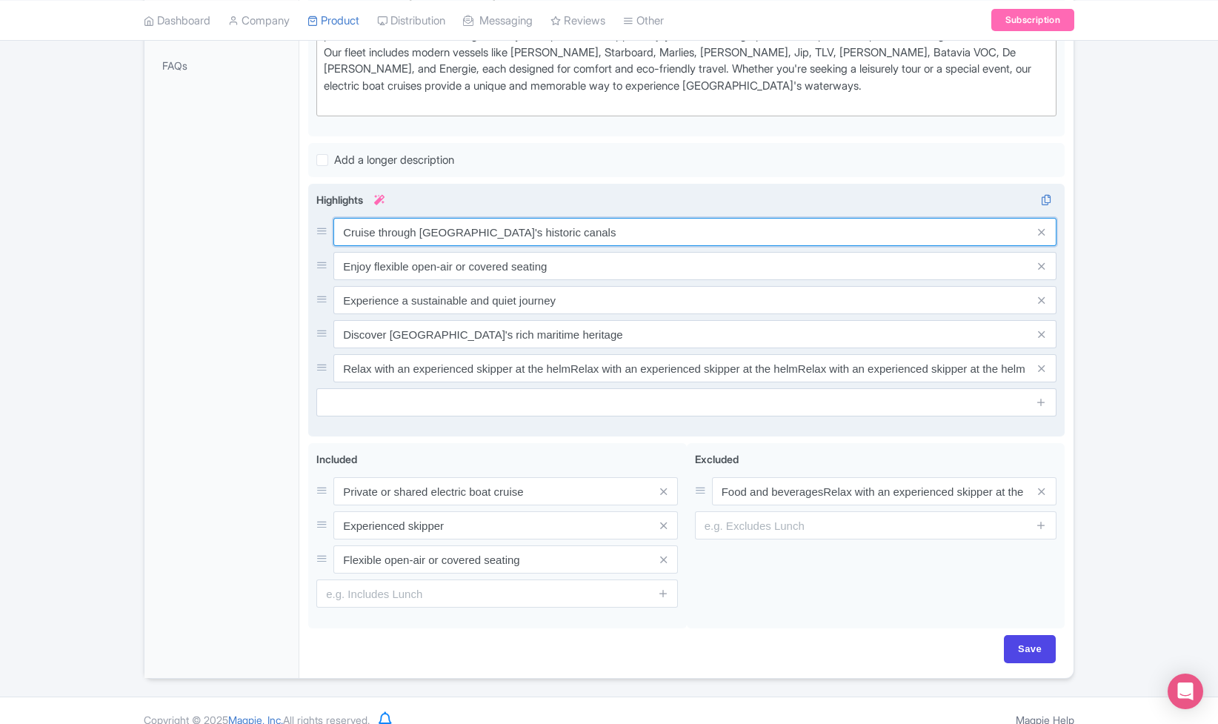
click at [498, 236] on input "Cruise through [GEOGRAPHIC_DATA]'s historic canals" at bounding box center [694, 232] width 723 height 28
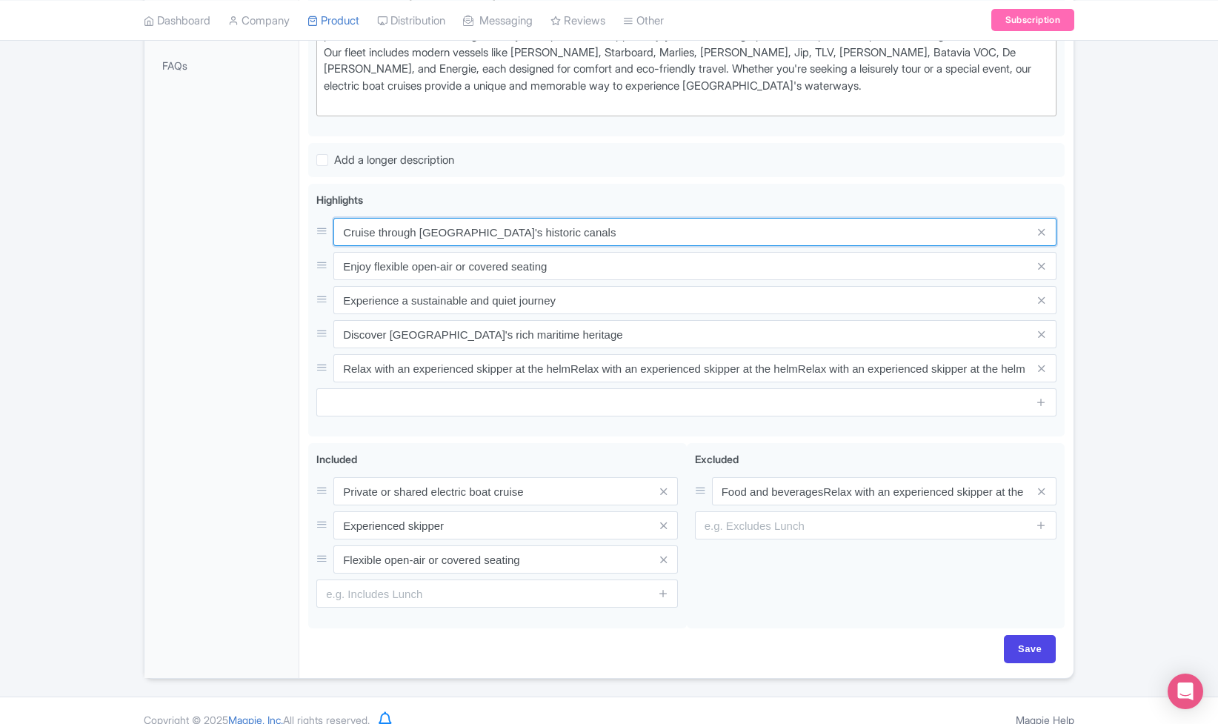
scroll to position [0, 0]
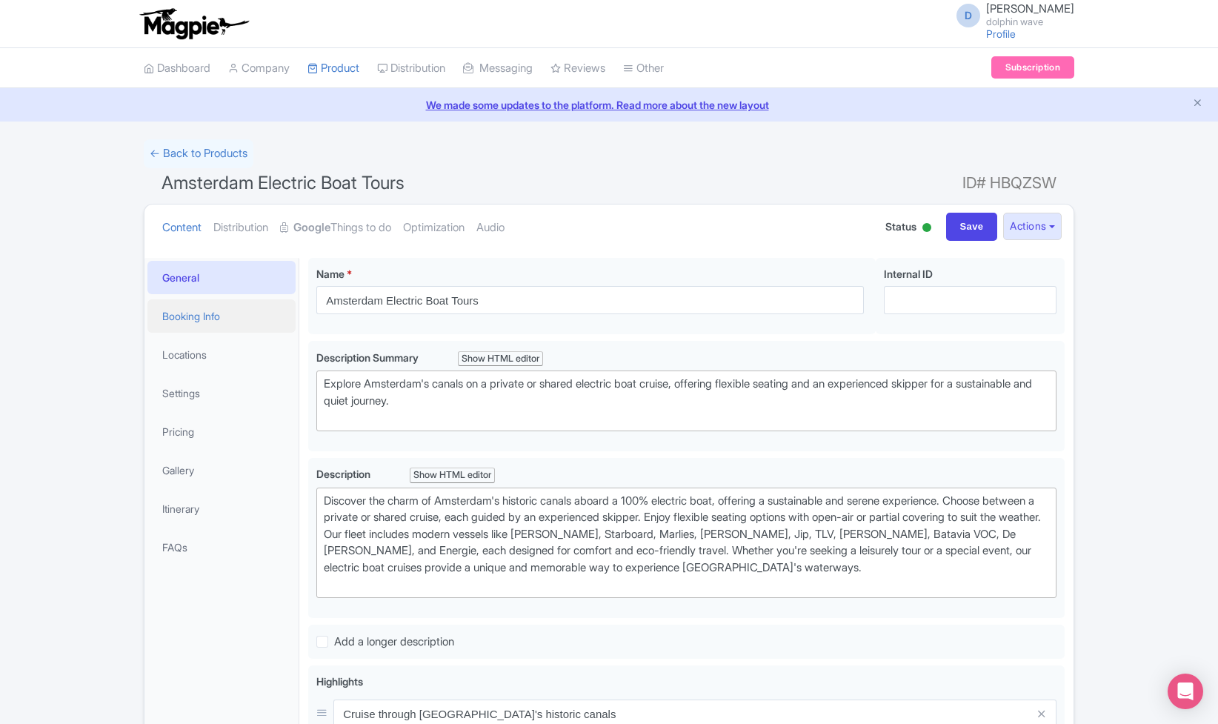
click at [179, 319] on link "Booking Info" at bounding box center [221, 315] width 148 height 33
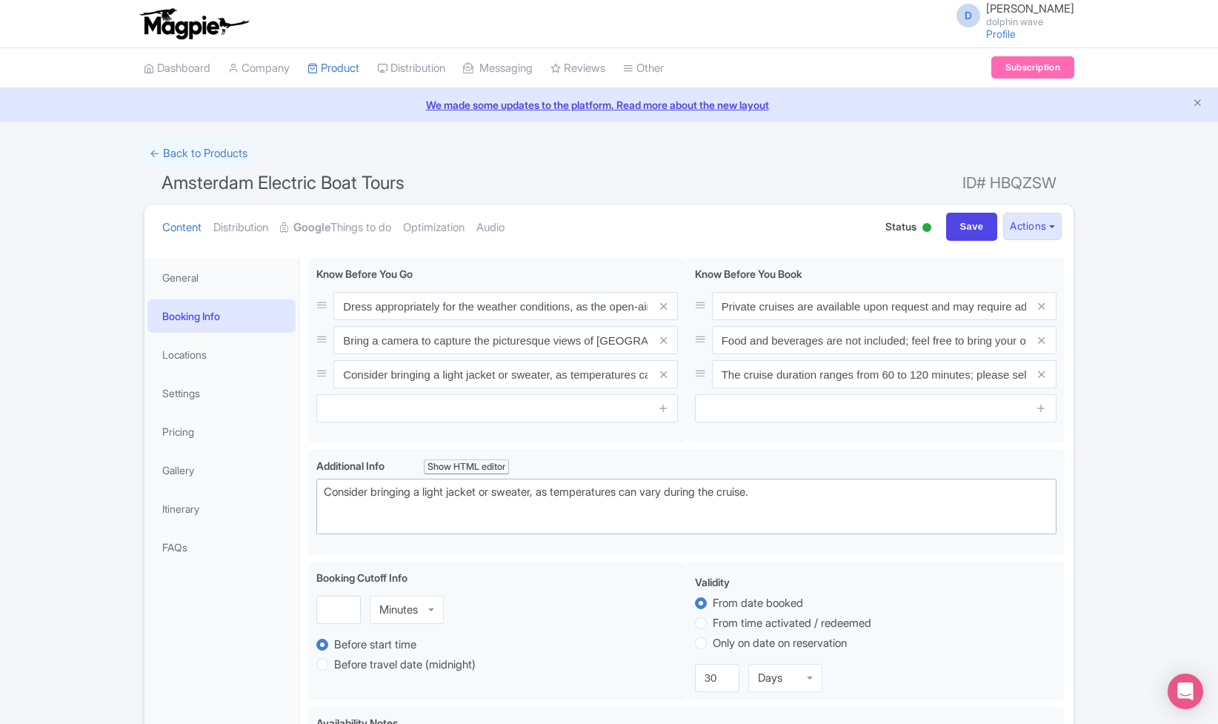
drag, startPoint x: 179, startPoint y: 319, endPoint x: 187, endPoint y: 313, distance: 10.5
click at [187, 313] on link "Booking Info" at bounding box center [221, 315] width 148 height 33
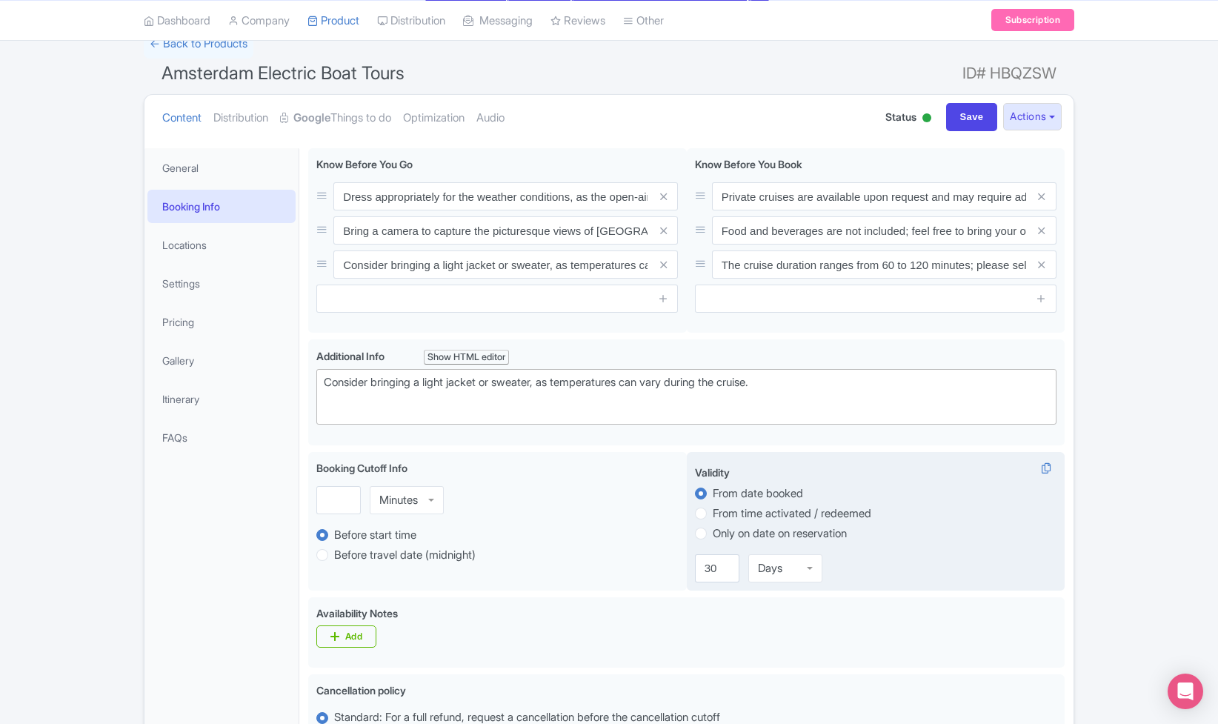
scroll to position [31, 0]
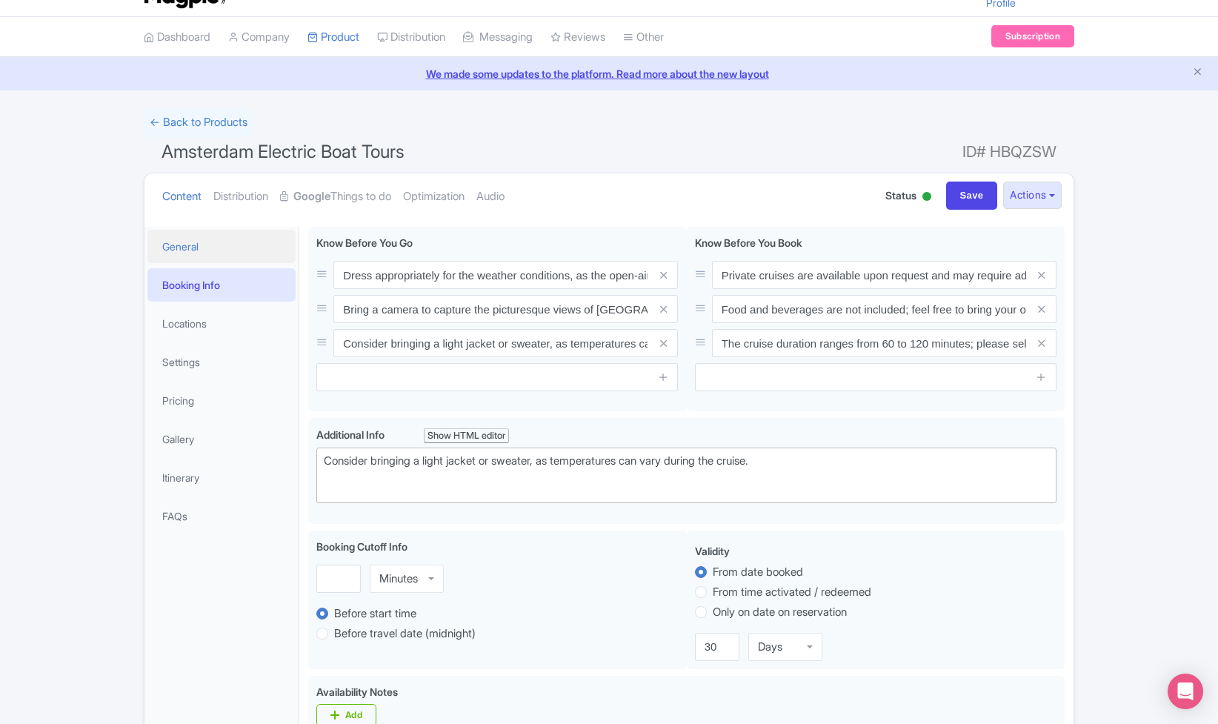
click at [204, 252] on link "General" at bounding box center [221, 246] width 148 height 33
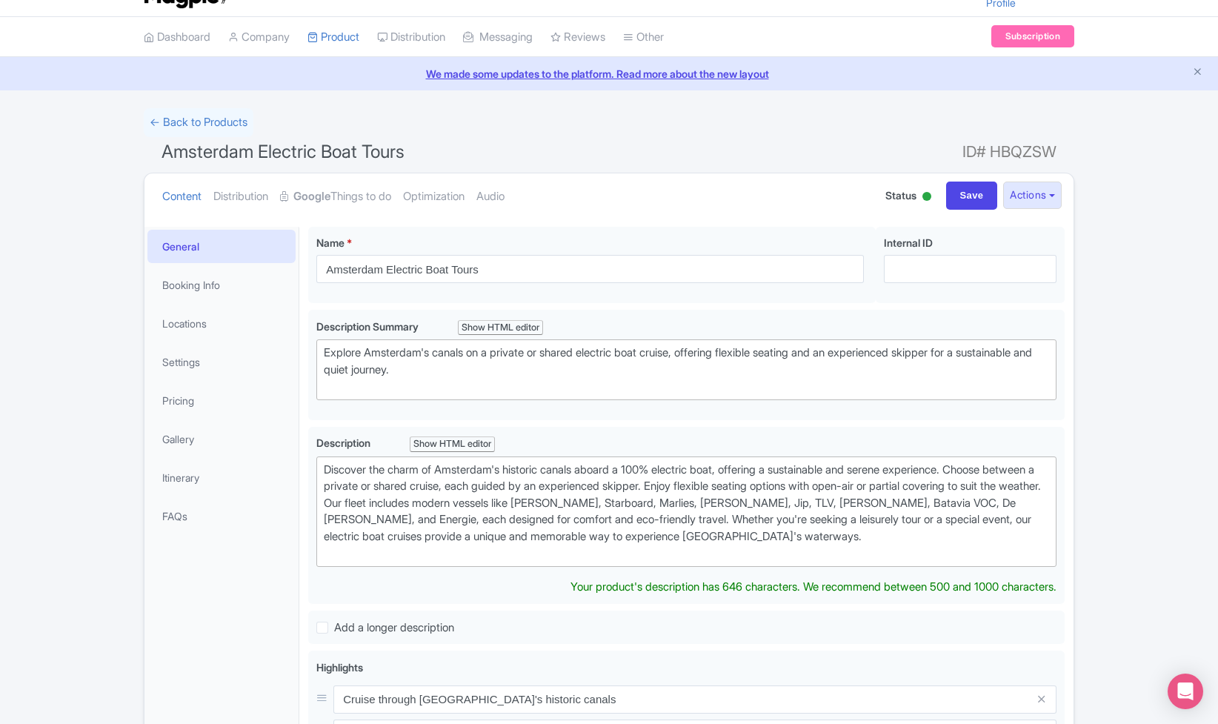
scroll to position [516, 0]
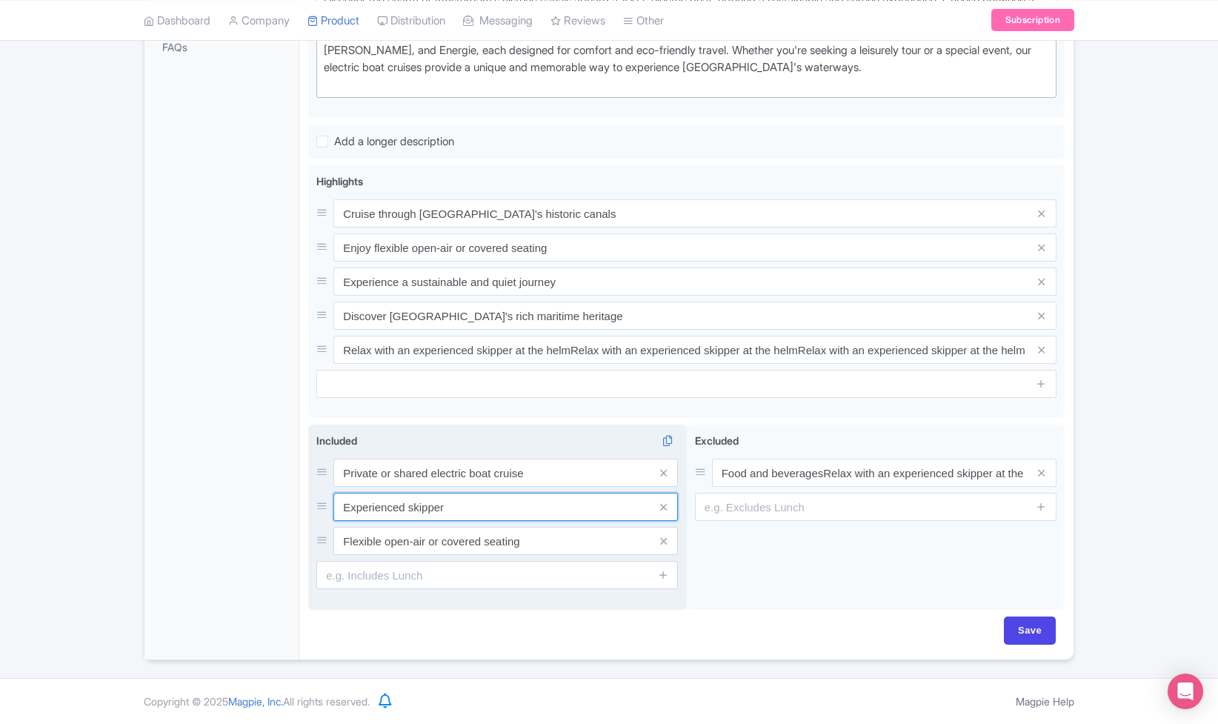
click at [410, 507] on input "Experienced skipper" at bounding box center [505, 507] width 344 height 28
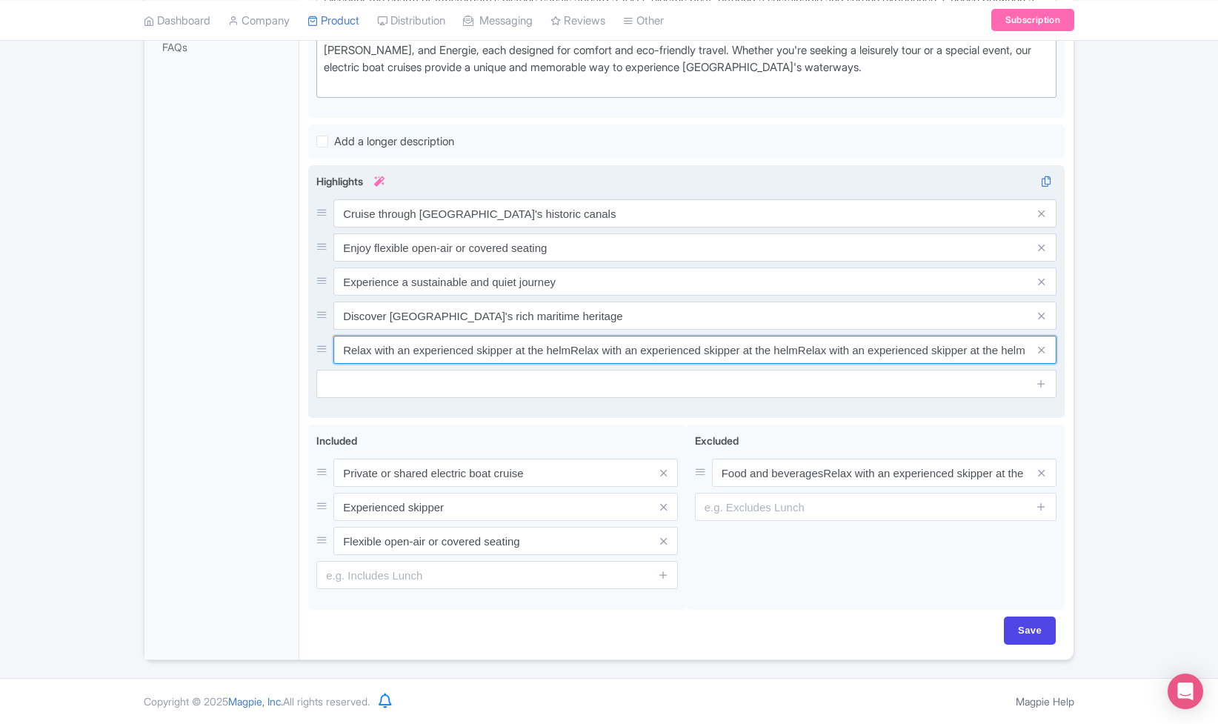
drag, startPoint x: 570, startPoint y: 351, endPoint x: 342, endPoint y: 350, distance: 228.9
click at [342, 350] on input "Relax with an experienced skipper at the helmRelax with an experienced skipper …" at bounding box center [694, 350] width 723 height 28
